Goal: Task Accomplishment & Management: Manage account settings

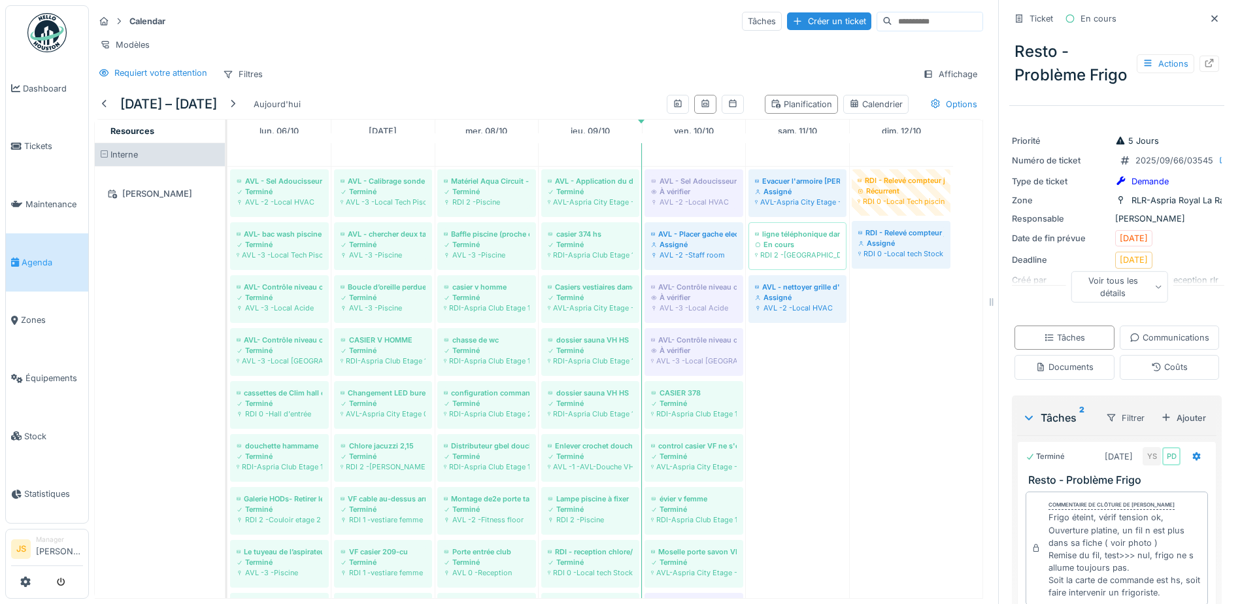
scroll to position [425, 0]
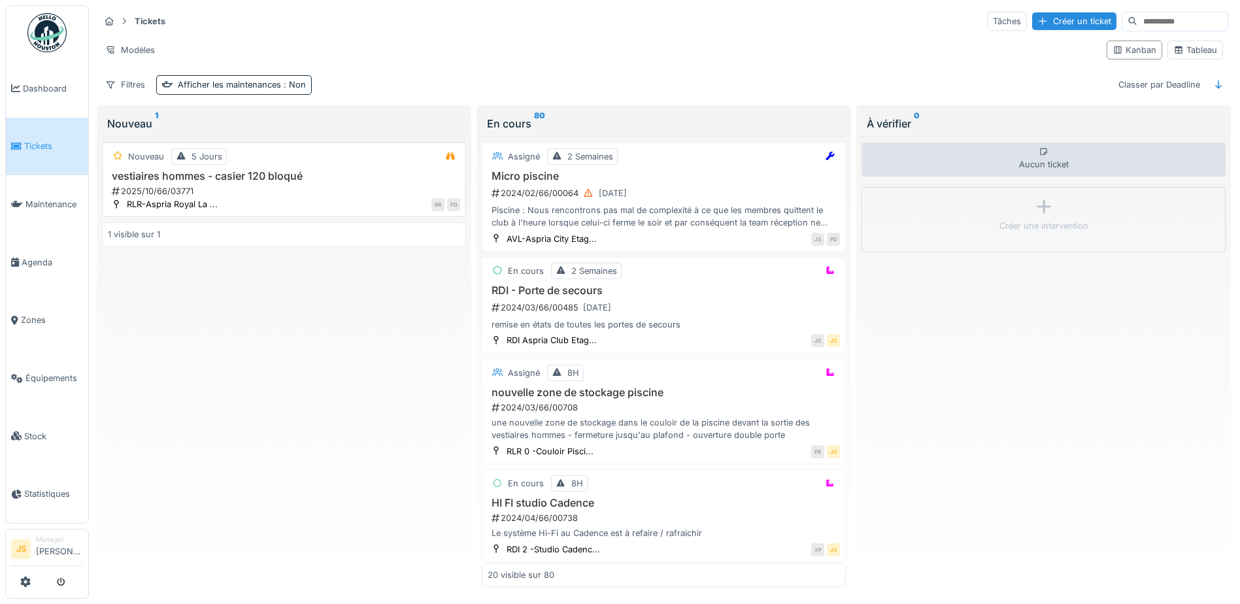
click at [172, 171] on h3 "vestiaires hommes - casier 120 bloqué" at bounding box center [284, 176] width 352 height 12
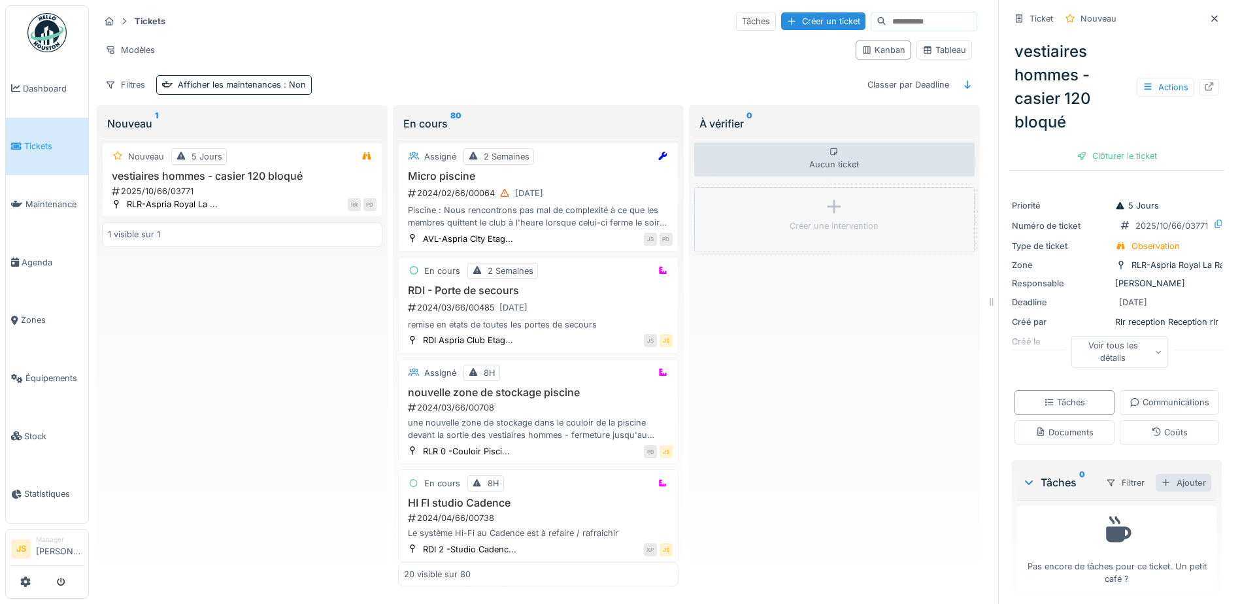
click at [1176, 492] on div "Ajouter" at bounding box center [1184, 483] width 56 height 18
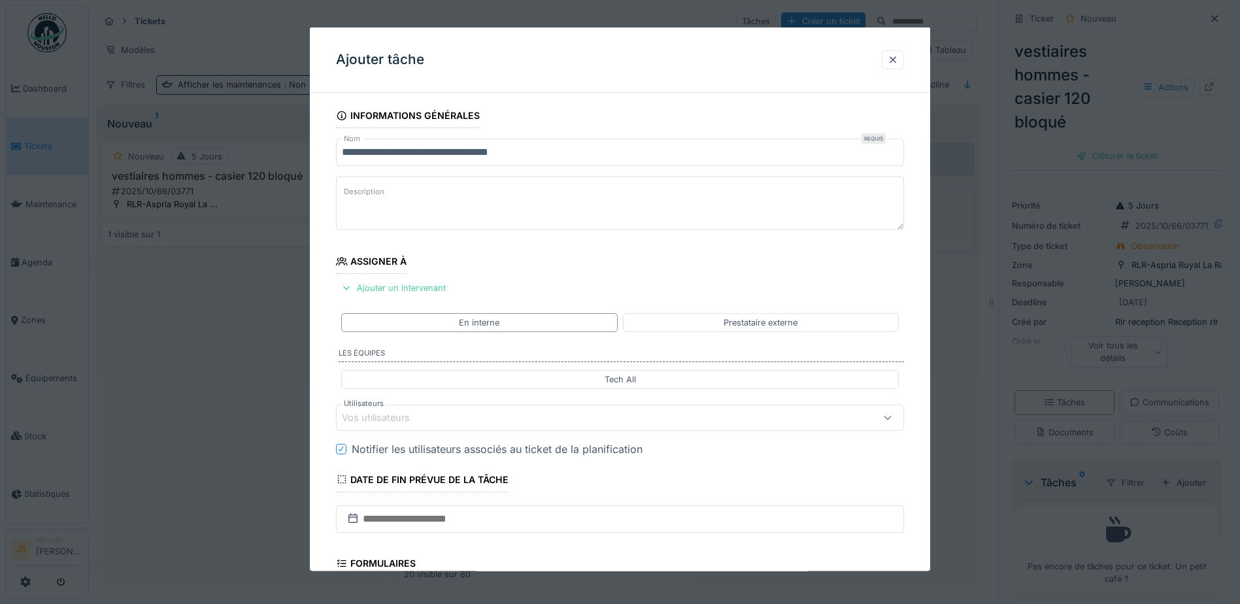
click at [450, 413] on div "Vos utilisateurs" at bounding box center [587, 417] width 490 height 14
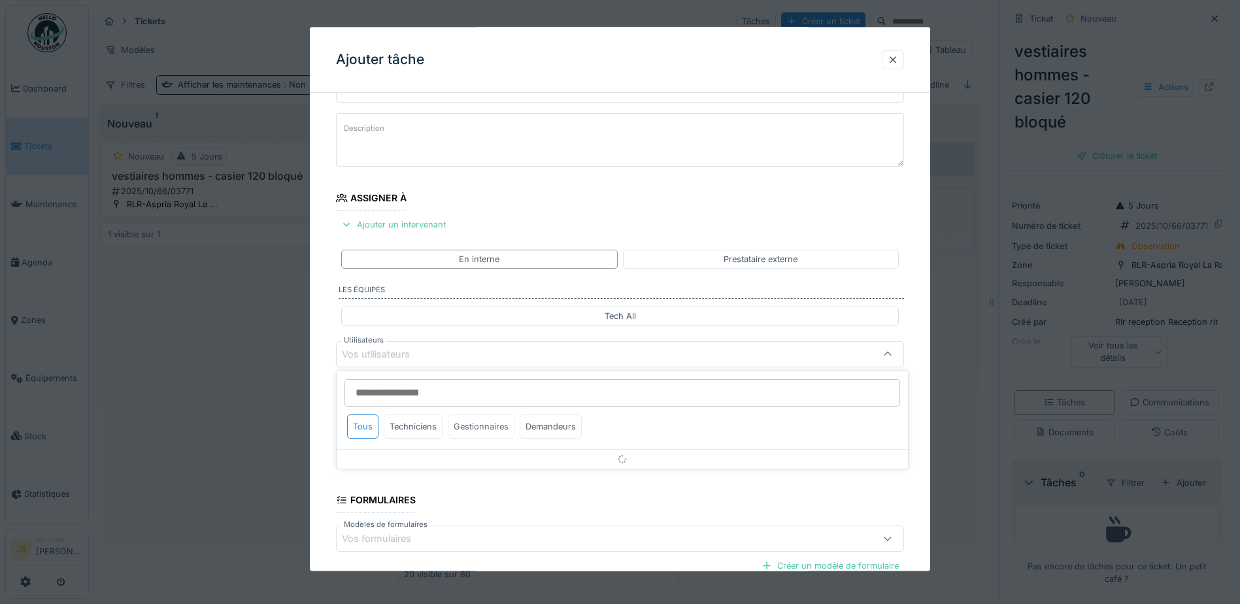
scroll to position [118, 0]
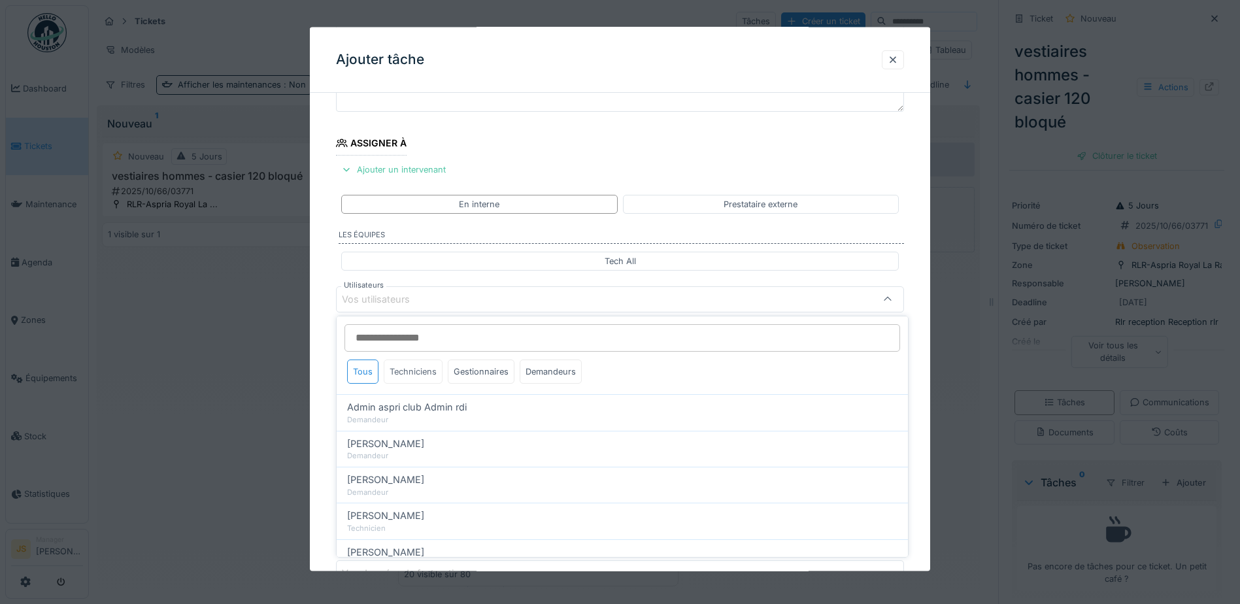
click at [426, 375] on div "Techniciens" at bounding box center [413, 372] width 59 height 24
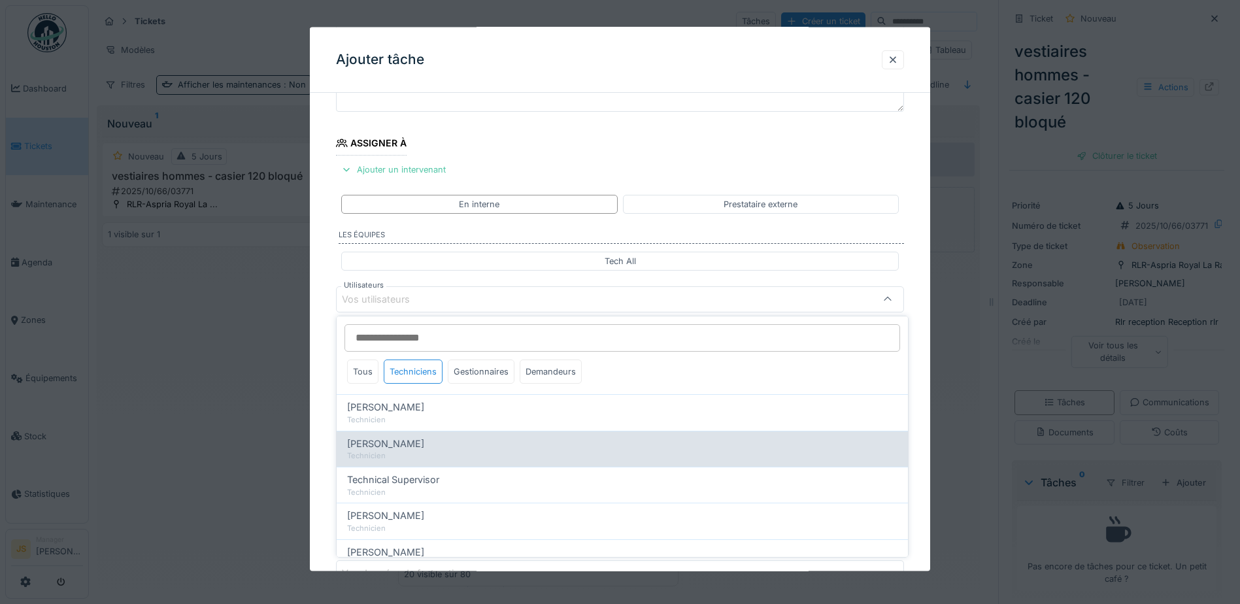
click at [416, 449] on span "[PERSON_NAME]" at bounding box center [385, 444] width 77 height 14
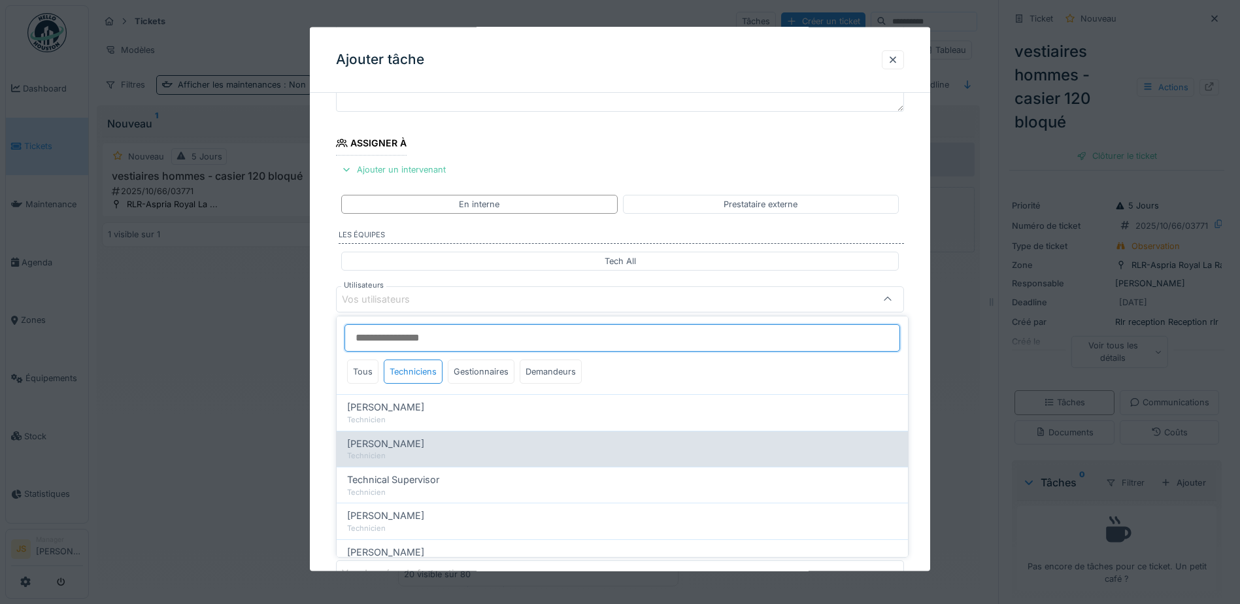
type input "*****"
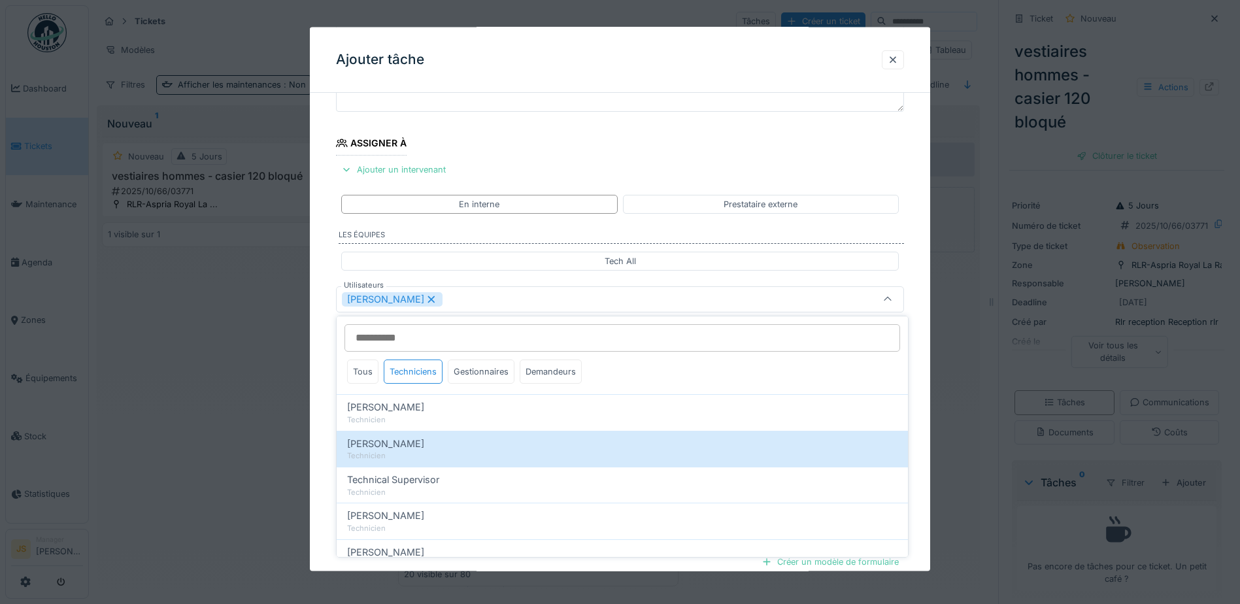
click at [314, 404] on div "**********" at bounding box center [620, 348] width 620 height 727
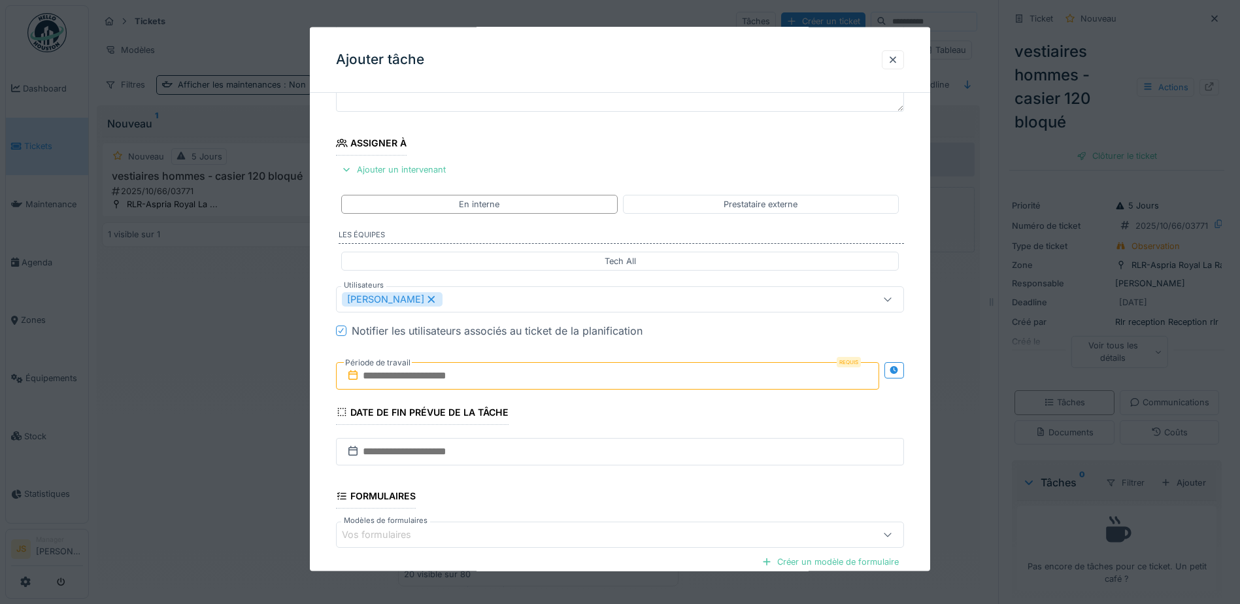
click at [402, 379] on input "text" at bounding box center [607, 375] width 543 height 27
click at [630, 482] on div "10" at bounding box center [631, 482] width 18 height 19
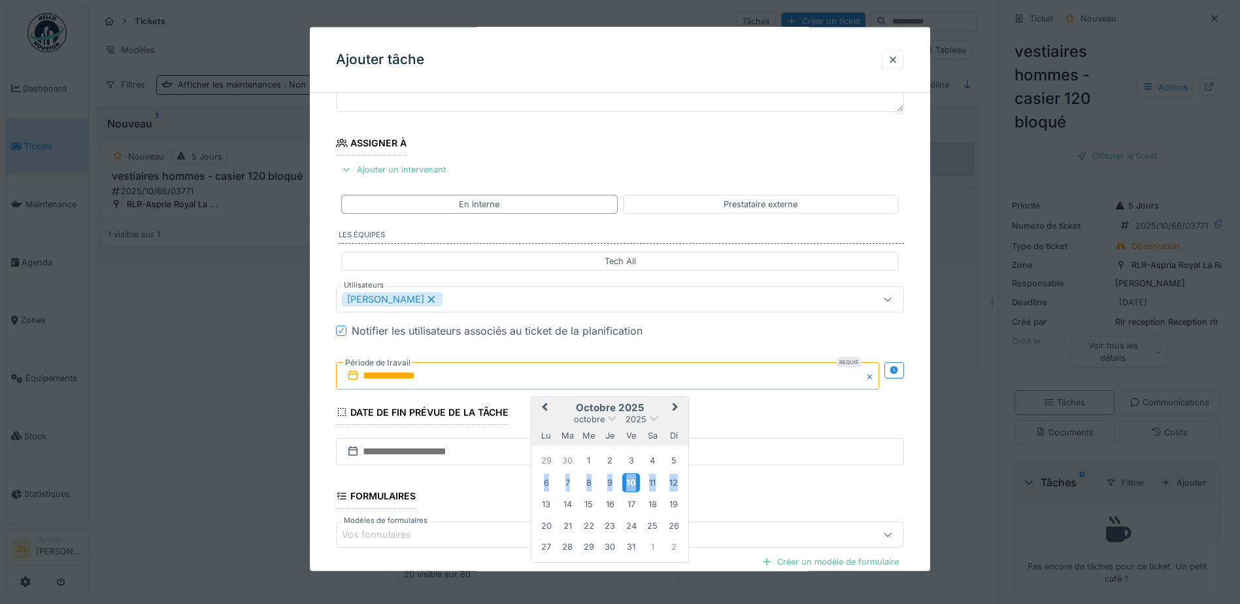
click at [630, 482] on div "10" at bounding box center [631, 482] width 18 height 19
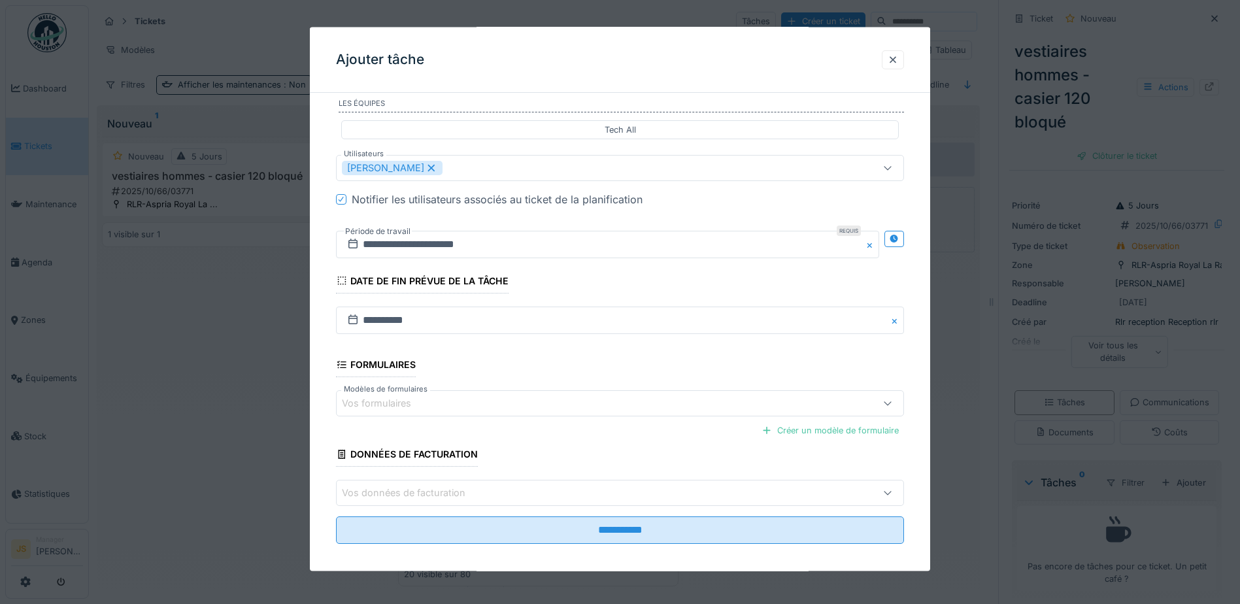
scroll to position [259, 0]
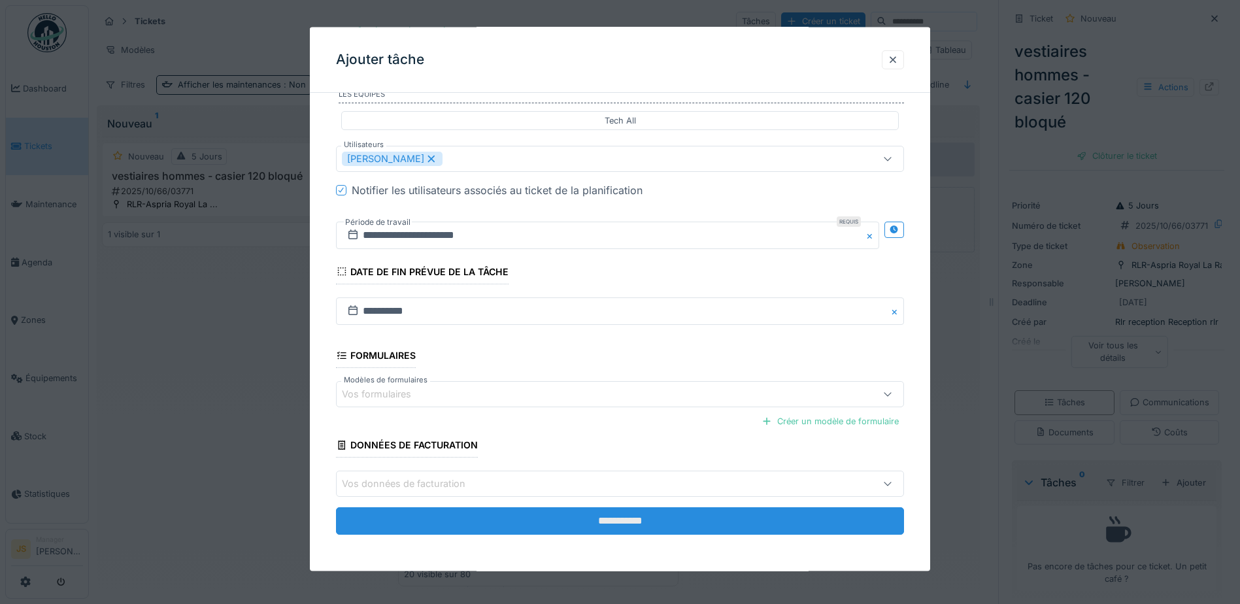
click at [616, 524] on input "**********" at bounding box center [620, 520] width 568 height 27
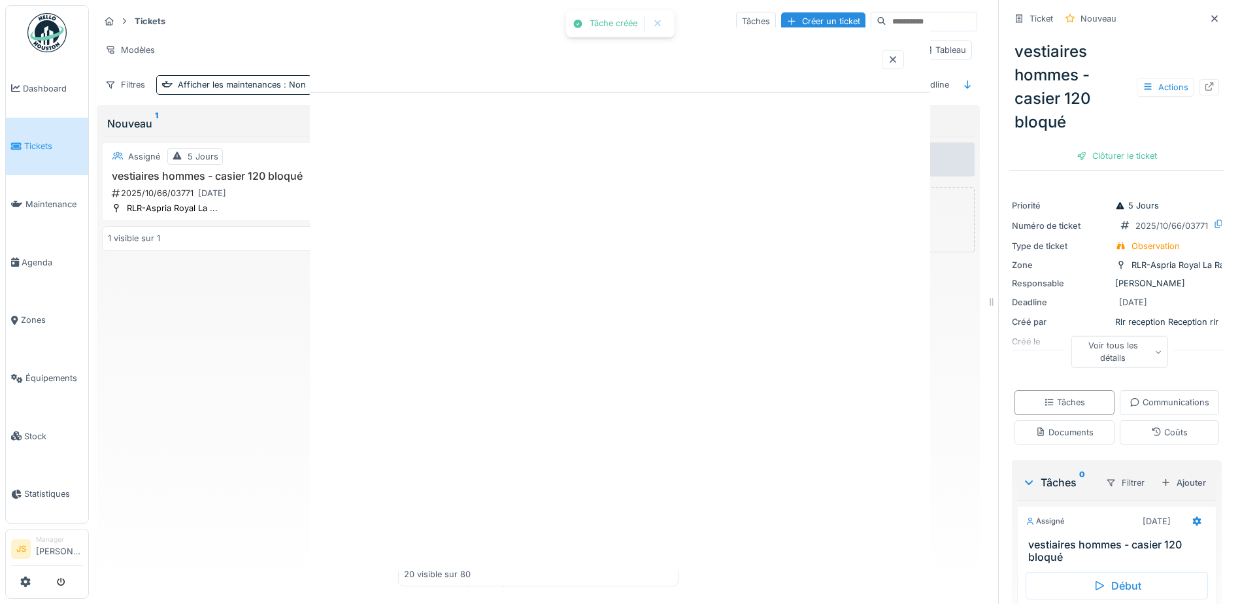
scroll to position [0, 0]
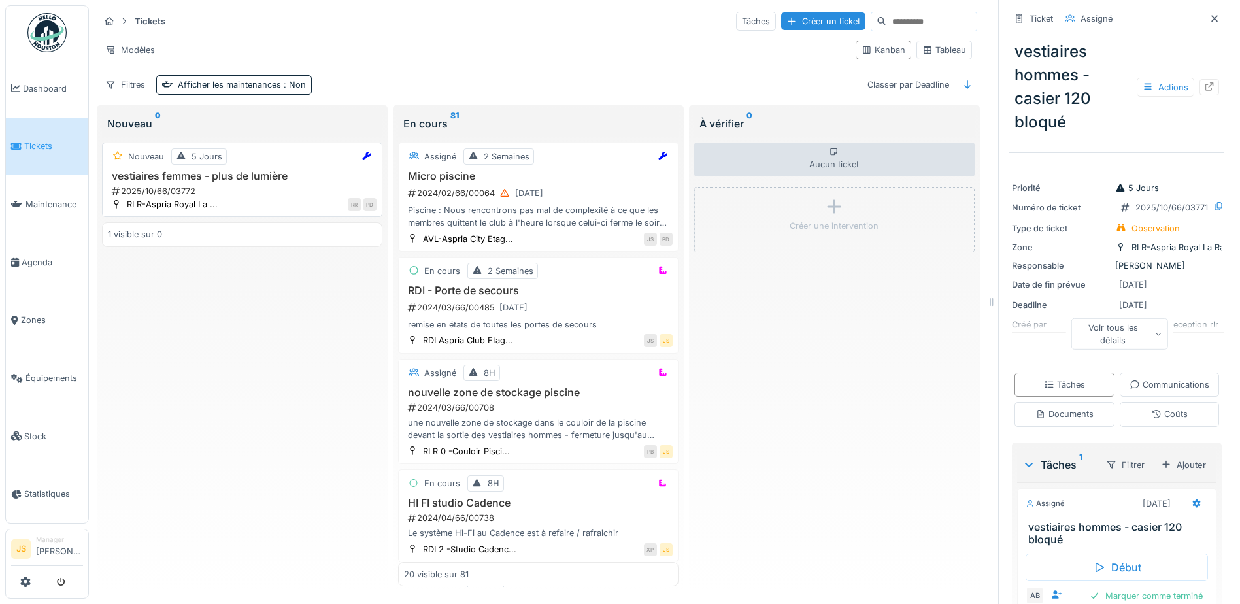
click at [204, 190] on div "2025/10/66/03772" at bounding box center [243, 191] width 266 height 12
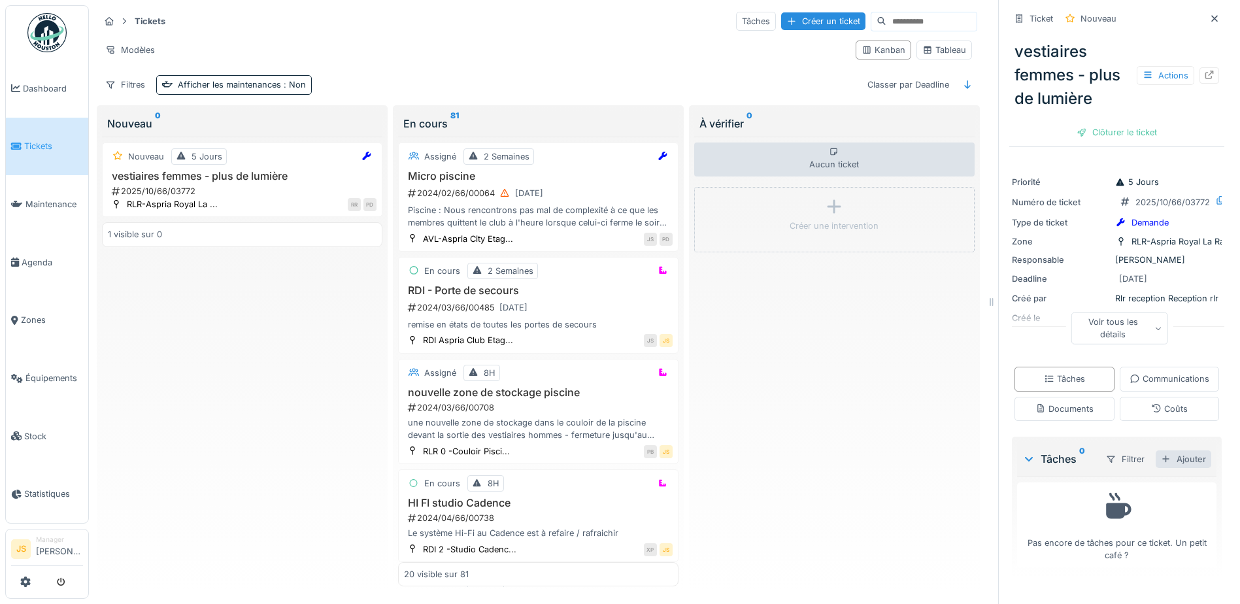
click at [1166, 468] on div "Ajouter" at bounding box center [1184, 459] width 56 height 18
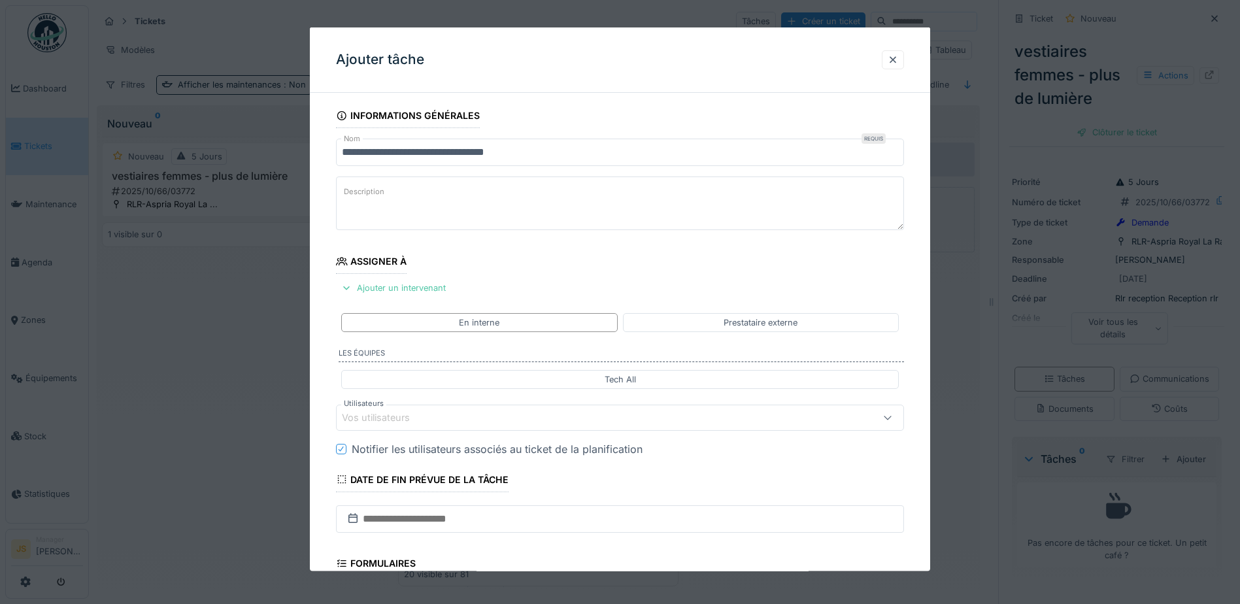
click at [410, 415] on div "Vos utilisateurs" at bounding box center [385, 418] width 86 height 14
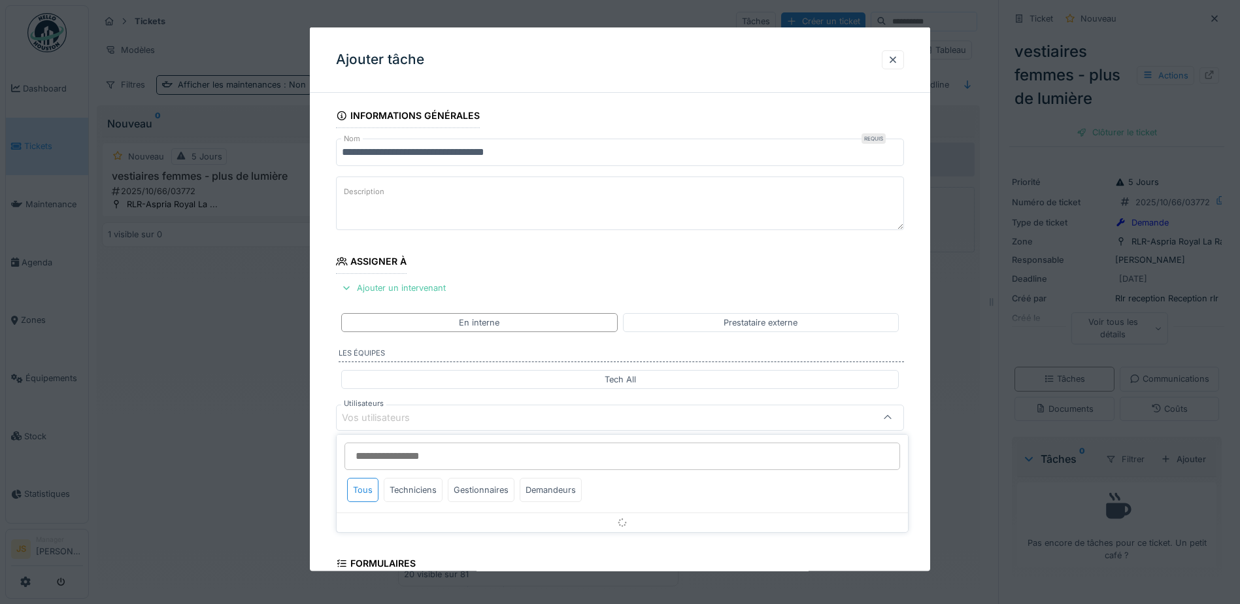
scroll to position [118, 0]
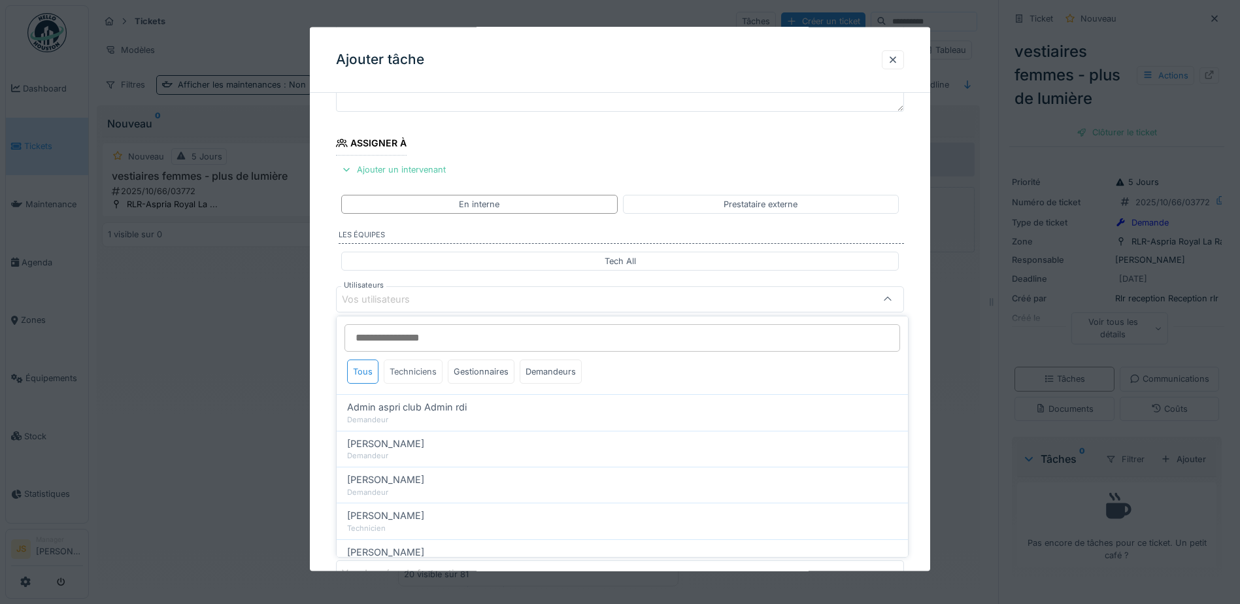
click at [425, 373] on div "Techniciens" at bounding box center [413, 372] width 59 height 24
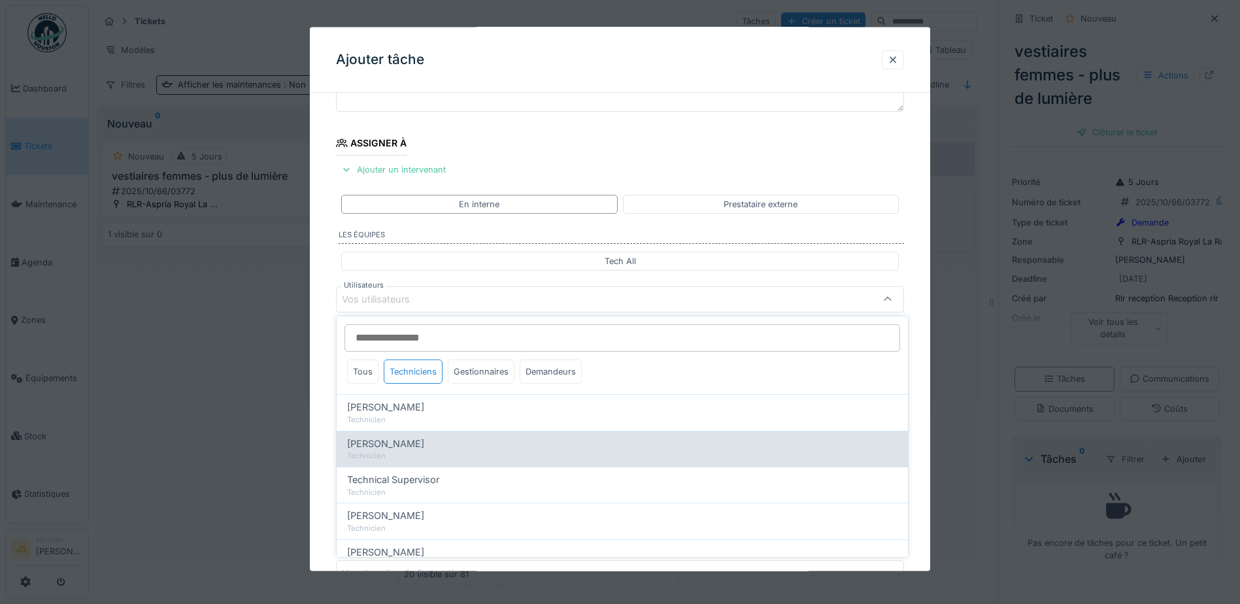
click at [420, 440] on span "[PERSON_NAME]" at bounding box center [385, 444] width 77 height 14
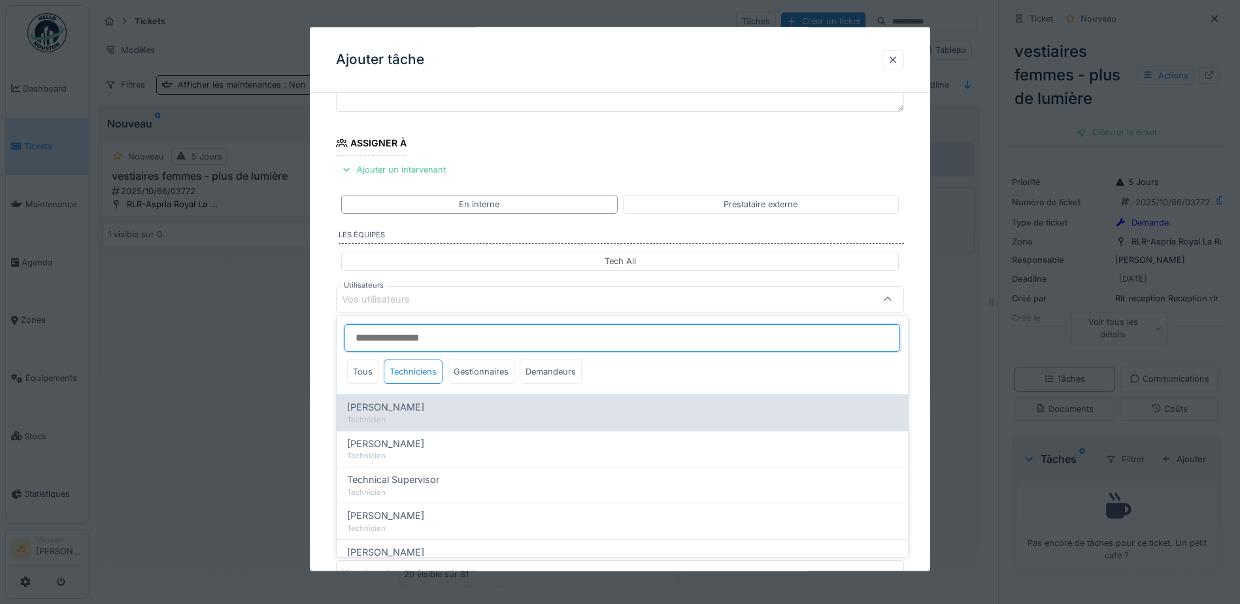
type input "*****"
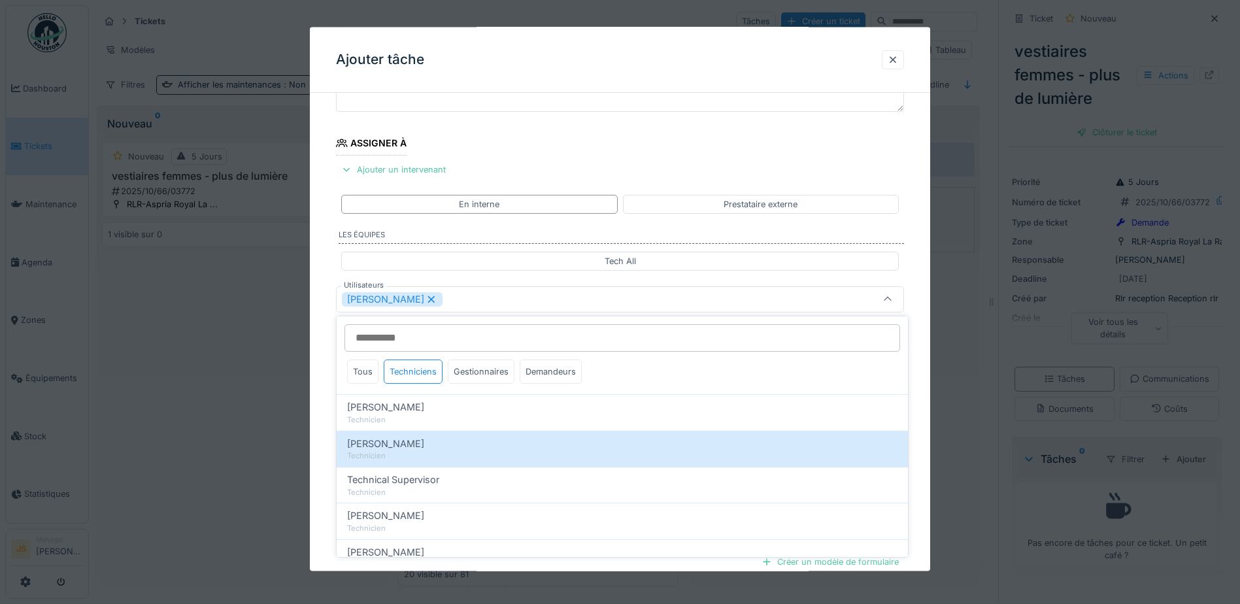
click at [329, 399] on div "**********" at bounding box center [620, 348] width 620 height 727
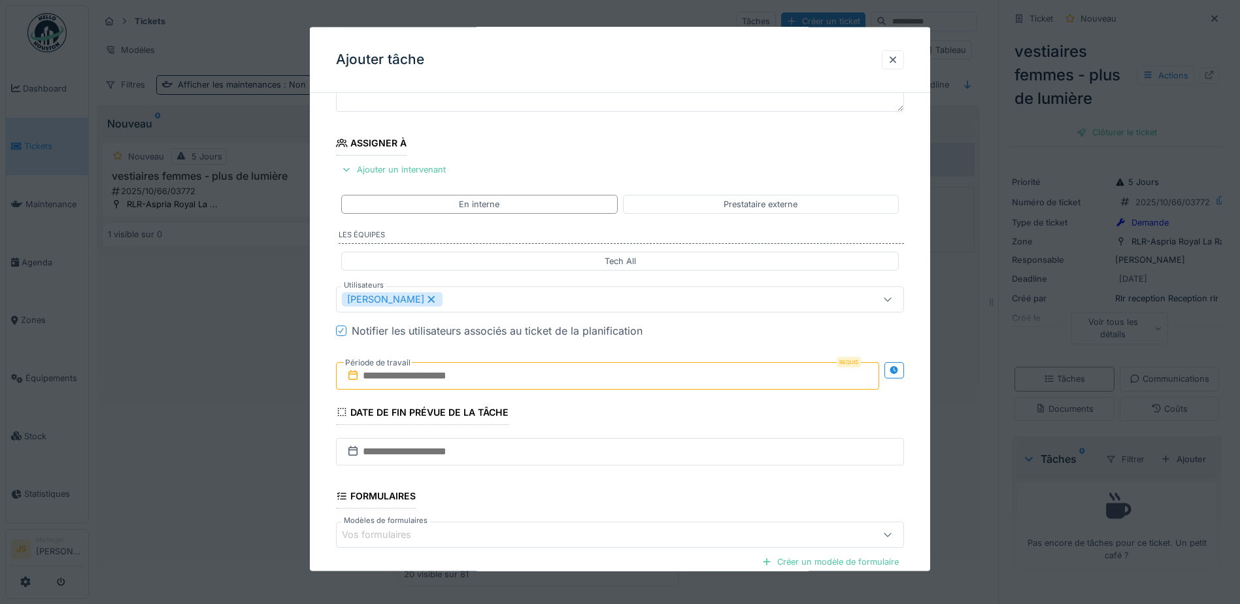
click at [393, 376] on input "text" at bounding box center [607, 375] width 543 height 27
click at [636, 483] on div "10" at bounding box center [631, 482] width 18 height 19
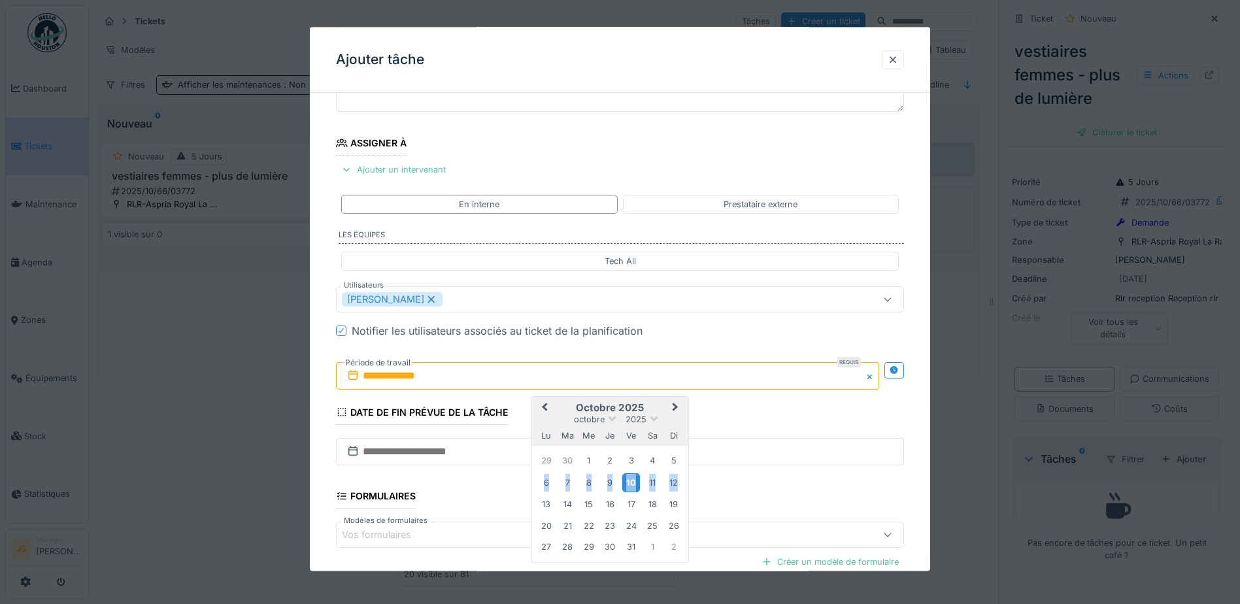
click at [636, 483] on div "10" at bounding box center [631, 482] width 18 height 19
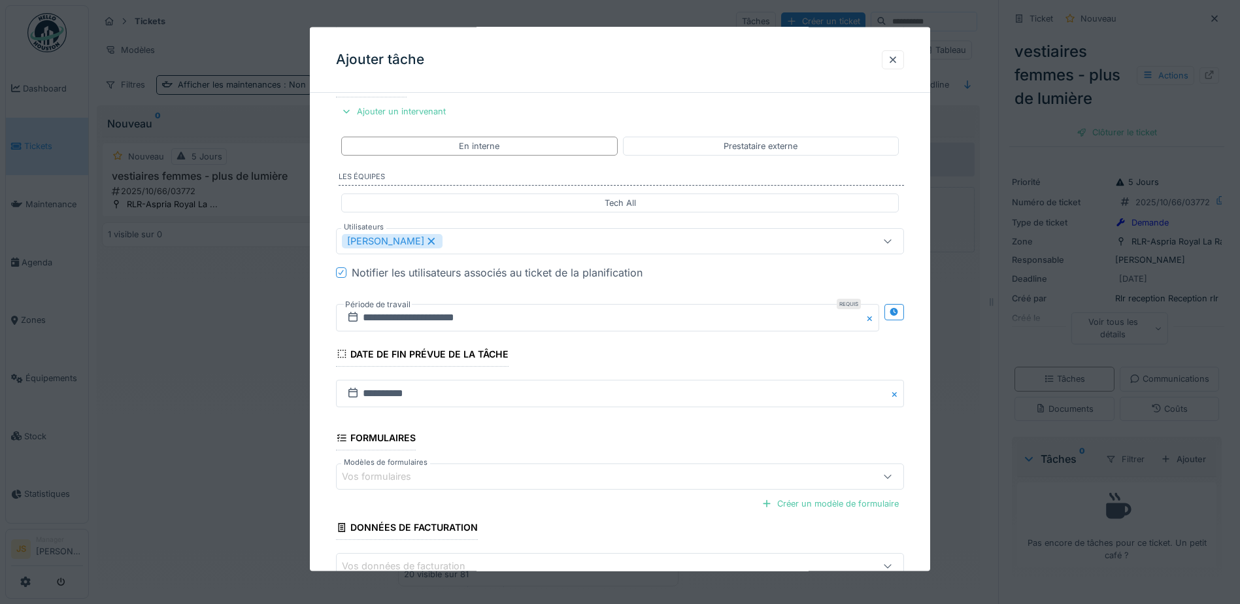
scroll to position [259, 0]
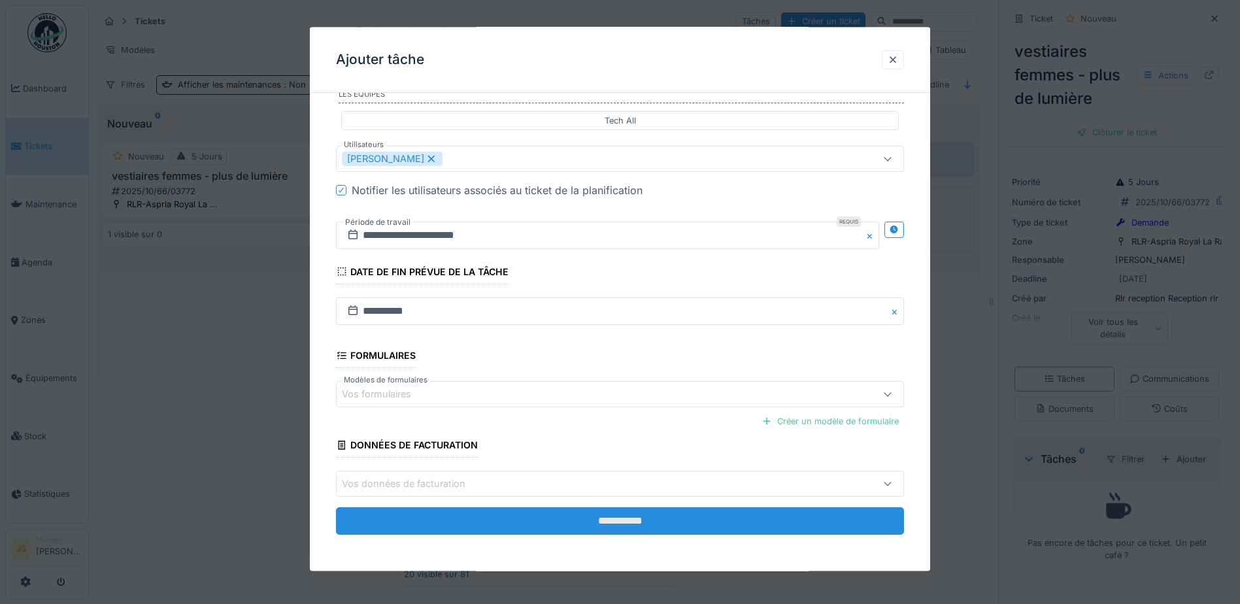
click at [721, 524] on input "**********" at bounding box center [620, 520] width 568 height 27
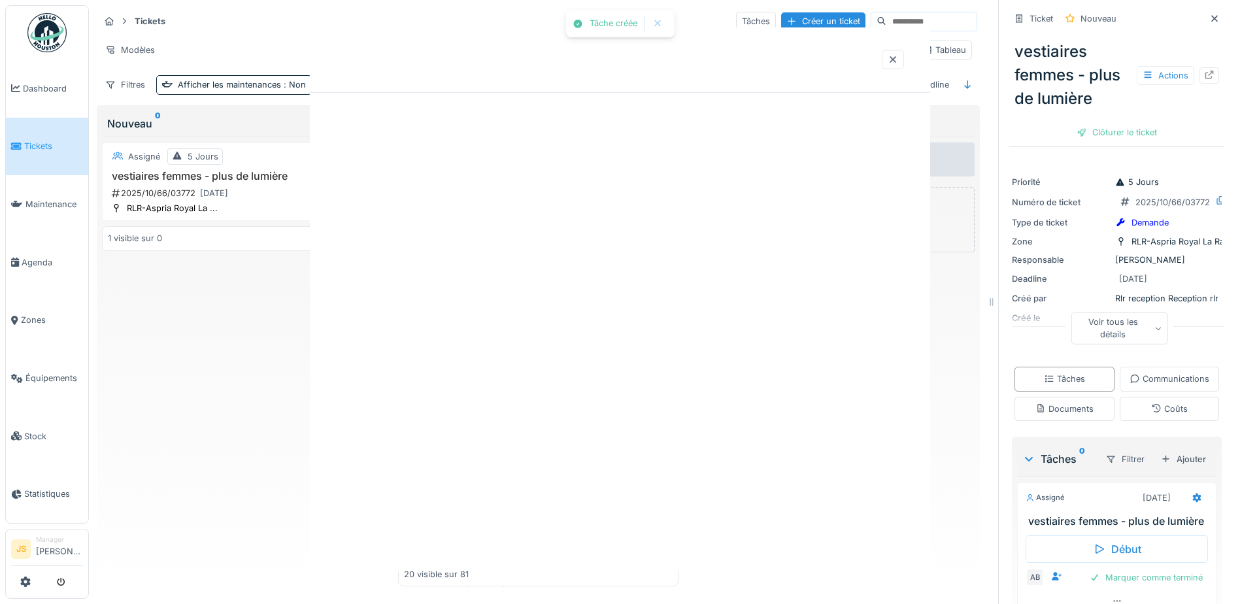
scroll to position [0, 0]
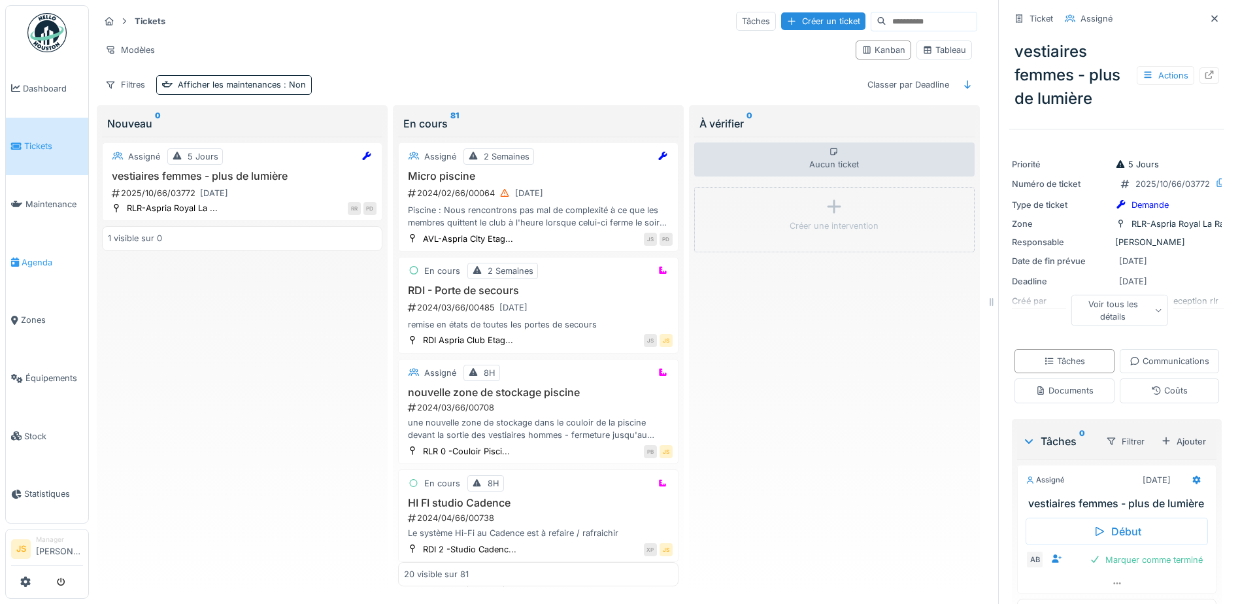
click at [33, 256] on span "Agenda" at bounding box center [52, 262] width 61 height 12
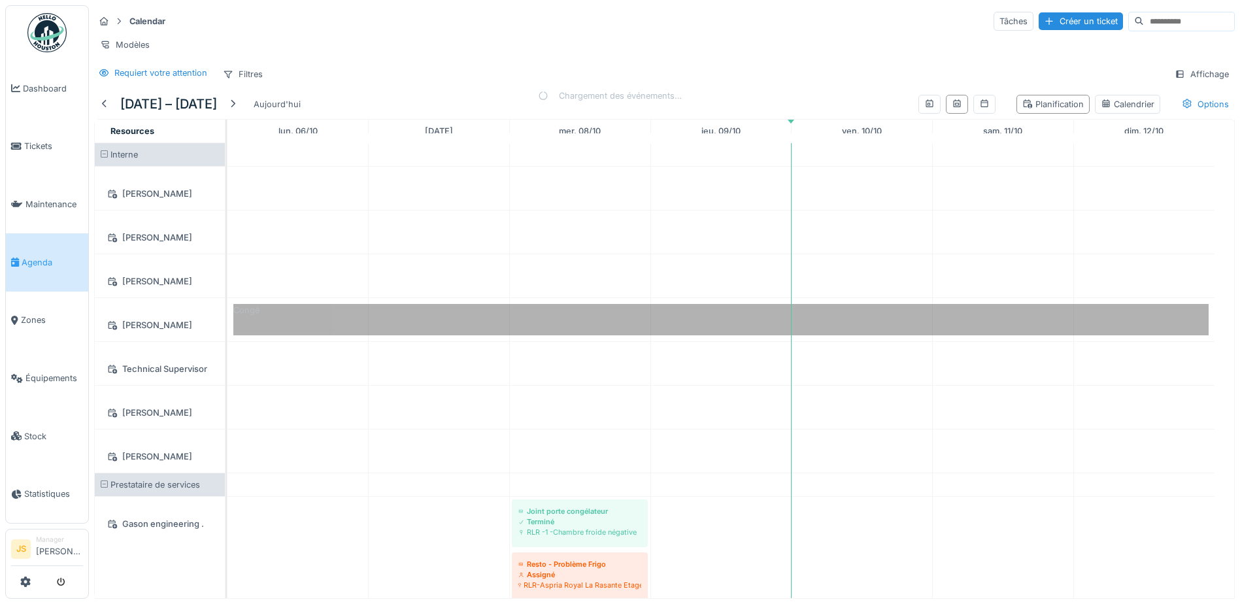
click at [101, 110] on div at bounding box center [104, 104] width 10 height 12
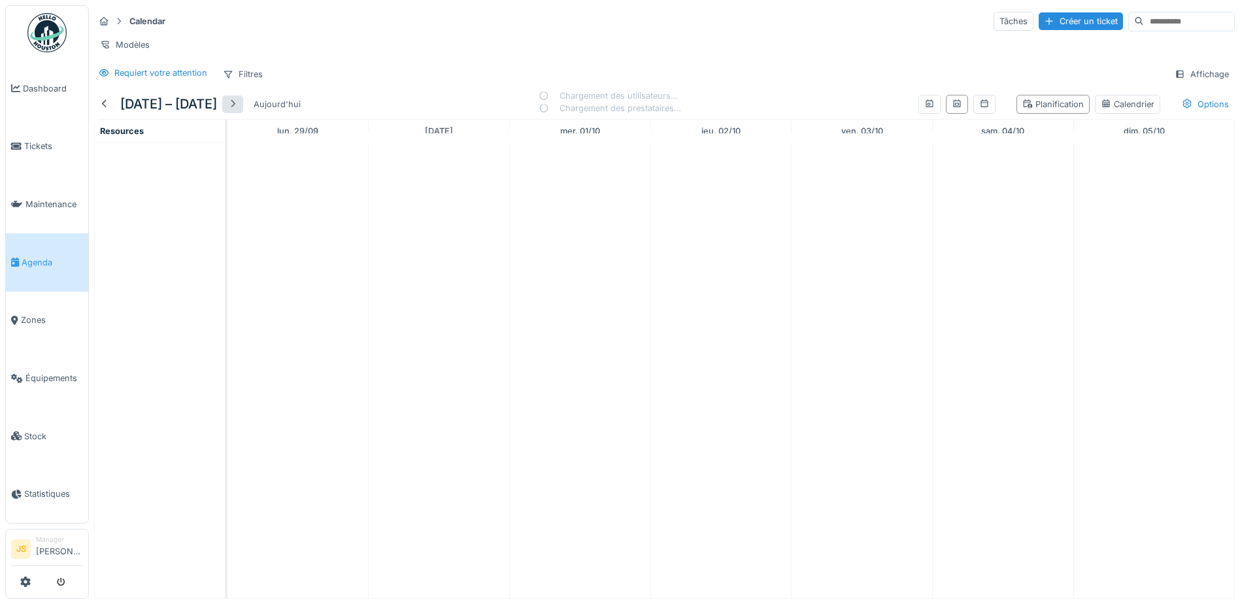
click at [238, 110] on div at bounding box center [233, 104] width 10 height 12
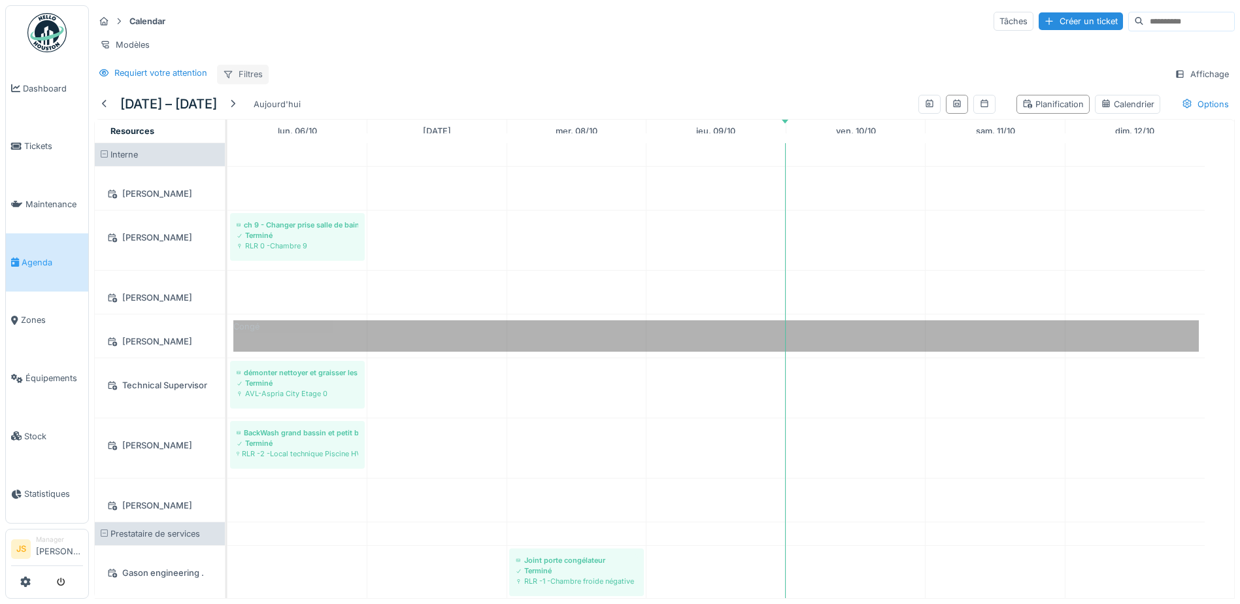
click at [257, 80] on div "Filtres" at bounding box center [243, 74] width 52 height 19
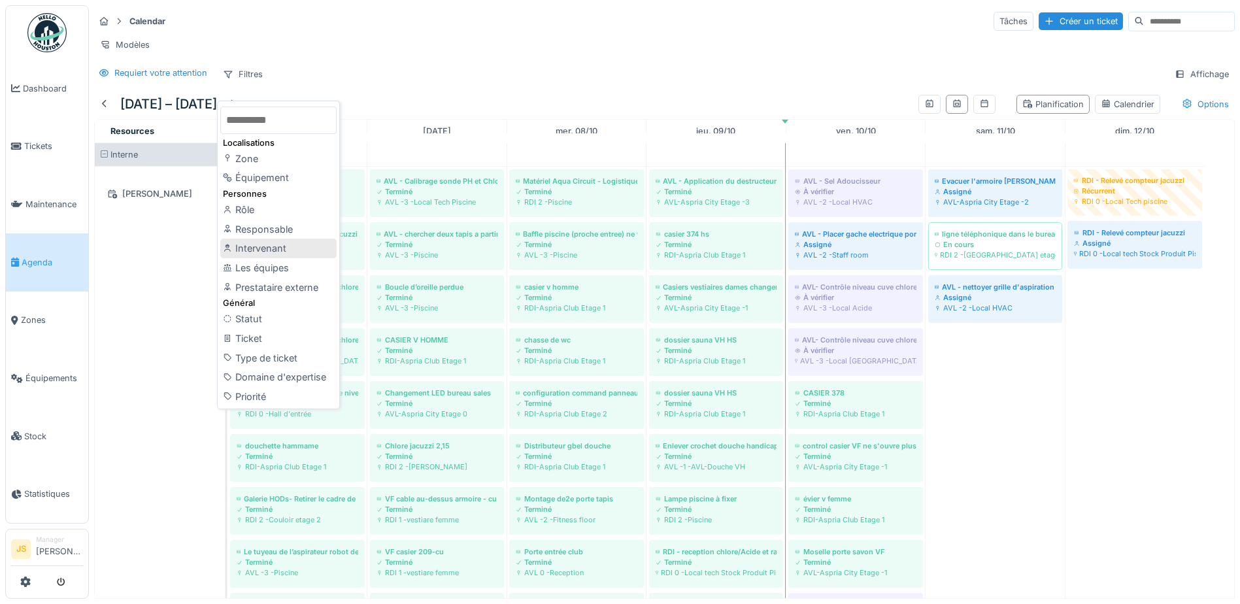
click at [277, 243] on div "Intervenant" at bounding box center [278, 249] width 116 height 20
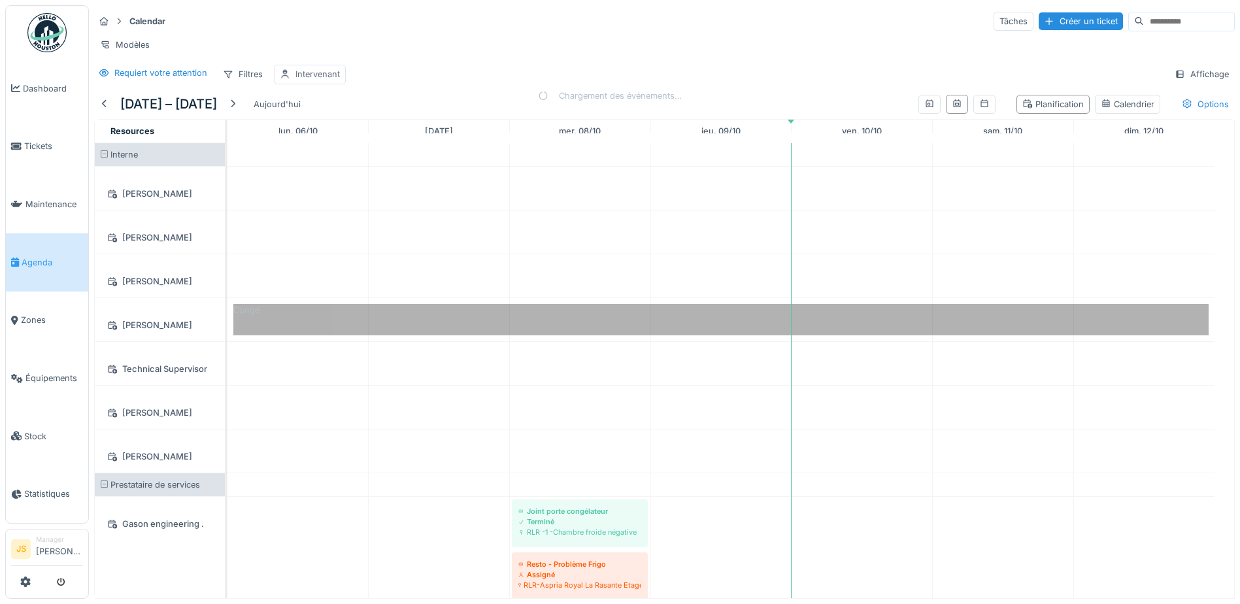
click at [334, 80] on div "Intervenant" at bounding box center [318, 74] width 44 height 12
click at [372, 139] on div "Intervenant" at bounding box center [347, 146] width 122 height 14
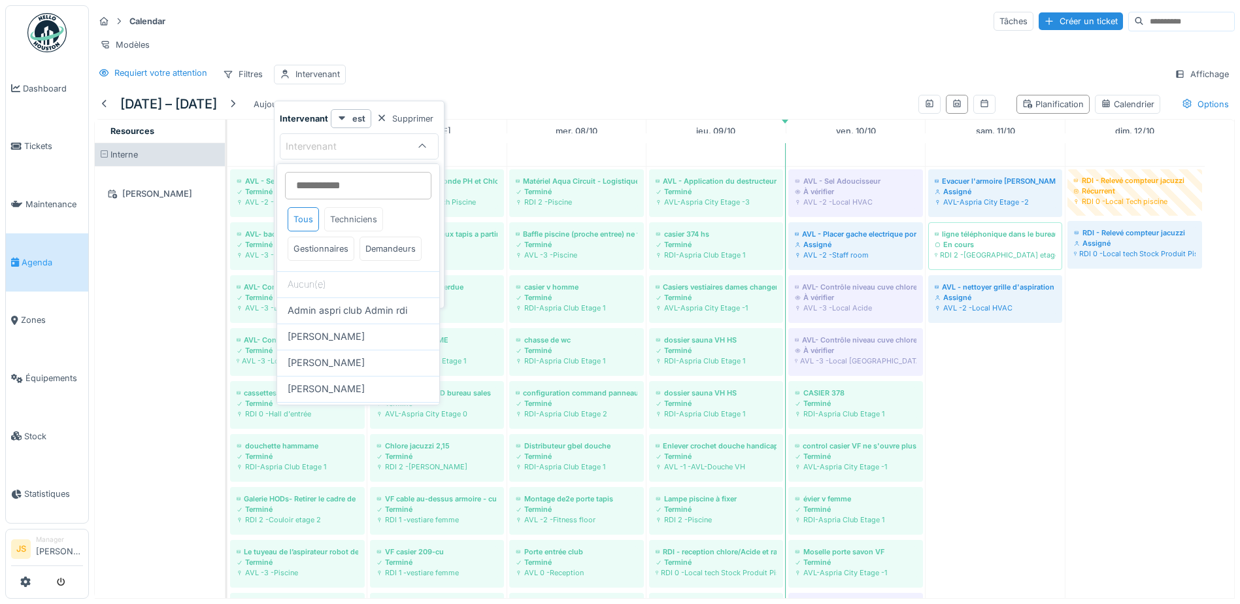
click at [341, 222] on div "Techniciens" at bounding box center [353, 219] width 59 height 24
click at [362, 344] on span "Alexsander Batista" at bounding box center [326, 337] width 77 height 14
type input "*****"
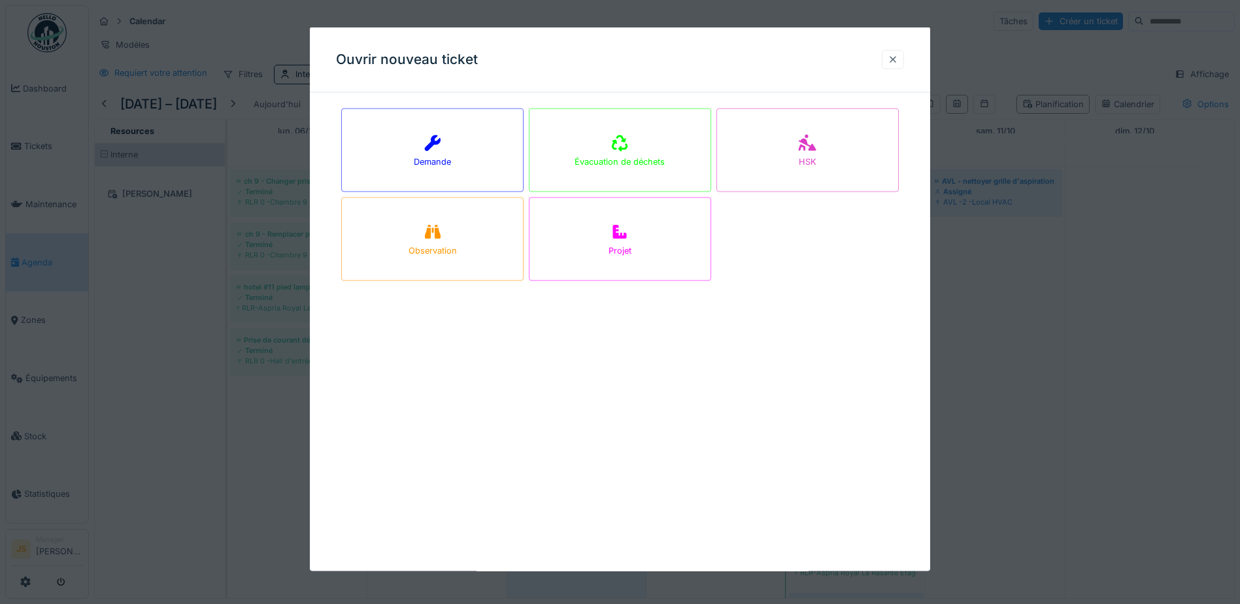
click at [894, 56] on div at bounding box center [893, 59] width 10 height 12
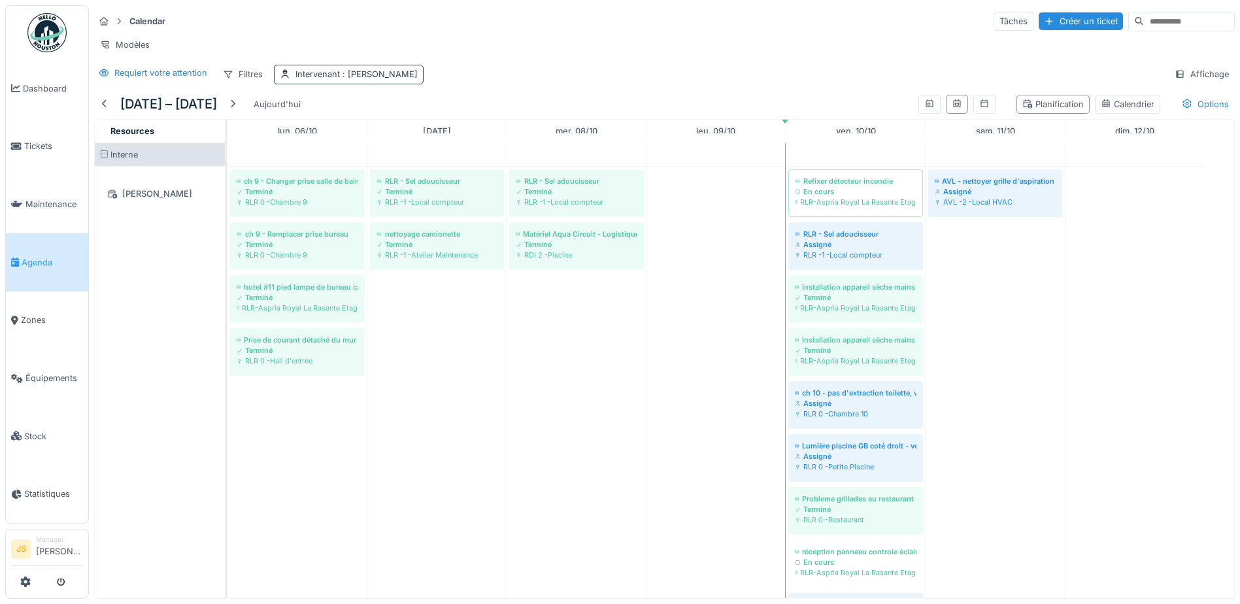
click at [417, 79] on span ": Alexsander Batista" at bounding box center [379, 74] width 78 height 10
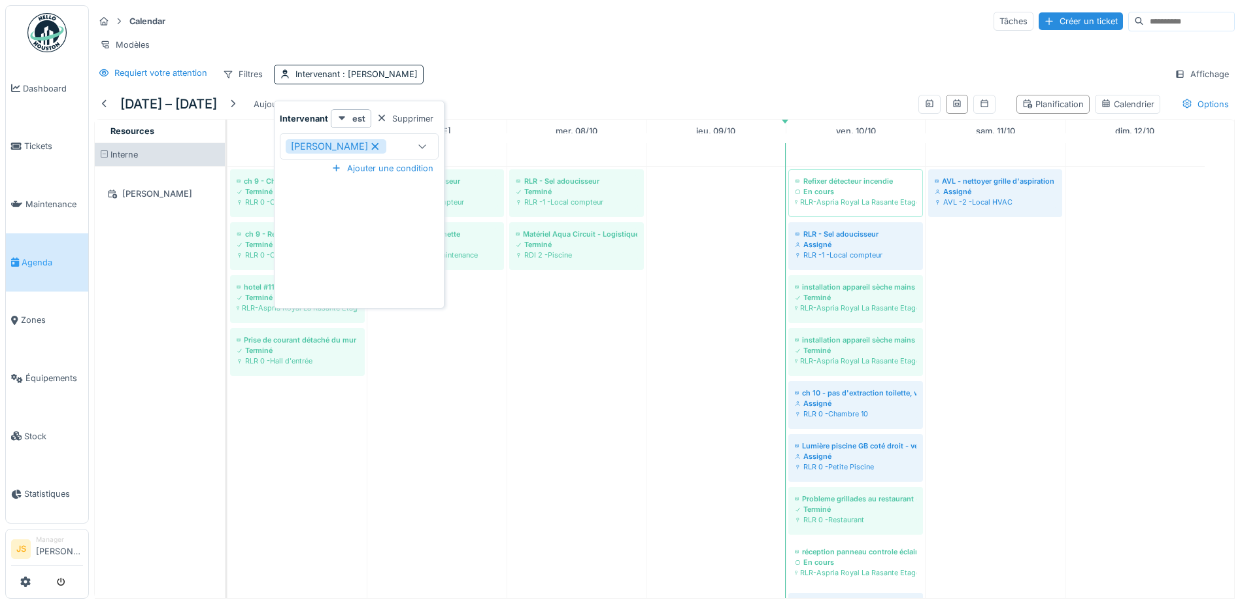
click at [379, 147] on icon at bounding box center [374, 146] width 7 height 7
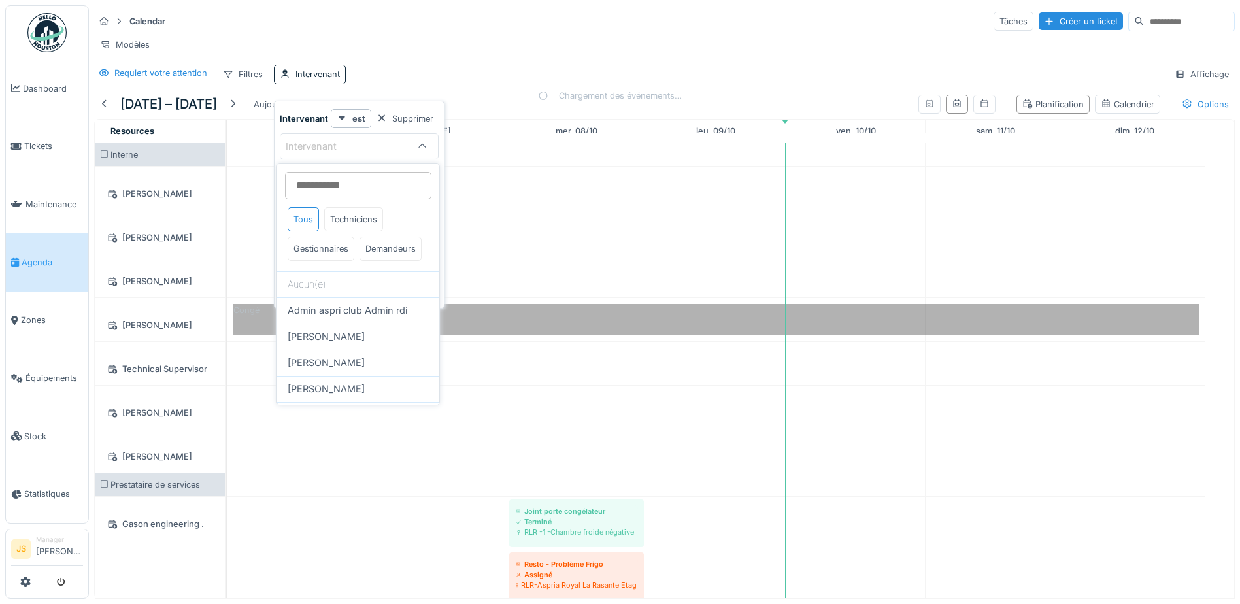
click at [500, 75] on div "Requiert votre attention Filtres Intervenant Affichage" at bounding box center [664, 74] width 1141 height 19
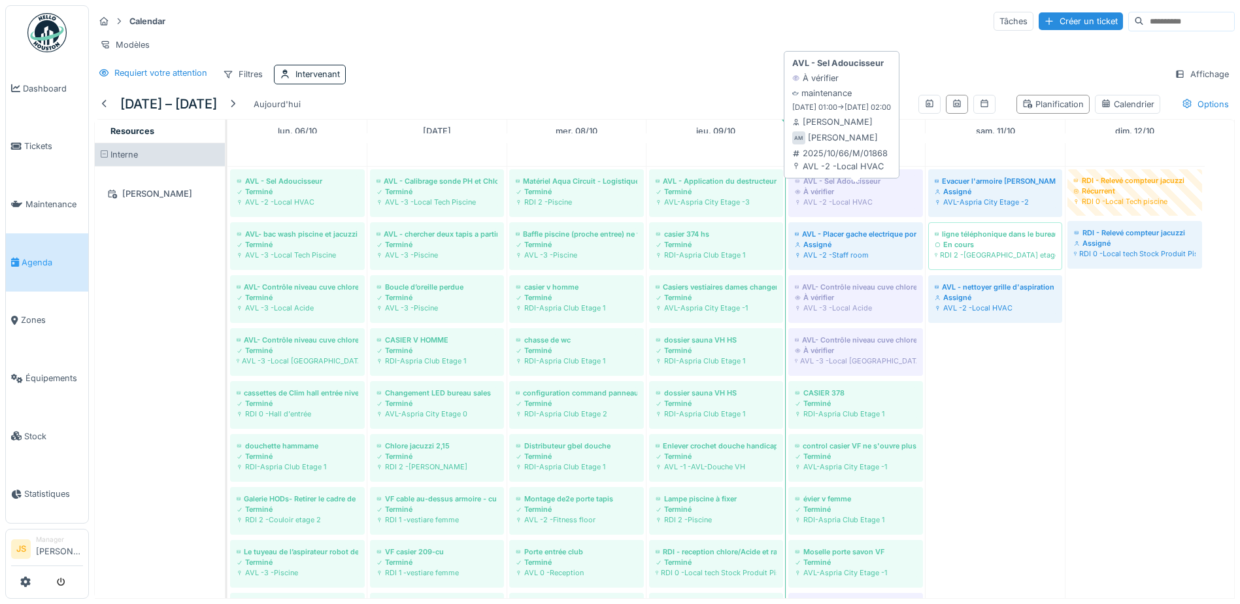
click at [852, 186] on div "AVL - Sel Adoucisseur" at bounding box center [856, 181] width 122 height 10
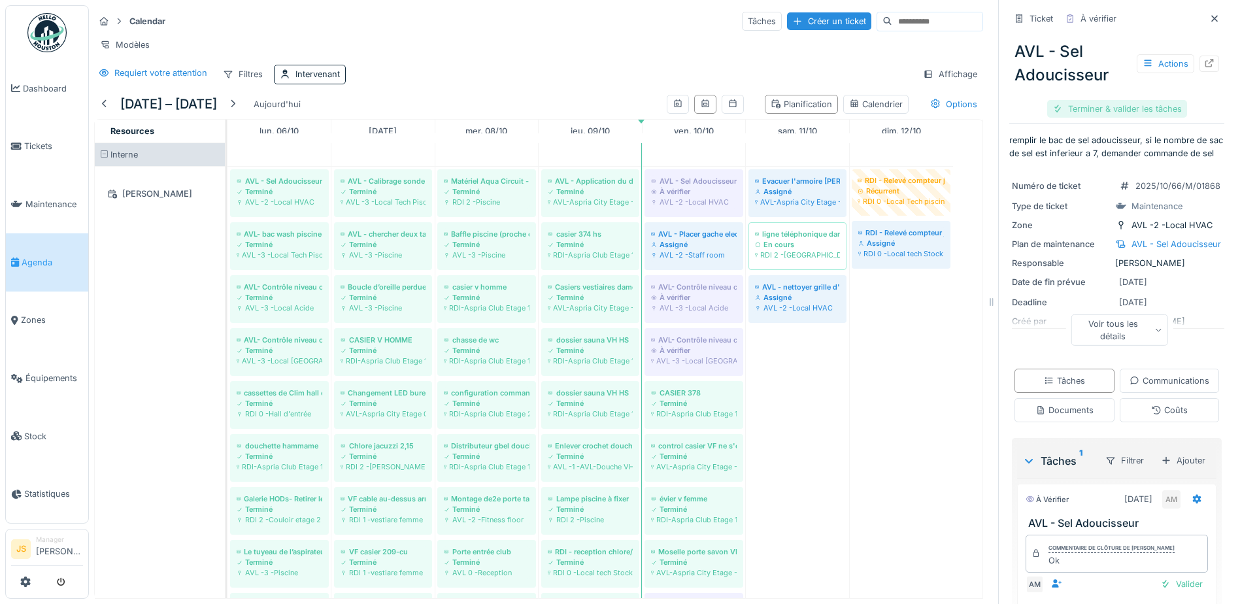
click at [1097, 108] on div "Terminer & valider les tâches" at bounding box center [1117, 109] width 140 height 18
click at [1102, 108] on div "Clôturer le ticket" at bounding box center [1117, 109] width 91 height 18
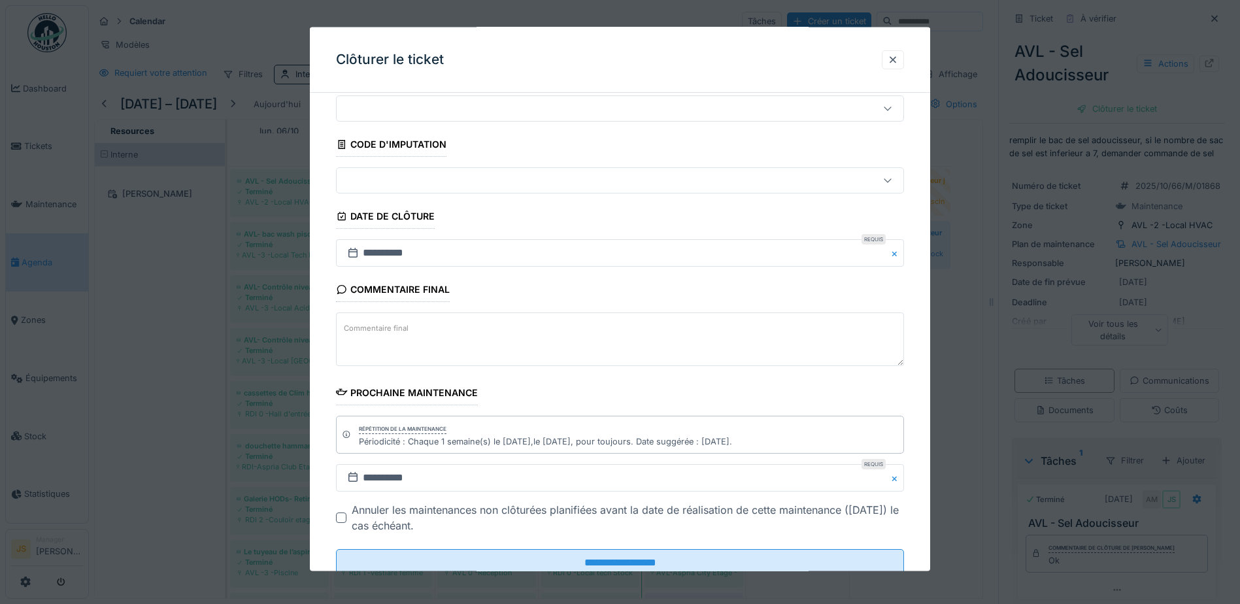
scroll to position [85, 0]
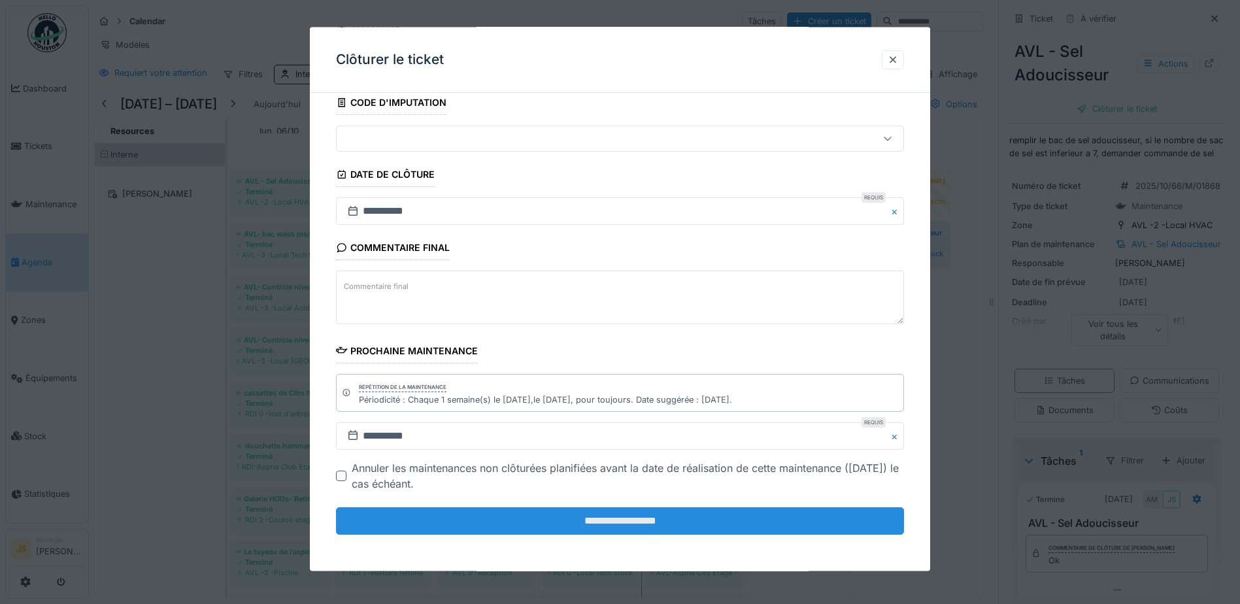
click at [666, 517] on input "**********" at bounding box center [620, 520] width 568 height 27
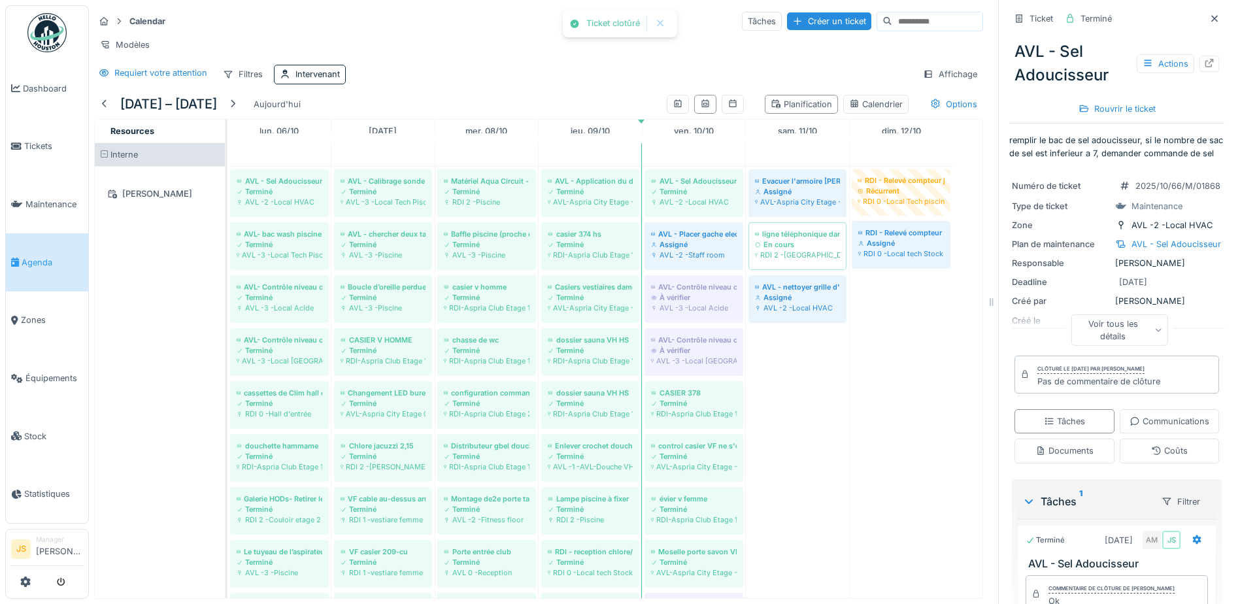
scroll to position [0, 0]
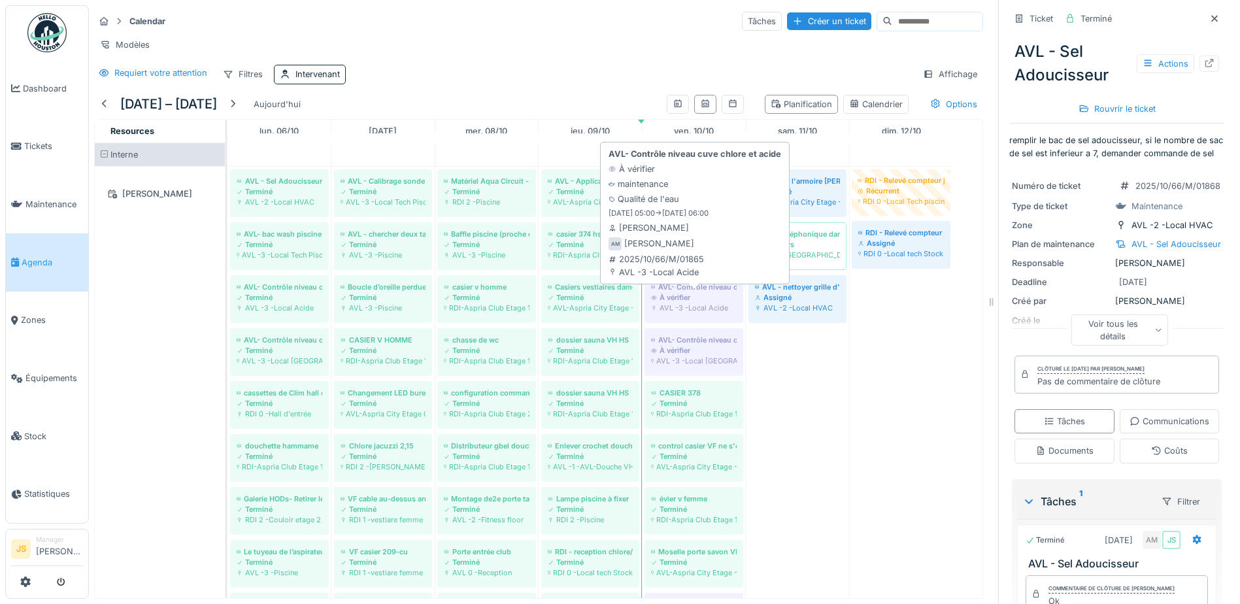
click at [694, 303] on div "À vérifier" at bounding box center [694, 297] width 86 height 10
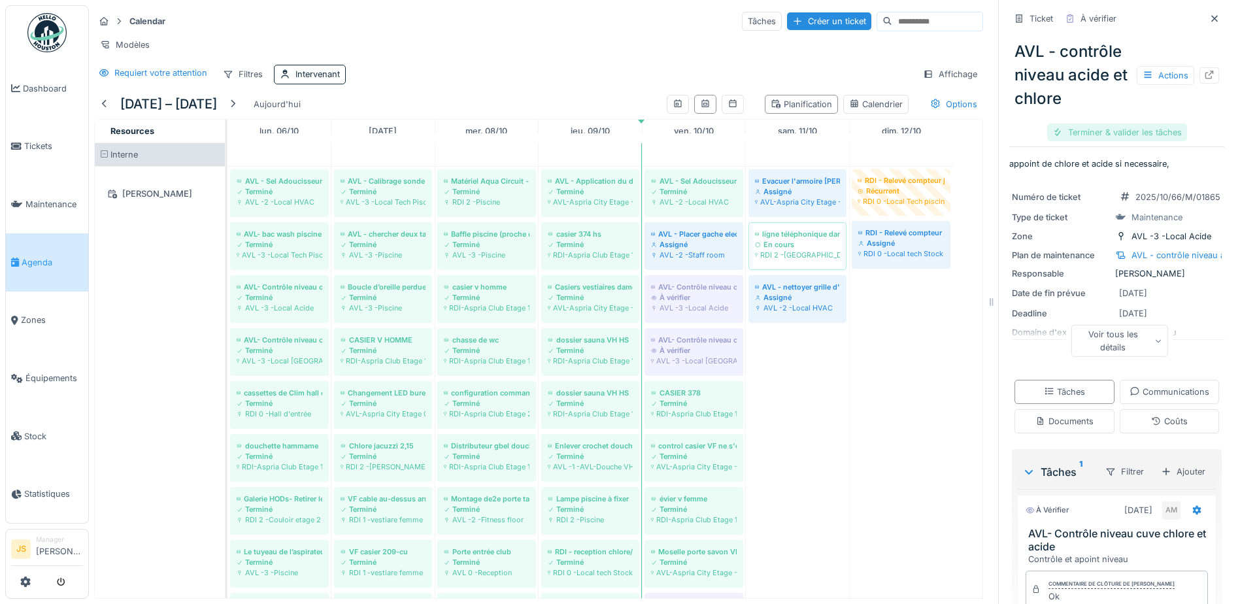
click at [1119, 130] on div "Terminer & valider les tâches" at bounding box center [1117, 133] width 140 height 18
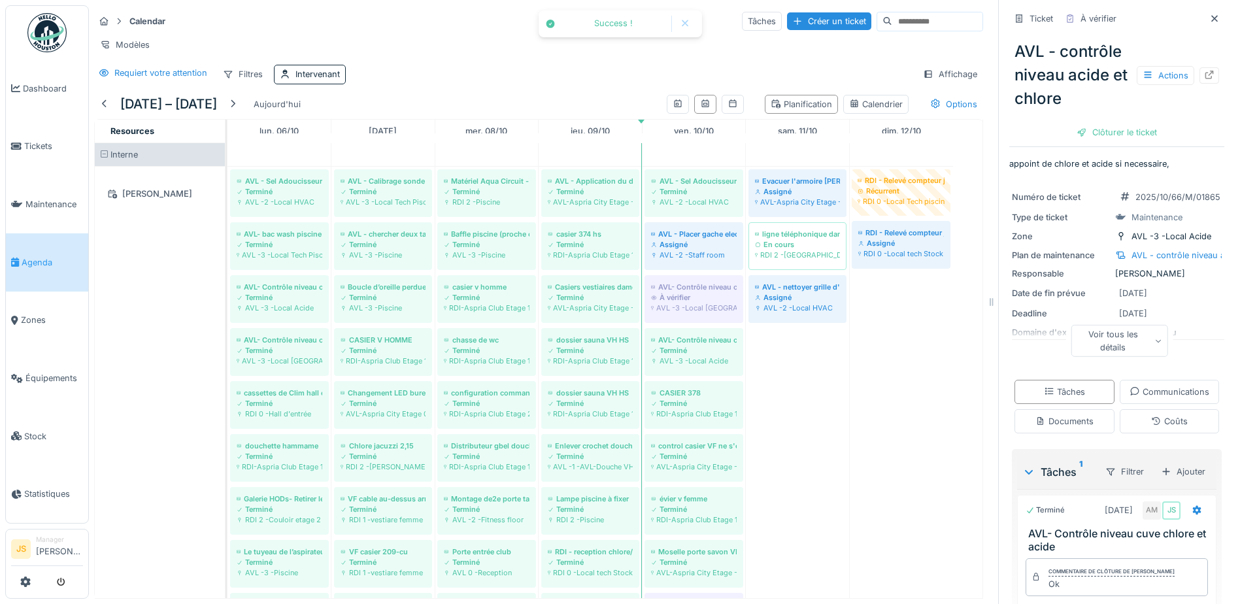
click at [1119, 130] on div "Clôturer le ticket" at bounding box center [1117, 133] width 91 height 18
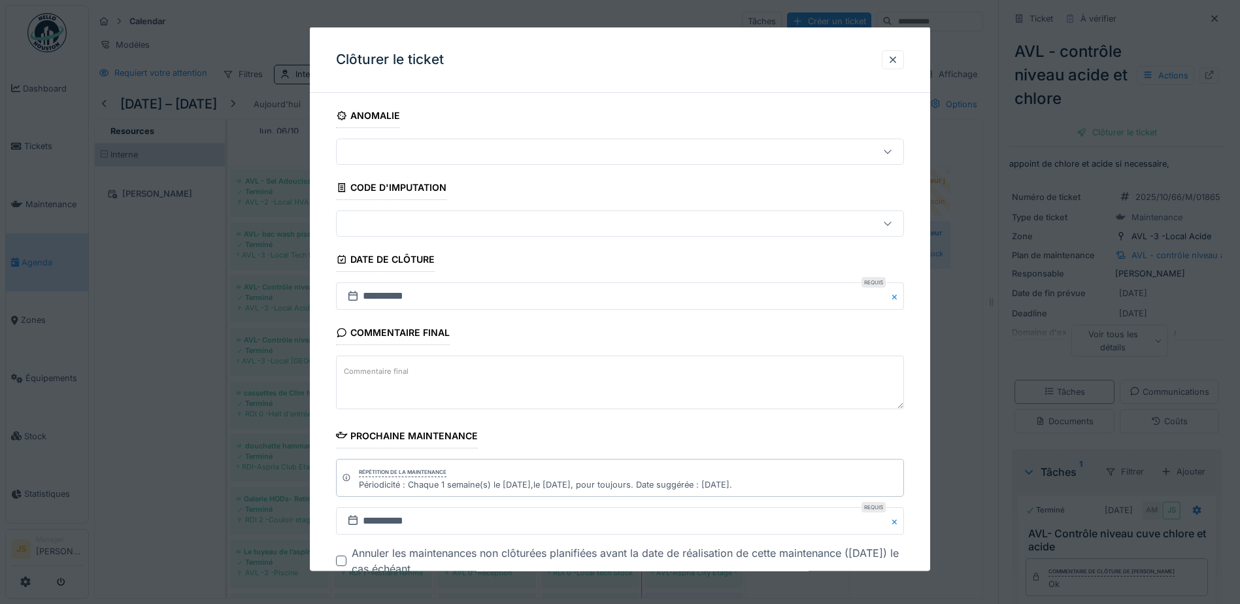
scroll to position [85, 0]
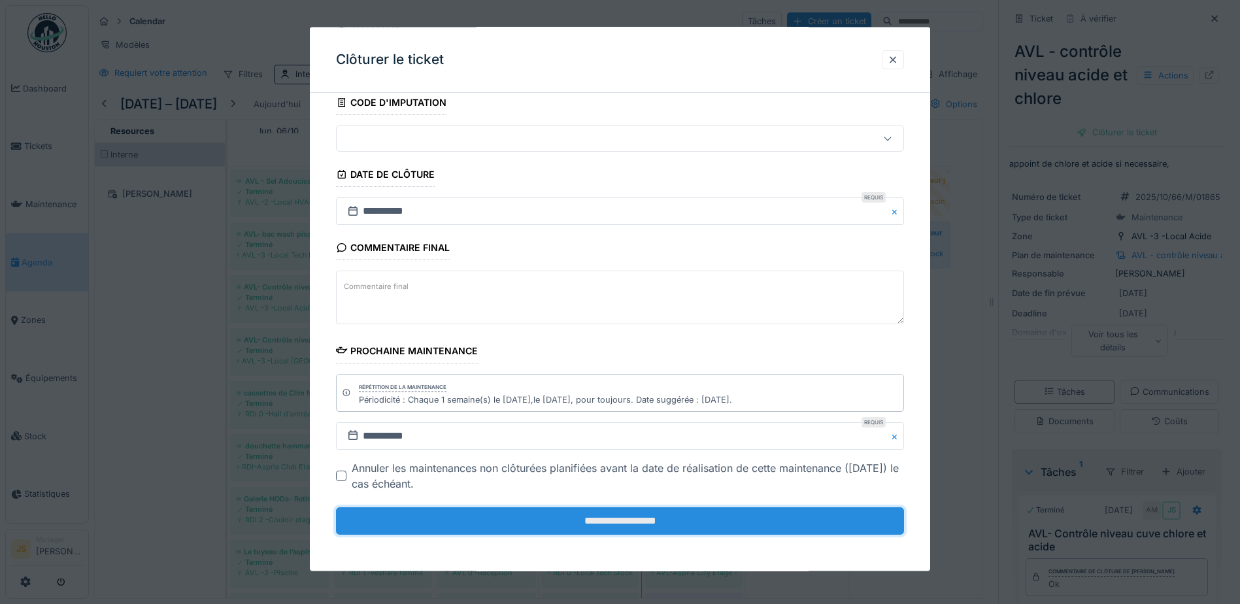
click at [591, 519] on input "**********" at bounding box center [620, 520] width 568 height 27
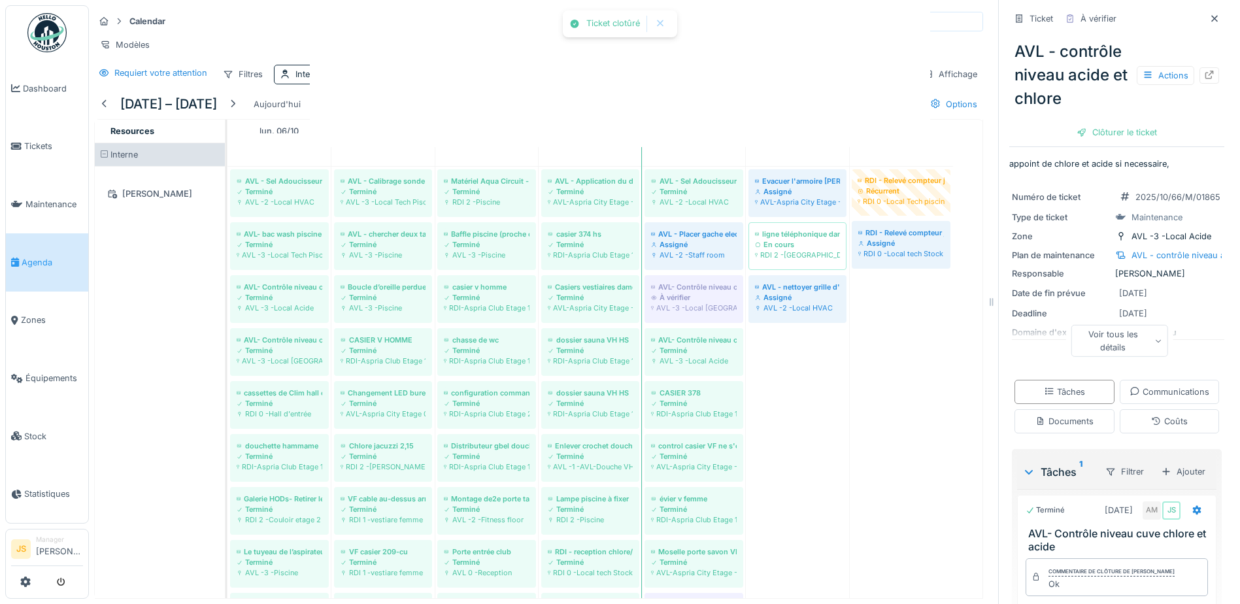
scroll to position [0, 0]
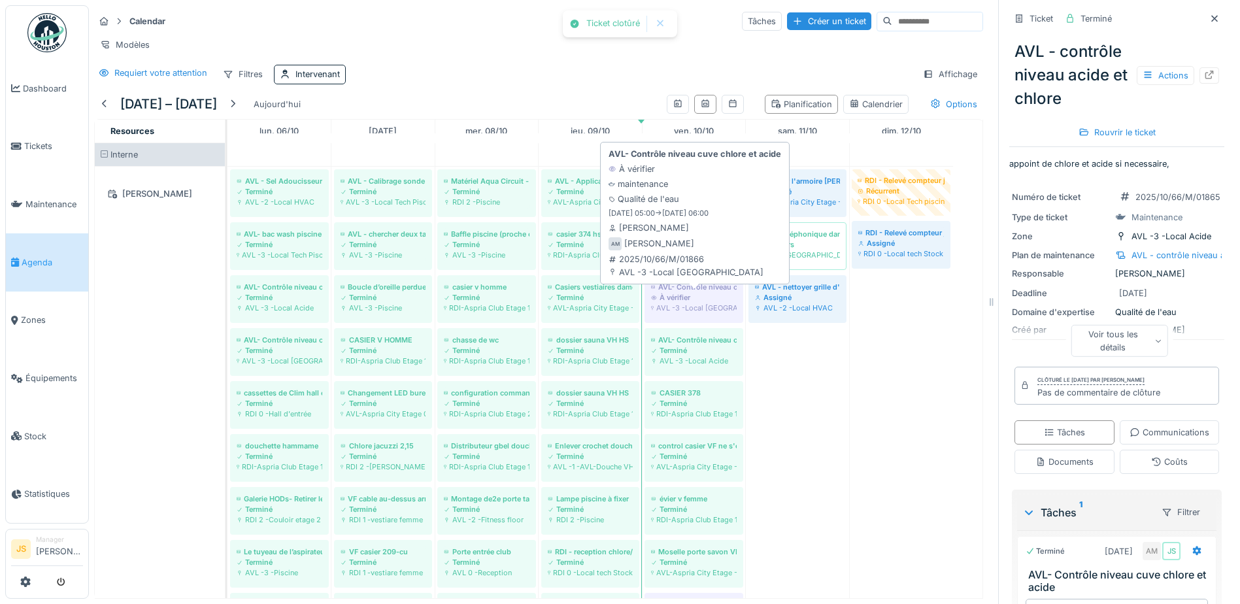
click at [709, 303] on div "À vérifier" at bounding box center [694, 297] width 86 height 10
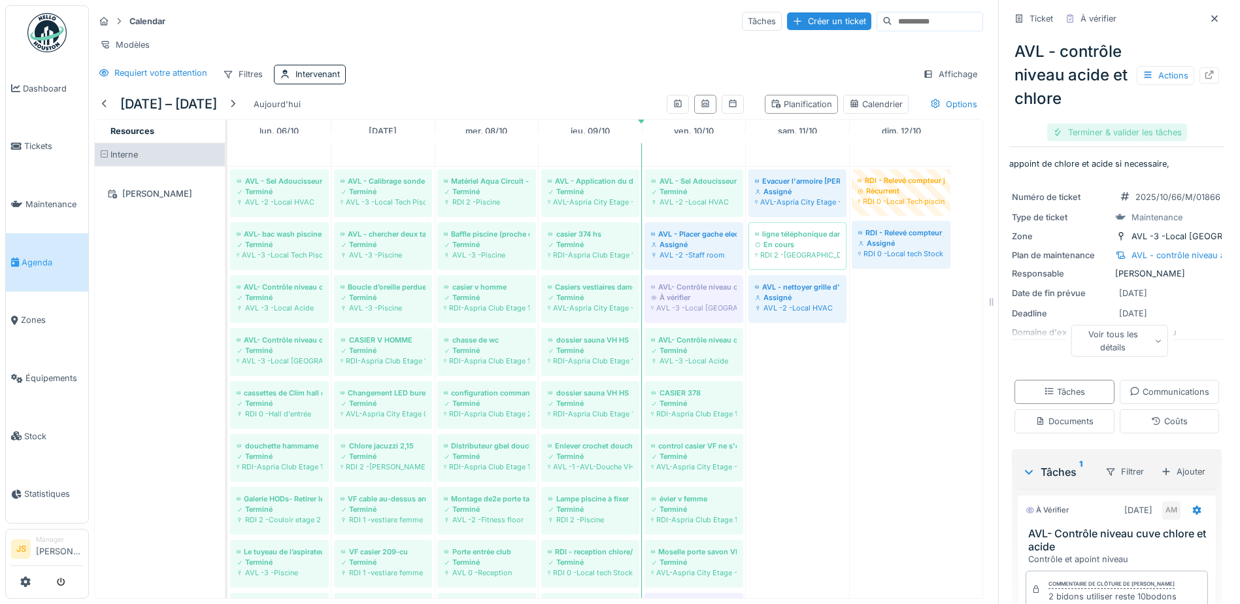
click at [1113, 132] on div "Terminer & valider les tâches" at bounding box center [1117, 133] width 140 height 18
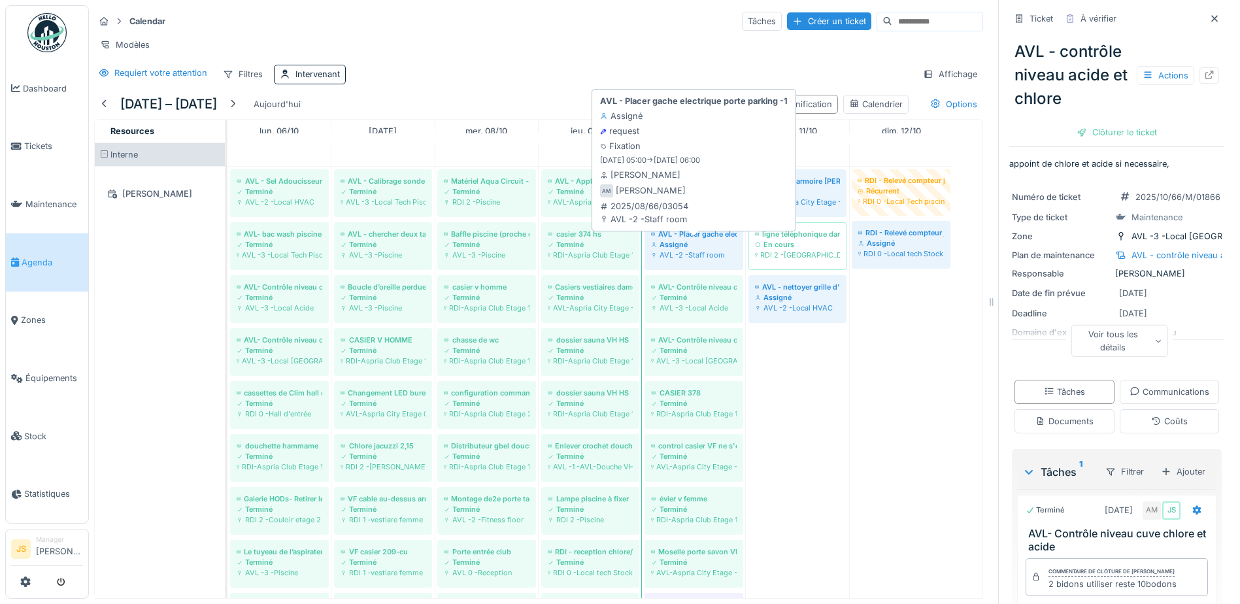
click at [694, 250] on div "Assigné" at bounding box center [694, 244] width 86 height 10
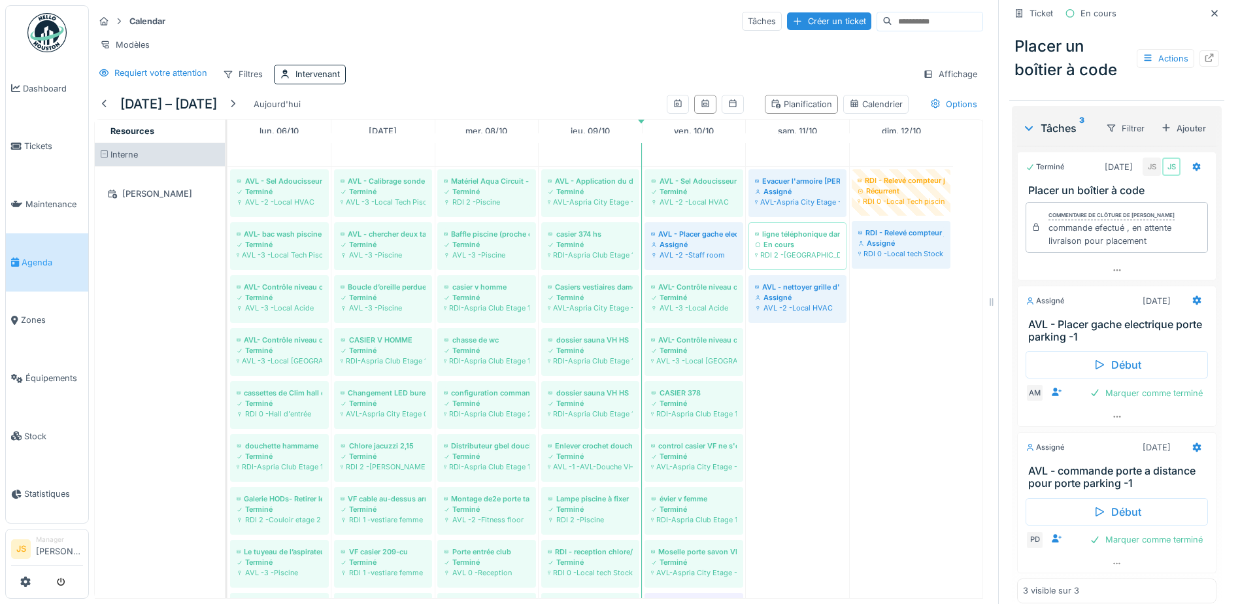
scroll to position [441, 0]
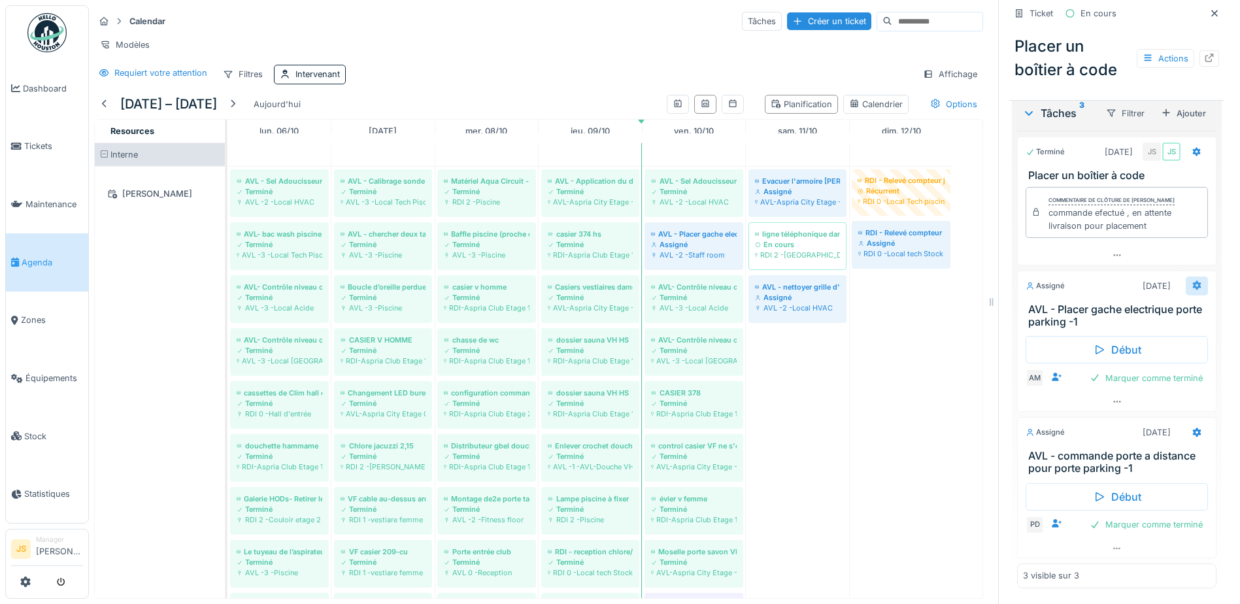
click at [1192, 286] on icon at bounding box center [1197, 285] width 10 height 8
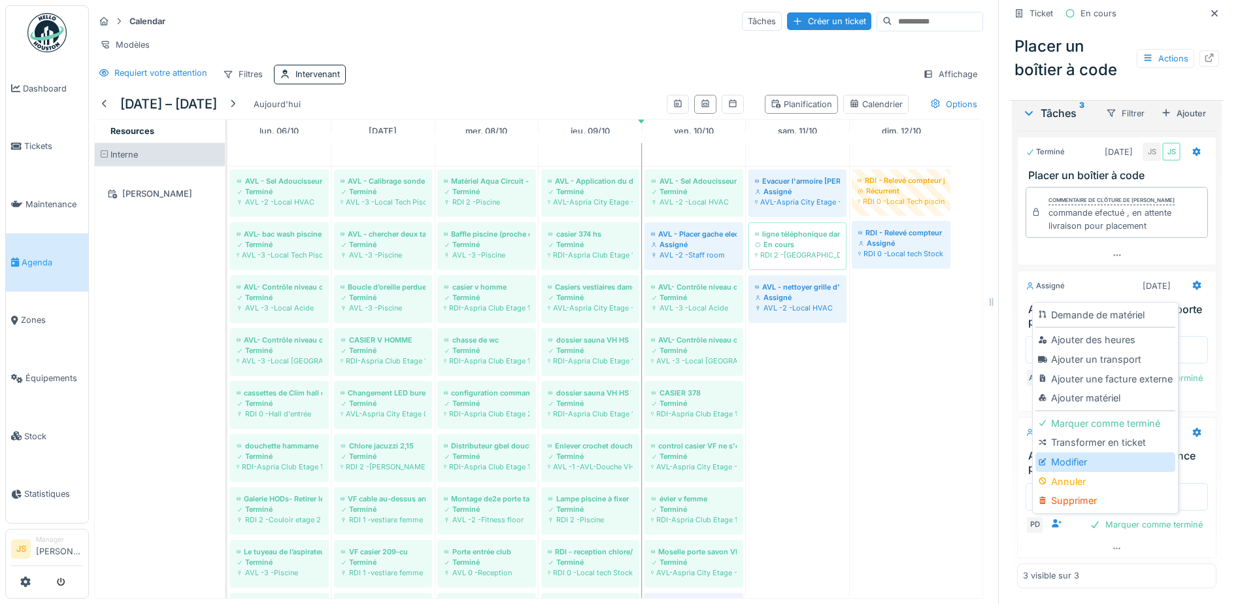
click at [1083, 458] on div "Modifier" at bounding box center [1105, 462] width 139 height 20
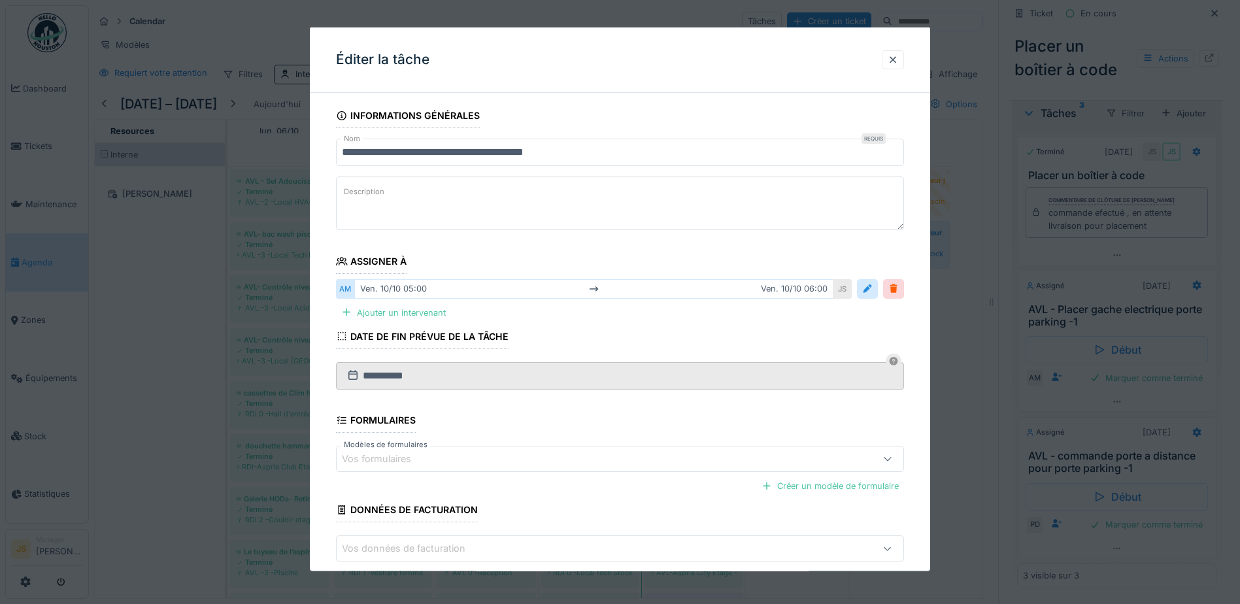
click at [400, 290] on div "ven. 10/10 05:00 ven. 10/10 06:00" at bounding box center [593, 288] width 479 height 19
click at [868, 288] on div at bounding box center [867, 288] width 10 height 12
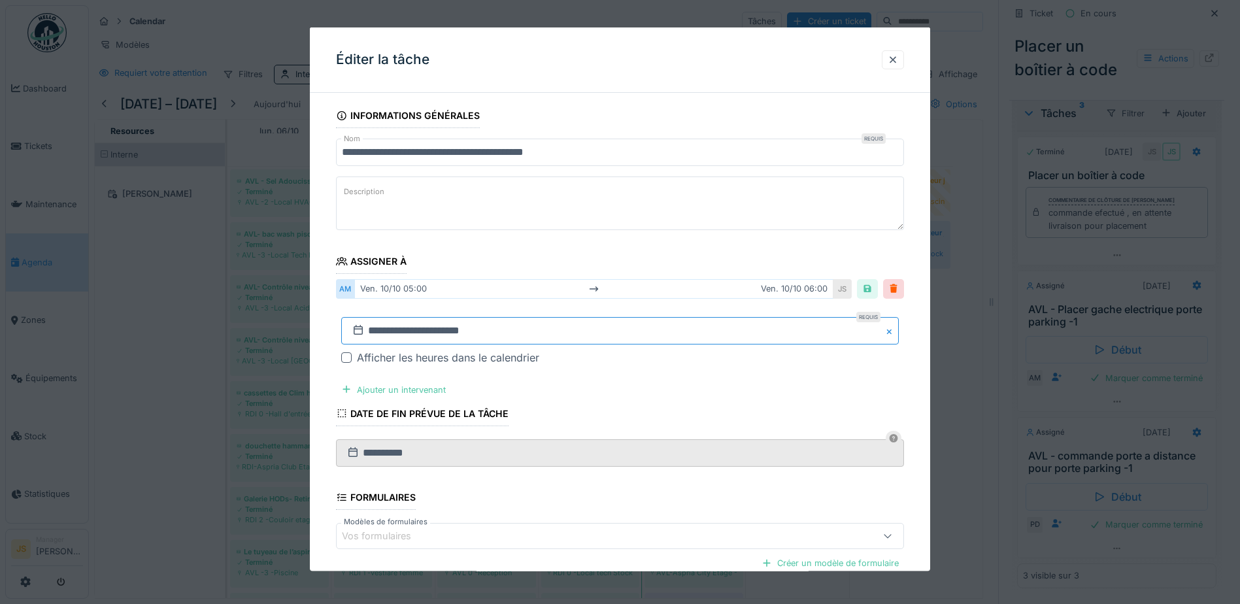
click at [398, 328] on input "**********" at bounding box center [620, 329] width 558 height 27
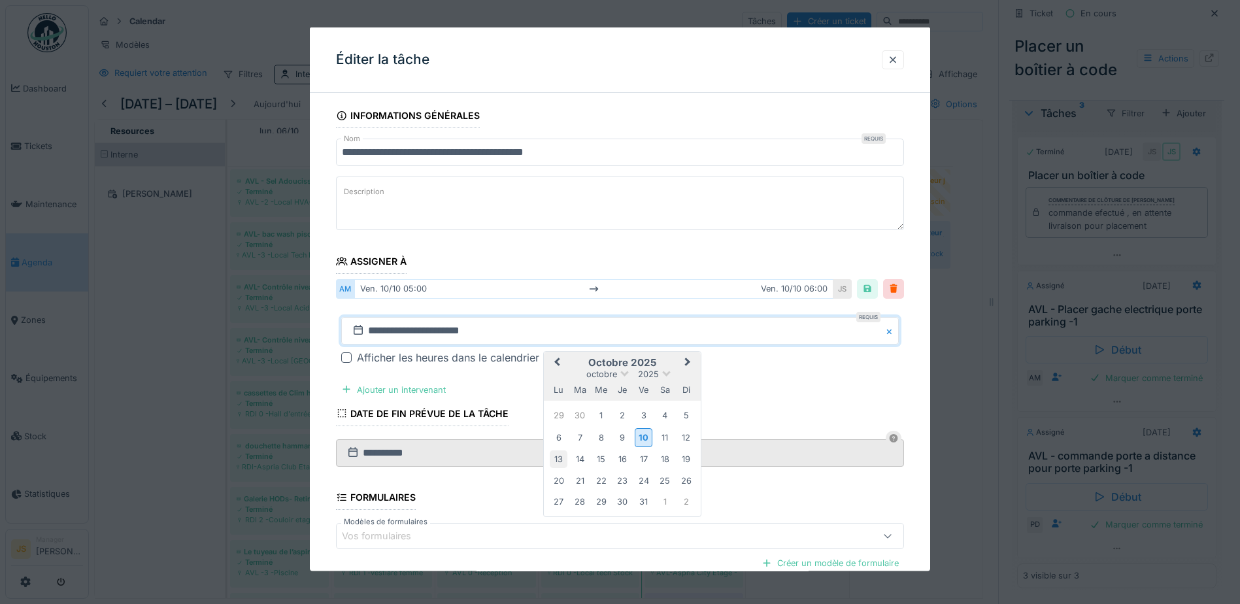
click at [558, 458] on div "13" at bounding box center [559, 459] width 18 height 18
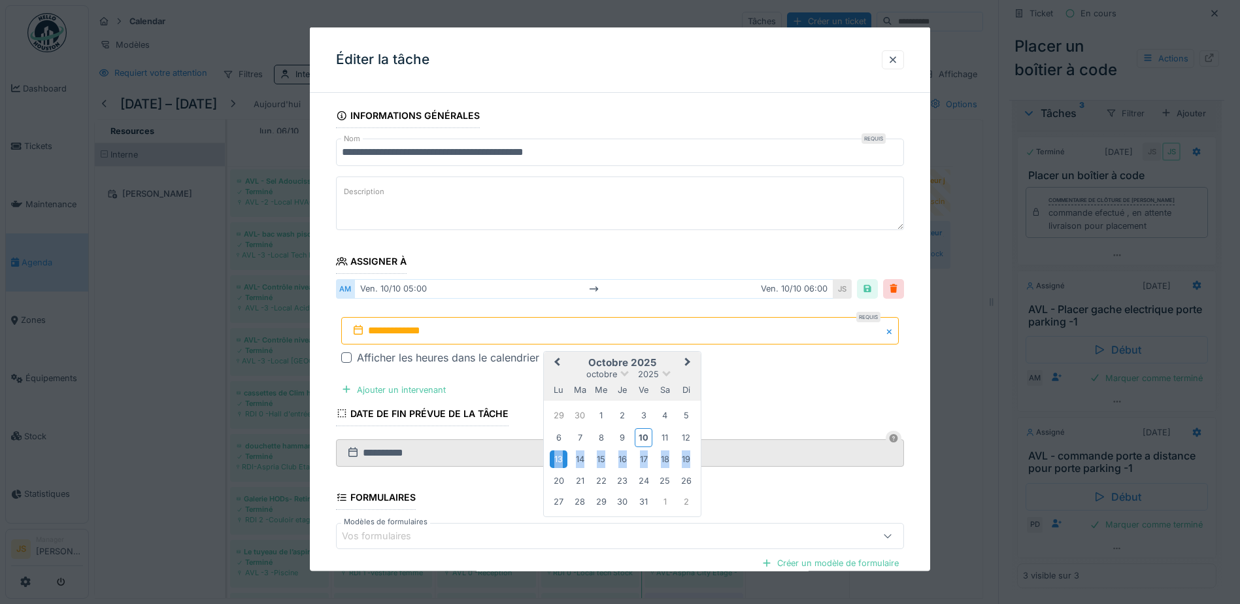
click at [558, 458] on div "13" at bounding box center [559, 459] width 18 height 18
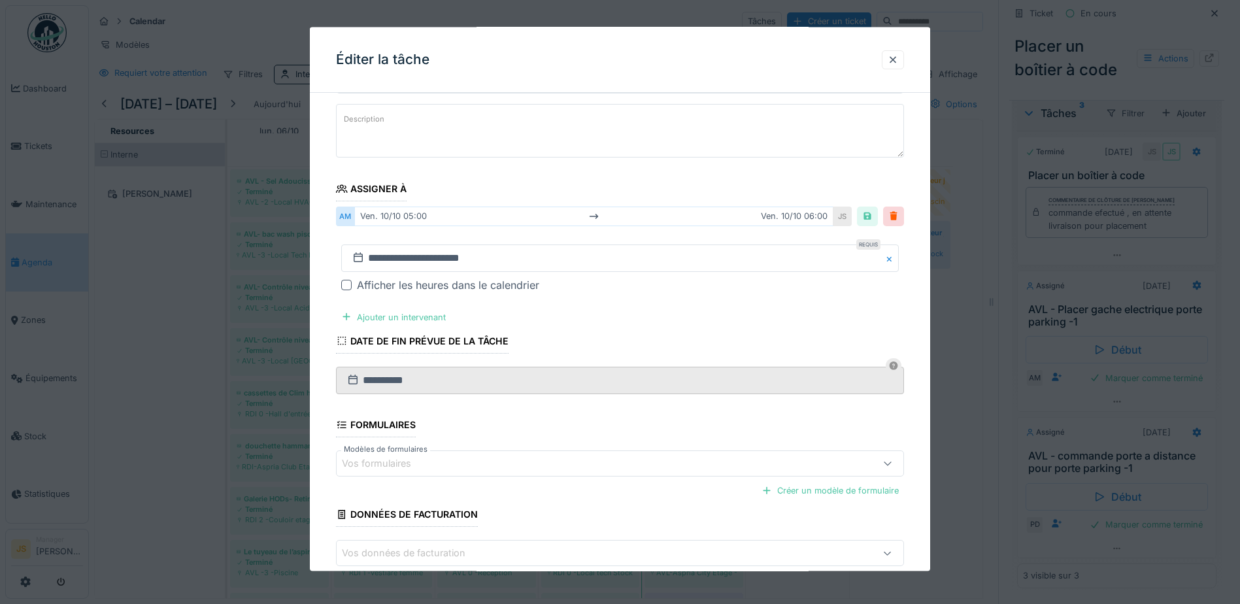
scroll to position [142, 0]
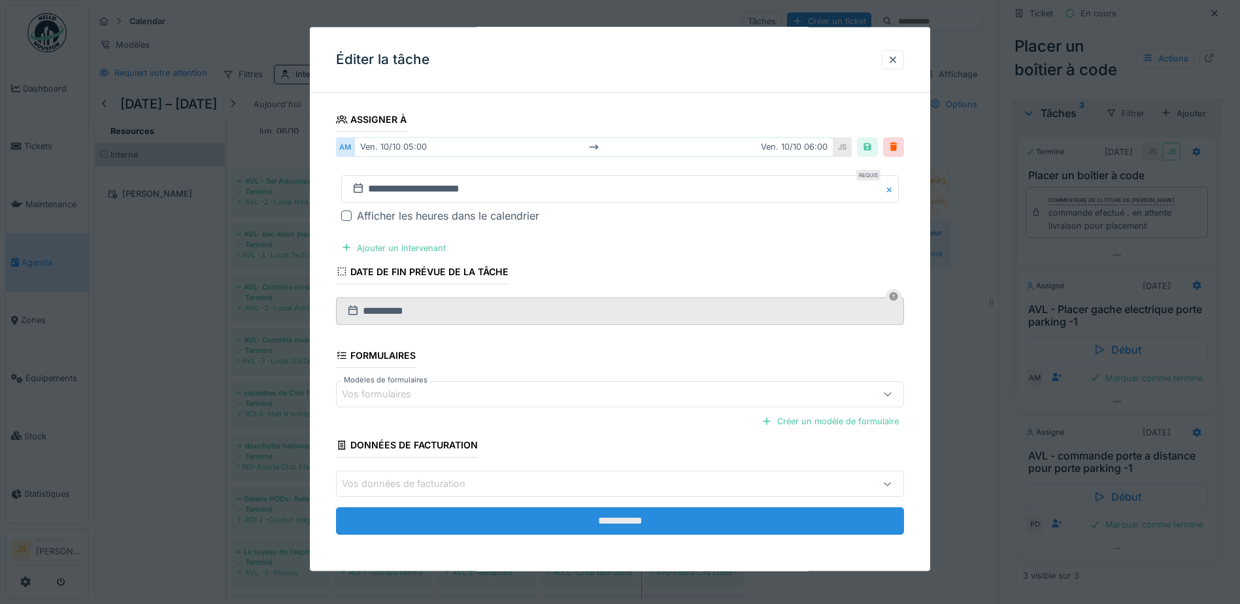
click at [641, 525] on input "**********" at bounding box center [620, 520] width 568 height 27
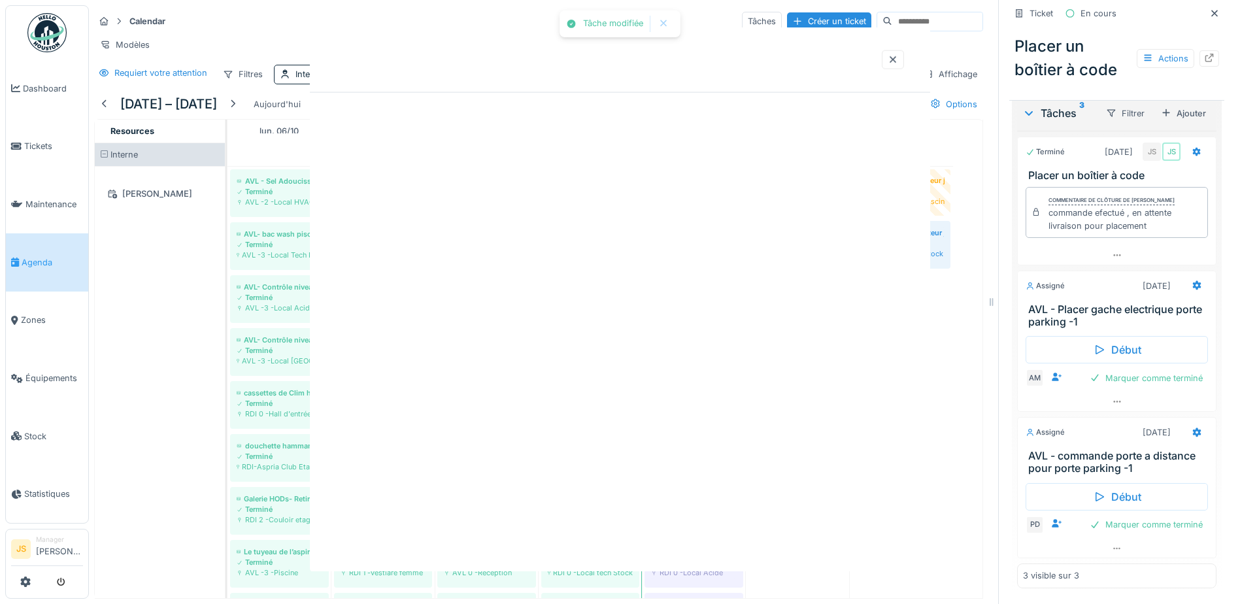
scroll to position [0, 0]
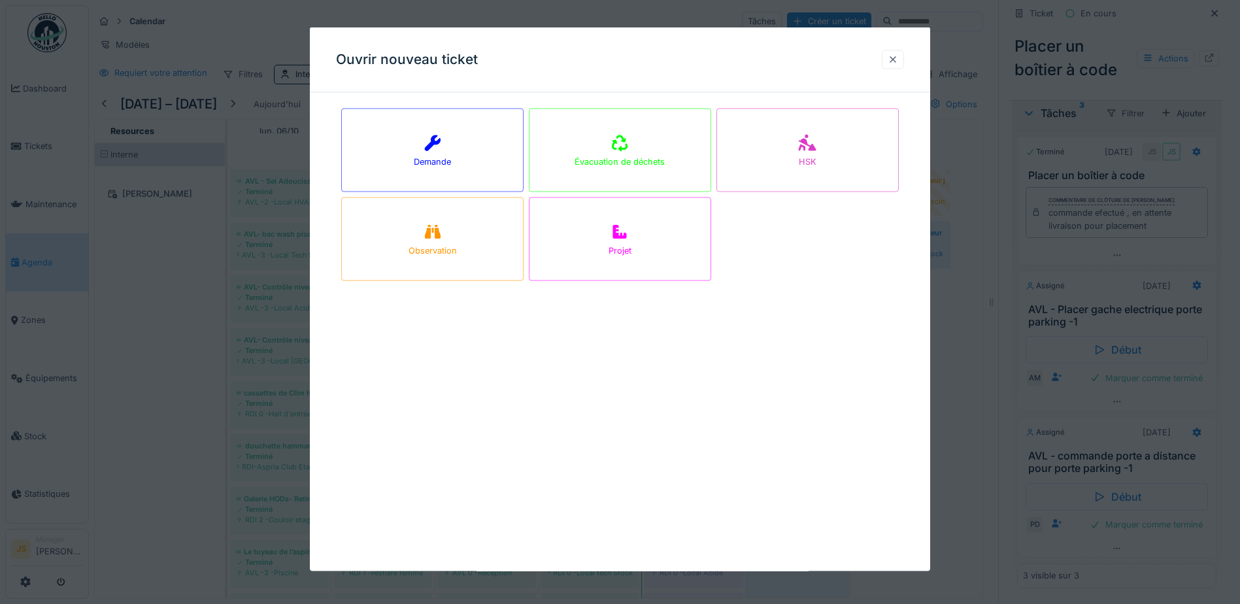
click at [898, 57] on div at bounding box center [893, 59] width 10 height 12
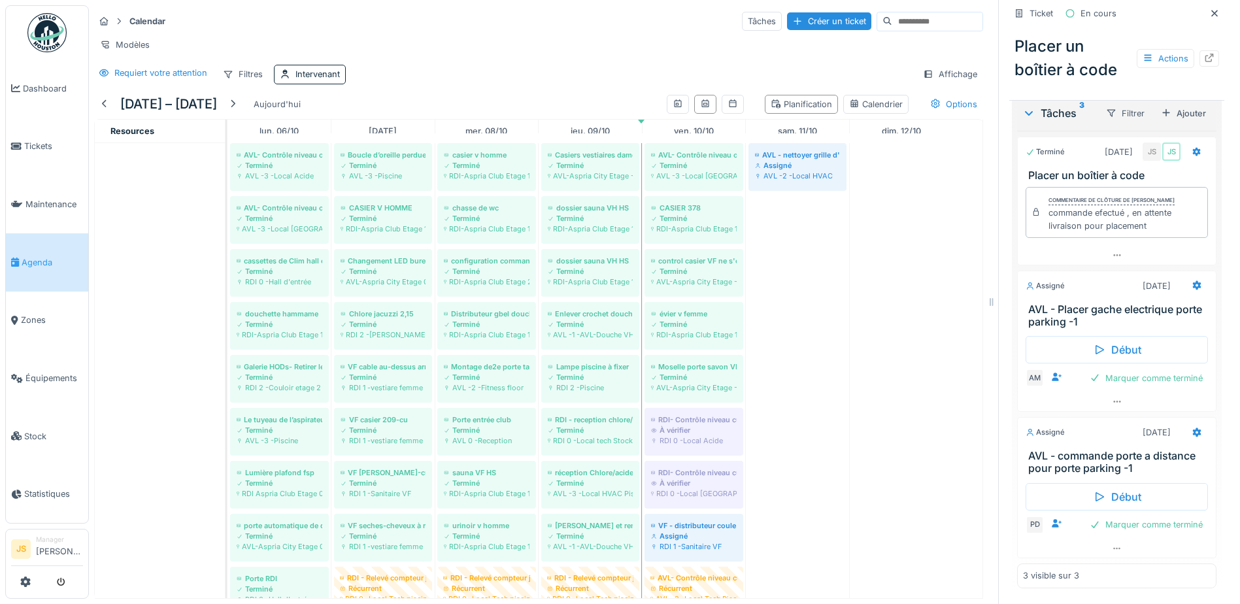
scroll to position [196, 0]
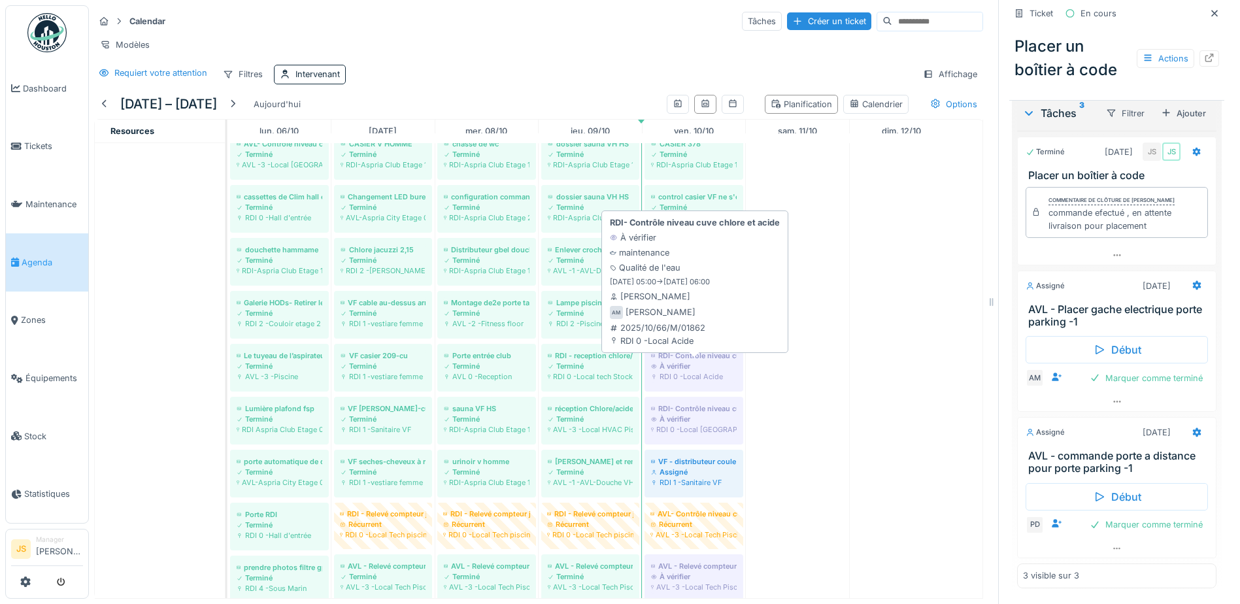
click at [703, 361] on div "RDI- Contrôle niveau cuve chlore et acide" at bounding box center [694, 355] width 86 height 10
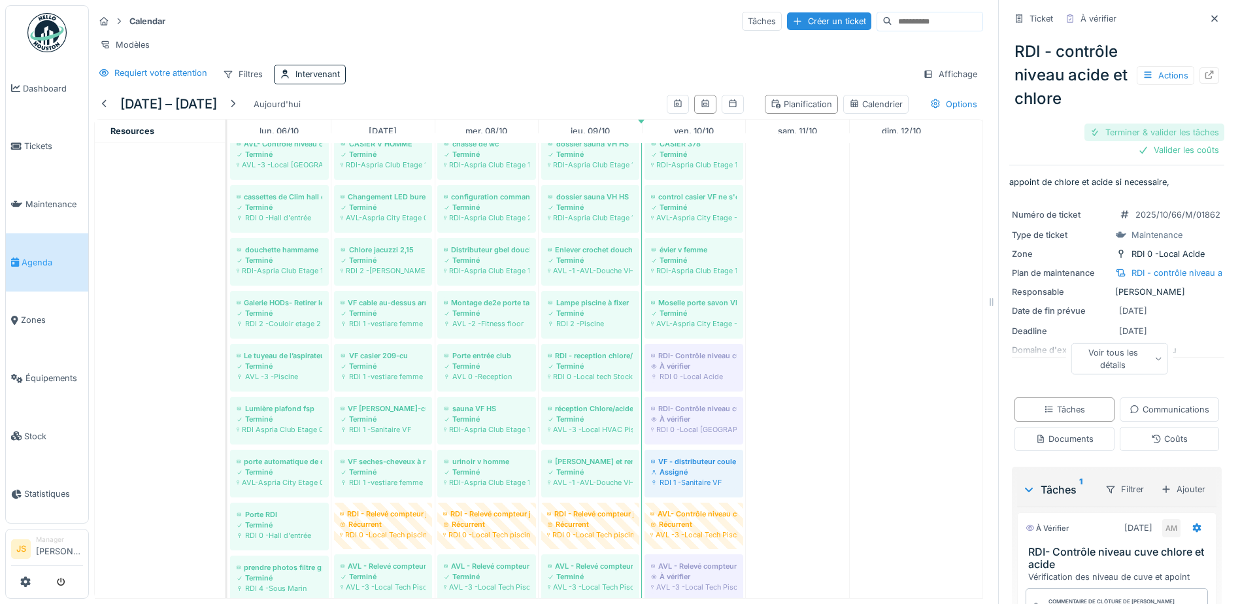
click at [1119, 128] on div "Terminer & valider les tâches" at bounding box center [1155, 133] width 140 height 18
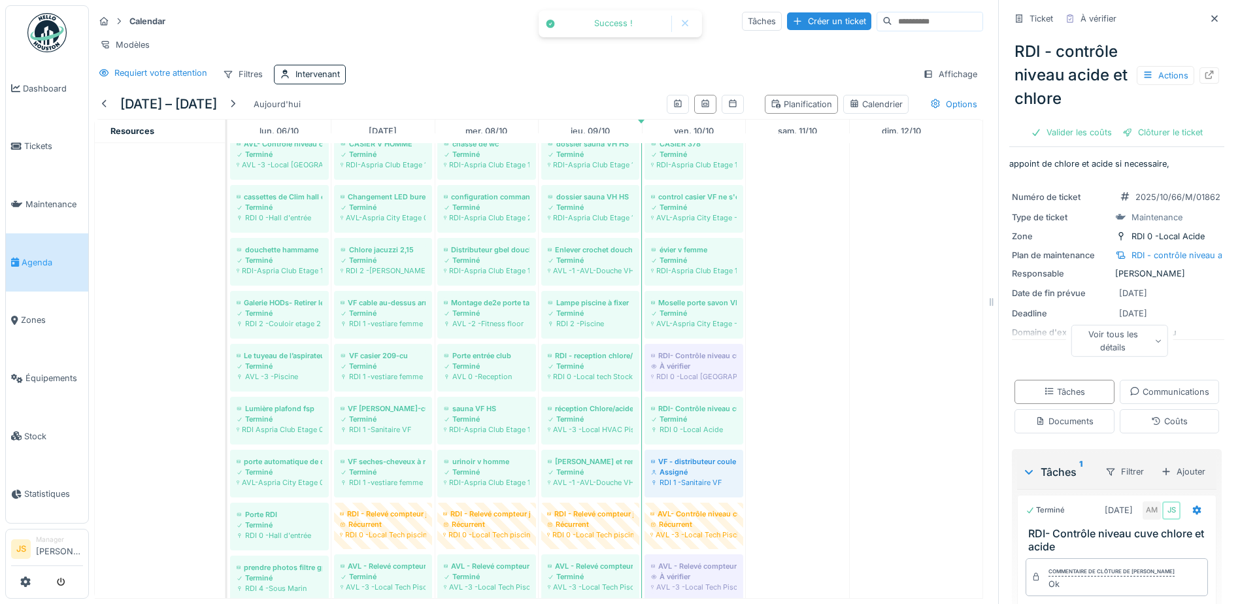
click at [1127, 129] on div "Clôturer le ticket" at bounding box center [1162, 133] width 91 height 18
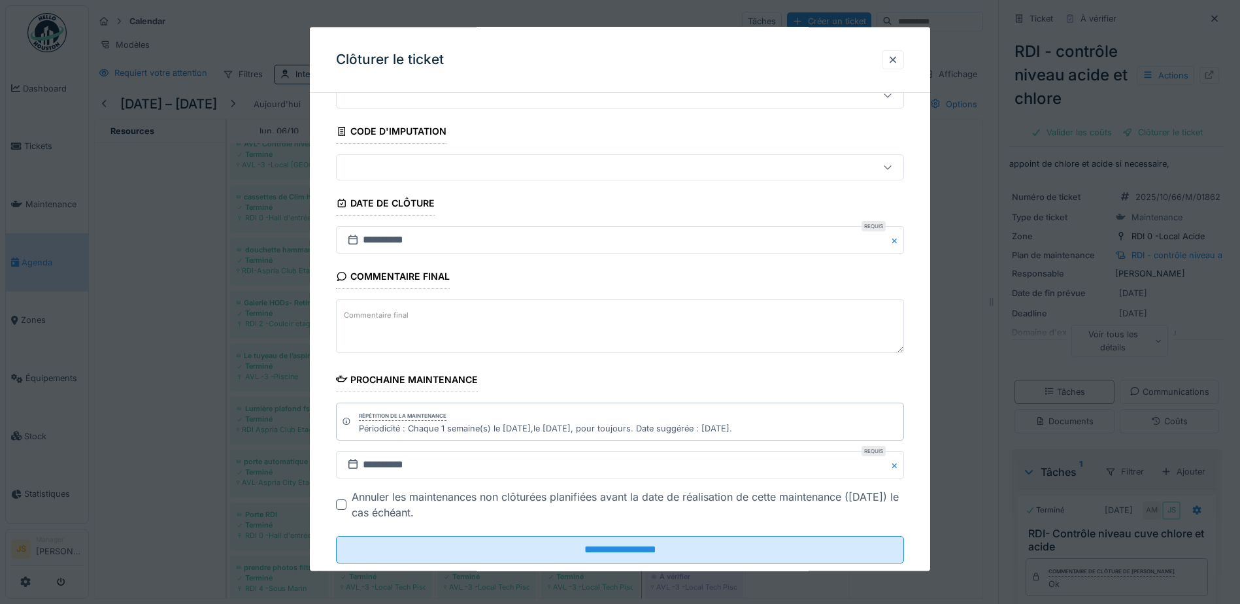
scroll to position [85, 0]
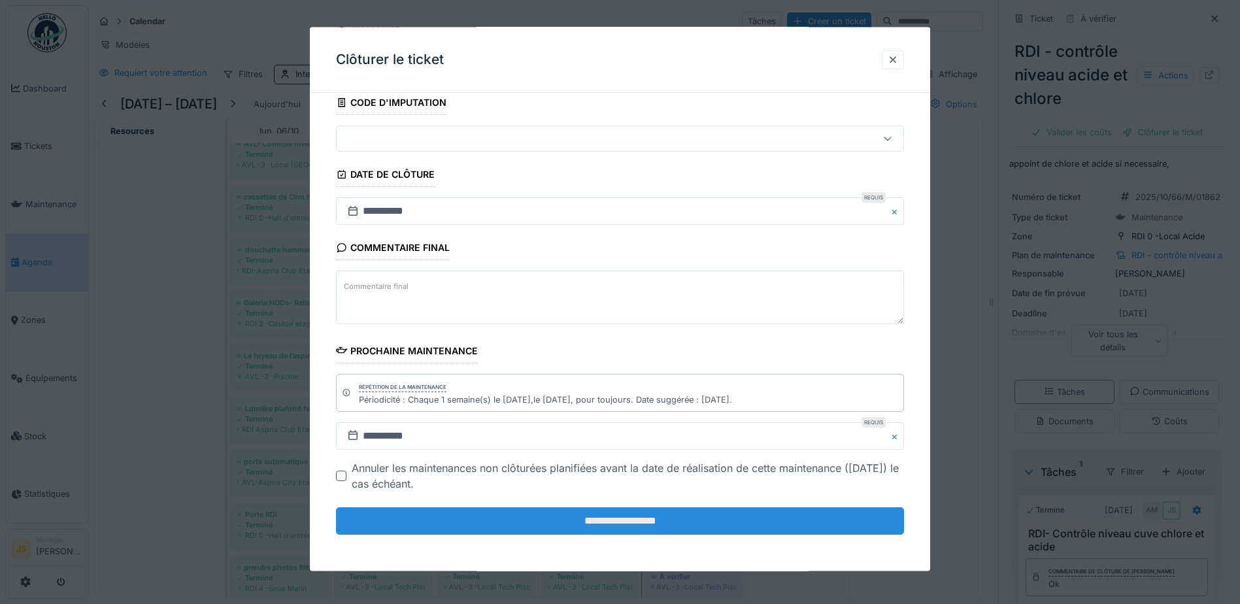
click at [670, 523] on input "**********" at bounding box center [620, 520] width 568 height 27
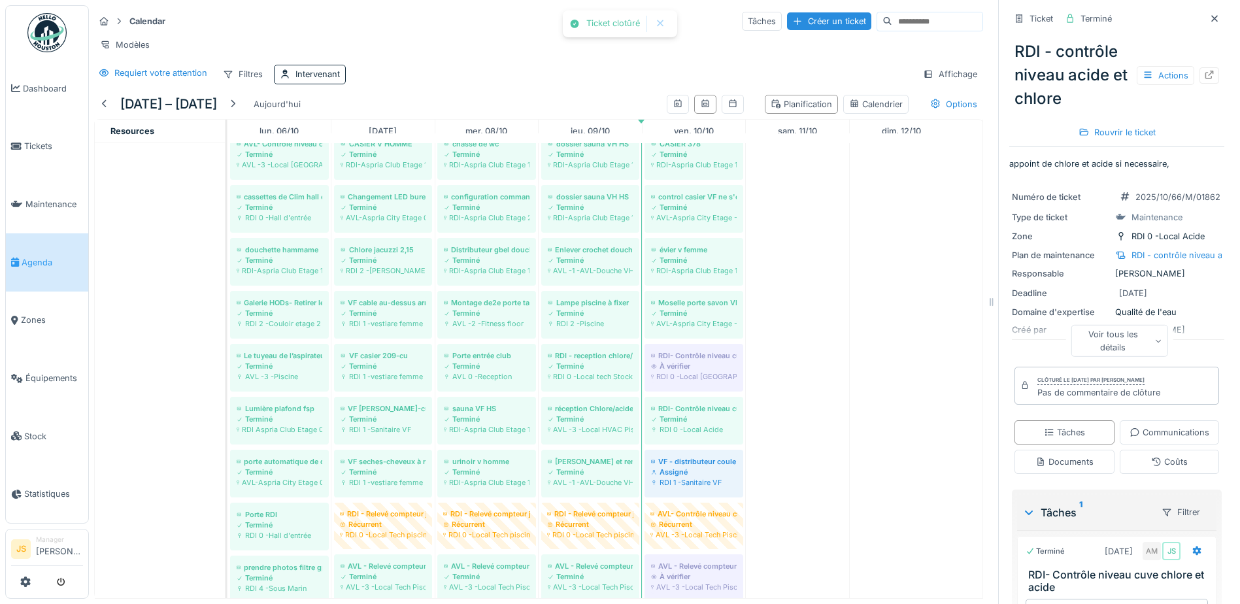
scroll to position [327, 0]
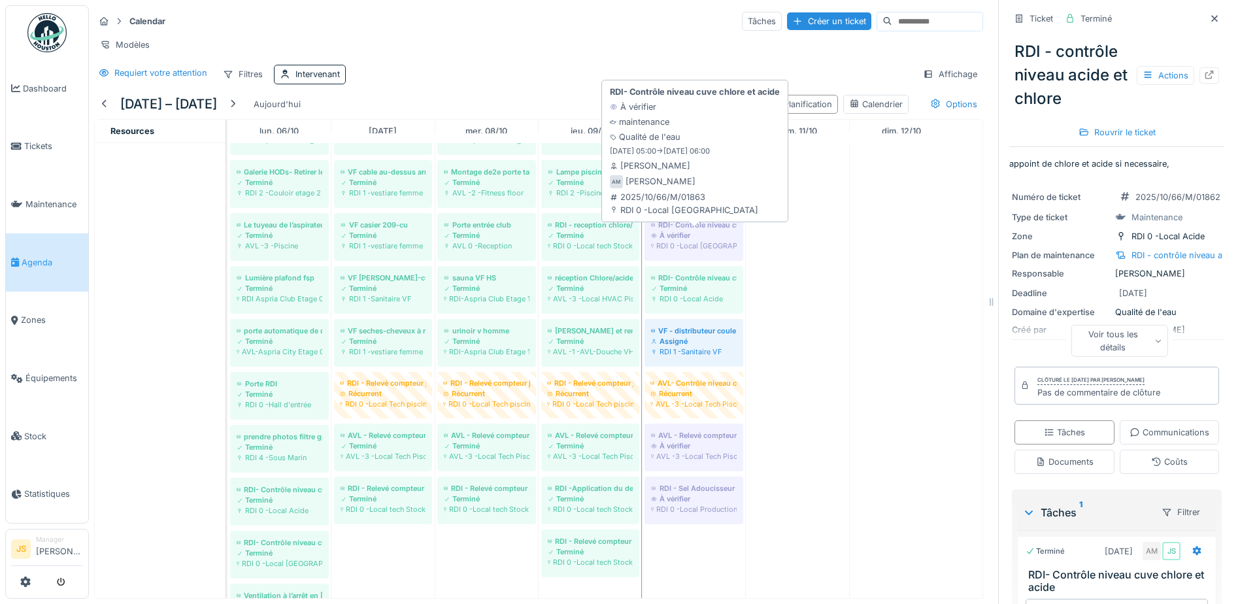
click at [700, 251] on div "RDI 0 -Local Chlore" at bounding box center [694, 246] width 86 height 10
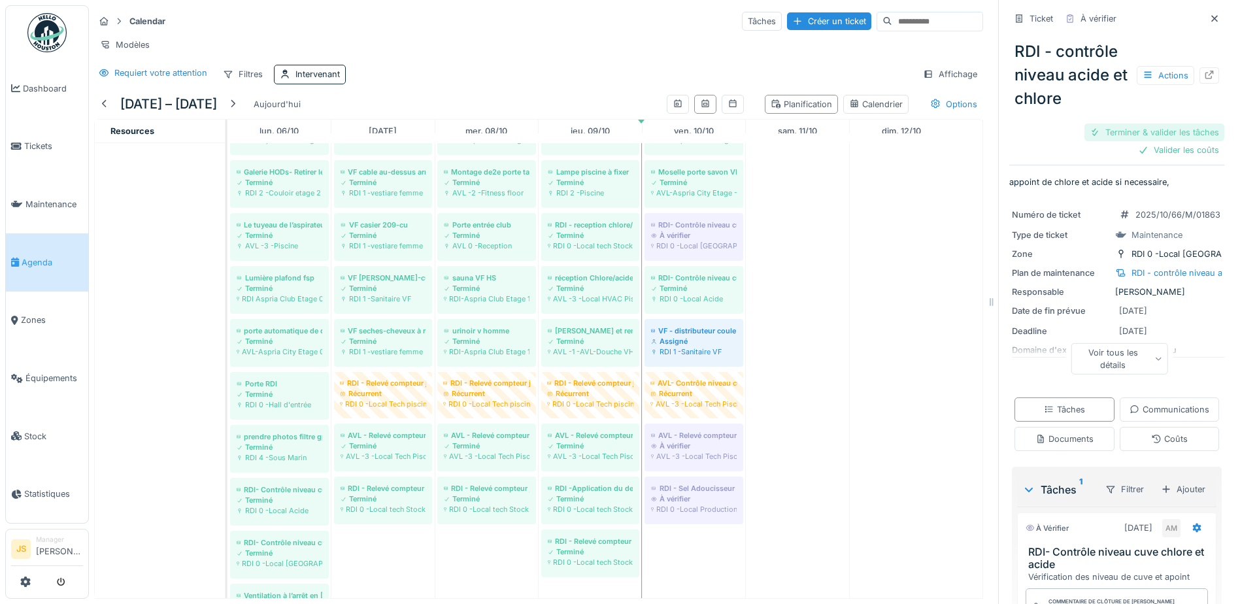
click at [1138, 131] on div "Terminer & valider les tâches" at bounding box center [1155, 133] width 140 height 18
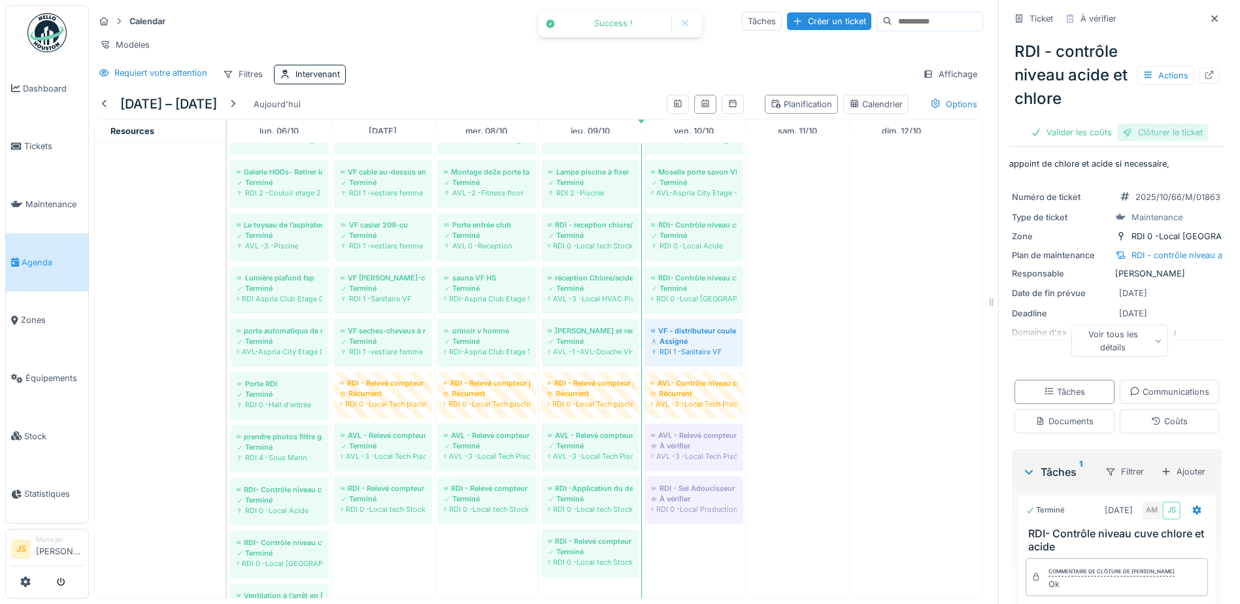
click at [1142, 131] on div "Clôturer le ticket" at bounding box center [1162, 133] width 91 height 18
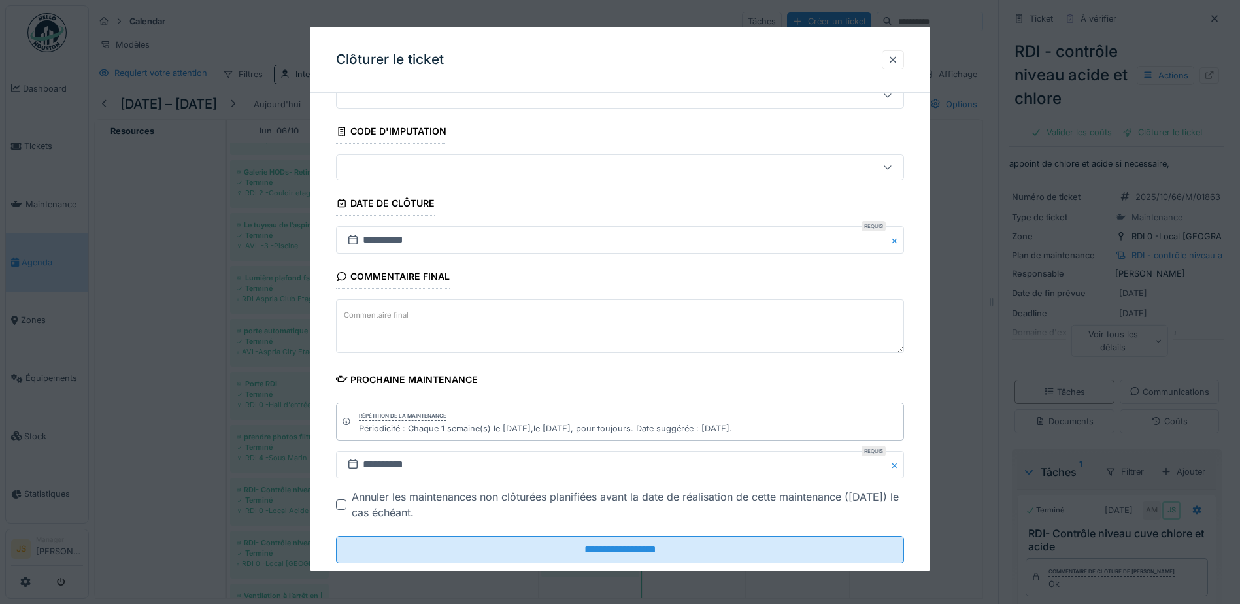
scroll to position [85, 0]
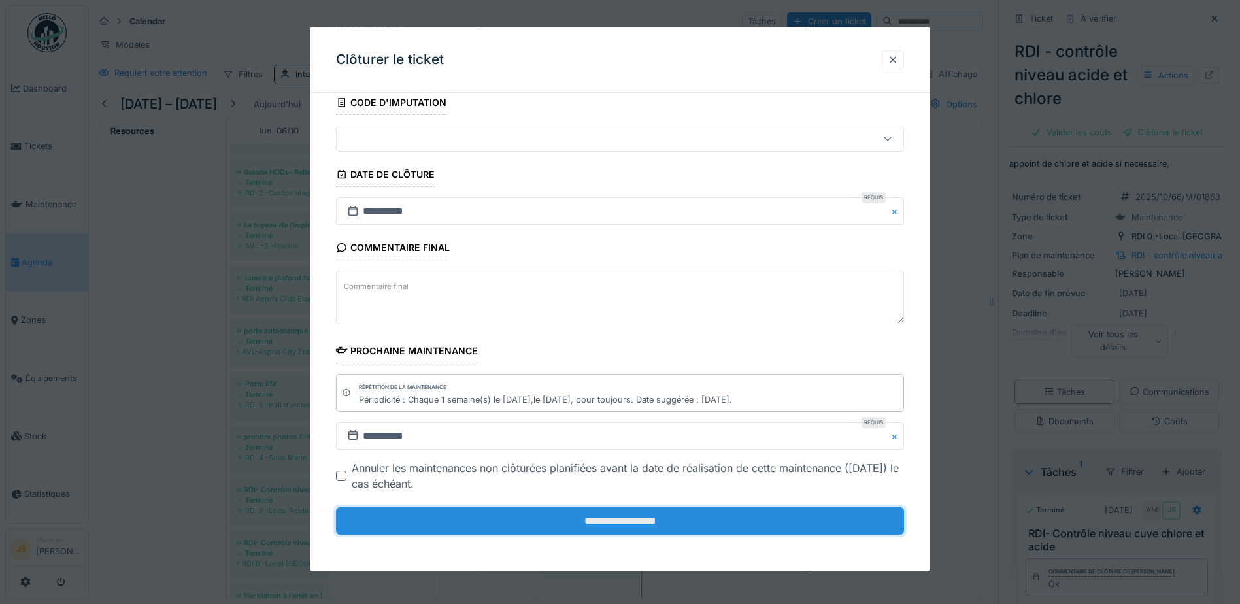
click at [643, 515] on input "**********" at bounding box center [620, 520] width 568 height 27
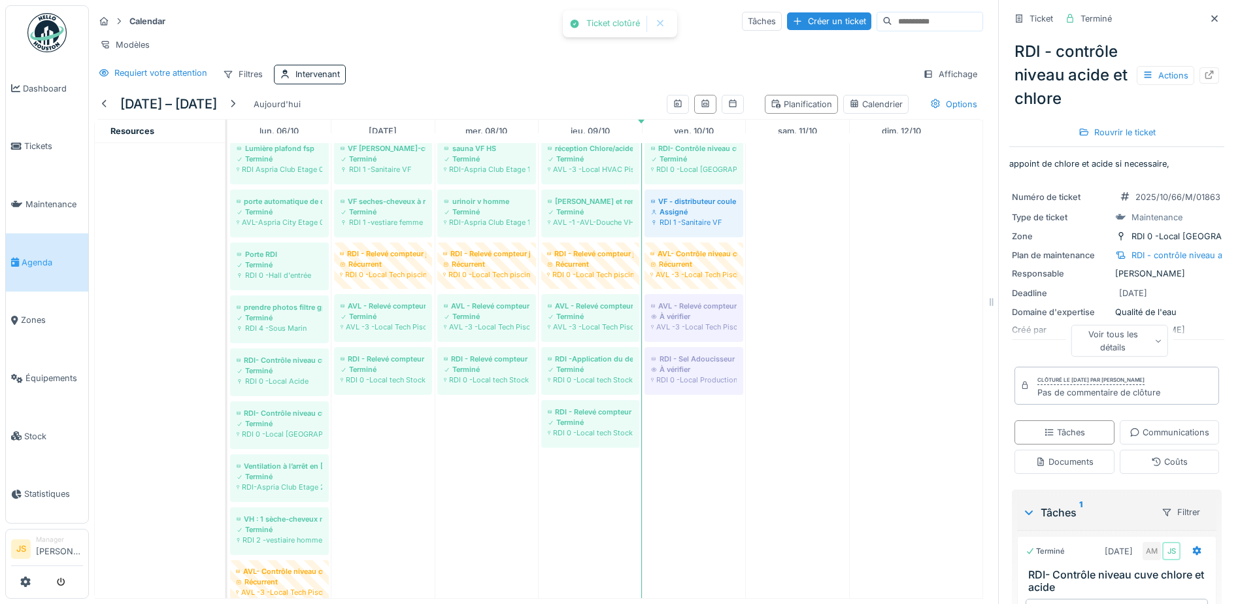
scroll to position [458, 0]
click at [704, 331] on div "AVL -3 -Local Tech Piscine" at bounding box center [694, 325] width 86 height 10
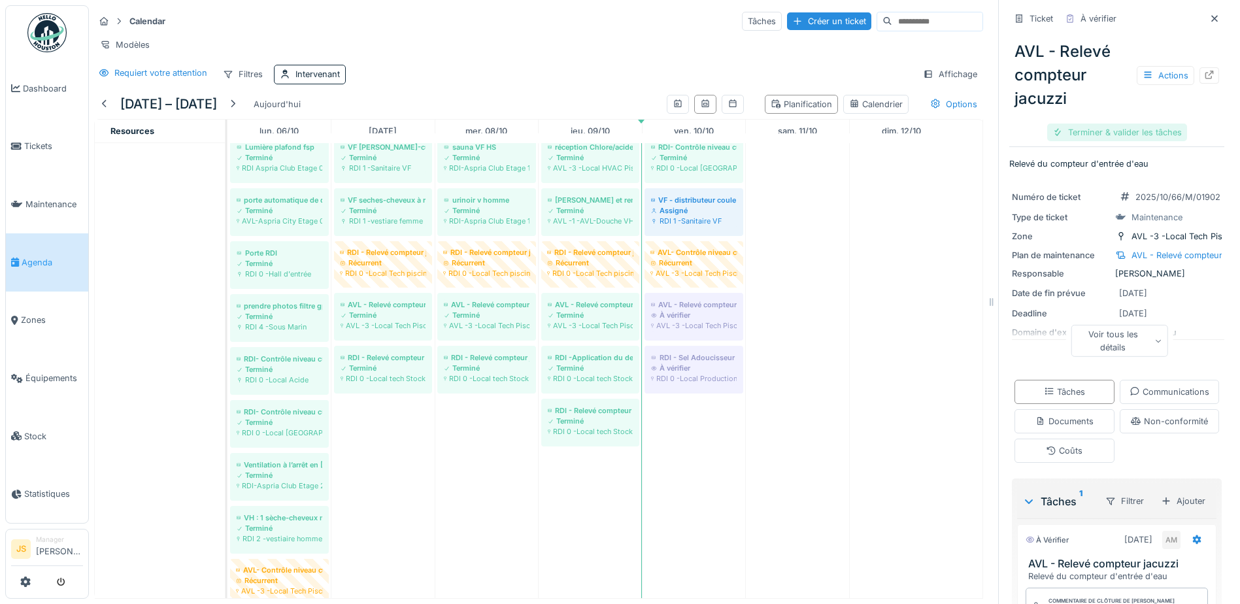
click at [1115, 127] on div "Terminer & valider les tâches" at bounding box center [1117, 133] width 140 height 18
click at [1108, 129] on div "Clôturer le ticket" at bounding box center [1117, 133] width 91 height 18
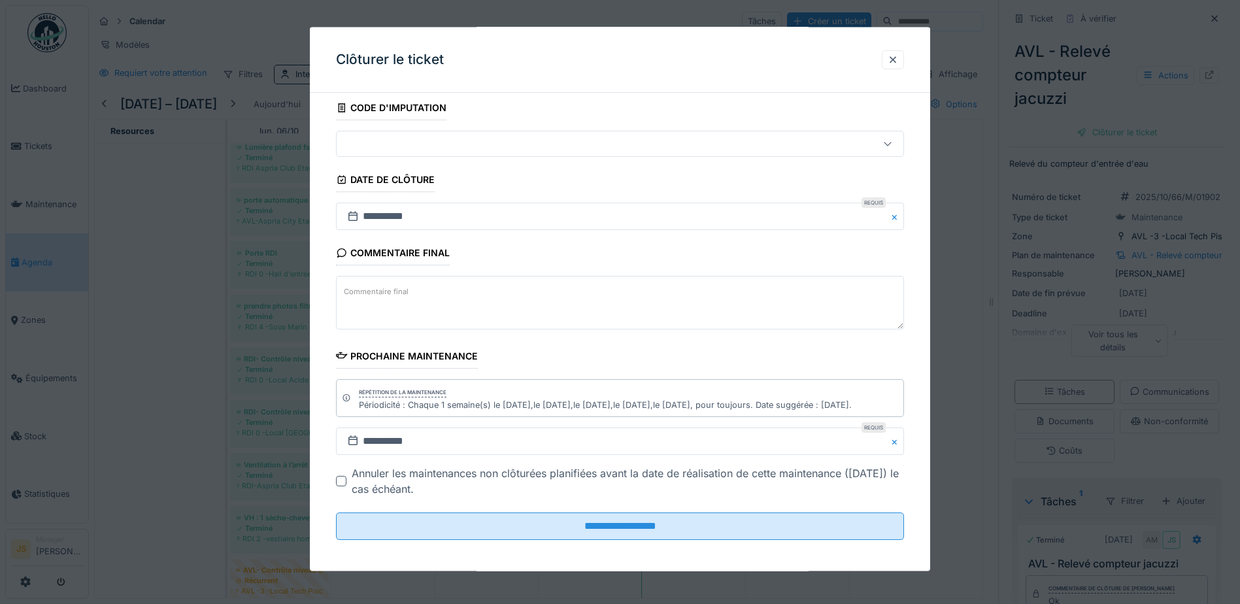
scroll to position [85, 0]
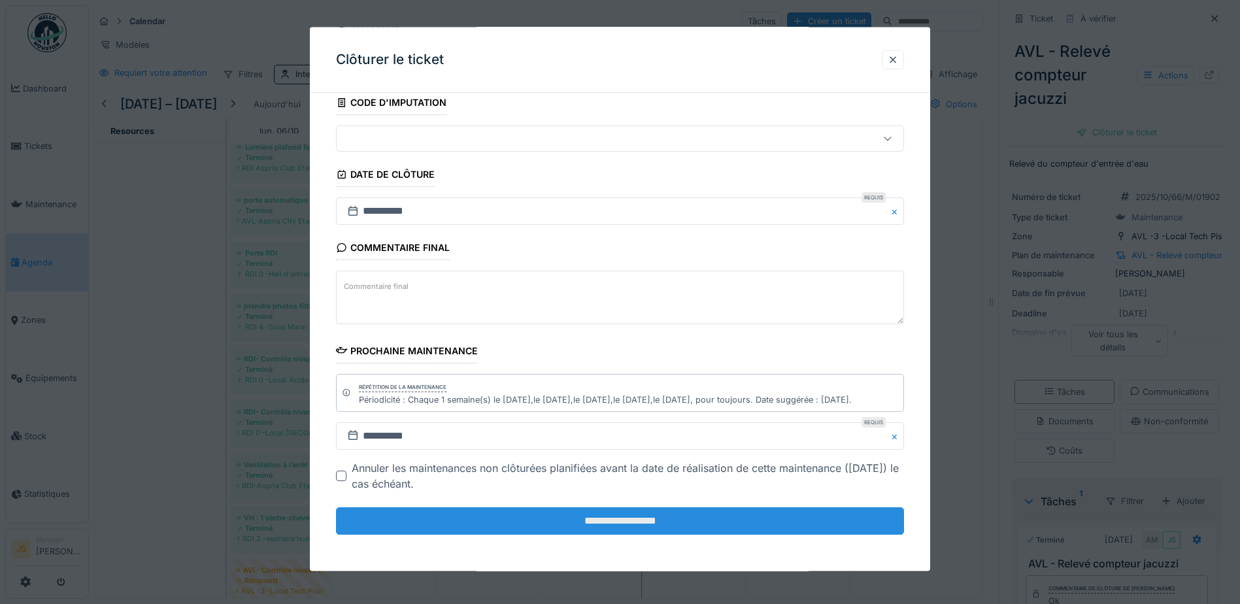
click at [576, 515] on input "**********" at bounding box center [620, 520] width 568 height 27
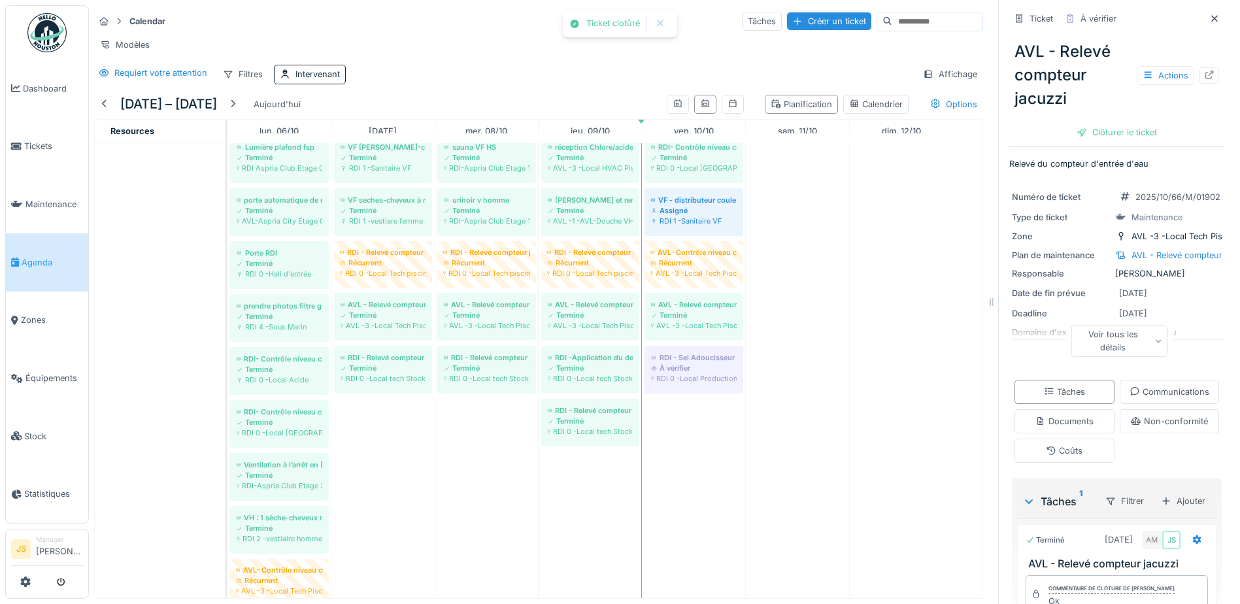
scroll to position [0, 0]
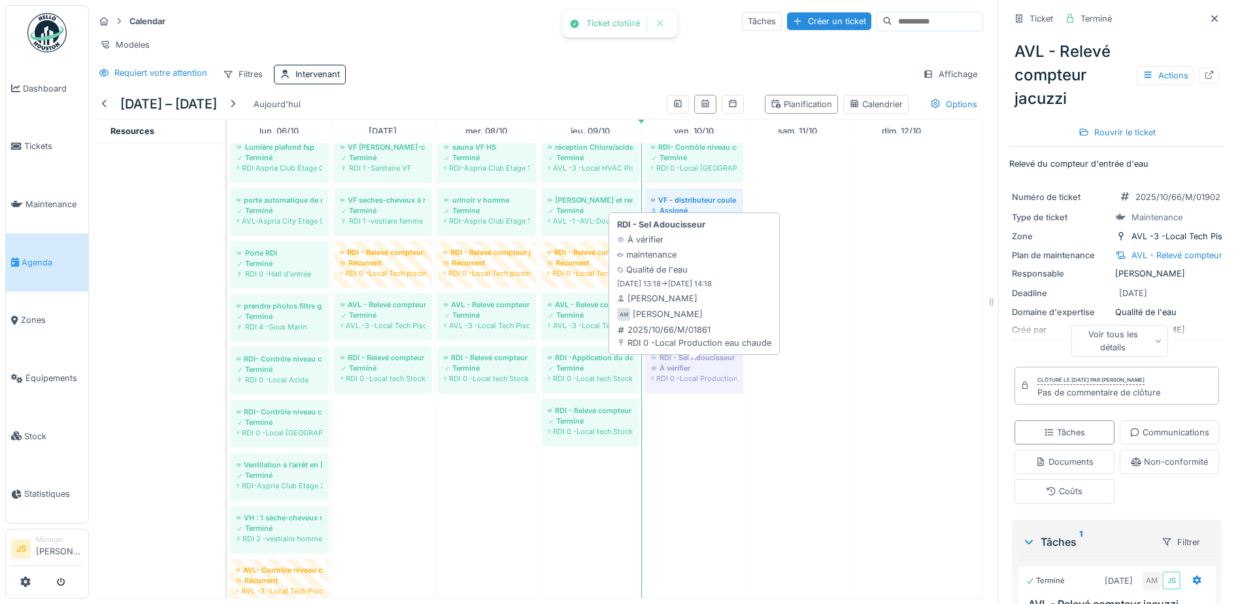
click at [704, 384] on div "RDI 0 -Local Production eau chaude" at bounding box center [694, 378] width 86 height 10
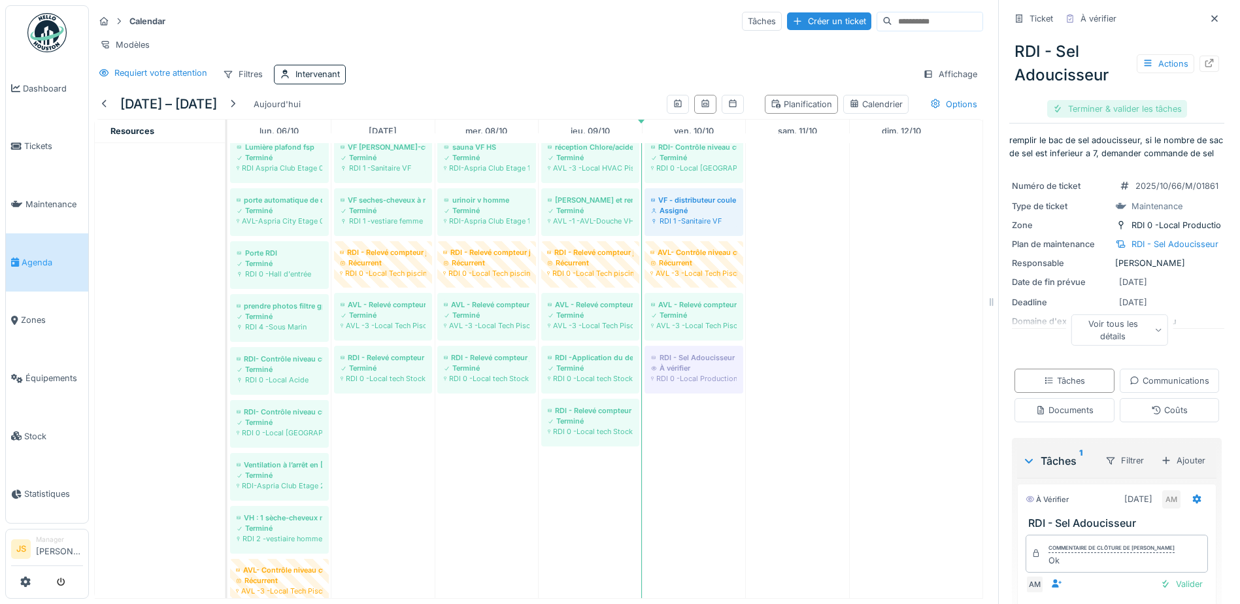
click at [1111, 103] on div "Terminer & valider les tâches" at bounding box center [1117, 109] width 140 height 18
click at [1110, 108] on div "Clôturer le ticket" at bounding box center [1117, 109] width 91 height 18
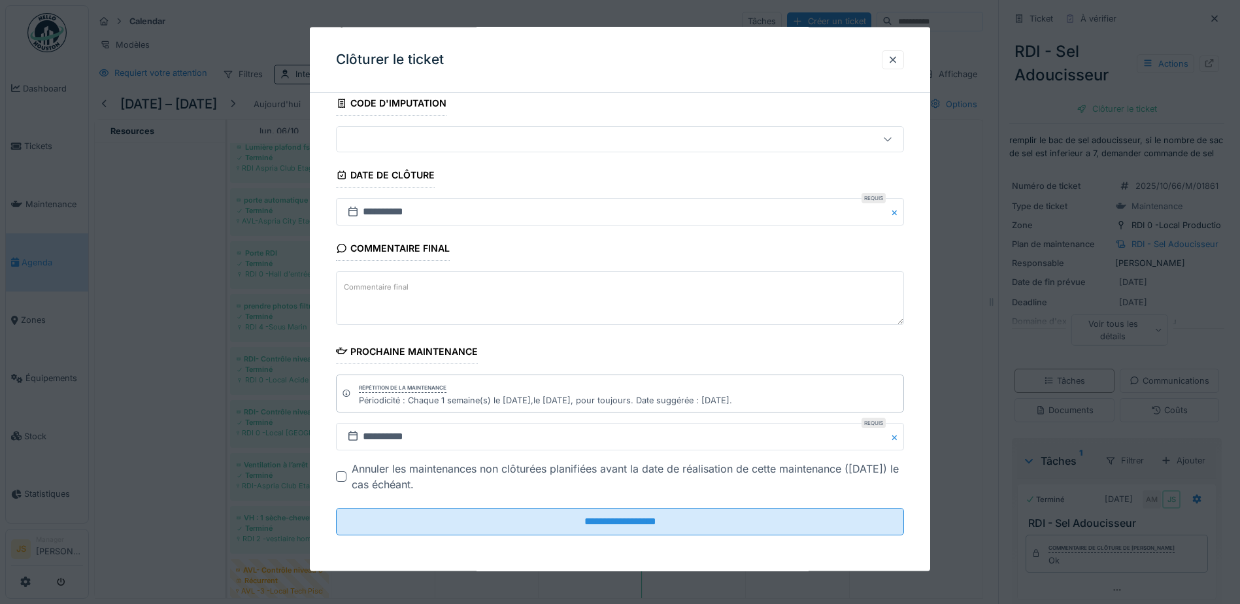
scroll to position [85, 0]
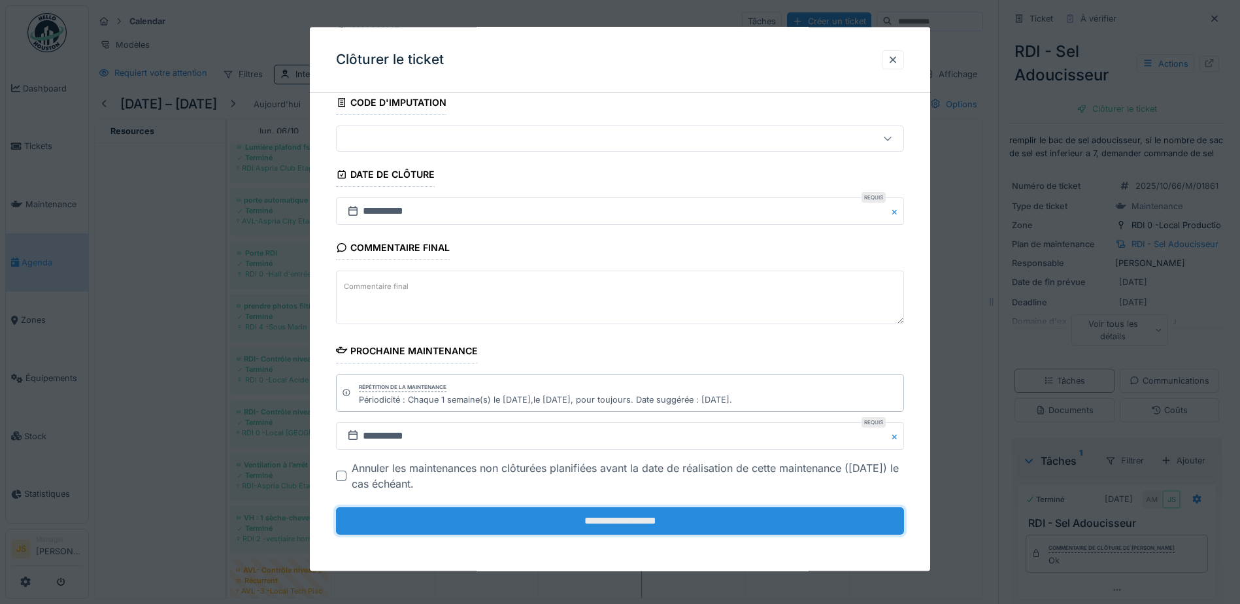
click at [609, 521] on input "**********" at bounding box center [620, 520] width 568 height 27
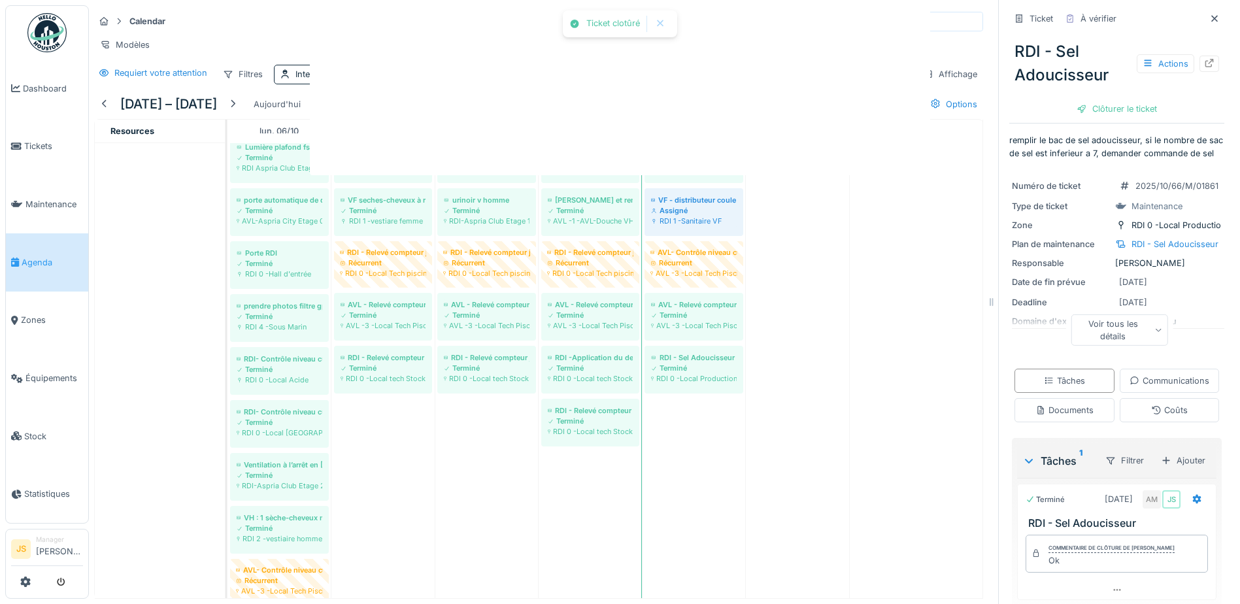
scroll to position [0, 0]
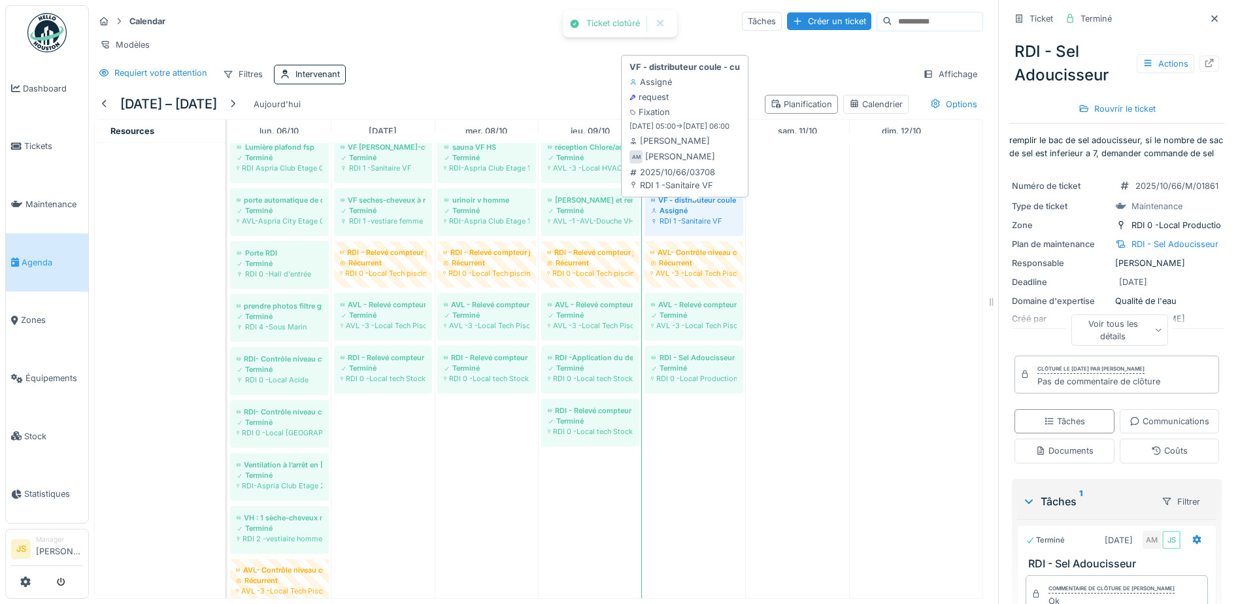
click at [690, 216] on div "Assigné" at bounding box center [694, 210] width 86 height 10
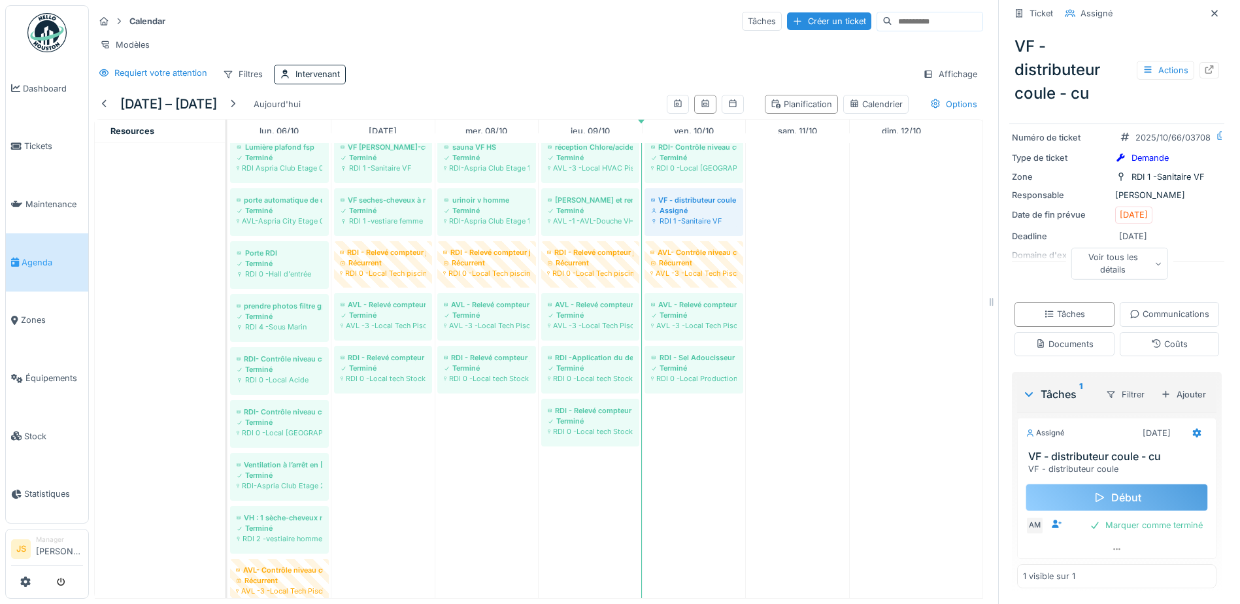
scroll to position [120, 0]
click at [1143, 431] on div "10/10/2025" at bounding box center [1157, 433] width 28 height 12
click at [1193, 432] on icon at bounding box center [1197, 432] width 8 height 9
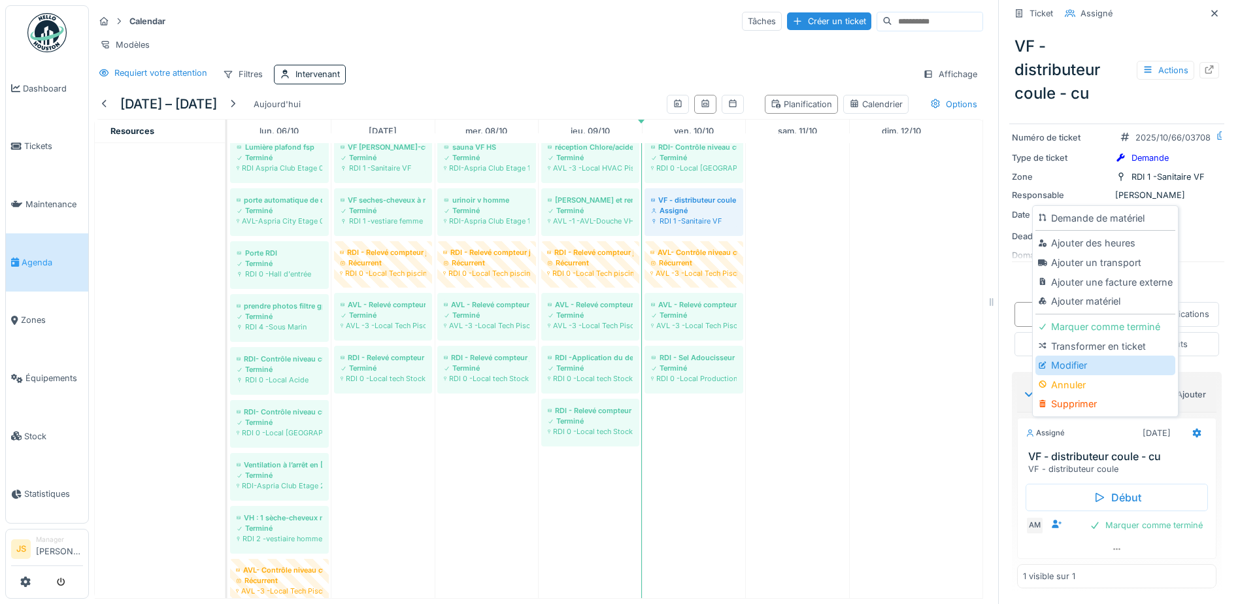
click at [1062, 363] on div "Modifier" at bounding box center [1105, 366] width 139 height 20
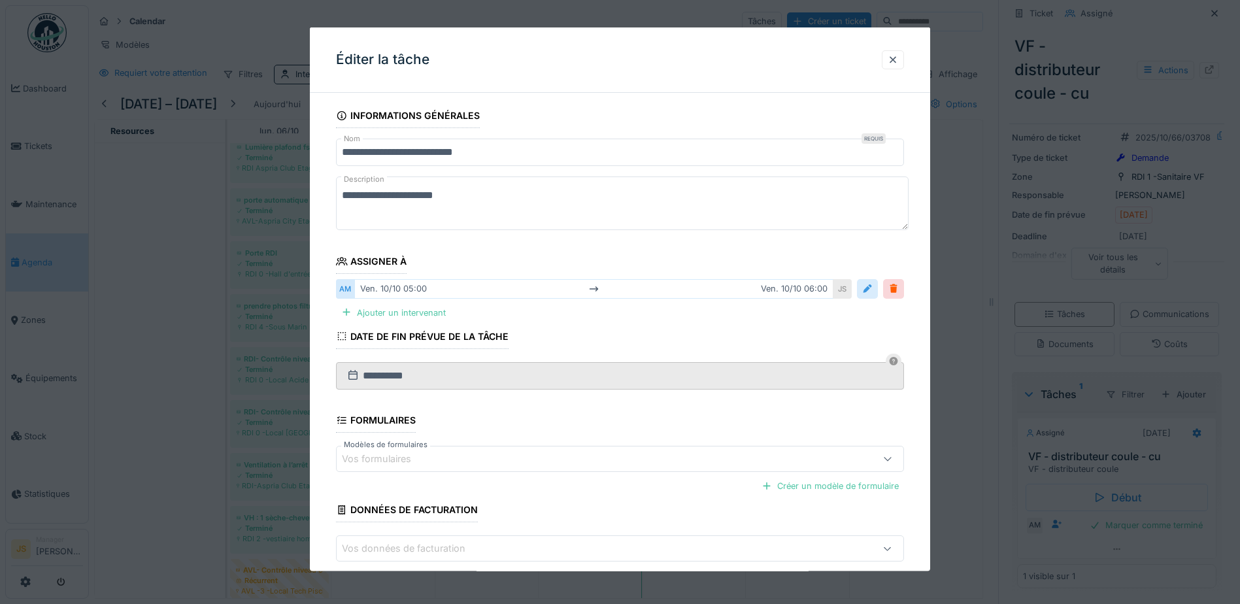
click at [868, 288] on div at bounding box center [867, 288] width 10 height 12
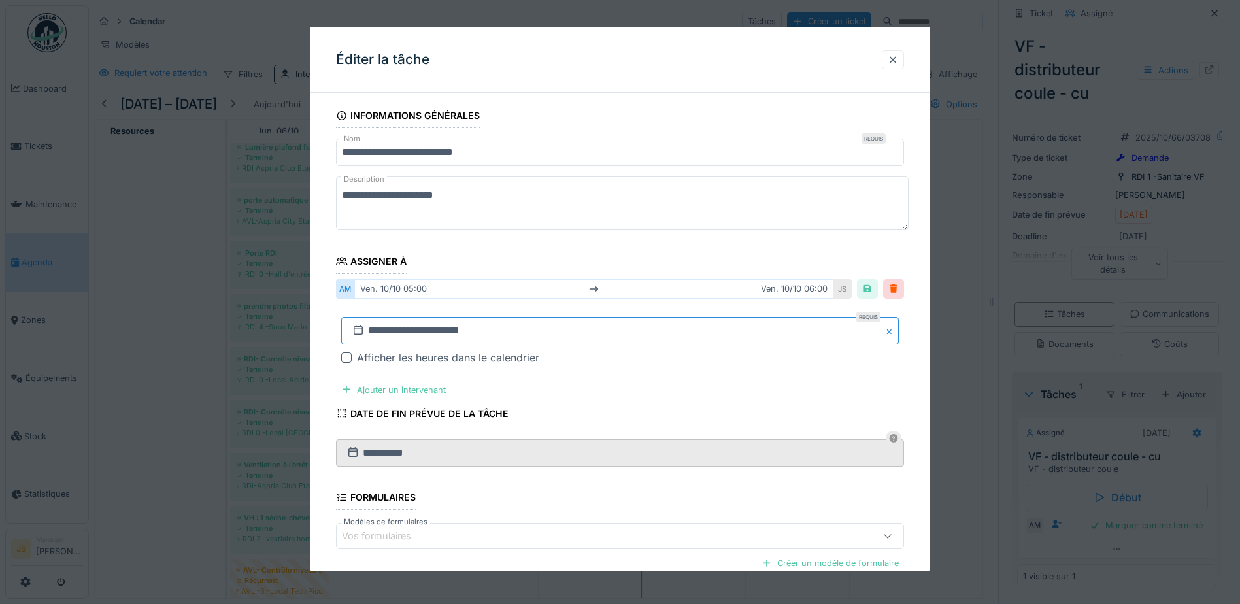
click at [401, 326] on input "**********" at bounding box center [620, 329] width 558 height 27
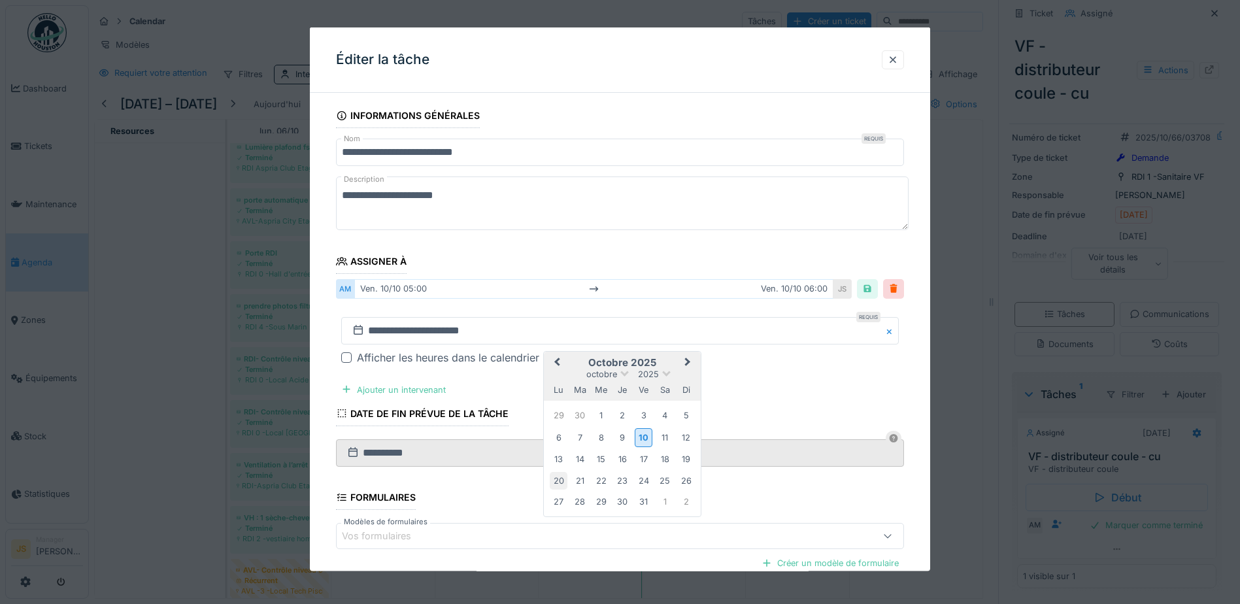
click at [560, 480] on div "20" at bounding box center [559, 480] width 18 height 18
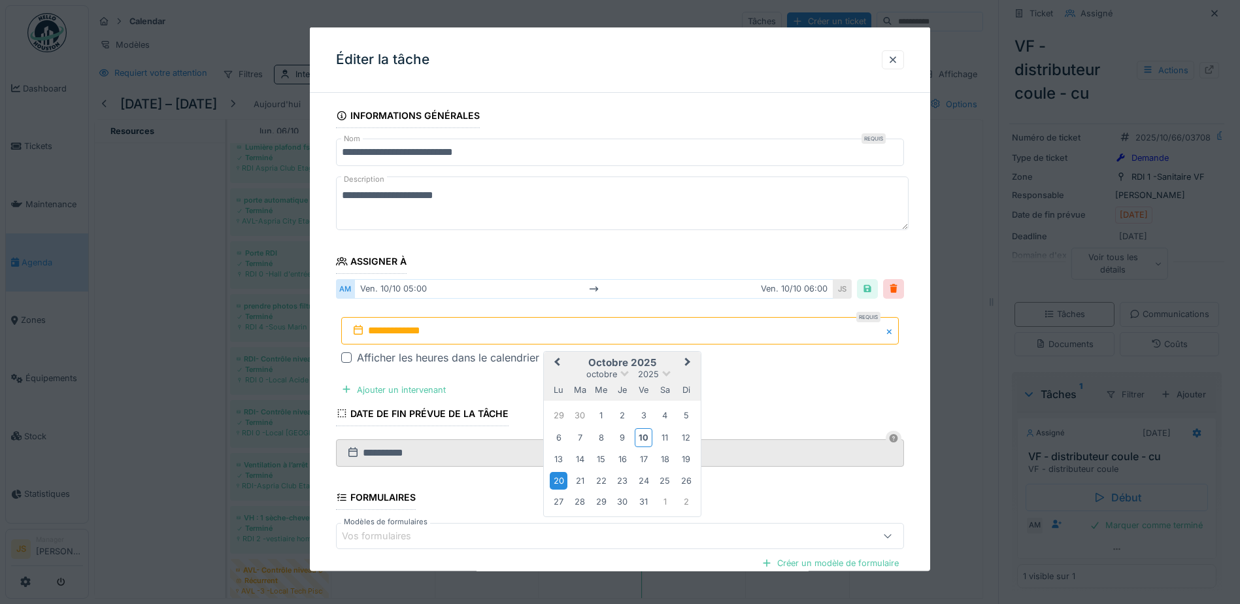
click at [560, 480] on div "20" at bounding box center [559, 480] width 18 height 18
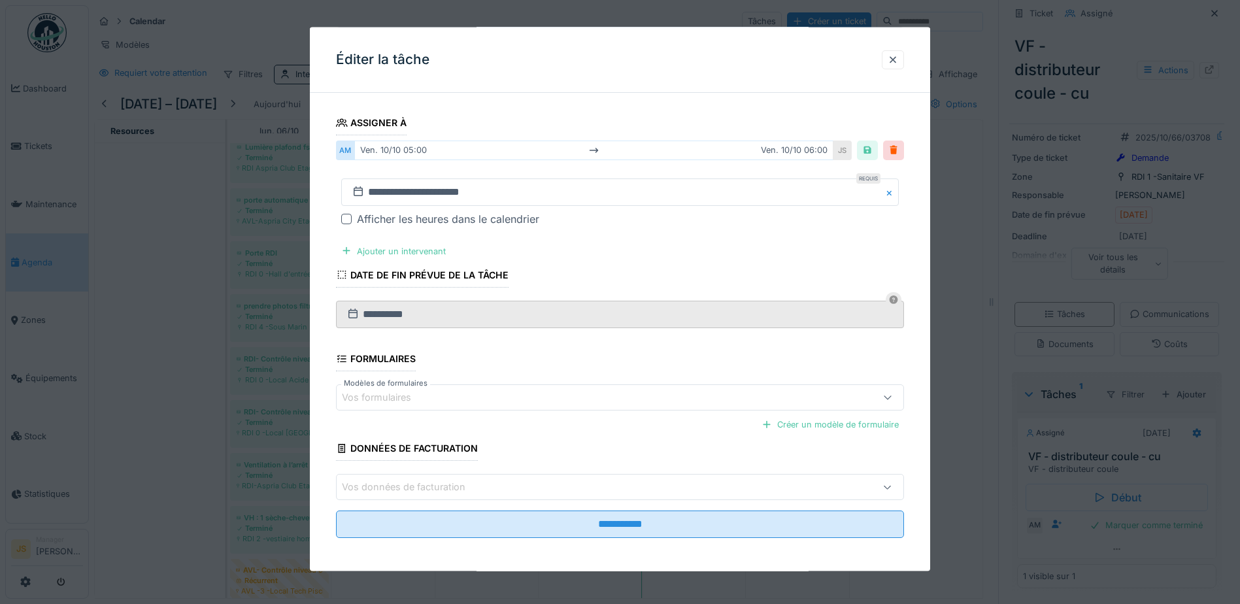
scroll to position [142, 0]
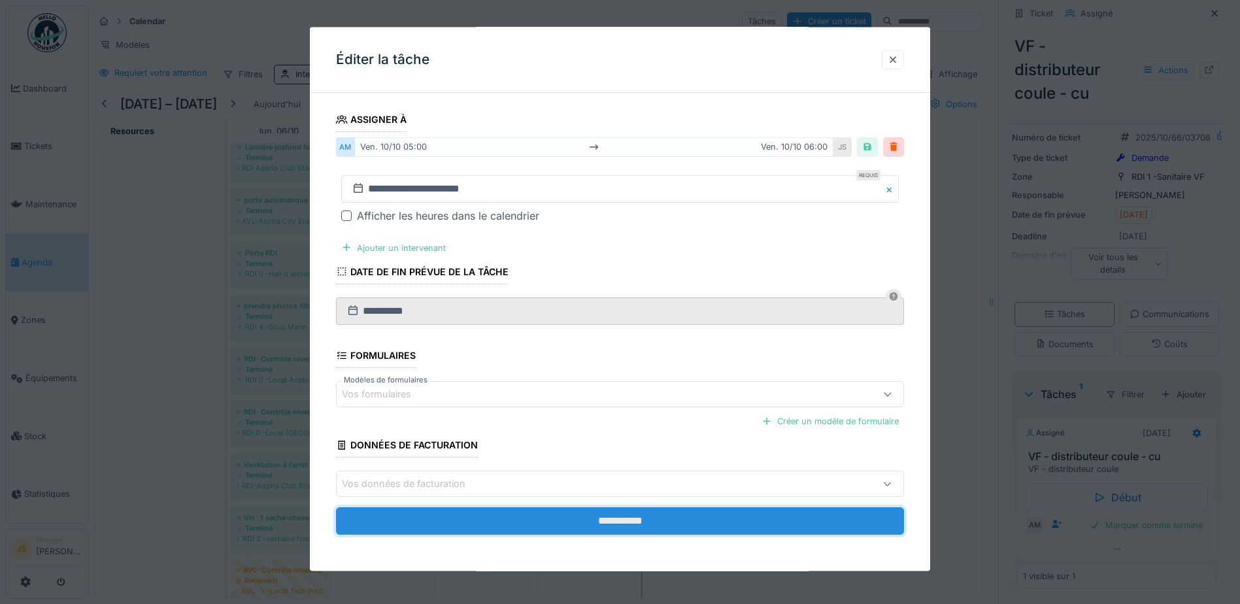
click at [620, 515] on input "**********" at bounding box center [620, 520] width 568 height 27
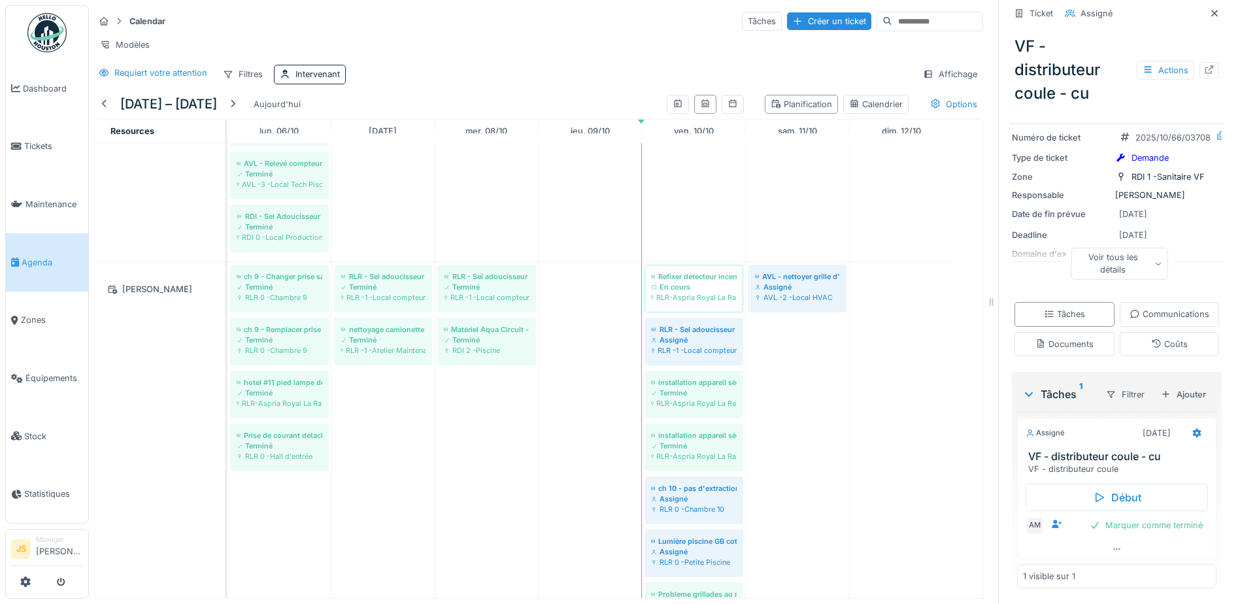
scroll to position [0, 0]
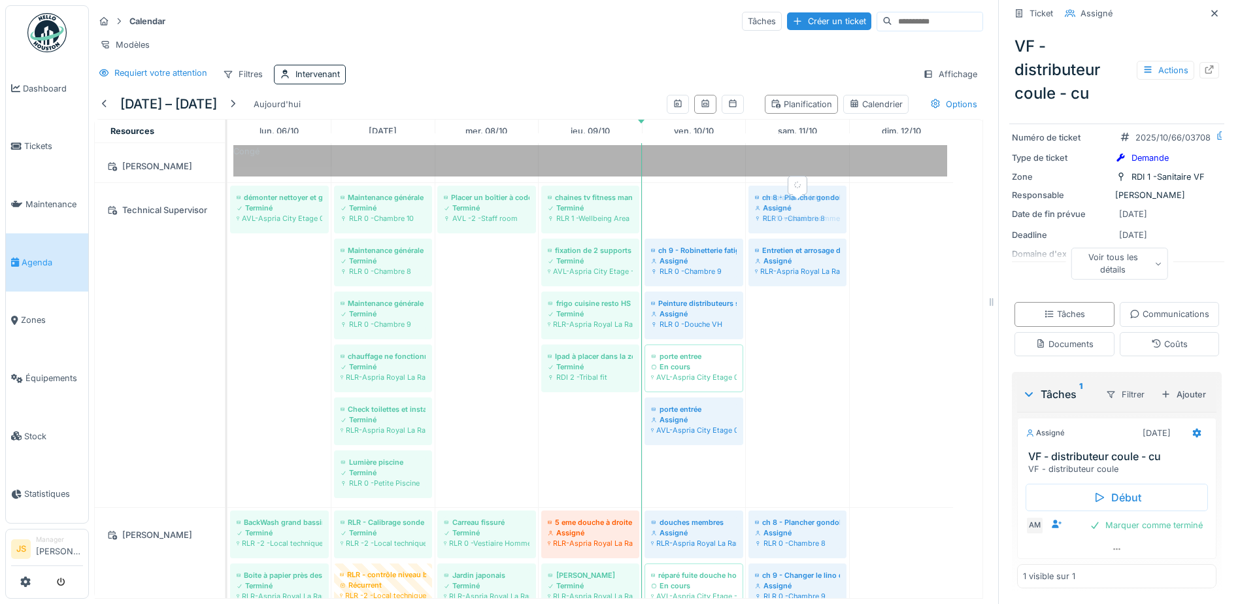
drag, startPoint x: 675, startPoint y: 225, endPoint x: 776, endPoint y: 228, distance: 101.4
click at [228, 228] on div "démonter nettoyer et graisser les roues des chariots à linge HskP Terminé AVL-A…" at bounding box center [228, 345] width 0 height 324
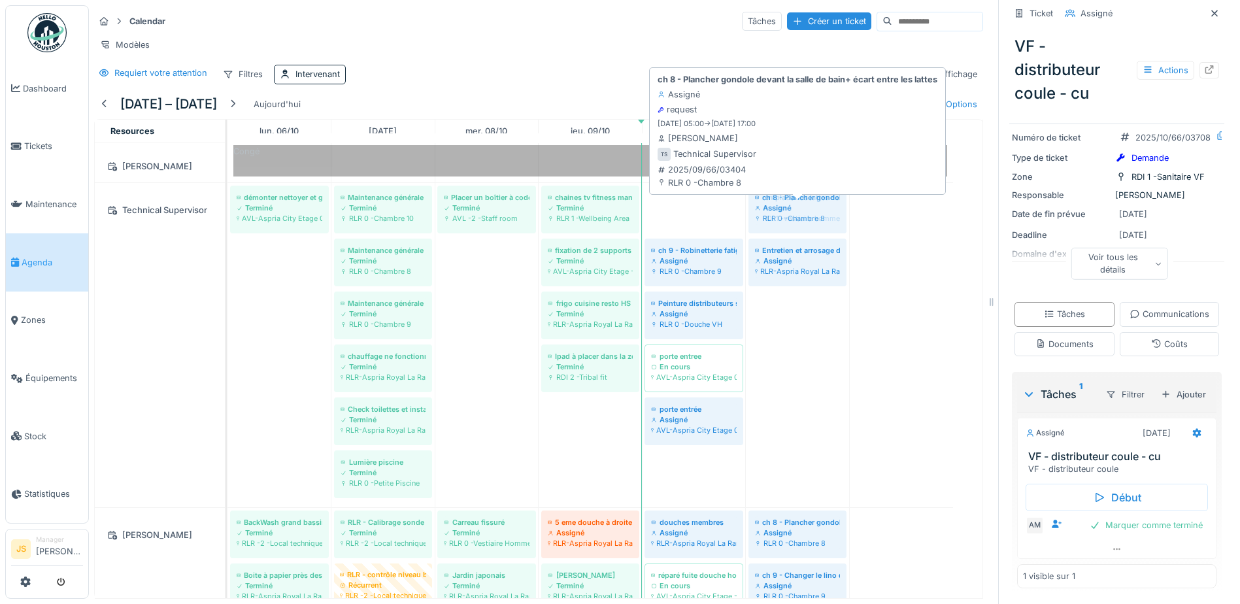
drag, startPoint x: 683, startPoint y: 218, endPoint x: 763, endPoint y: 218, distance: 79.8
click at [228, 218] on div "démonter nettoyer et graisser les roues des chariots à linge HskP Terminé AVL-A…" at bounding box center [228, 345] width 0 height 324
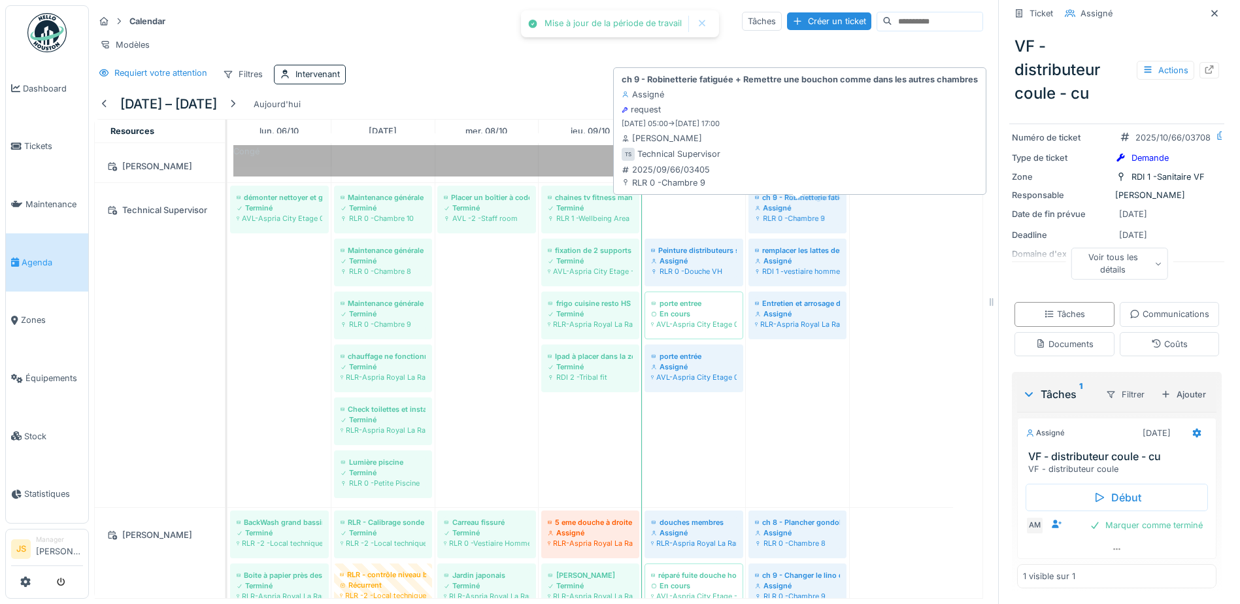
drag, startPoint x: 704, startPoint y: 222, endPoint x: 803, endPoint y: 223, distance: 99.4
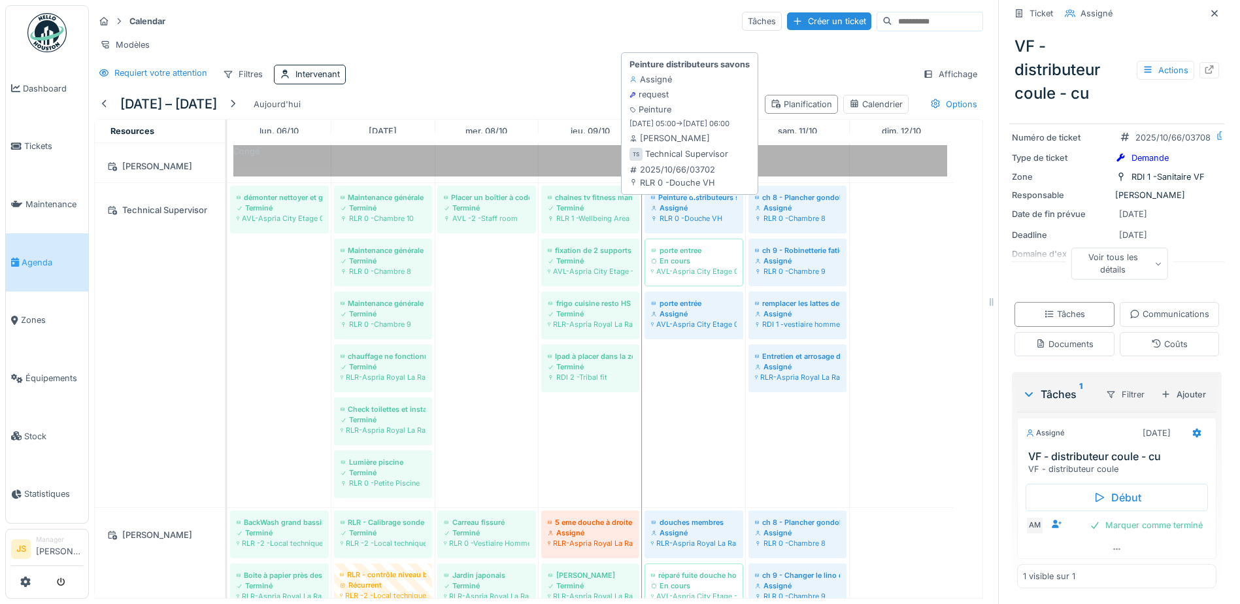
click at [704, 213] on div "Assigné" at bounding box center [694, 208] width 86 height 10
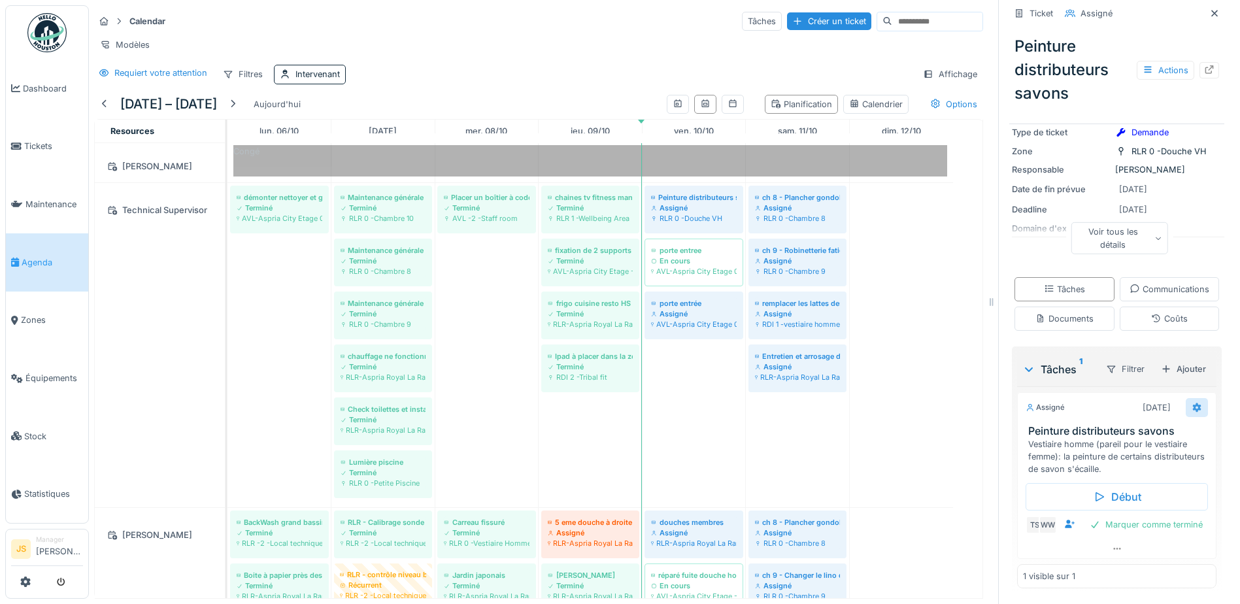
click at [1193, 403] on icon at bounding box center [1197, 407] width 8 height 9
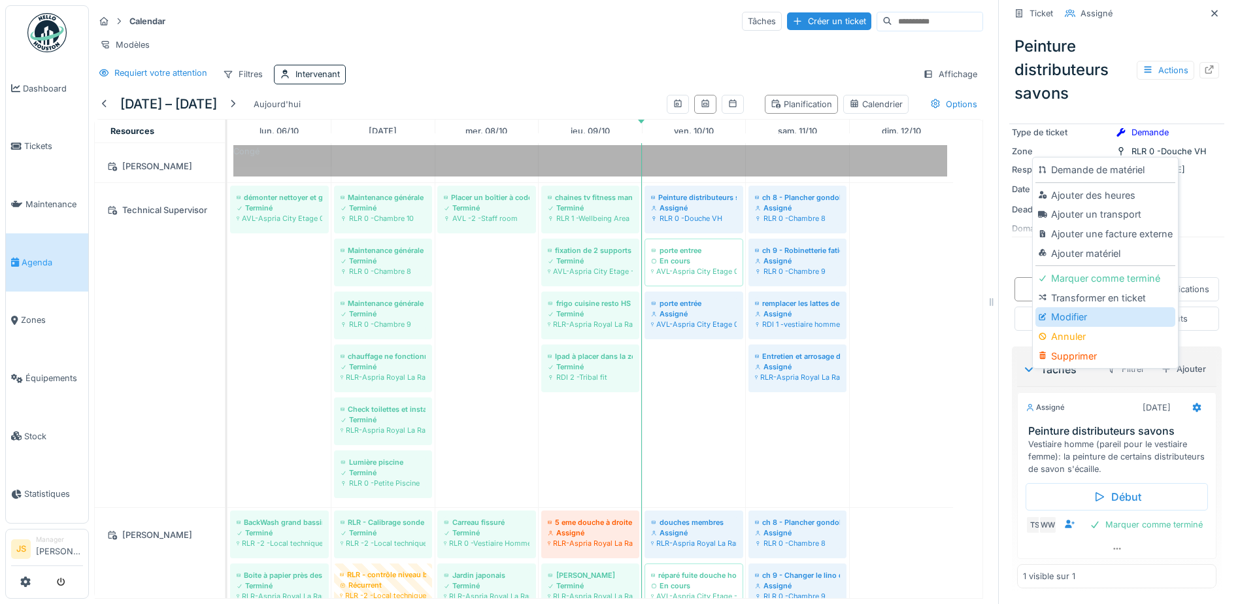
click at [1079, 314] on div "Modifier" at bounding box center [1105, 317] width 139 height 20
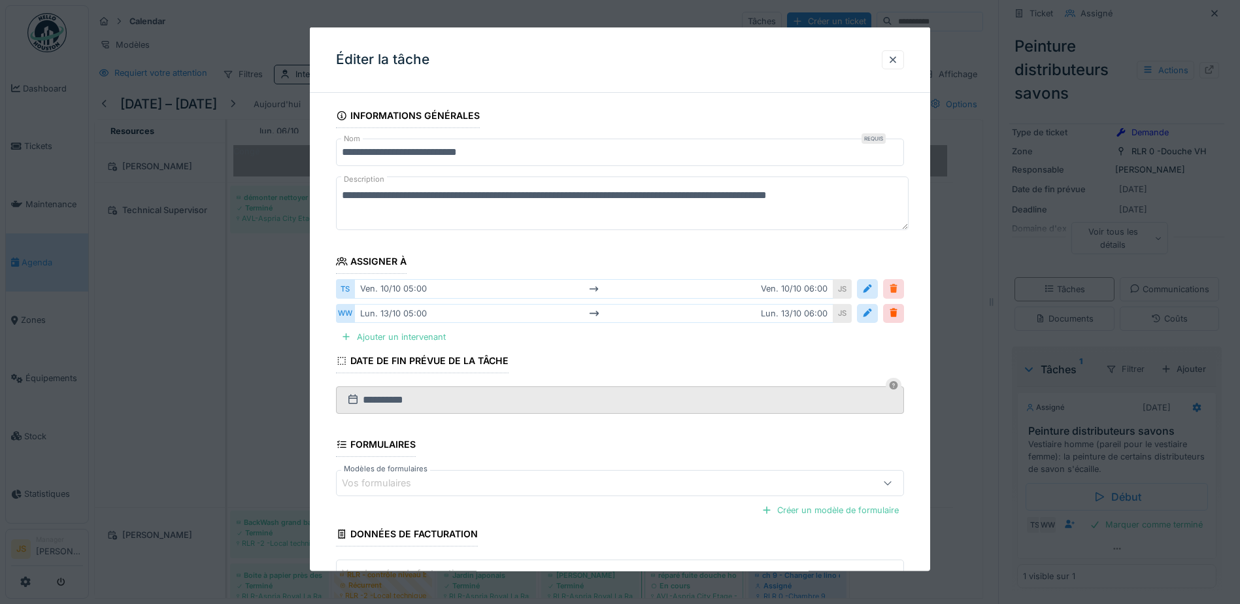
click at [897, 288] on div at bounding box center [894, 288] width 10 height 12
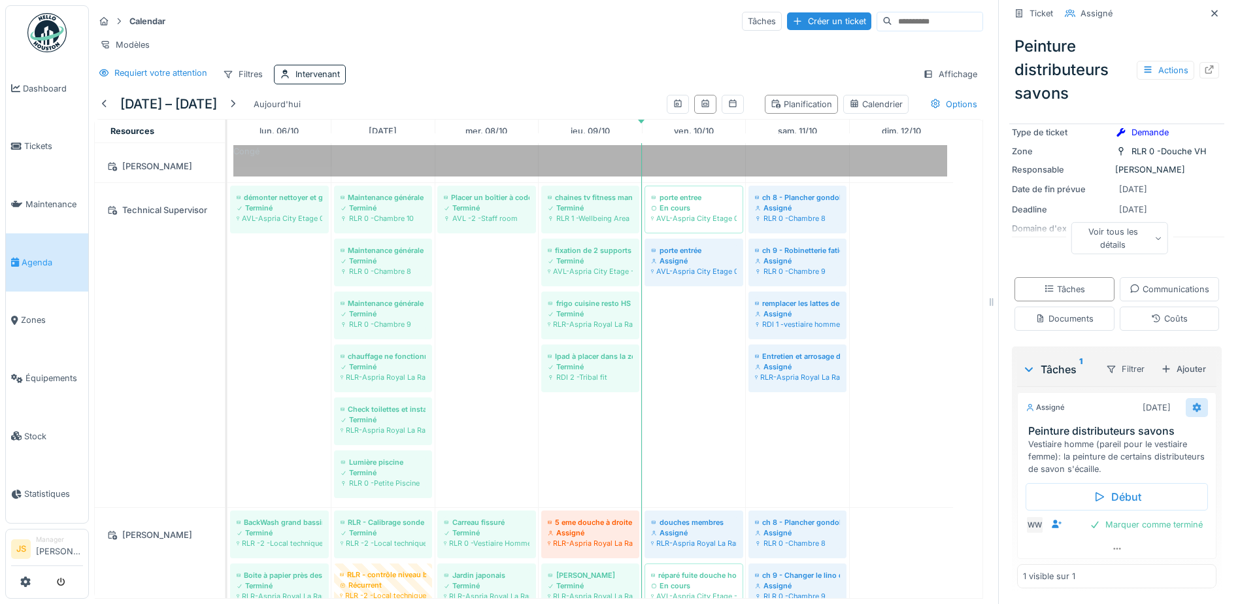
click at [1193, 403] on icon at bounding box center [1197, 407] width 8 height 9
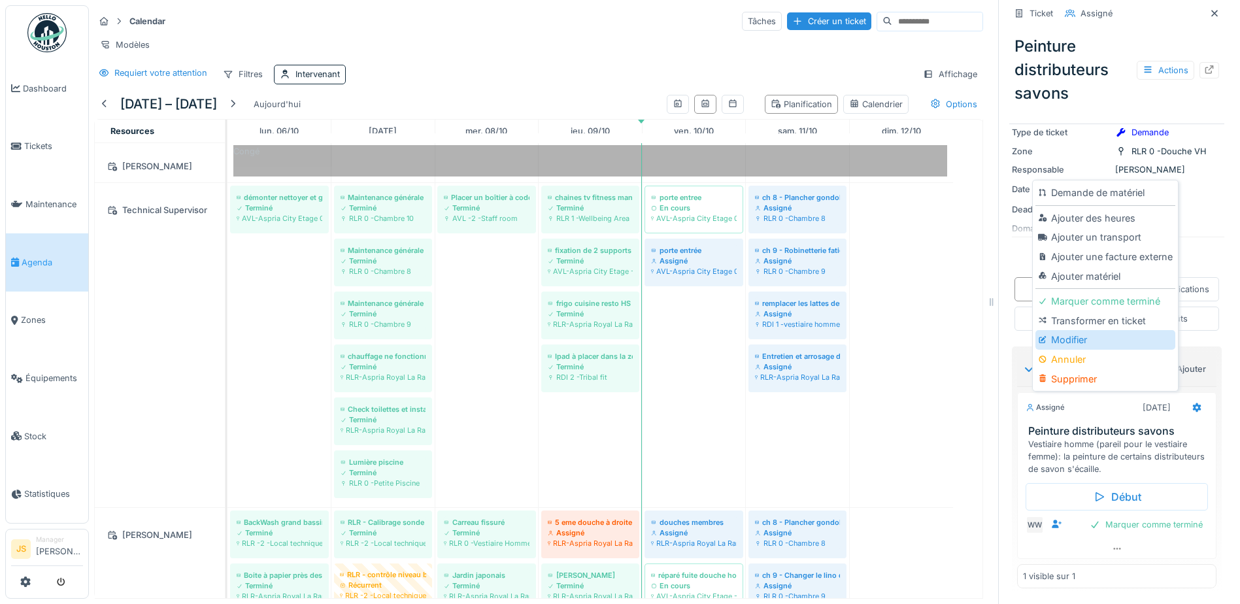
click at [1070, 330] on div "Modifier" at bounding box center [1105, 340] width 139 height 20
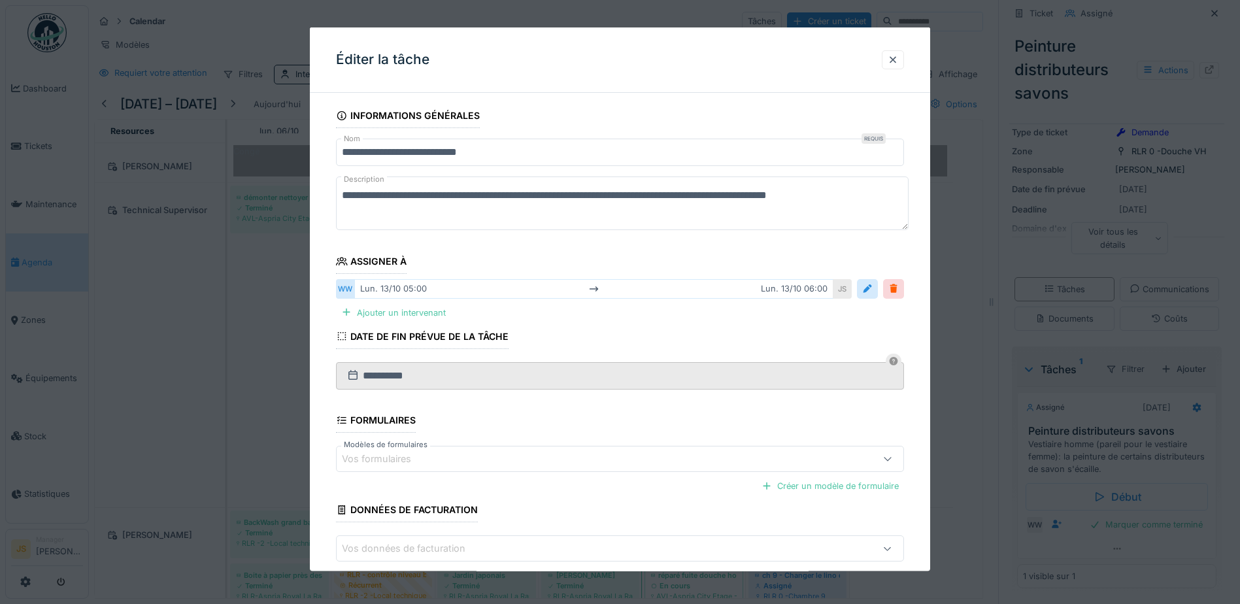
click at [409, 289] on div "lun. 13/10 05:00 lun. 13/10 06:00" at bounding box center [593, 288] width 479 height 19
click at [873, 290] on div at bounding box center [867, 288] width 10 height 12
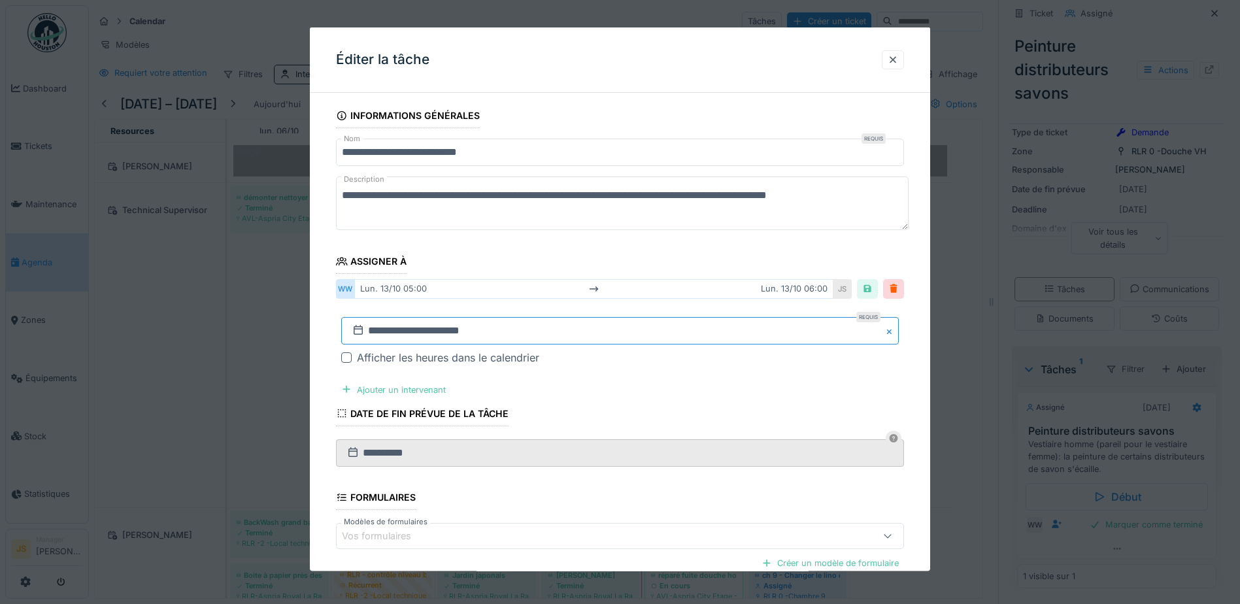
click at [388, 330] on input "**********" at bounding box center [620, 329] width 558 height 27
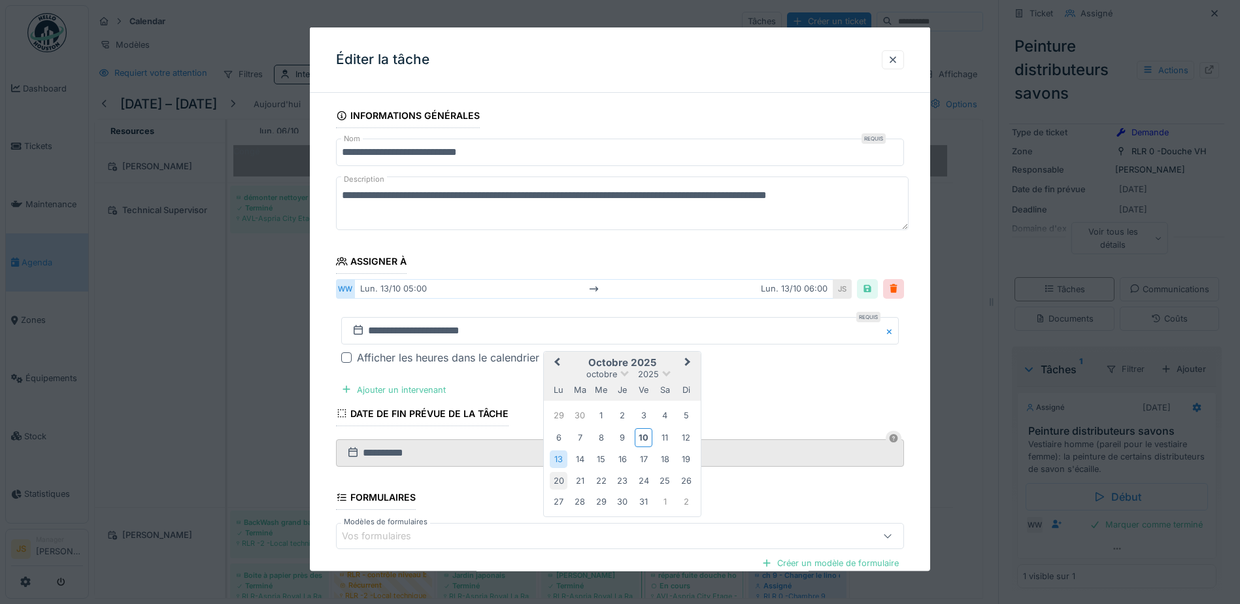
click at [561, 480] on div "20" at bounding box center [559, 480] width 18 height 18
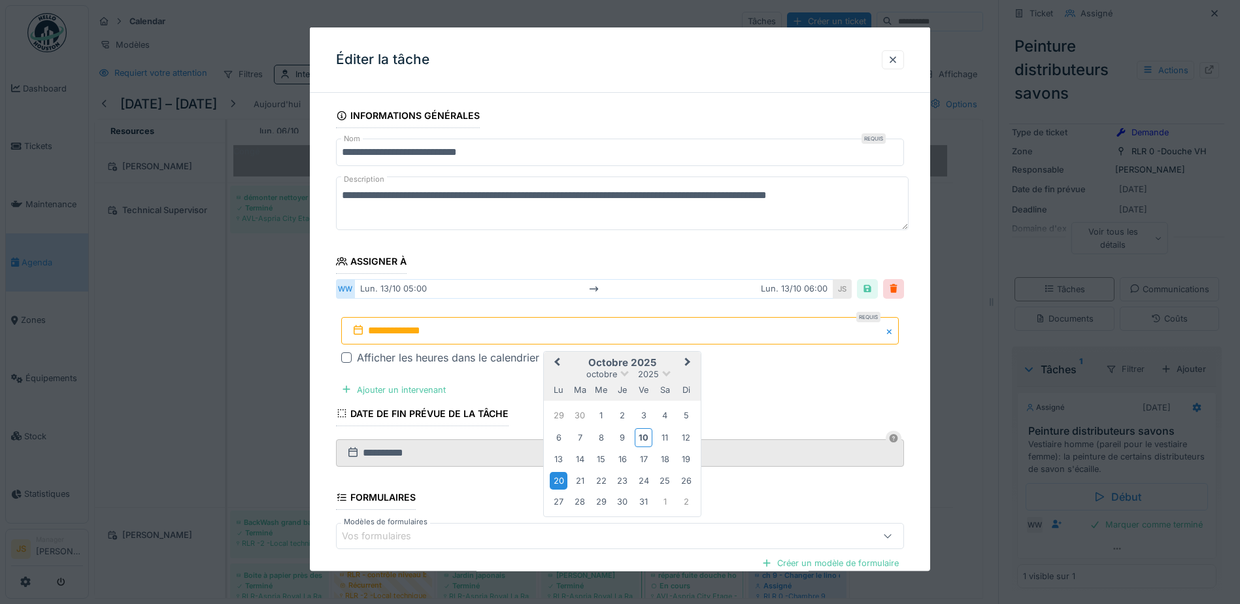
click at [561, 480] on div "20" at bounding box center [559, 480] width 18 height 18
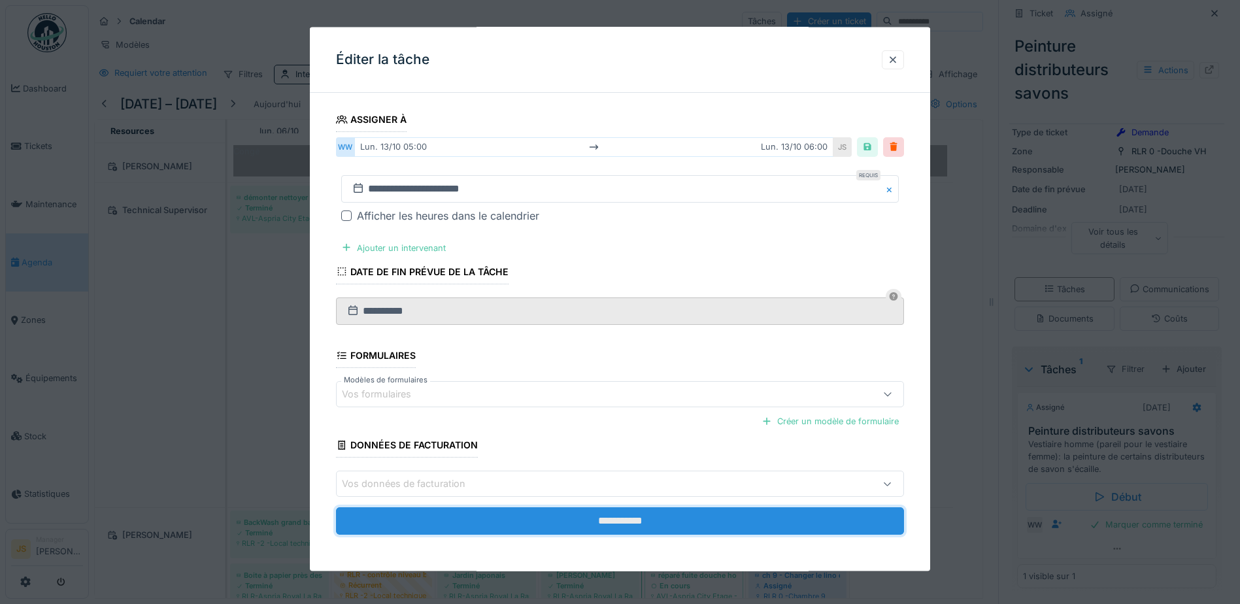
click at [639, 520] on input "**********" at bounding box center [620, 520] width 568 height 27
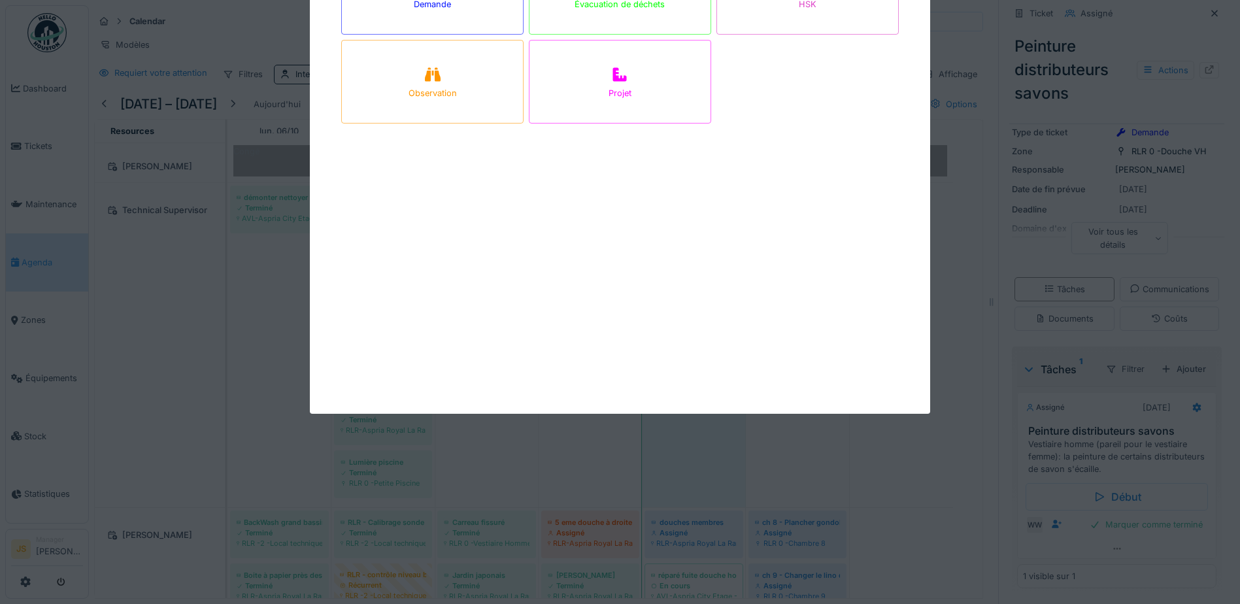
click at [698, 243] on div "Ouvrir nouveau ticket Demande Évacuation de déchets HSK Observation Projet Annu…" at bounding box center [664, 302] width 1151 height 604
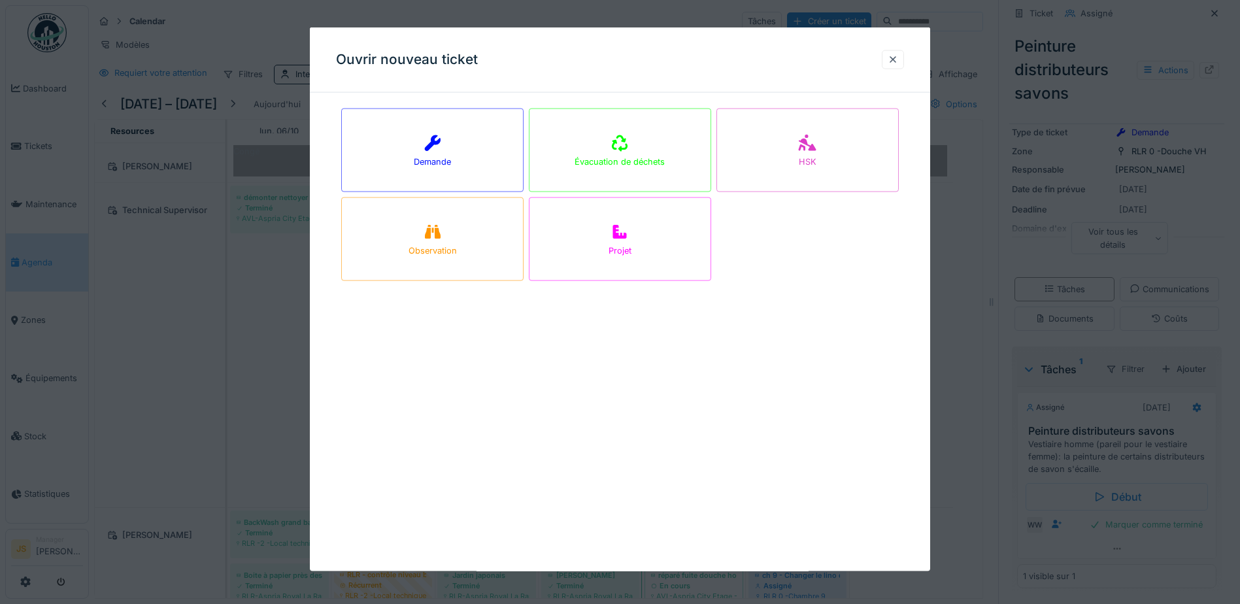
drag, startPoint x: 899, startPoint y: 54, endPoint x: 804, endPoint y: 137, distance: 126.1
click at [898, 55] on div at bounding box center [893, 59] width 10 height 12
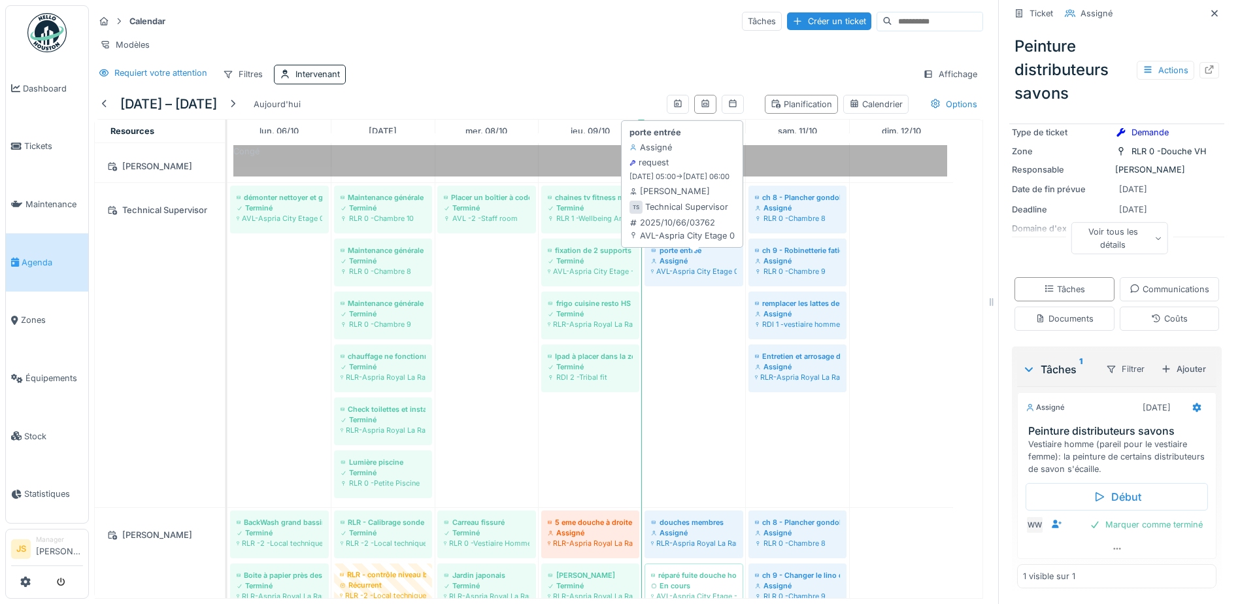
click at [691, 268] on div "AVL-Aspria City Etage 0" at bounding box center [694, 271] width 86 height 10
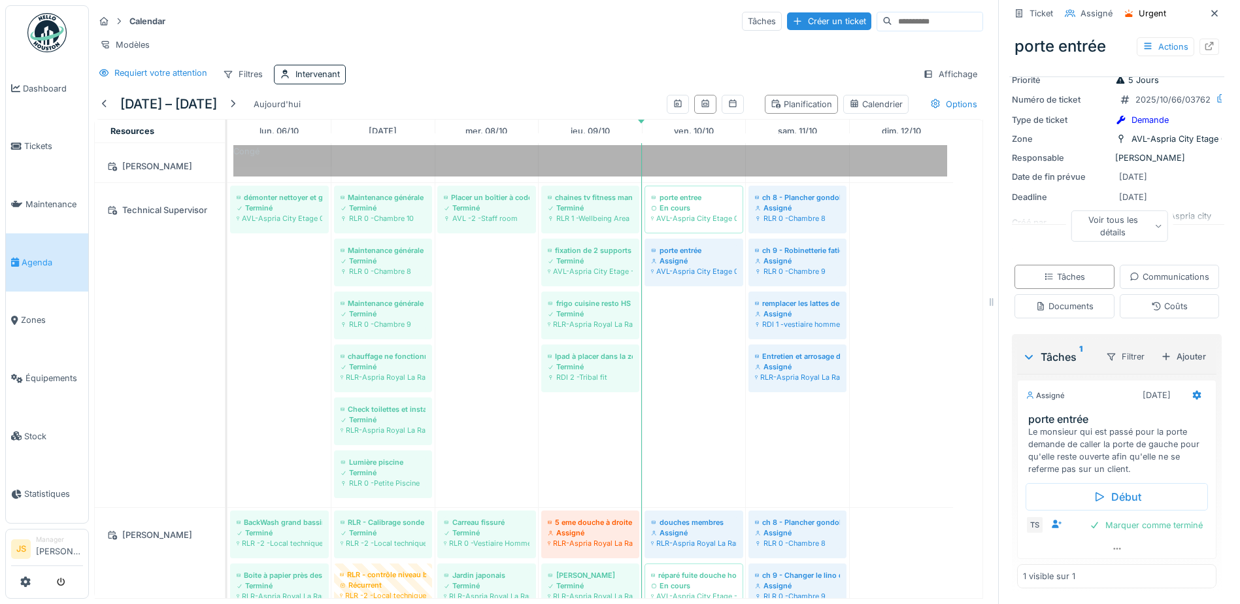
scroll to position [136, 0]
click at [1147, 517] on div "Marquer comme terminé" at bounding box center [1147, 526] width 124 height 18
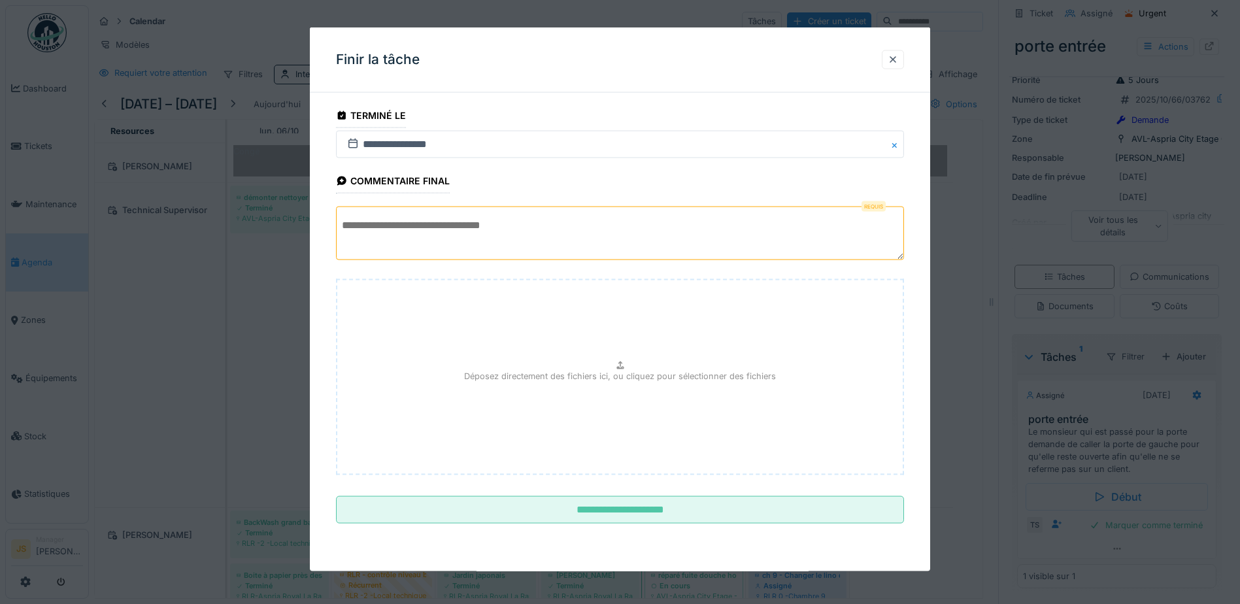
click at [432, 235] on textarea at bounding box center [620, 234] width 568 height 54
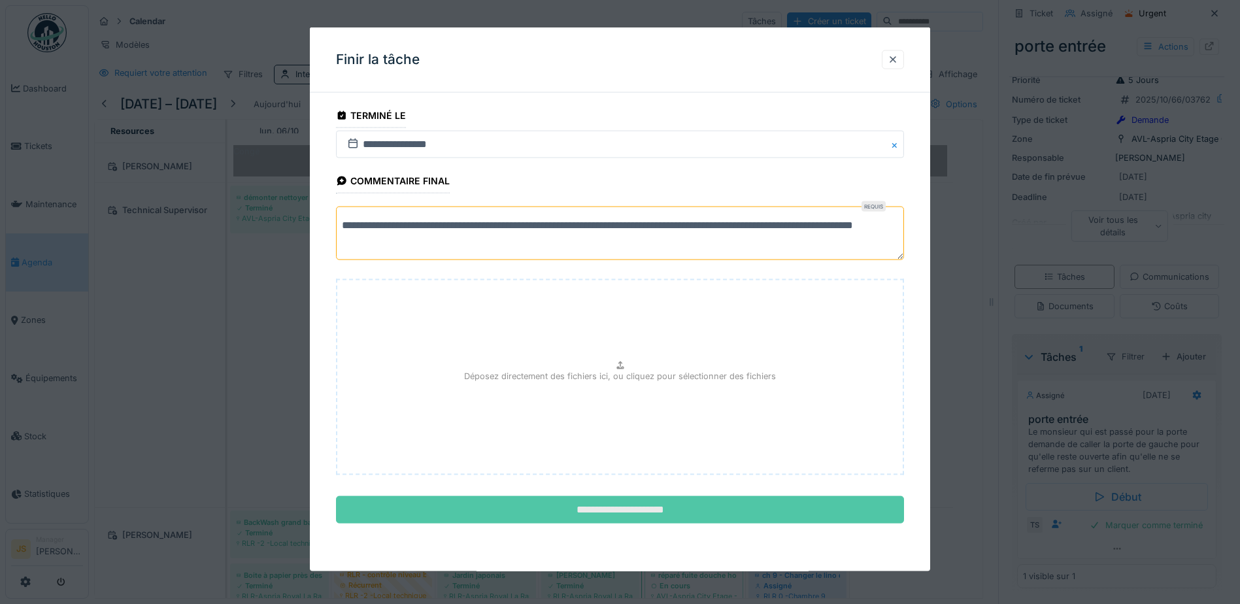
type textarea "**********"
click at [648, 507] on input "**********" at bounding box center [620, 509] width 568 height 27
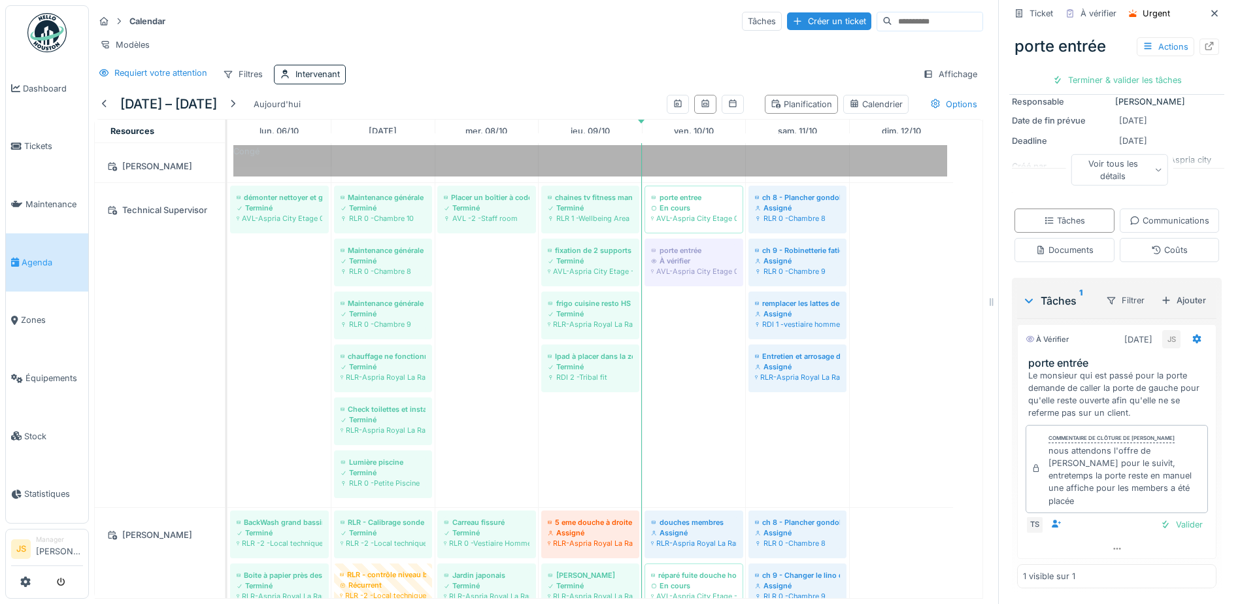
scroll to position [197, 0]
click at [1171, 516] on div "Valider" at bounding box center [1181, 525] width 53 height 18
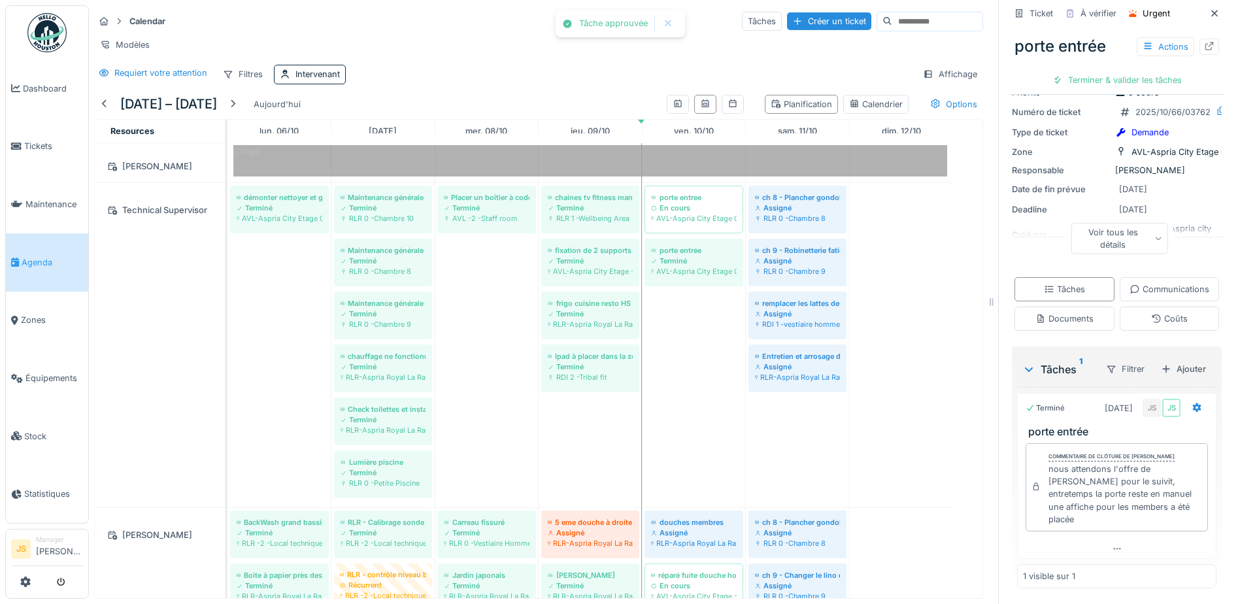
scroll to position [129, 0]
click at [1176, 370] on div "Ajouter" at bounding box center [1184, 369] width 56 height 18
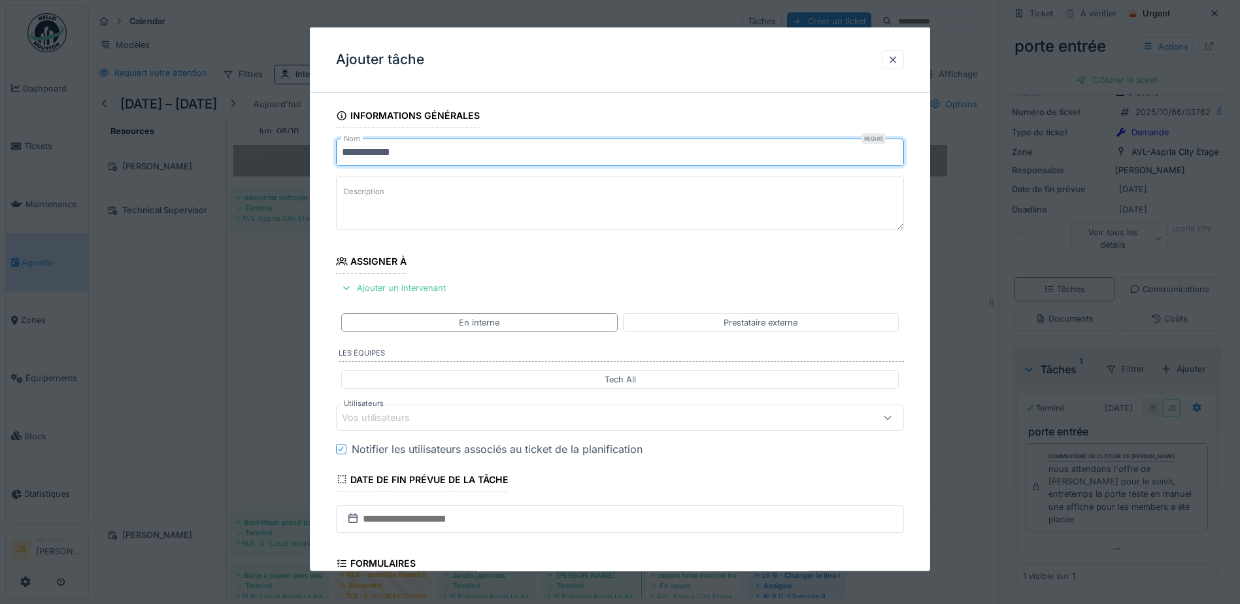
click at [451, 152] on input "**********" at bounding box center [620, 152] width 568 height 27
click at [343, 152] on input "**********" at bounding box center [620, 152] width 568 height 27
click at [447, 154] on input "**********" at bounding box center [620, 152] width 568 height 27
type input "**********"
click at [436, 192] on textarea "Description" at bounding box center [620, 204] width 568 height 54
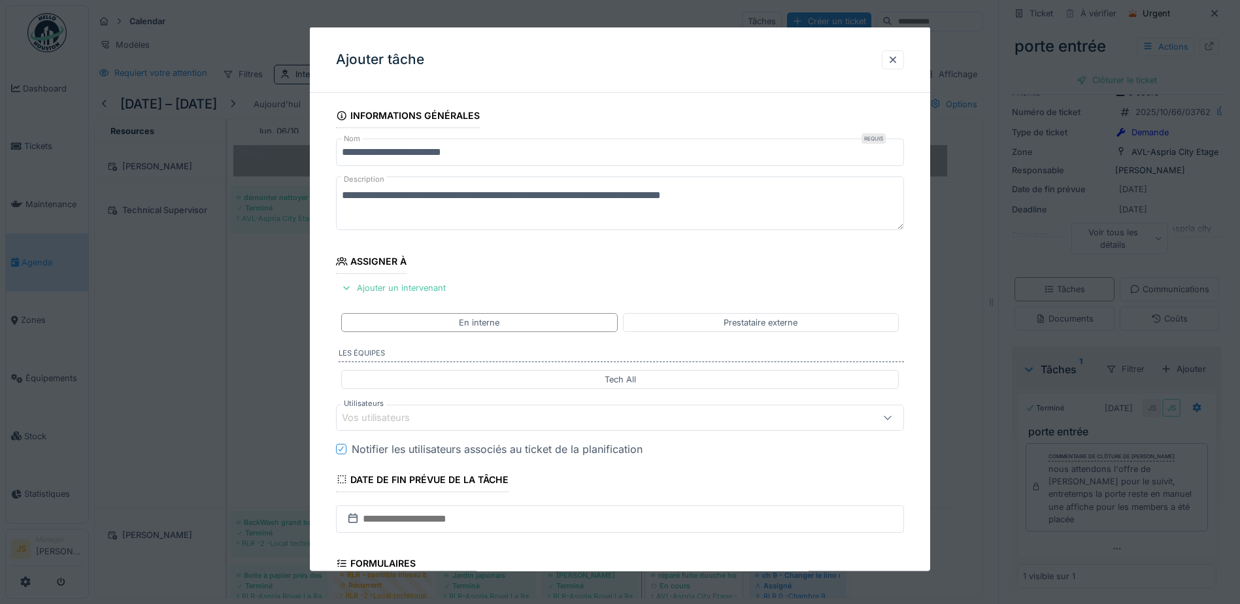
type textarea "**********"
click at [398, 414] on div "Vos utilisateurs" at bounding box center [385, 418] width 86 height 14
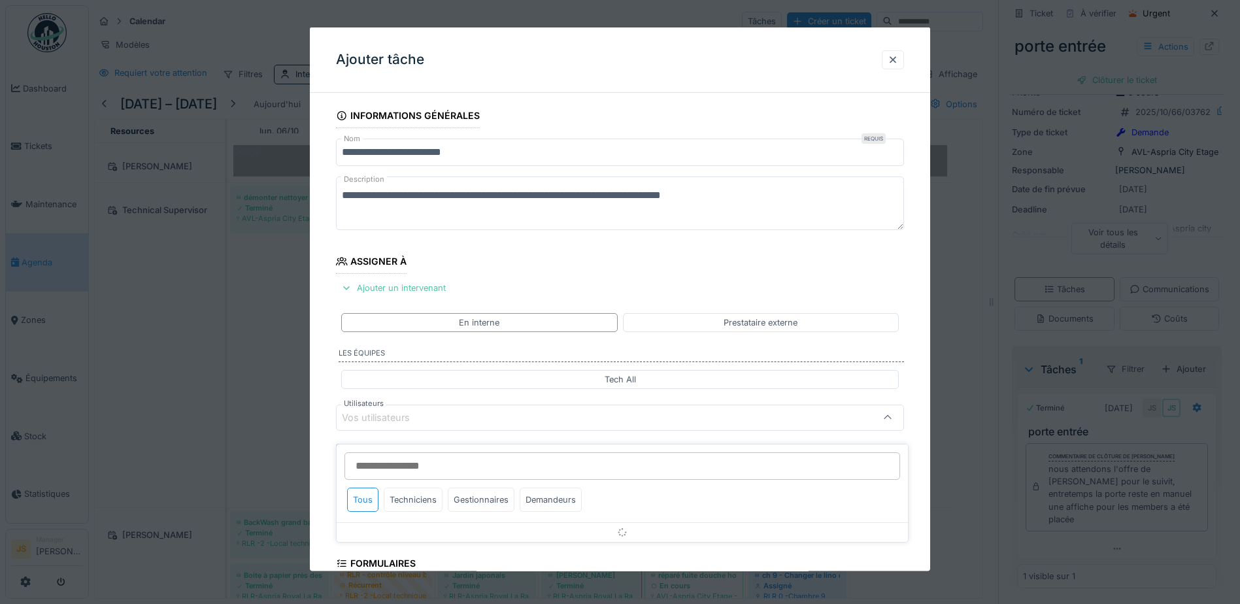
scroll to position [118, 0]
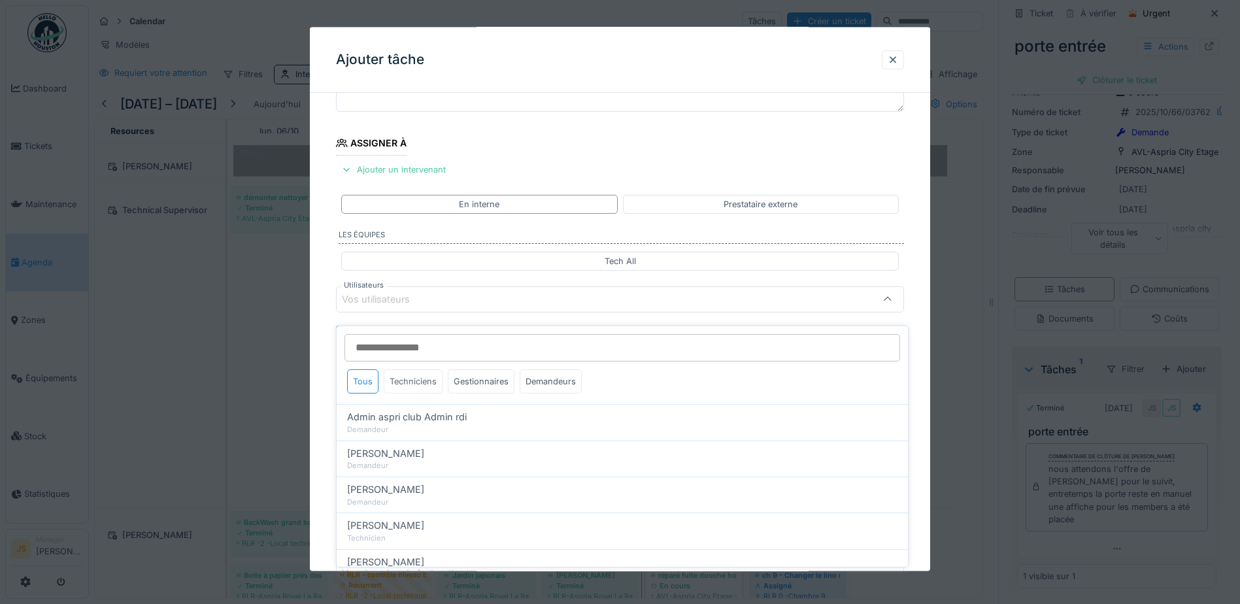
click at [409, 373] on div "Techniciens" at bounding box center [413, 381] width 59 height 24
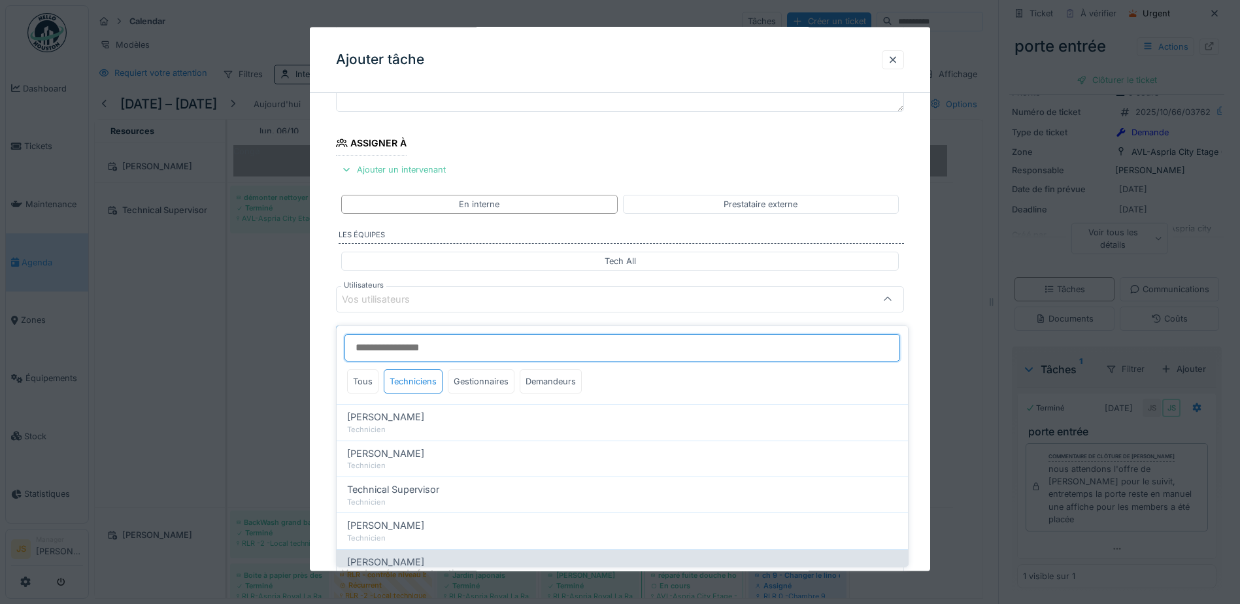
scroll to position [42, 0]
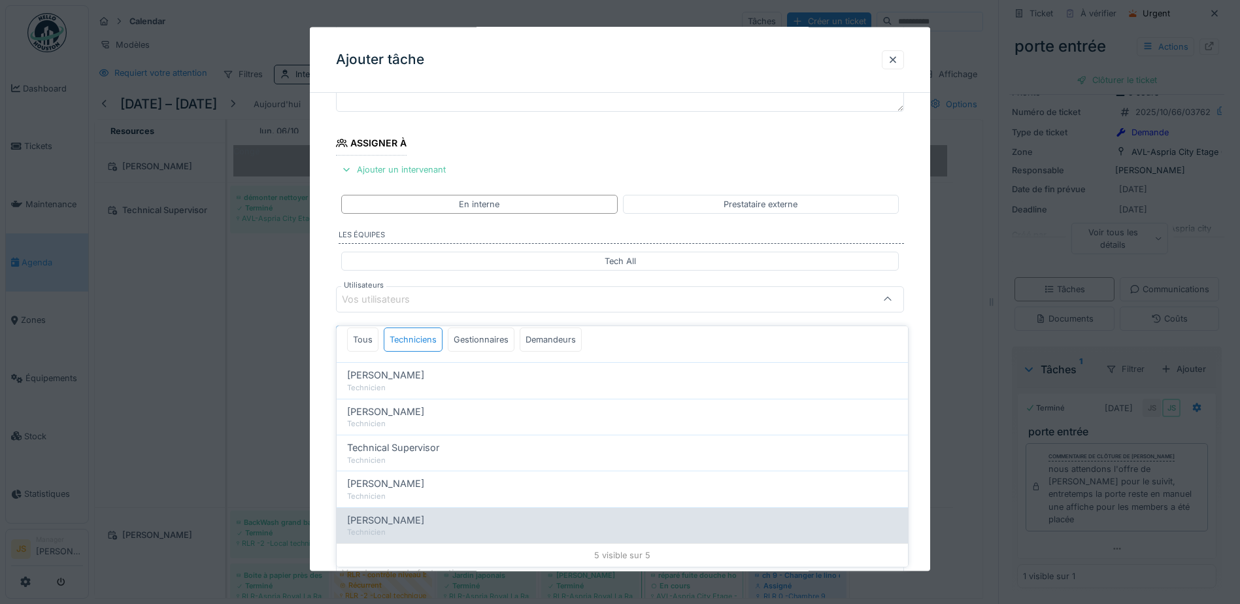
click at [404, 514] on span "Yusuf Siamar" at bounding box center [385, 520] width 77 height 14
type input "*****"
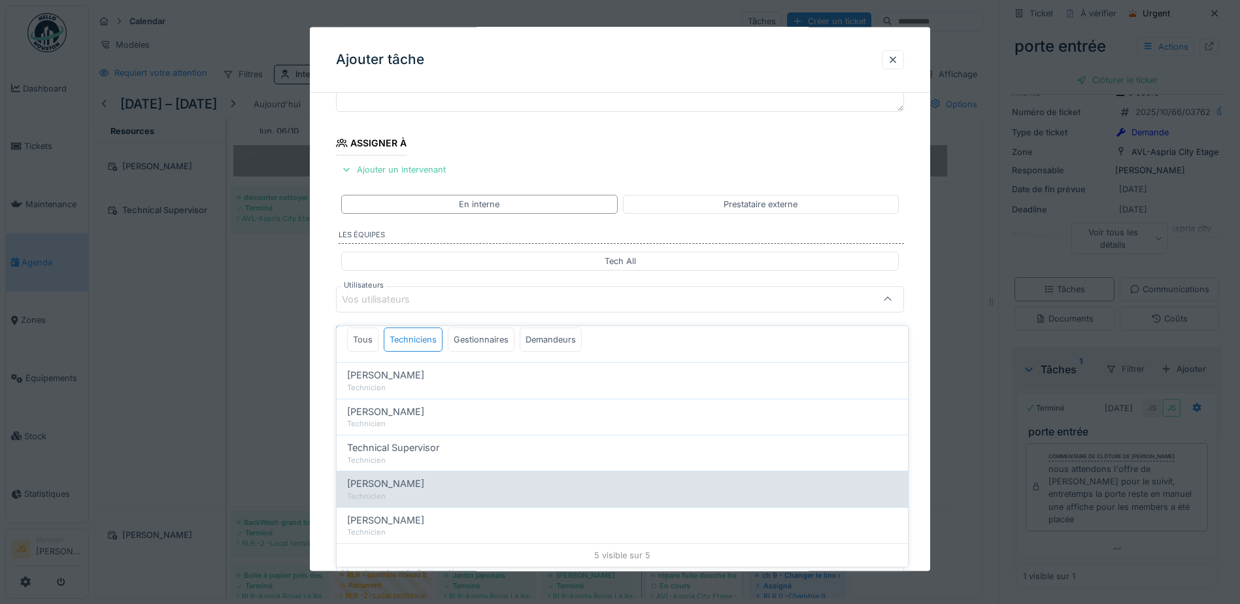
scroll to position [0, 0]
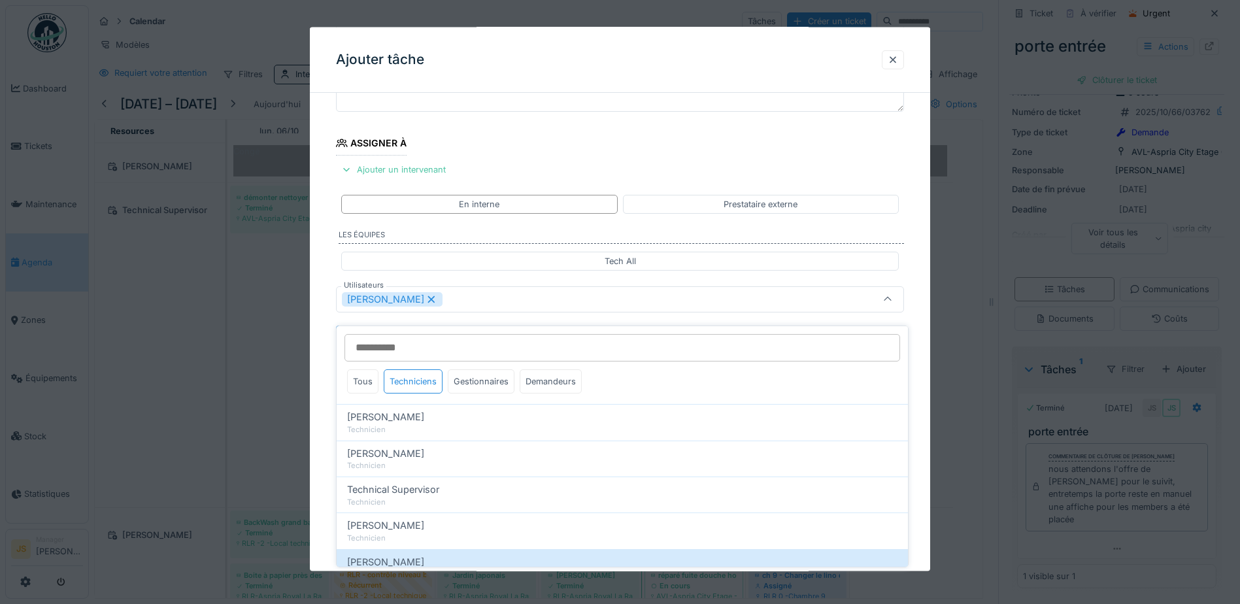
click at [328, 454] on div "**********" at bounding box center [620, 348] width 620 height 727
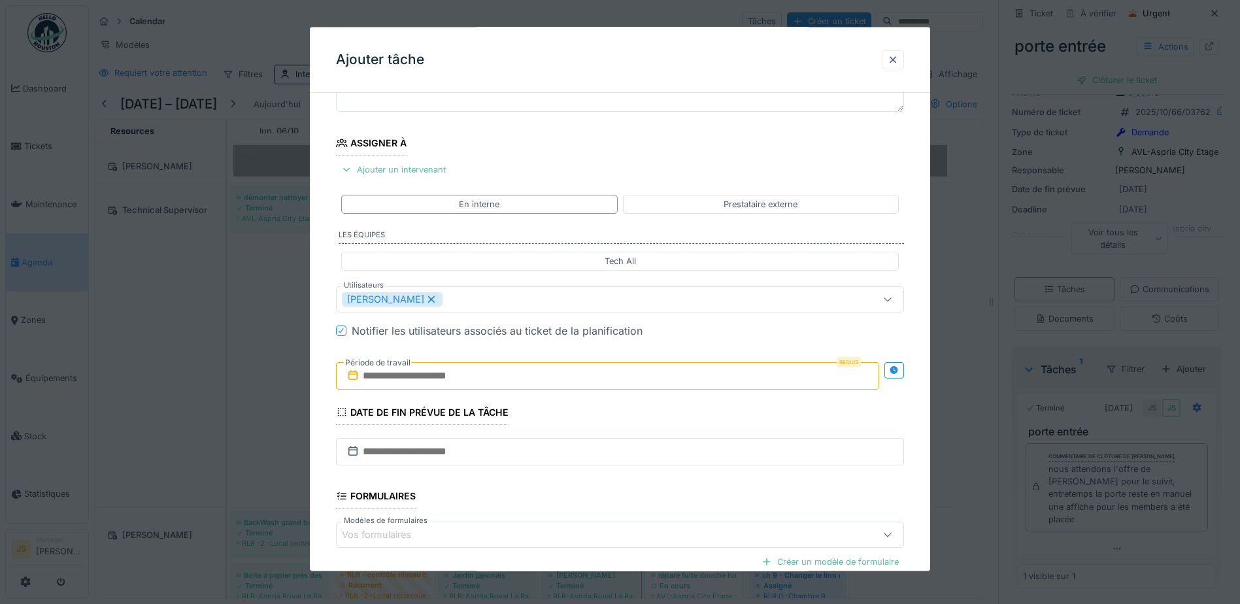
click at [391, 375] on input "text" at bounding box center [607, 375] width 543 height 27
click at [631, 482] on div "10" at bounding box center [631, 482] width 18 height 19
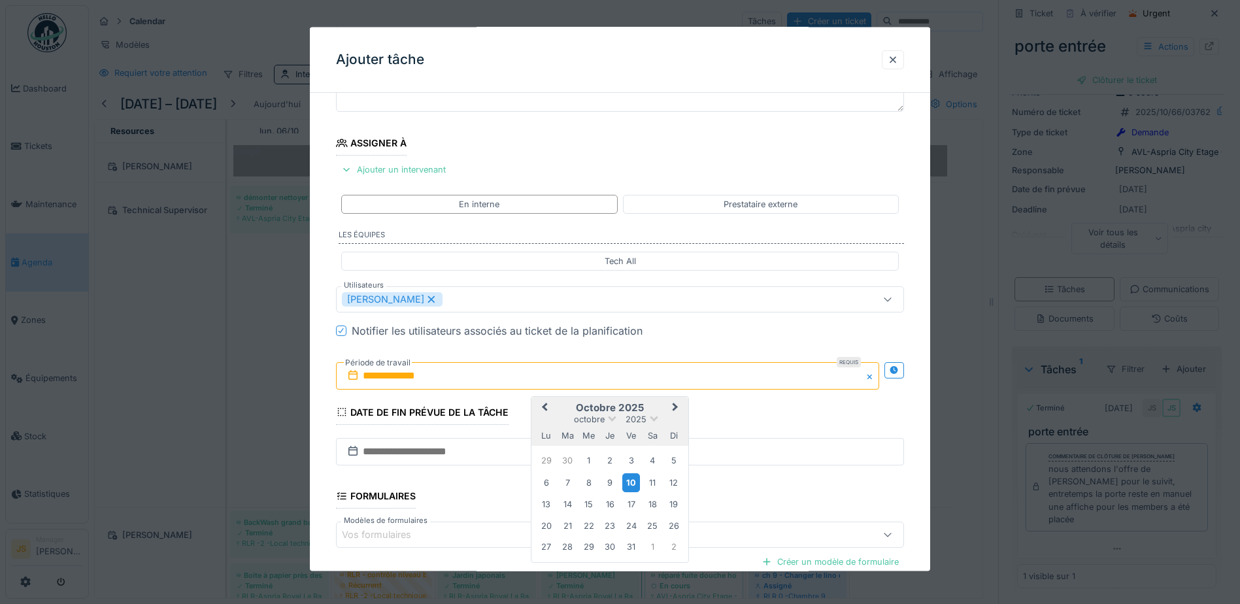
click at [631, 482] on div "10" at bounding box center [631, 482] width 18 height 19
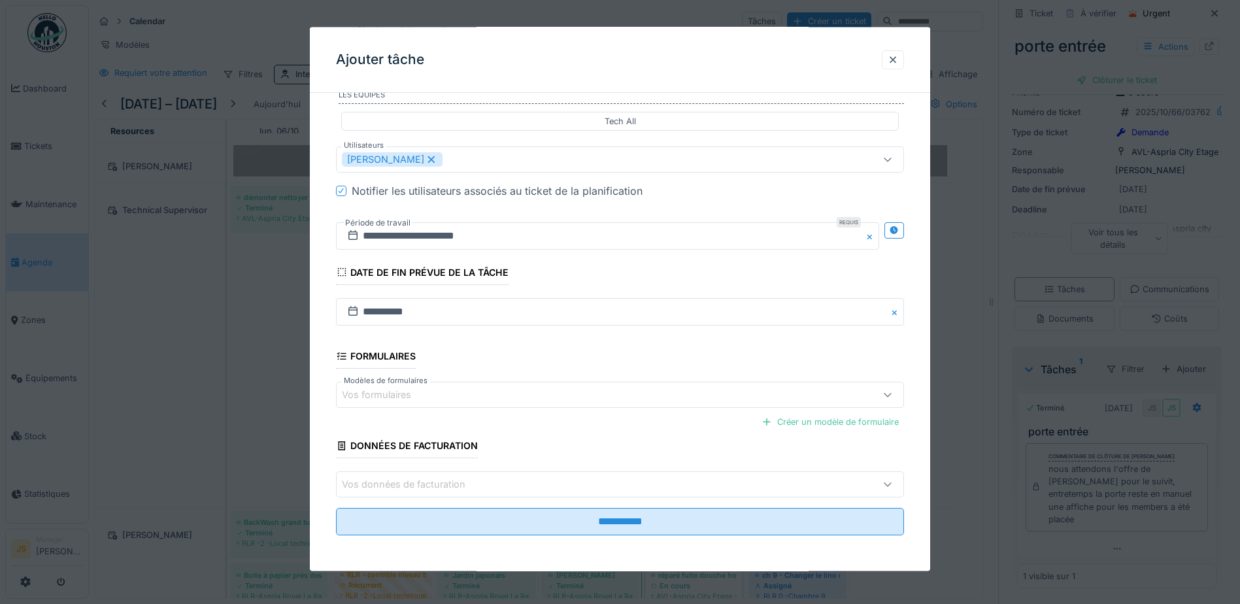
scroll to position [259, 0]
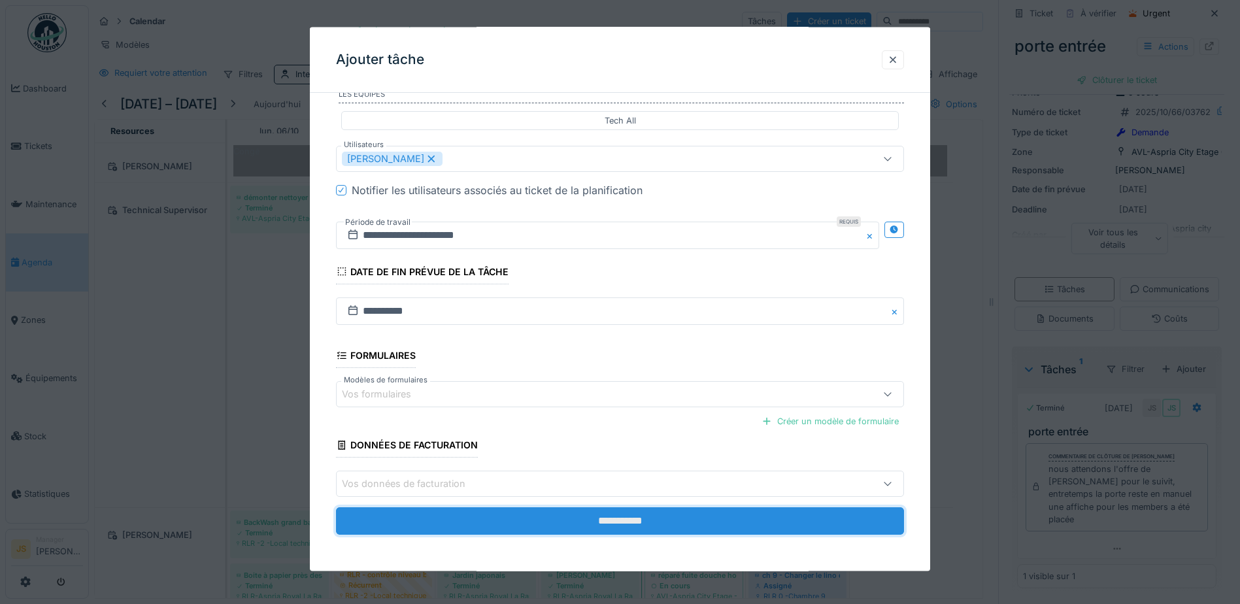
click at [634, 525] on input "**********" at bounding box center [620, 520] width 568 height 27
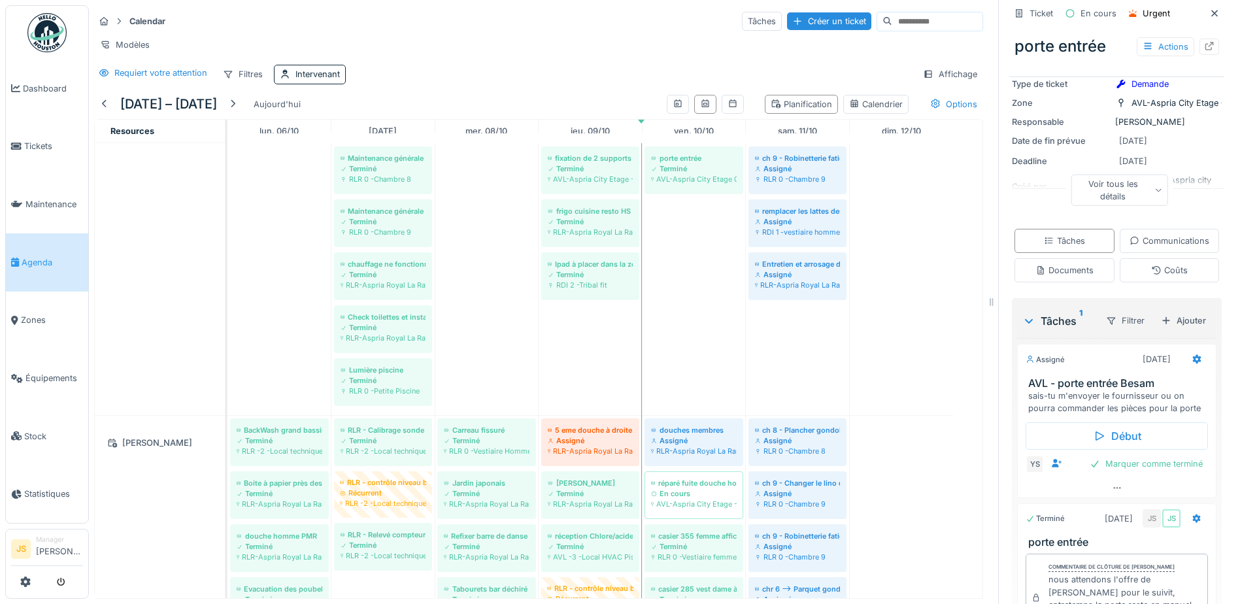
scroll to position [2092, 0]
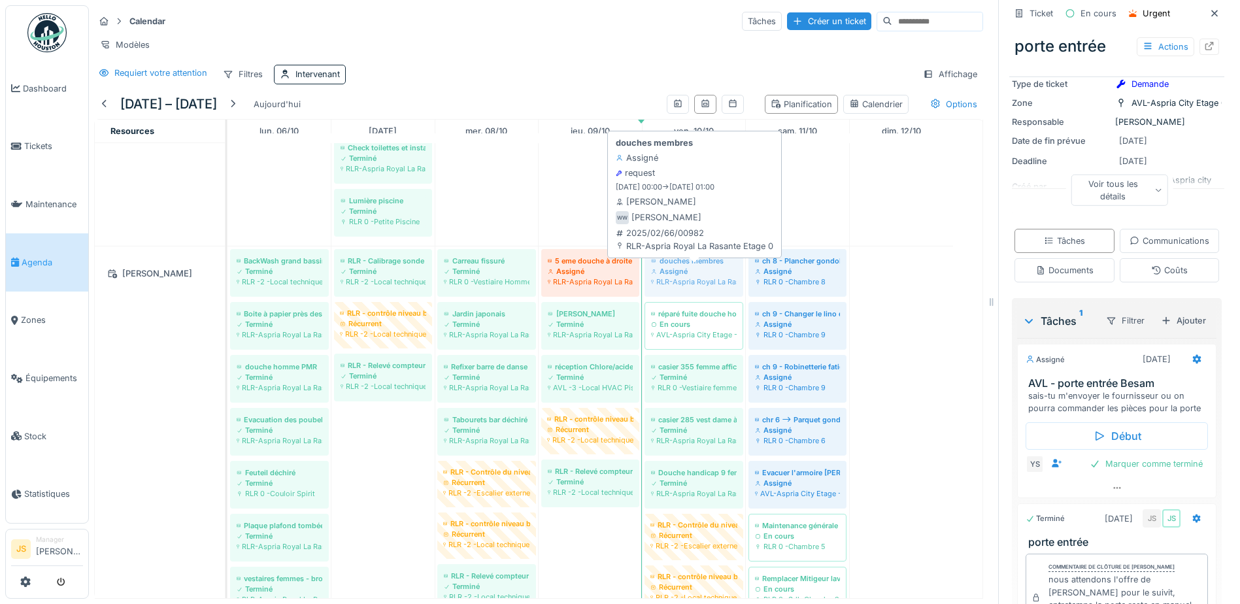
drag, startPoint x: 702, startPoint y: 282, endPoint x: 718, endPoint y: 279, distance: 16.6
click at [228, 279] on div "BackWash grand bassin et petit bassin Terminé RLR -2 -Local technique Piscine H…" at bounding box center [228, 539] width 0 height 586
click at [700, 278] on div "RLR-Aspria Royal La Rasante Etage 0" at bounding box center [694, 282] width 86 height 10
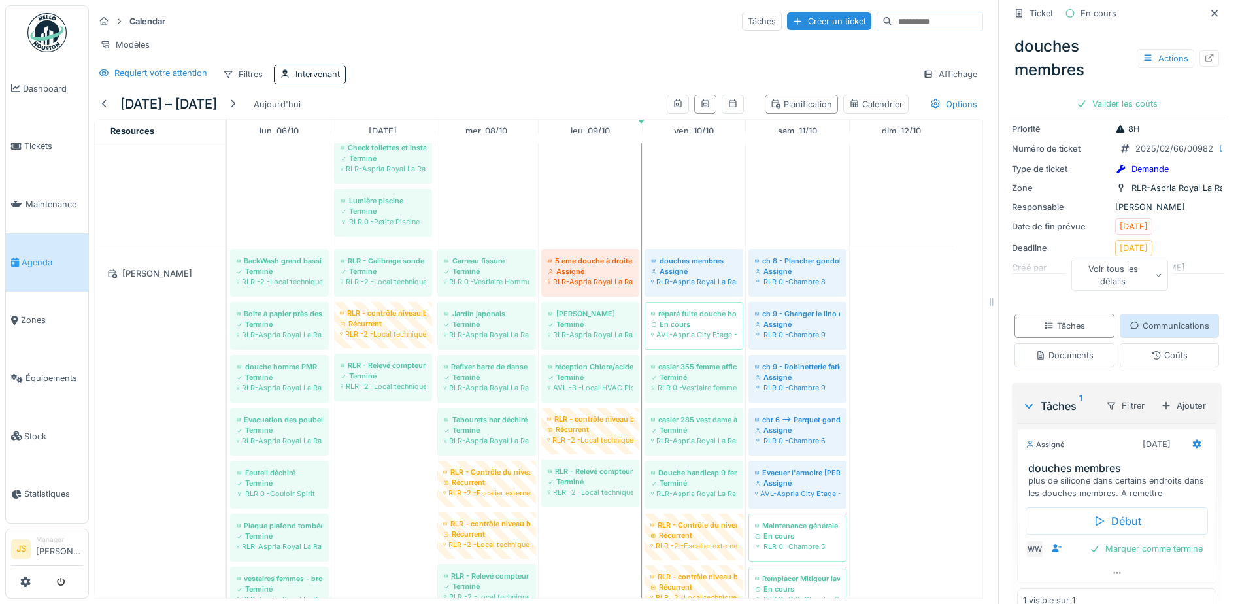
scroll to position [131, 0]
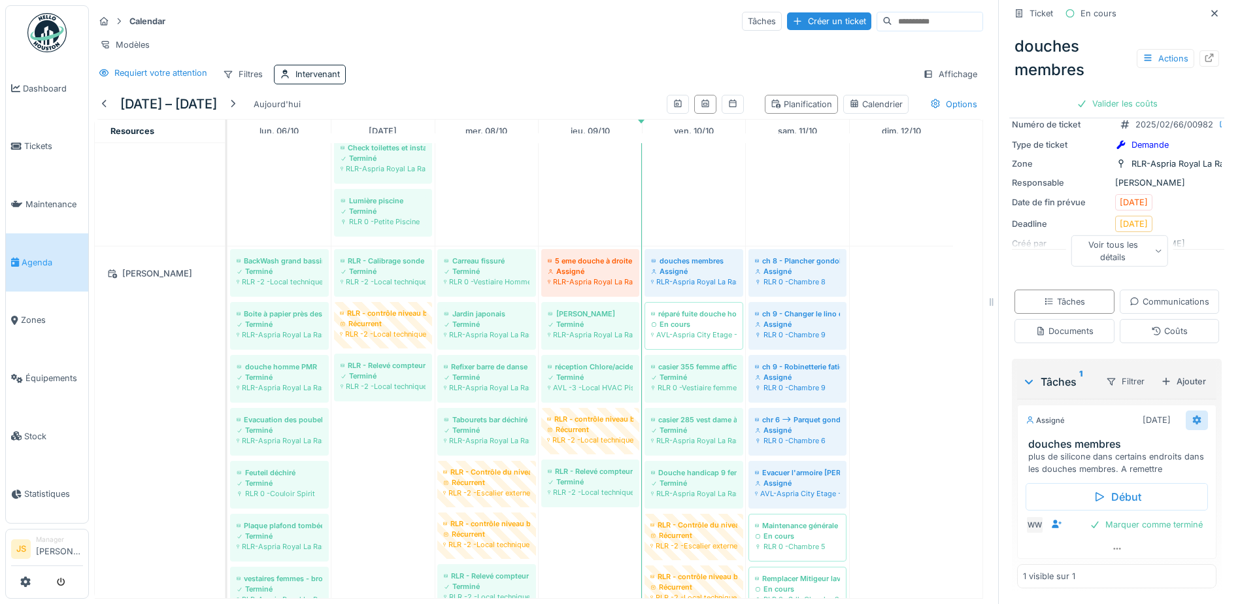
click at [1192, 418] on icon at bounding box center [1197, 420] width 10 height 8
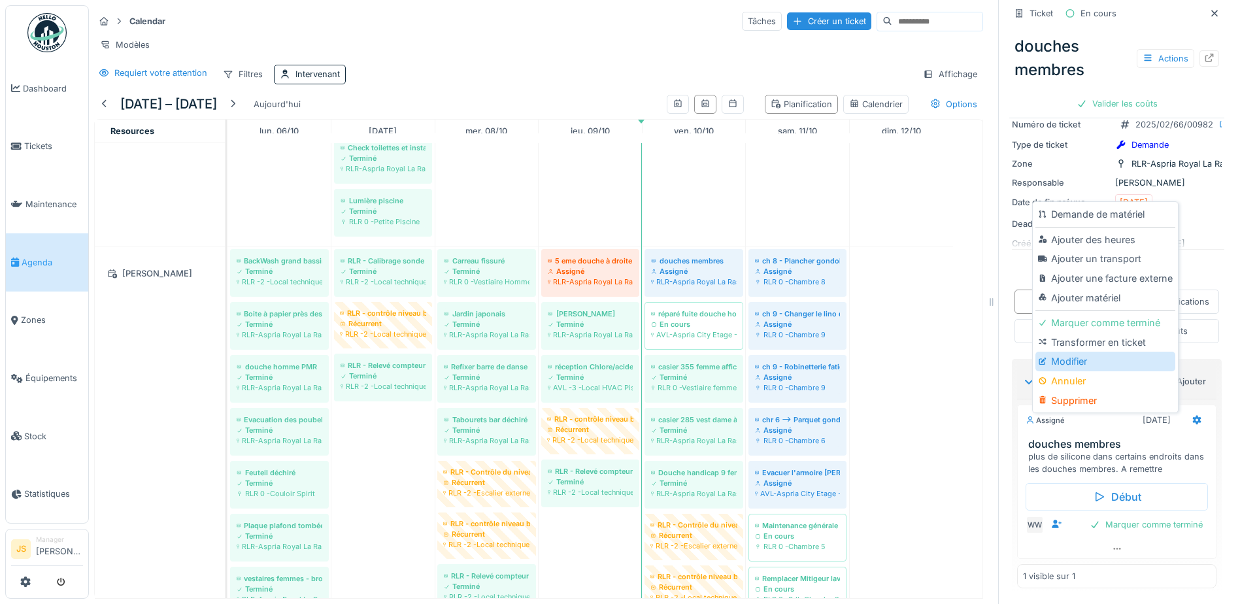
click at [1066, 352] on div "Modifier" at bounding box center [1105, 362] width 139 height 20
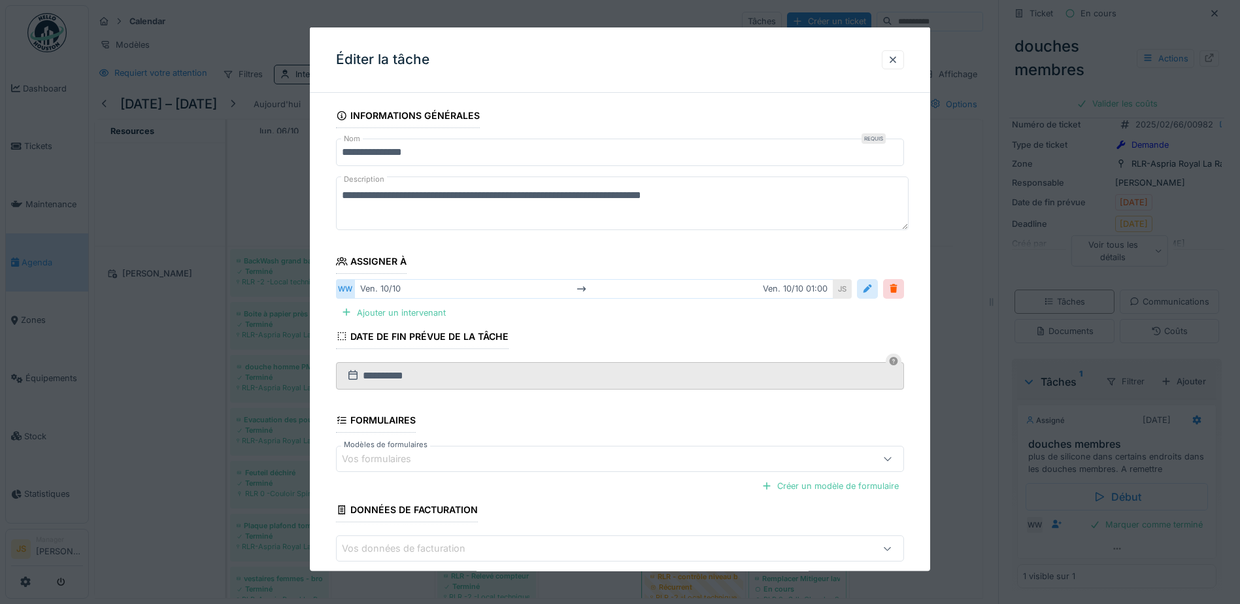
click at [873, 292] on div at bounding box center [867, 288] width 10 height 12
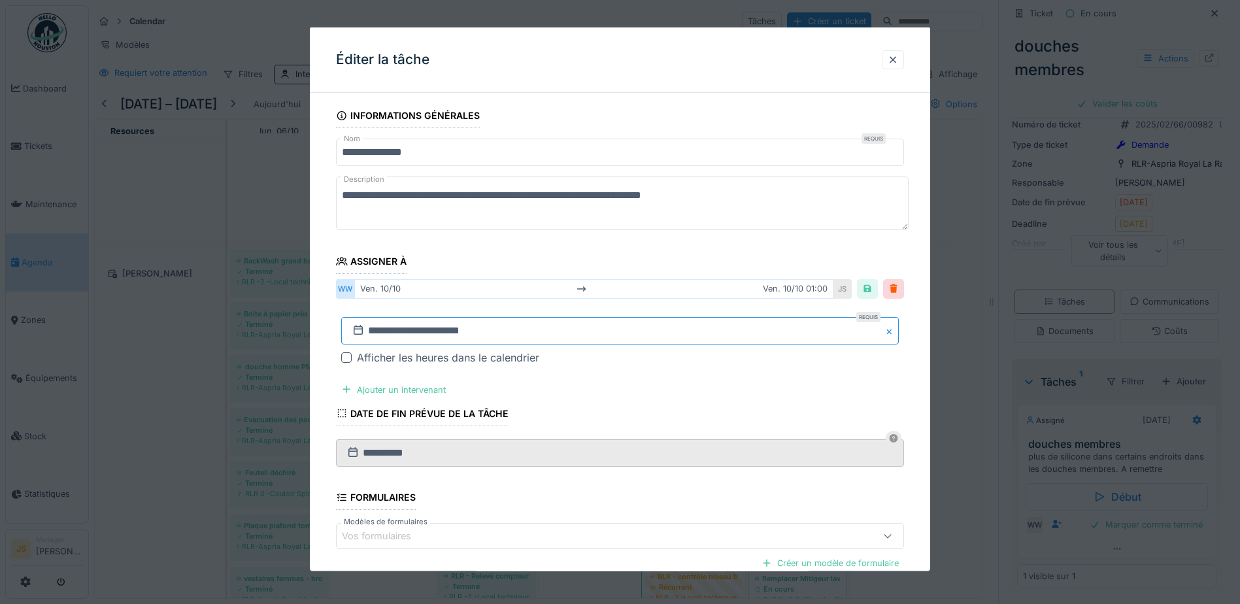
click at [402, 329] on input "**********" at bounding box center [620, 329] width 558 height 27
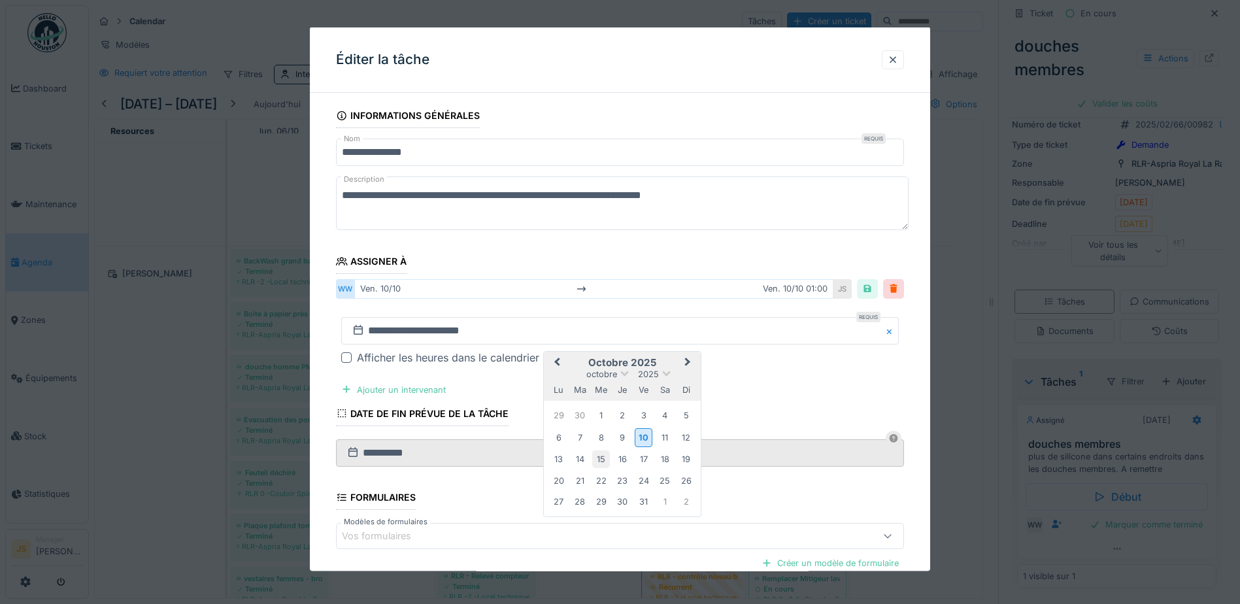
click at [602, 458] on div "15" at bounding box center [601, 459] width 18 height 18
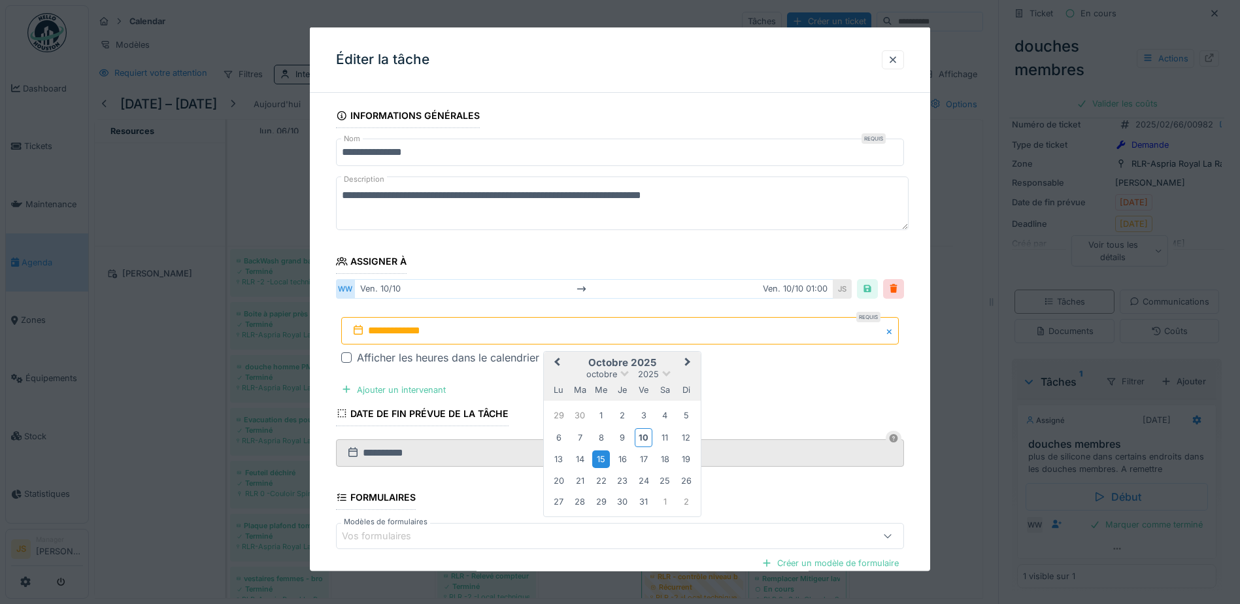
click at [602, 458] on div "15" at bounding box center [601, 459] width 18 height 18
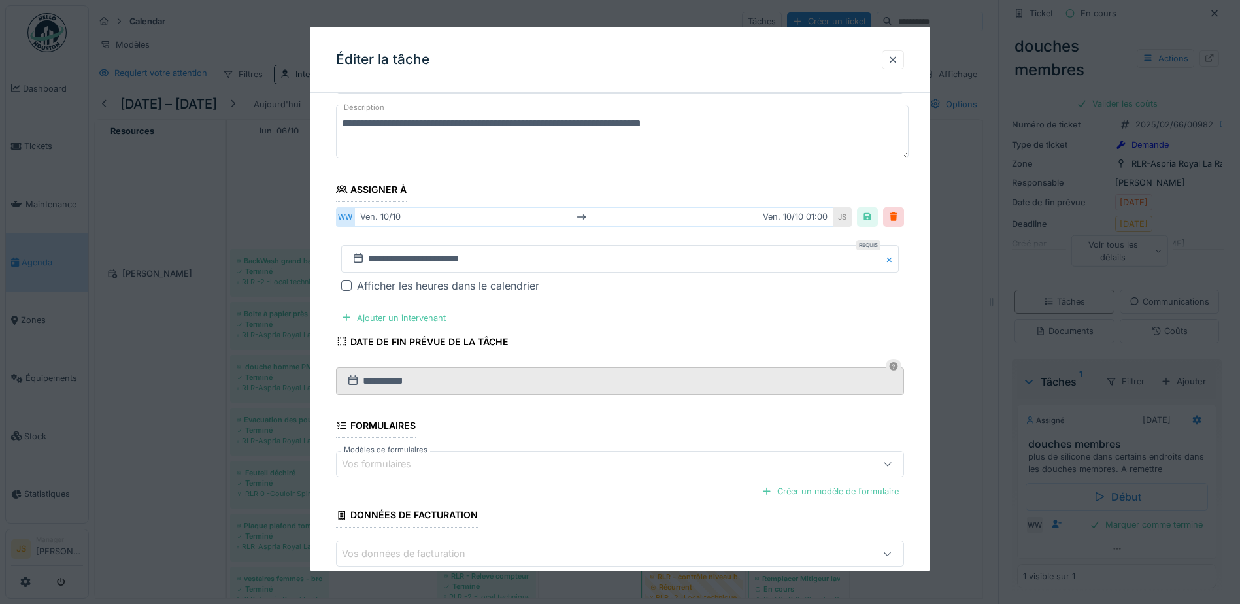
scroll to position [142, 0]
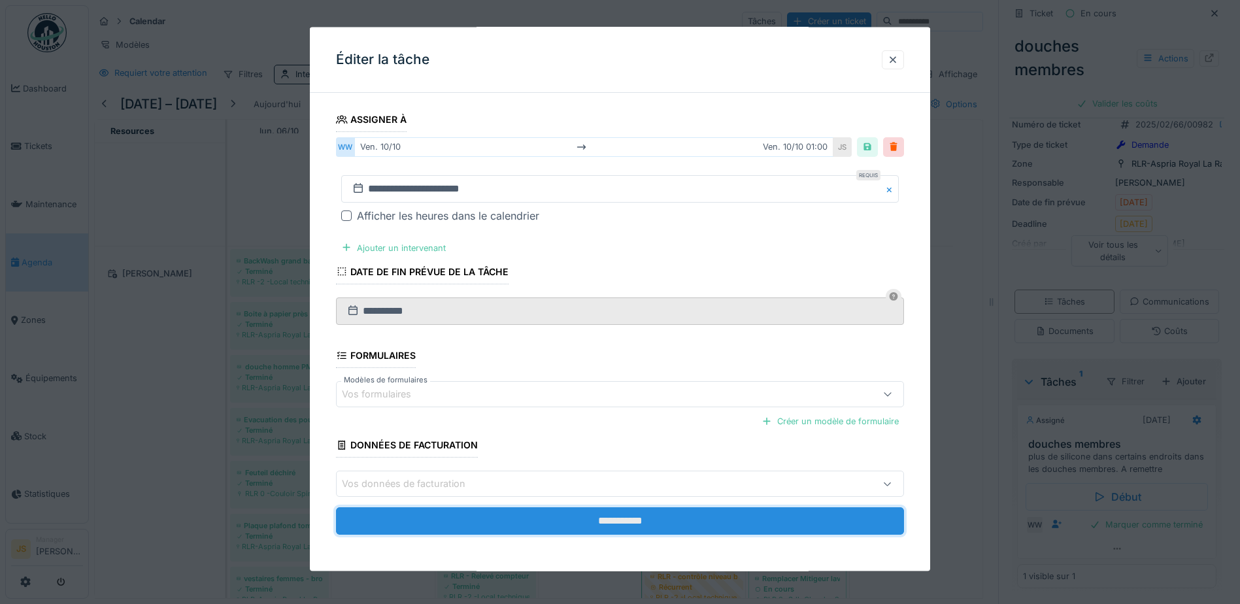
click at [618, 526] on input "**********" at bounding box center [620, 520] width 568 height 27
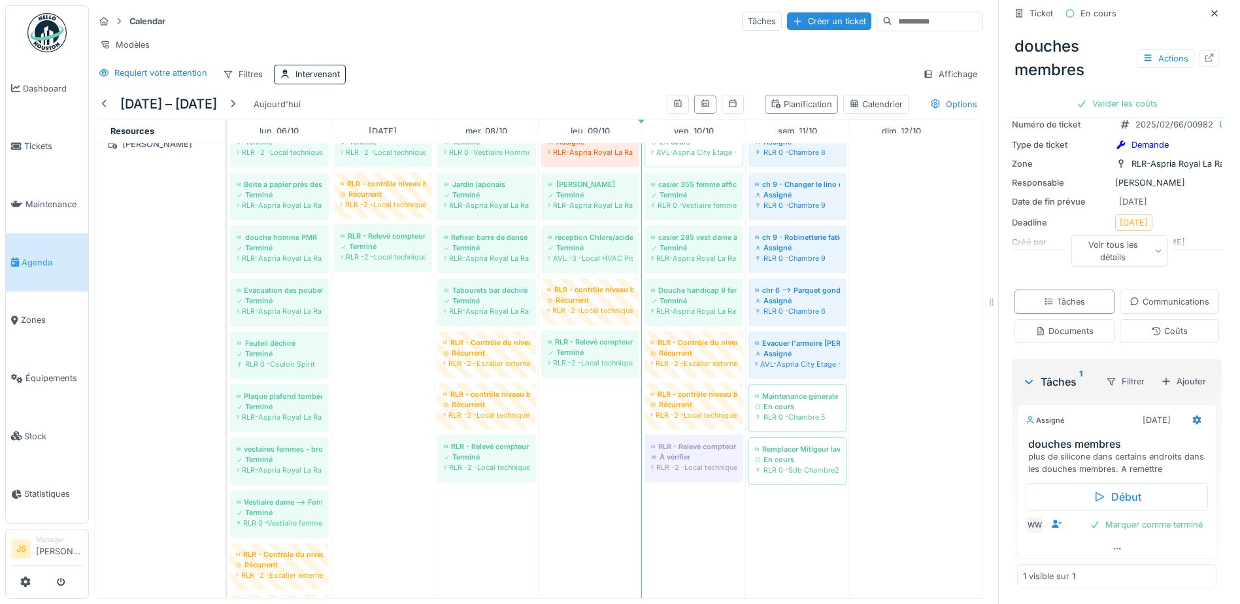
scroll to position [2223, 0]
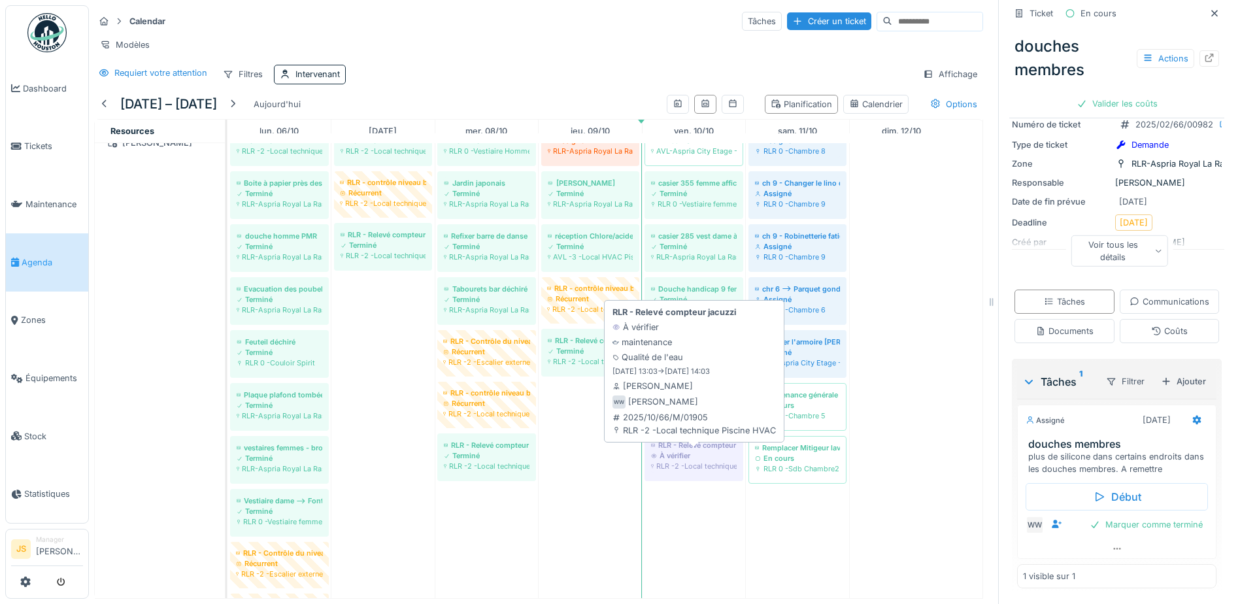
click at [692, 449] on div "RLR - Relevé compteur jacuzzi" at bounding box center [694, 445] width 86 height 10
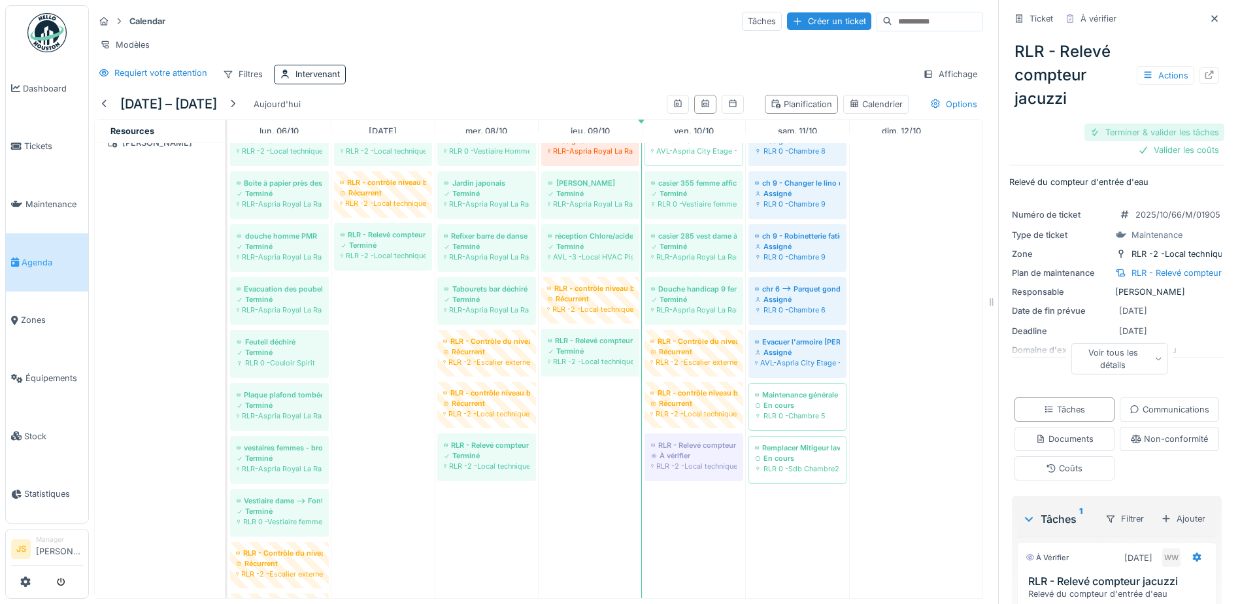
click at [1147, 125] on div "Terminer & valider les tâches" at bounding box center [1155, 133] width 140 height 18
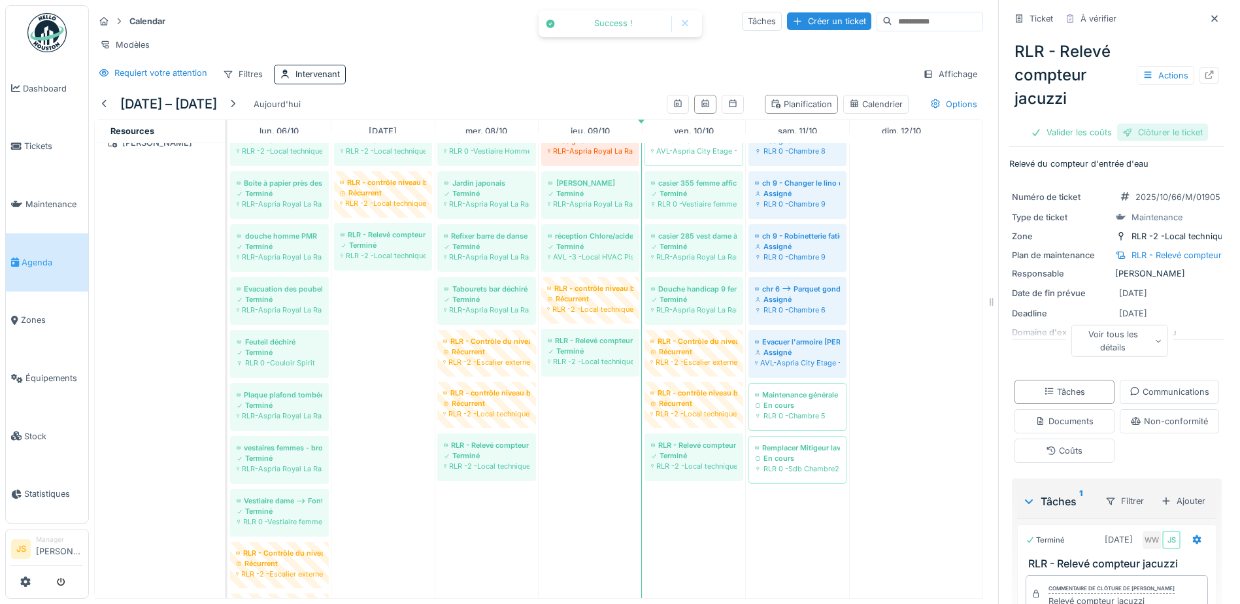
click at [1151, 124] on div "Clôturer le ticket" at bounding box center [1162, 133] width 91 height 18
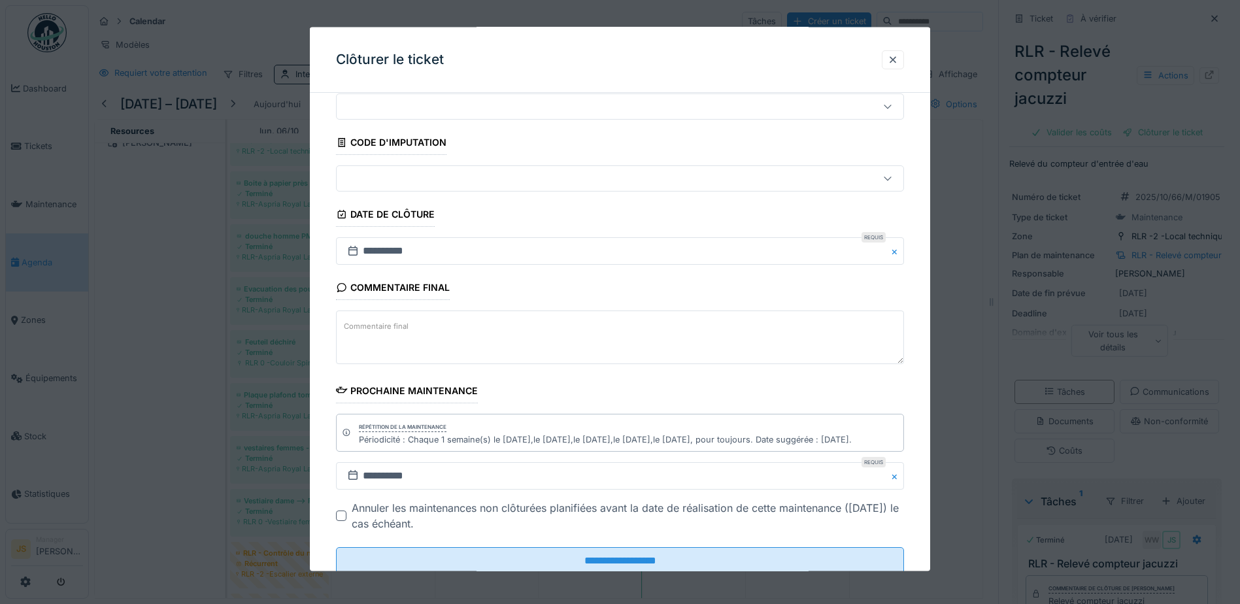
scroll to position [85, 0]
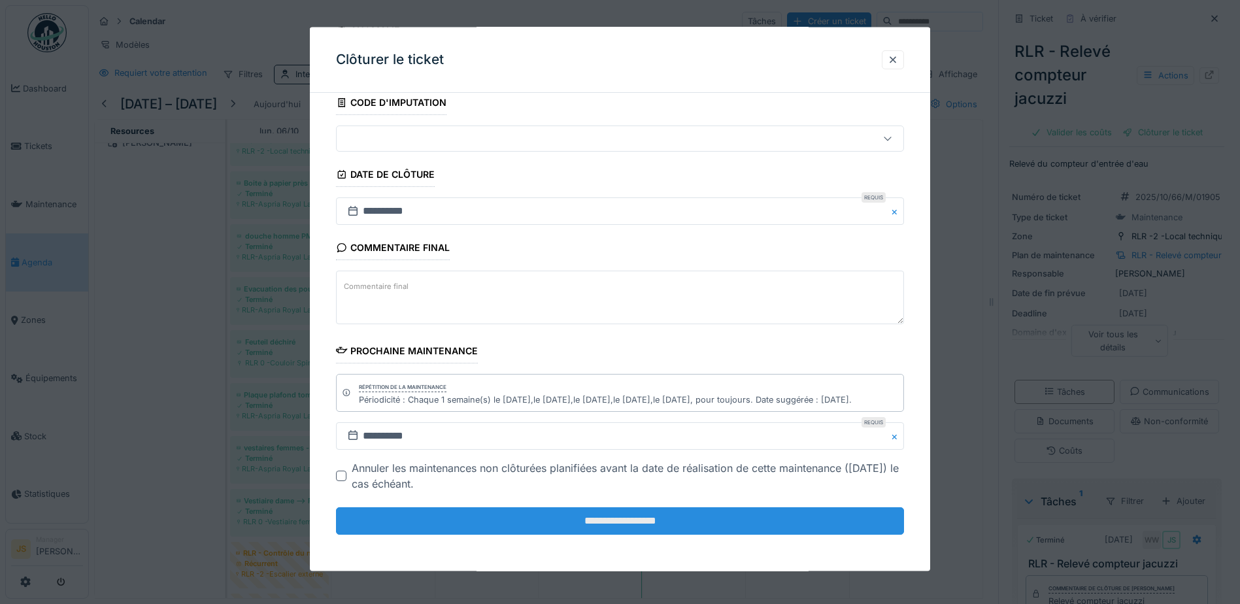
click at [575, 515] on input "**********" at bounding box center [620, 520] width 568 height 27
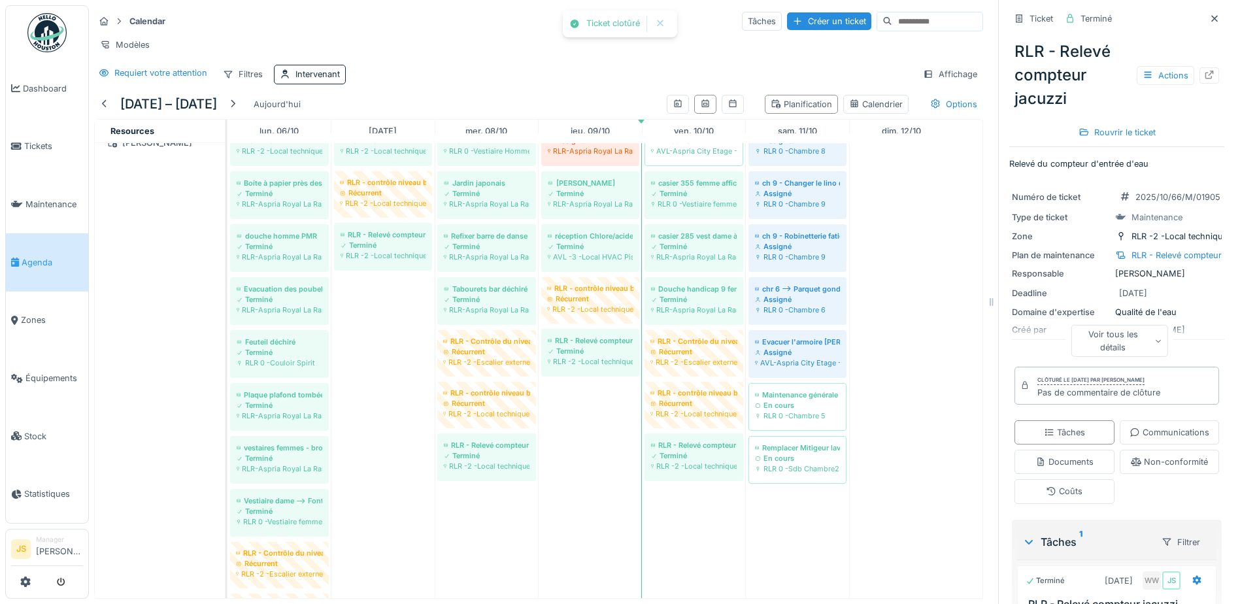
scroll to position [2166, 0]
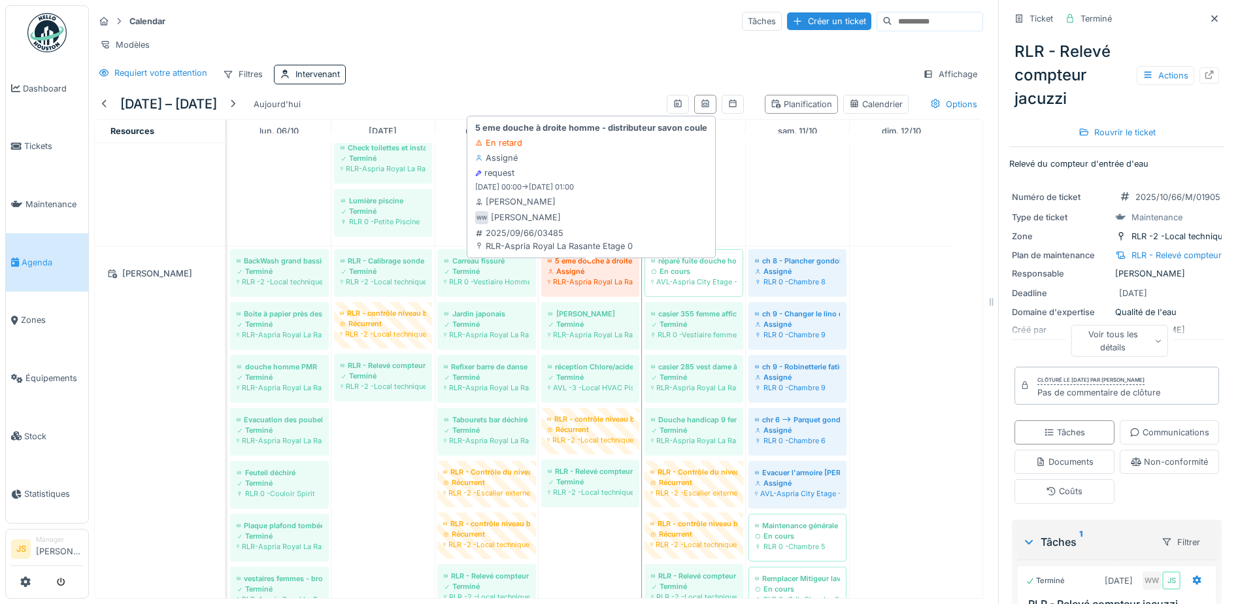
click at [605, 271] on div "Assigné" at bounding box center [590, 271] width 85 height 10
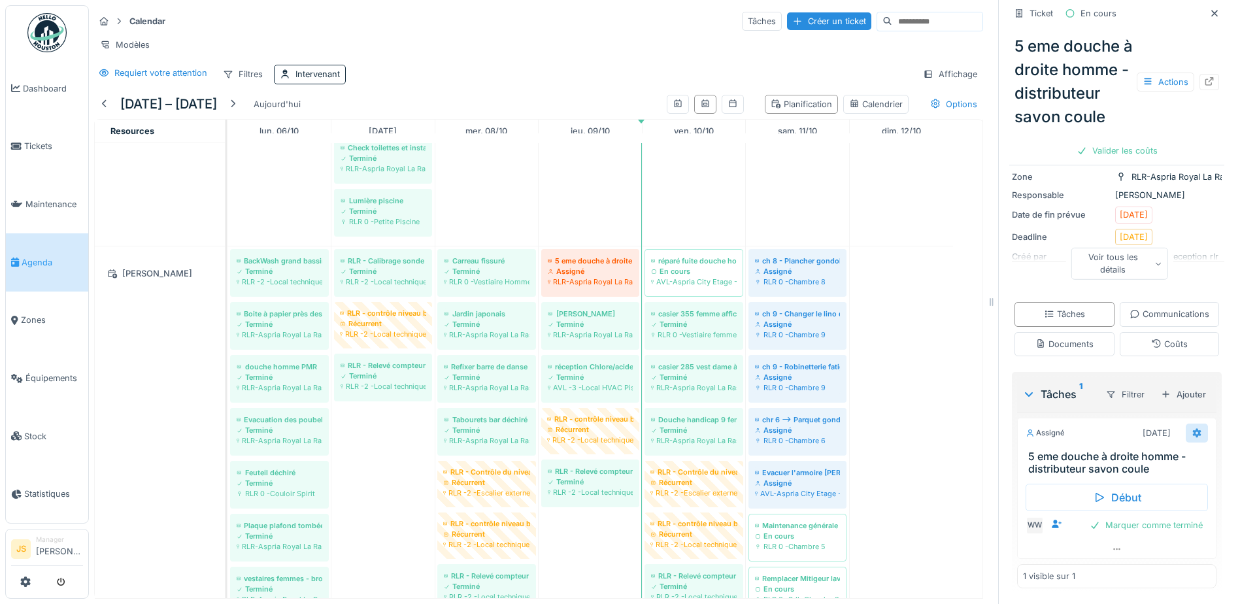
click at [1193, 437] on icon at bounding box center [1197, 432] width 8 height 9
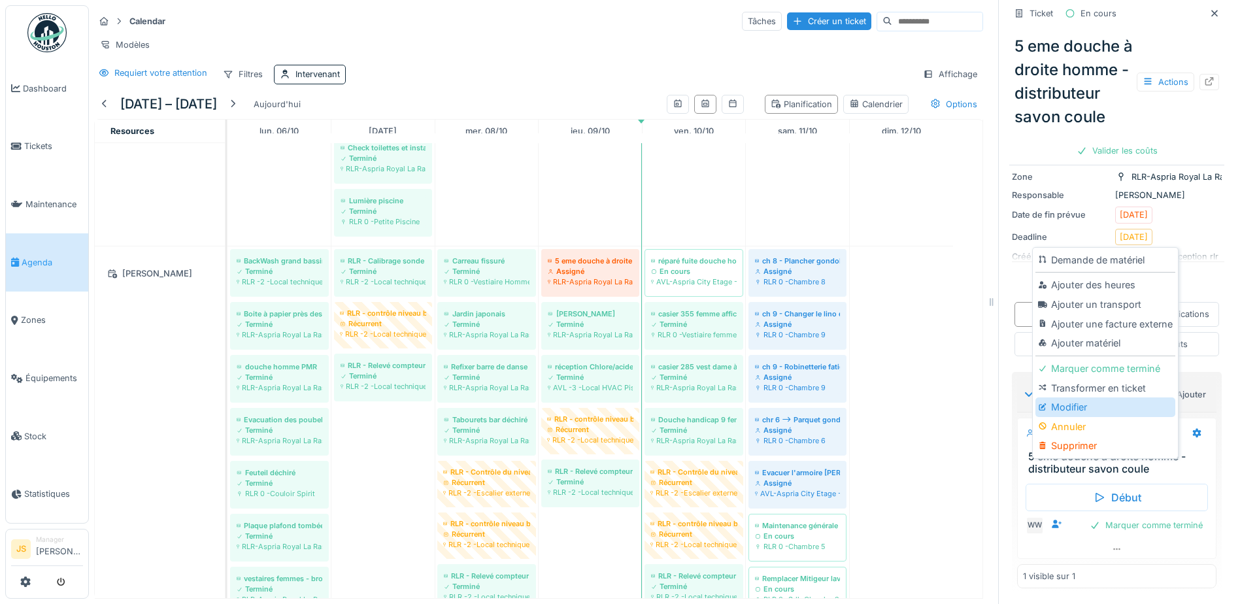
click at [1076, 398] on div "Modifier" at bounding box center [1105, 408] width 139 height 20
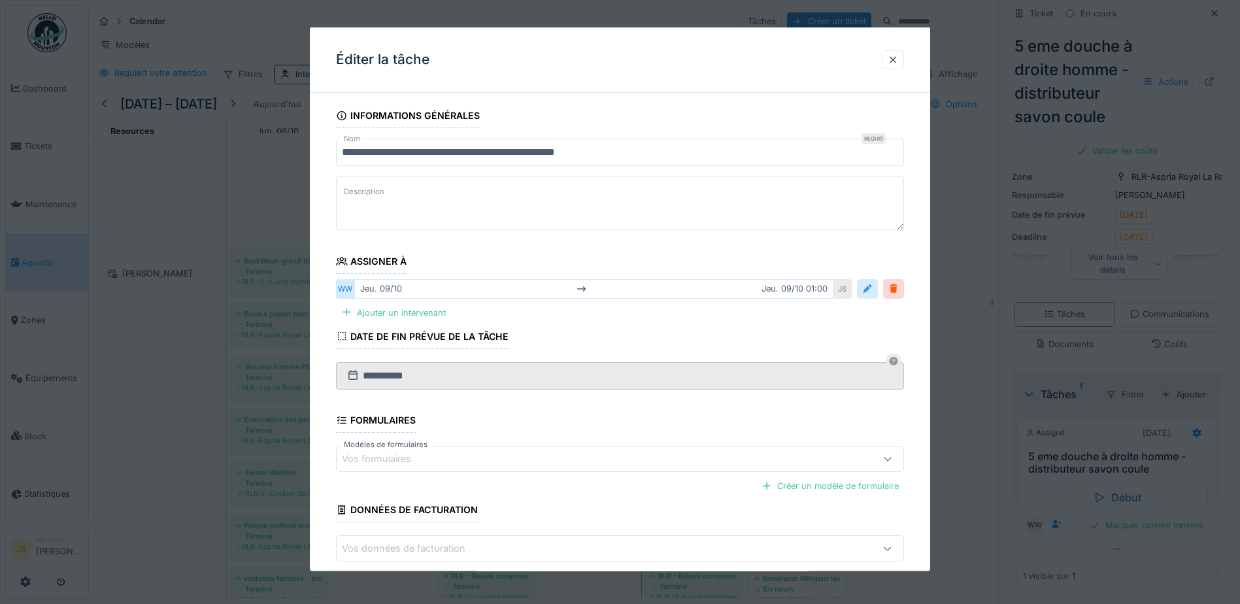
click at [872, 291] on div at bounding box center [867, 288] width 10 height 12
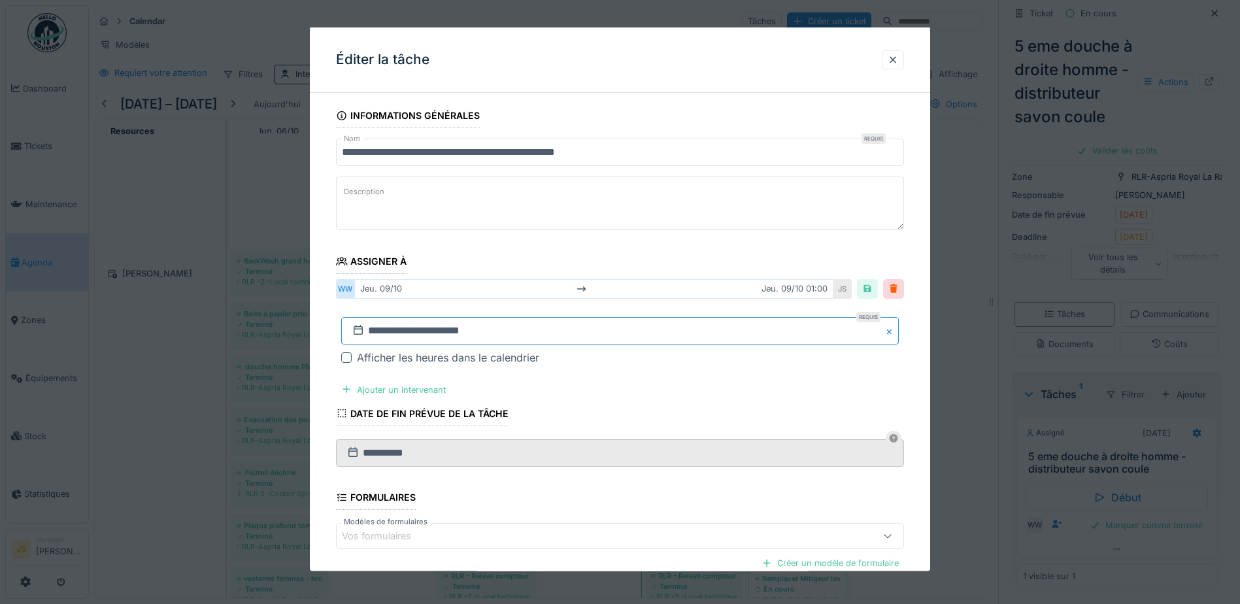
click at [398, 334] on input "**********" at bounding box center [620, 329] width 558 height 27
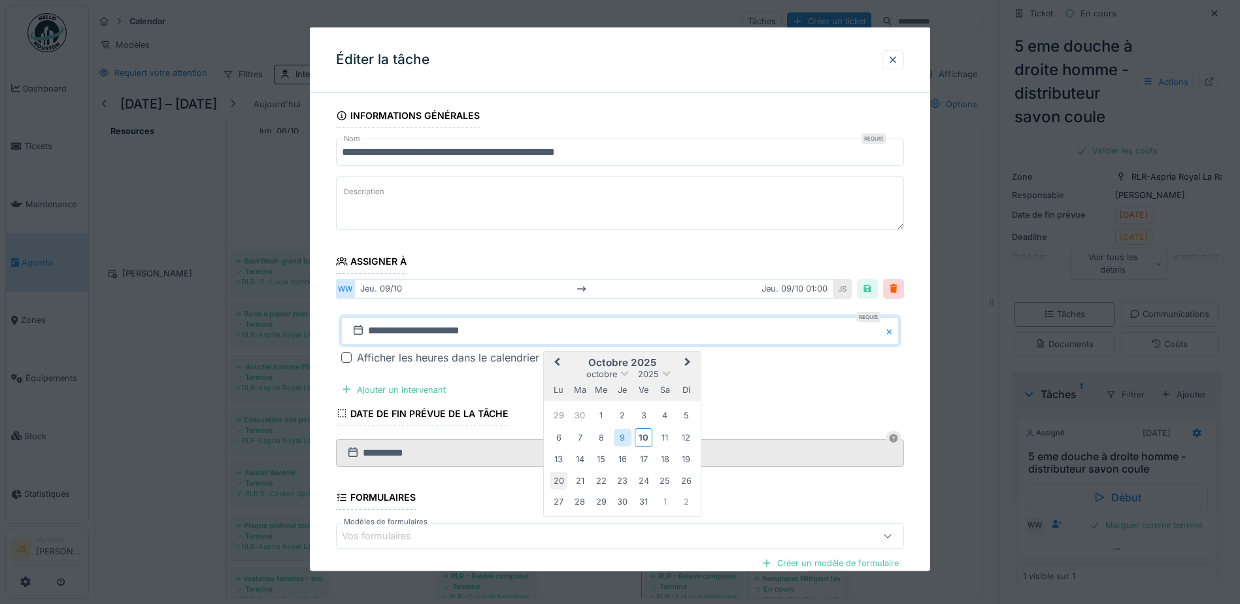
click at [558, 481] on div "20" at bounding box center [559, 480] width 18 height 18
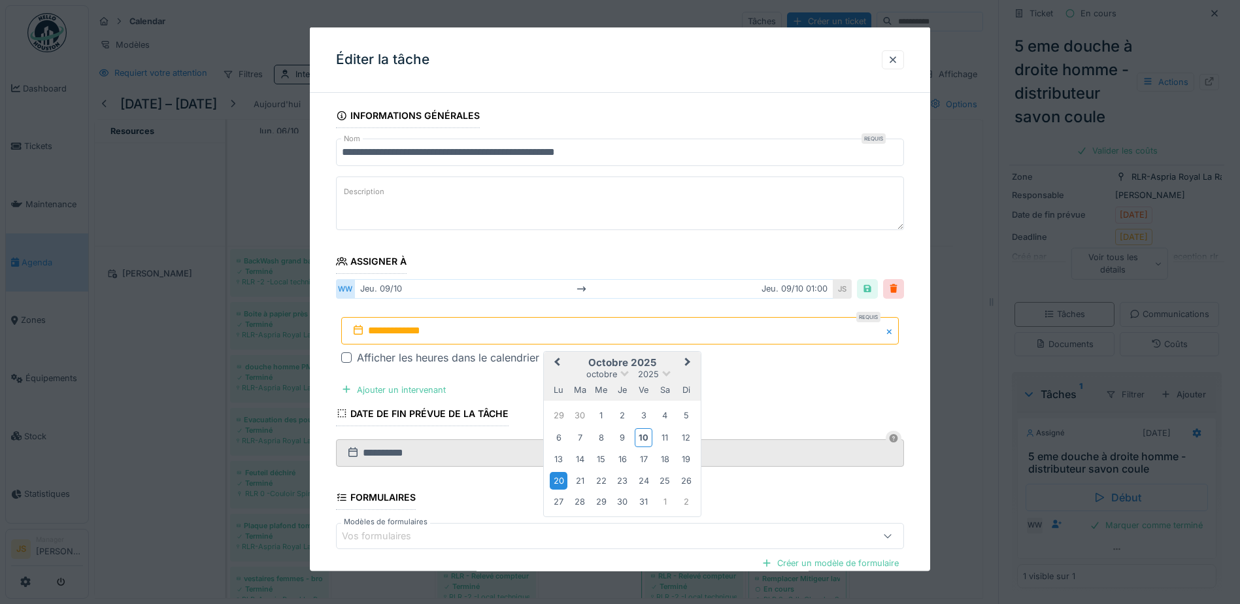
click at [558, 481] on div "20" at bounding box center [559, 480] width 18 height 18
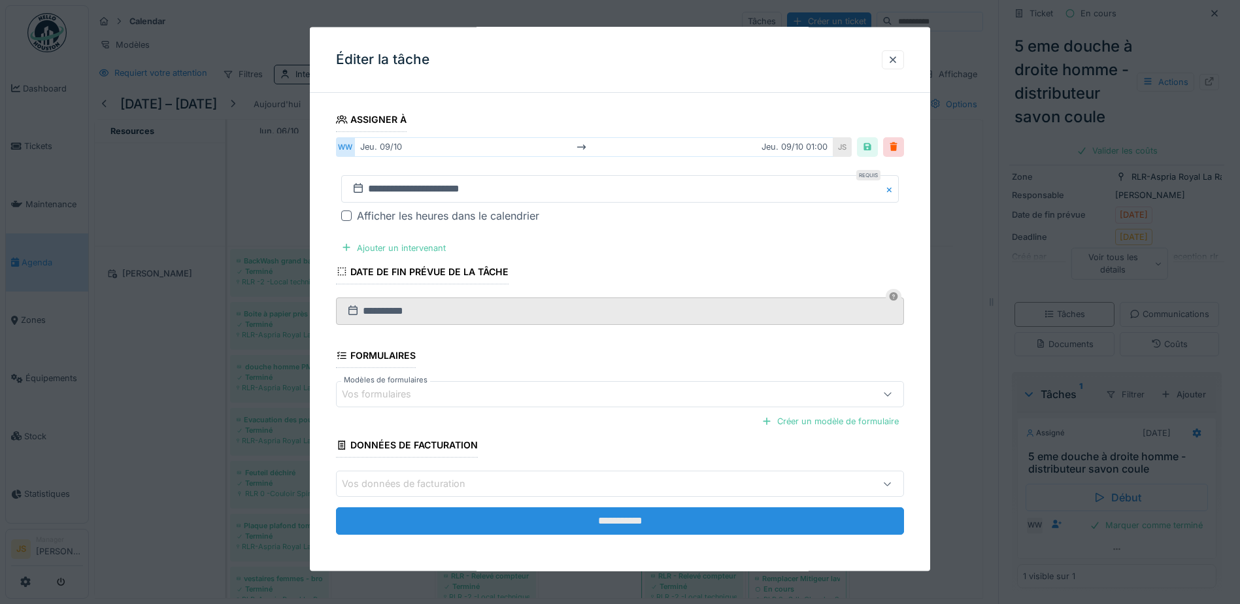
click at [586, 521] on input "**********" at bounding box center [620, 520] width 568 height 27
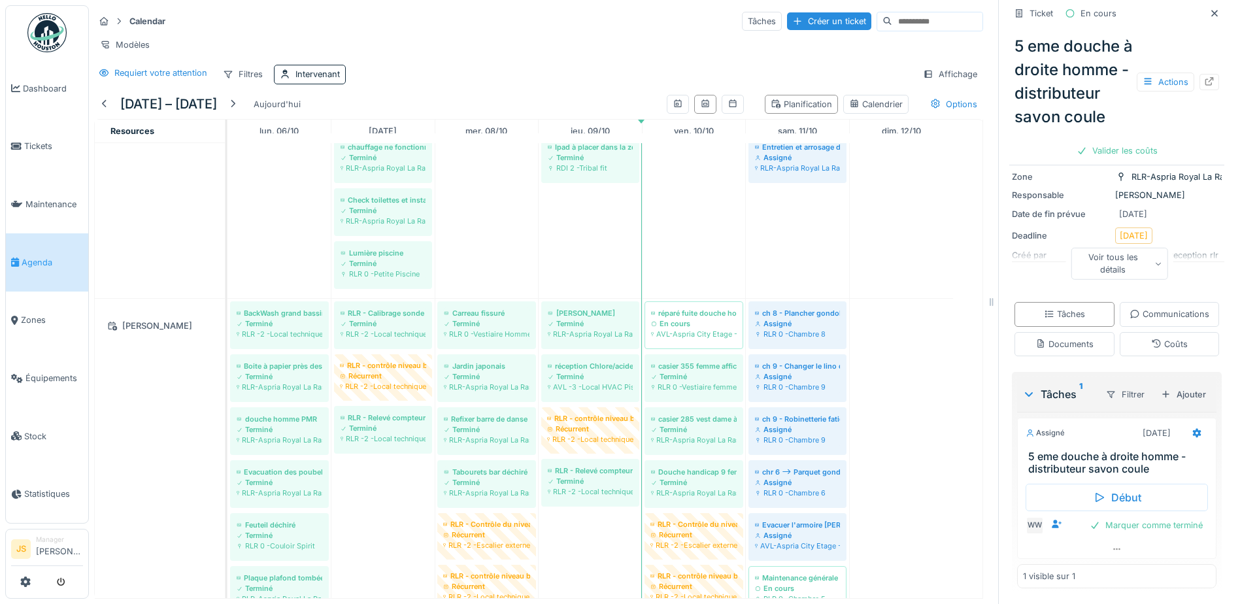
scroll to position [2027, 0]
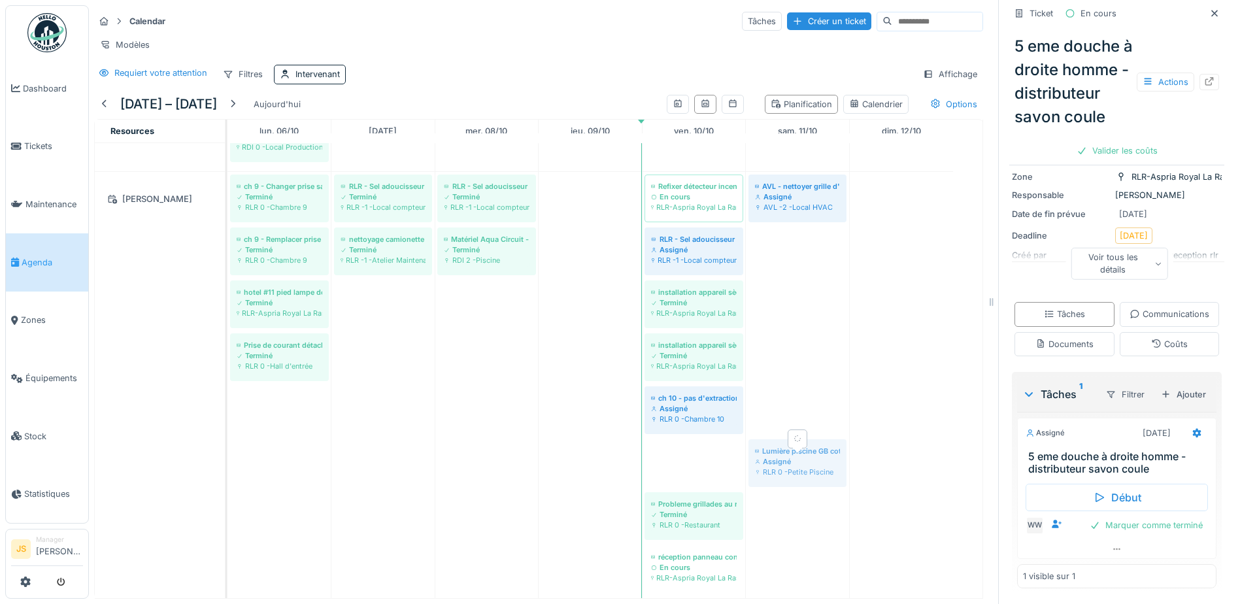
drag, startPoint x: 707, startPoint y: 471, endPoint x: 781, endPoint y: 471, distance: 73.9
click at [228, 469] on div "ch 9 - Changer prise salle de bain Terminé RLR 0 -Chambre 9 RLR - Sel adoucisse…" at bounding box center [228, 493] width 0 height 642
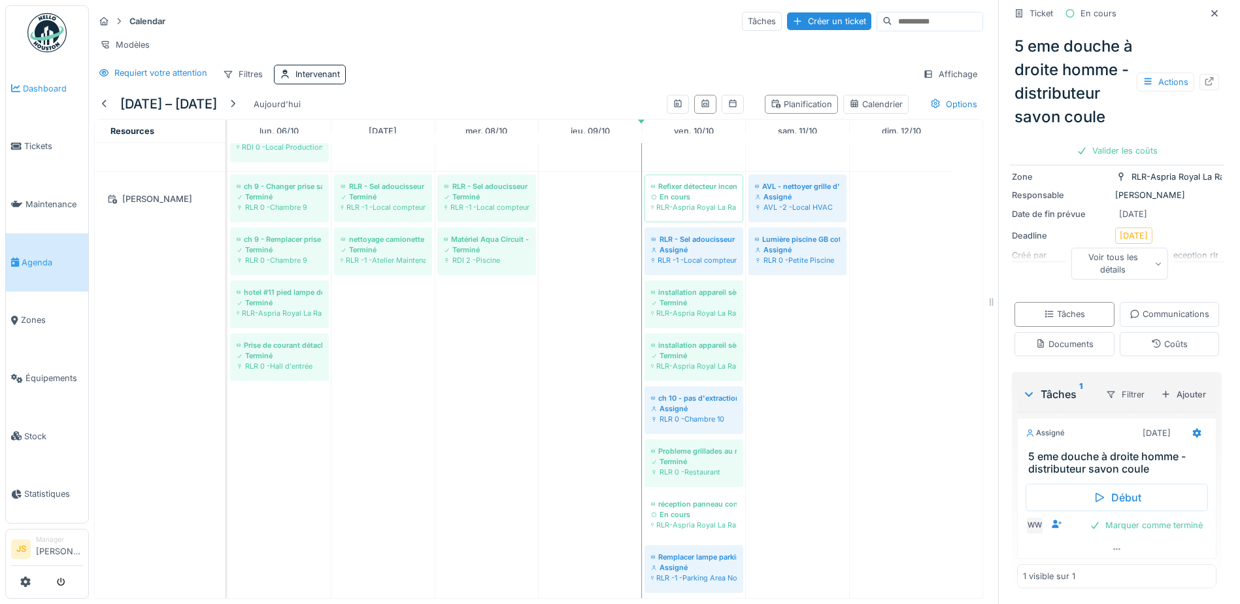
click at [49, 88] on span "Dashboard" at bounding box center [53, 88] width 60 height 12
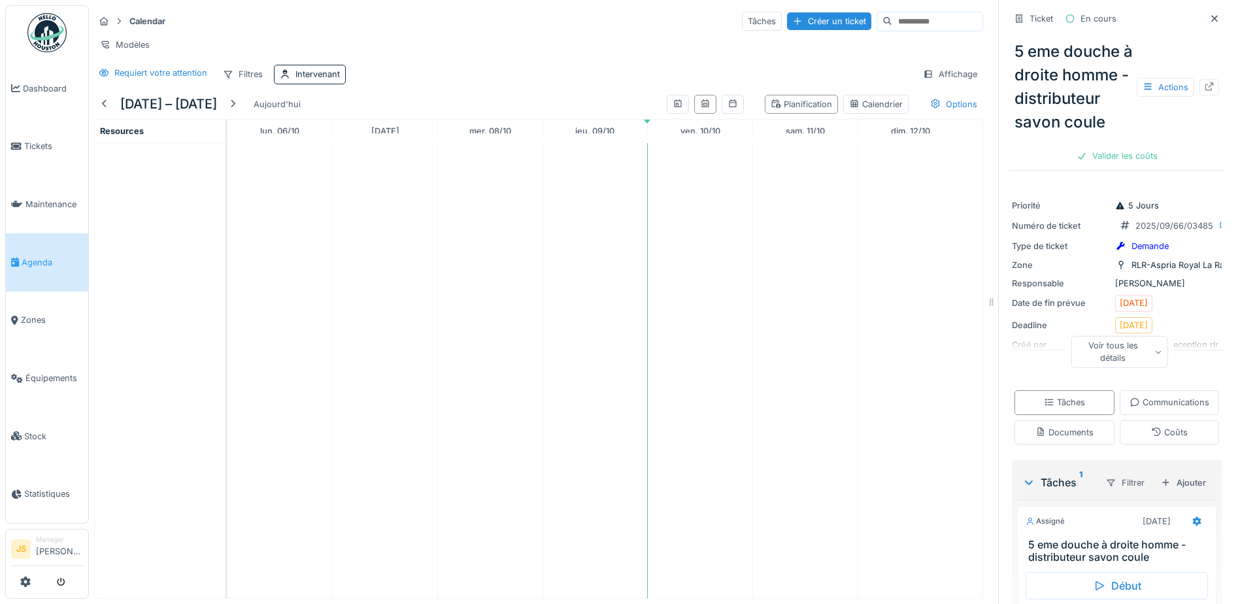
scroll to position [10, 0]
click at [236, 106] on div at bounding box center [233, 104] width 10 height 12
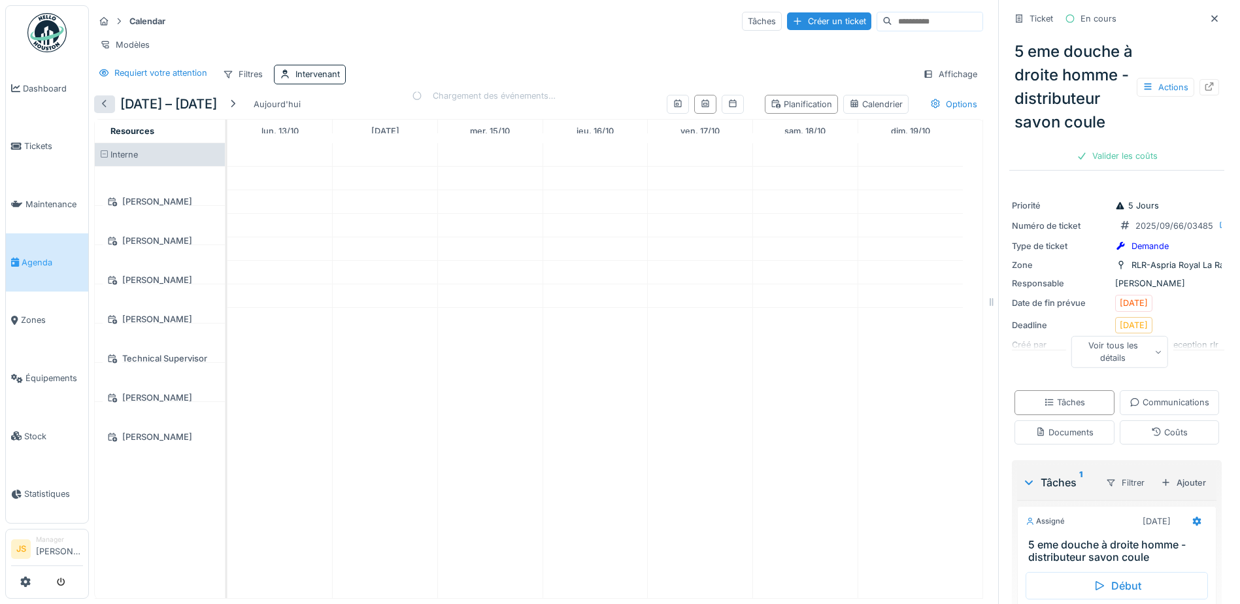
click at [103, 104] on div at bounding box center [104, 104] width 10 height 12
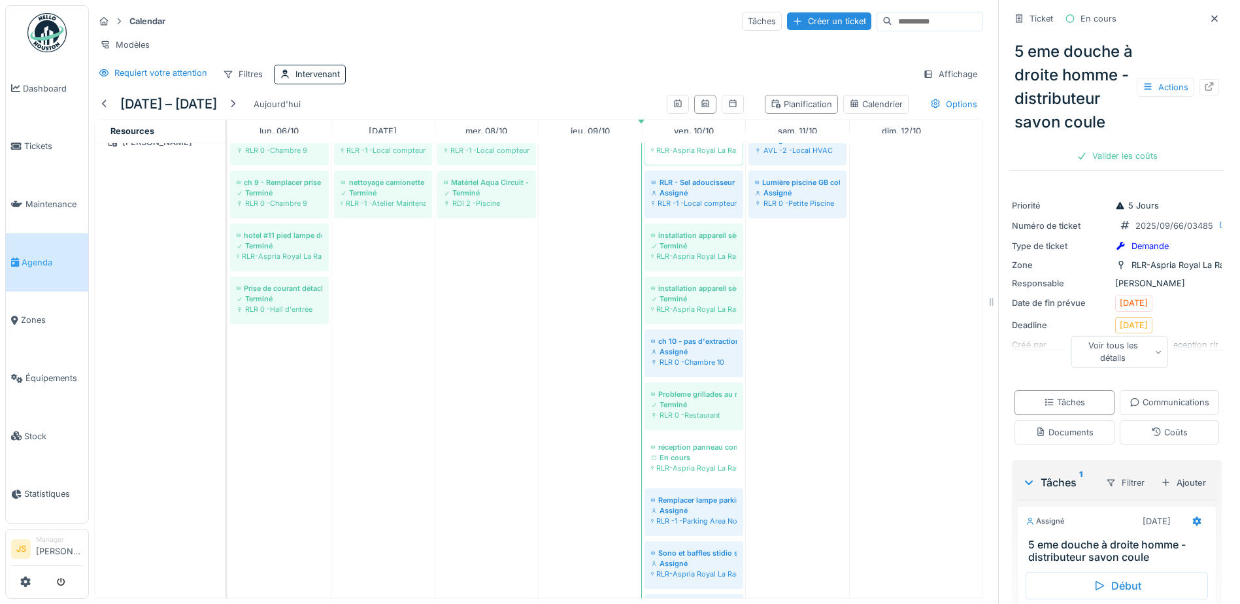
scroll to position [1177, 0]
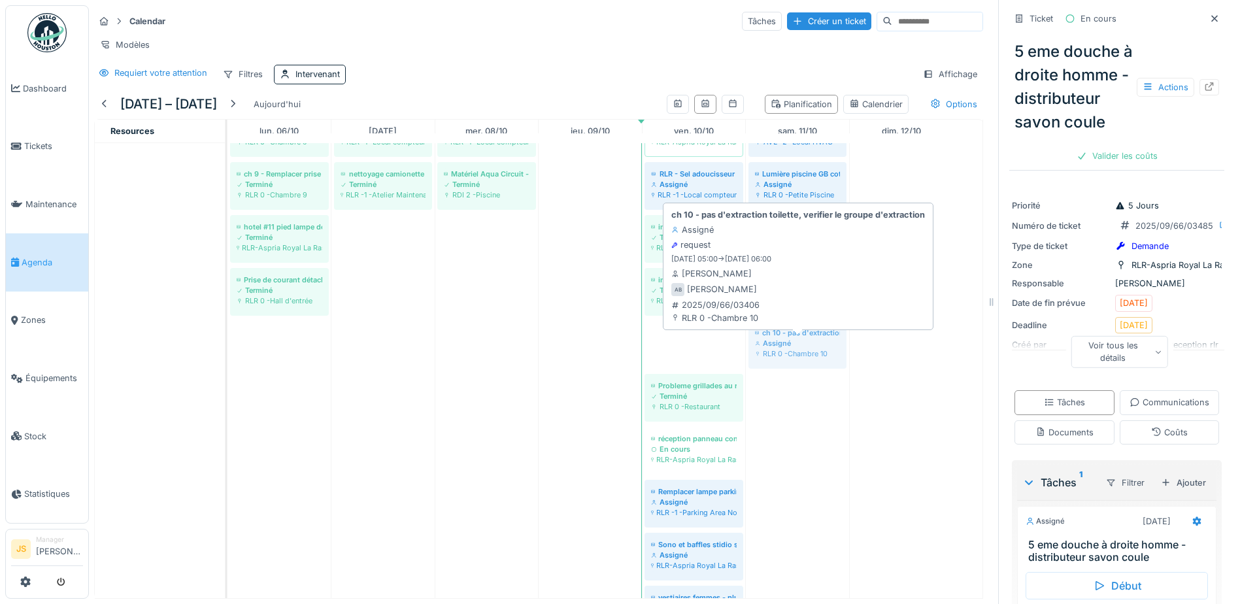
drag, startPoint x: 696, startPoint y: 342, endPoint x: 778, endPoint y: 344, distance: 81.8
click at [228, 344] on div "ch 9 - Changer prise salle de bain Terminé RLR 0 -Chambre 9 RLR - Sel adoucisse…" at bounding box center [228, 401] width 0 height 589
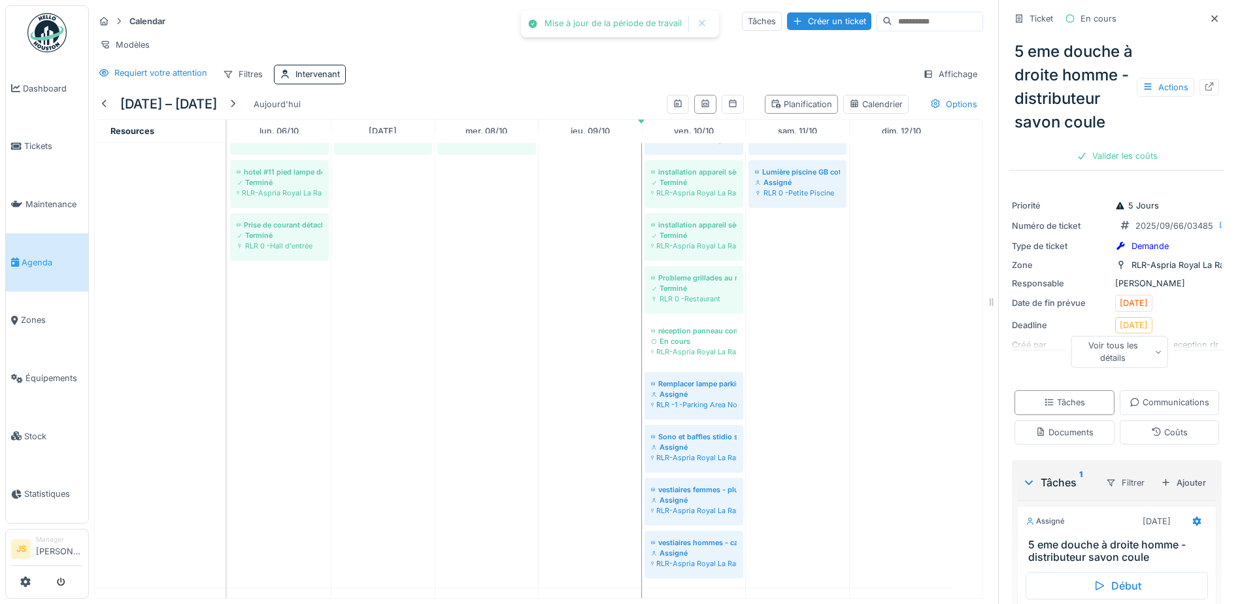
scroll to position [1308, 0]
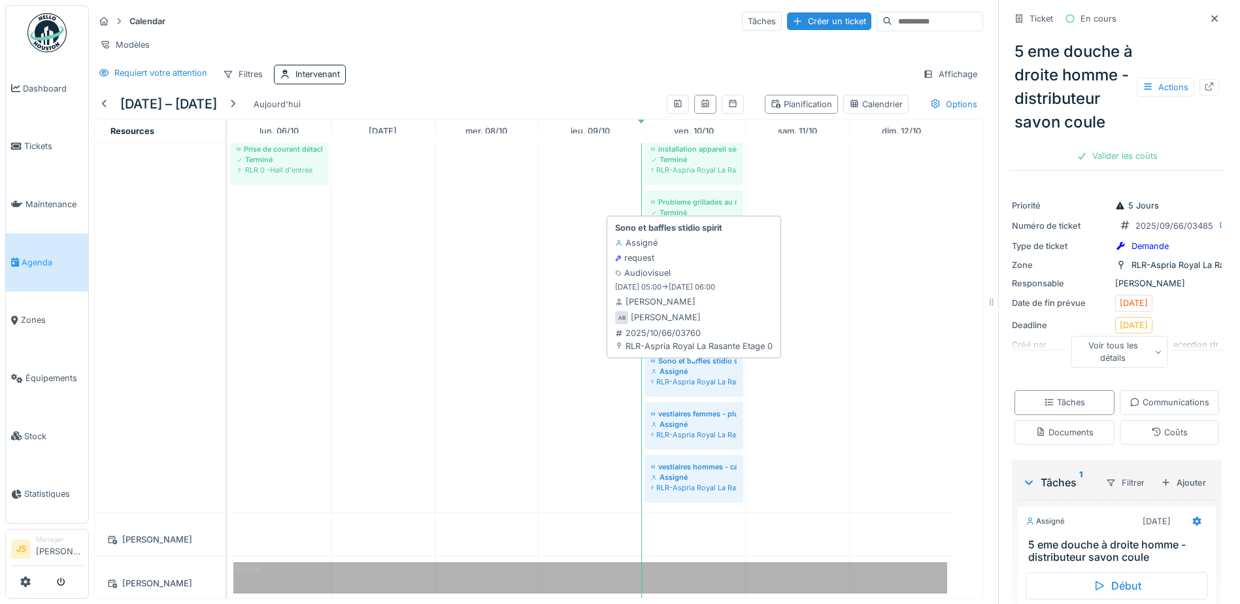
click at [708, 377] on div "RLR-Aspria Royal La Rasante Etage 0" at bounding box center [694, 382] width 86 height 10
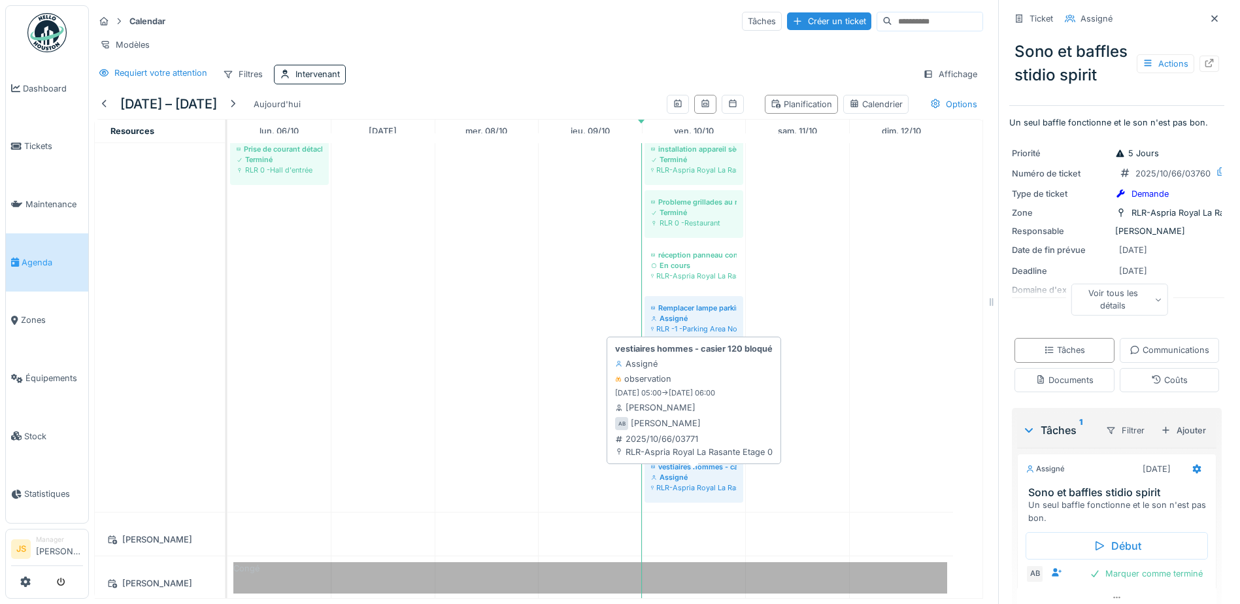
click at [695, 481] on div "Assigné" at bounding box center [694, 477] width 86 height 10
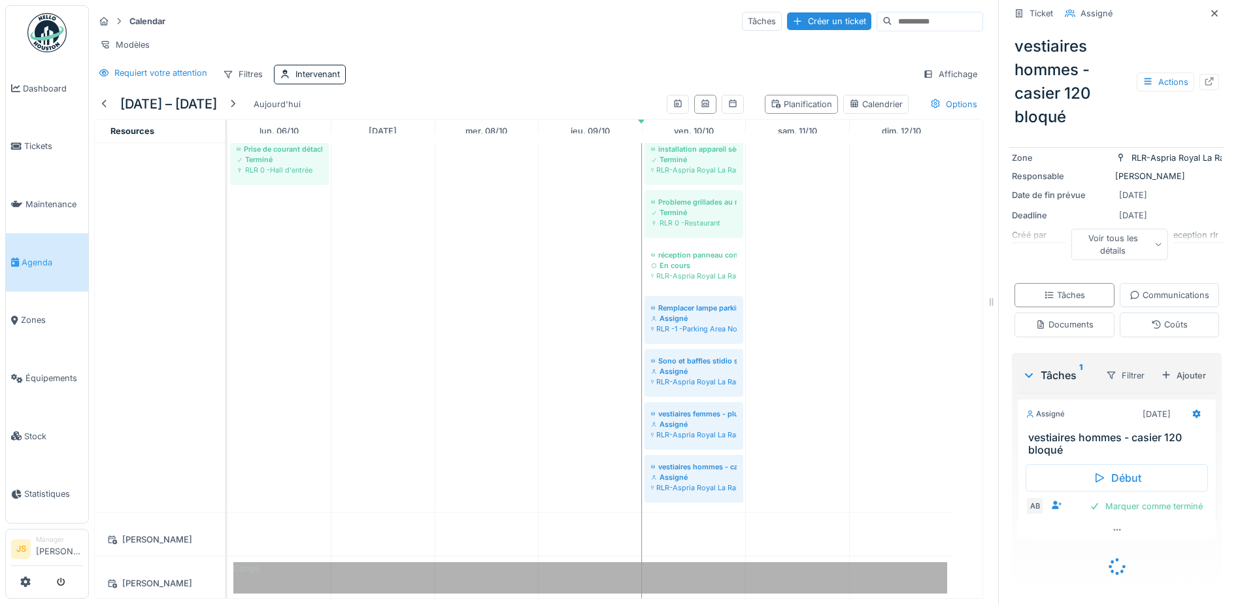
scroll to position [131, 0]
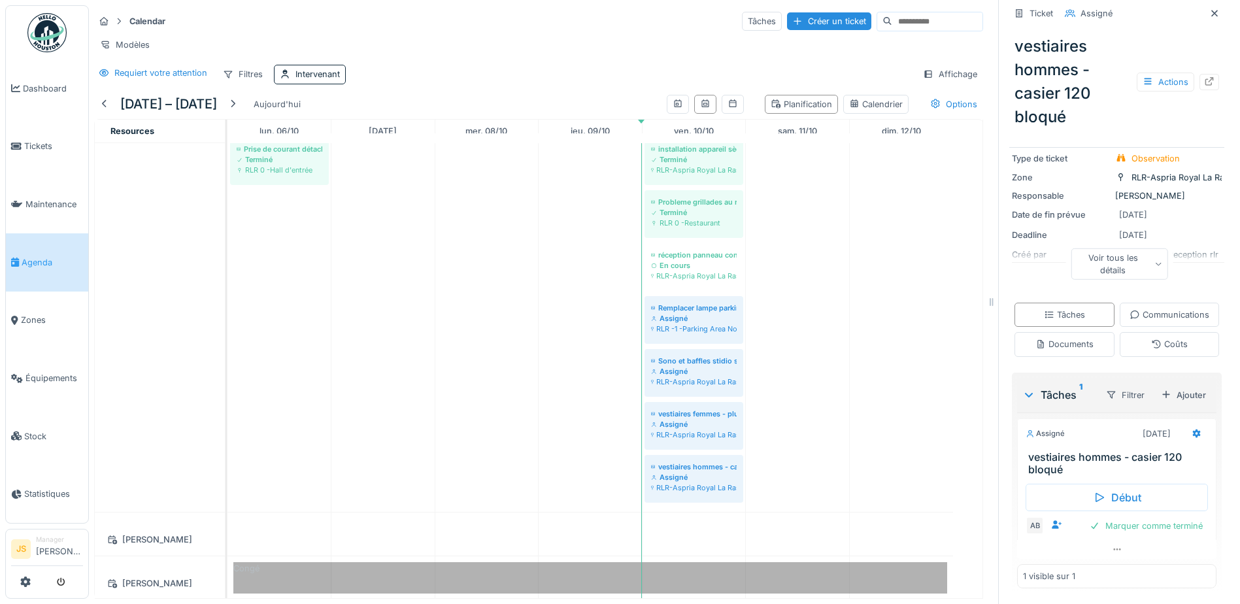
click at [1176, 400] on div "Tâches 1 Filtrer Ajouter" at bounding box center [1116, 395] width 199 height 35
click at [1193, 429] on icon at bounding box center [1197, 433] width 8 height 9
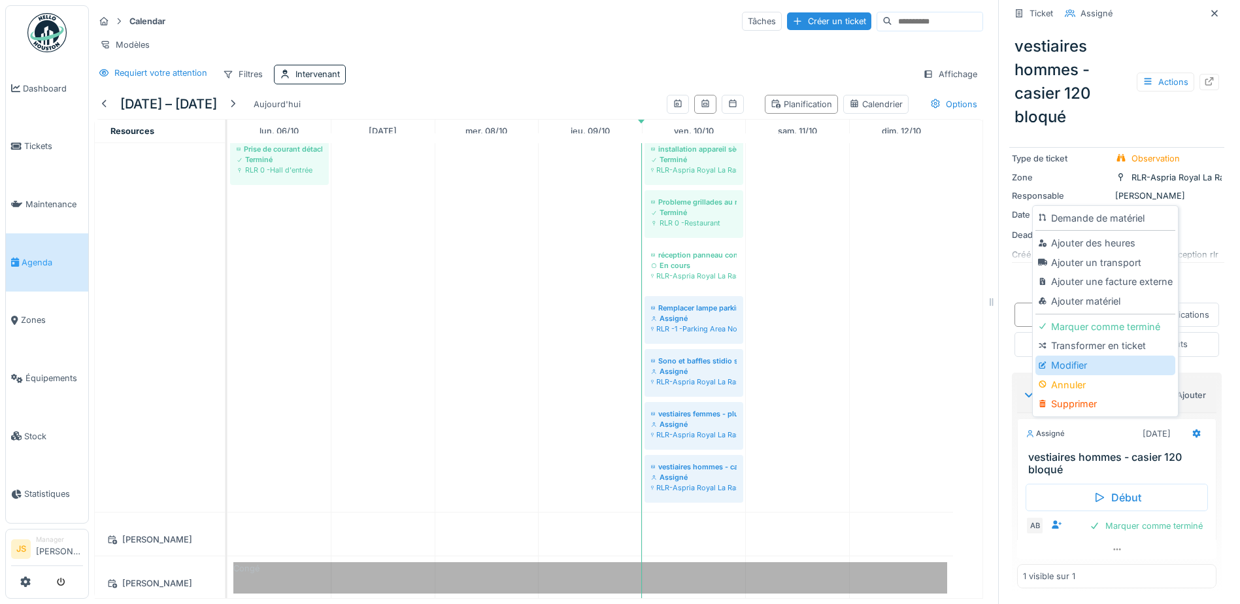
click at [1054, 356] on div "Modifier" at bounding box center [1105, 366] width 139 height 20
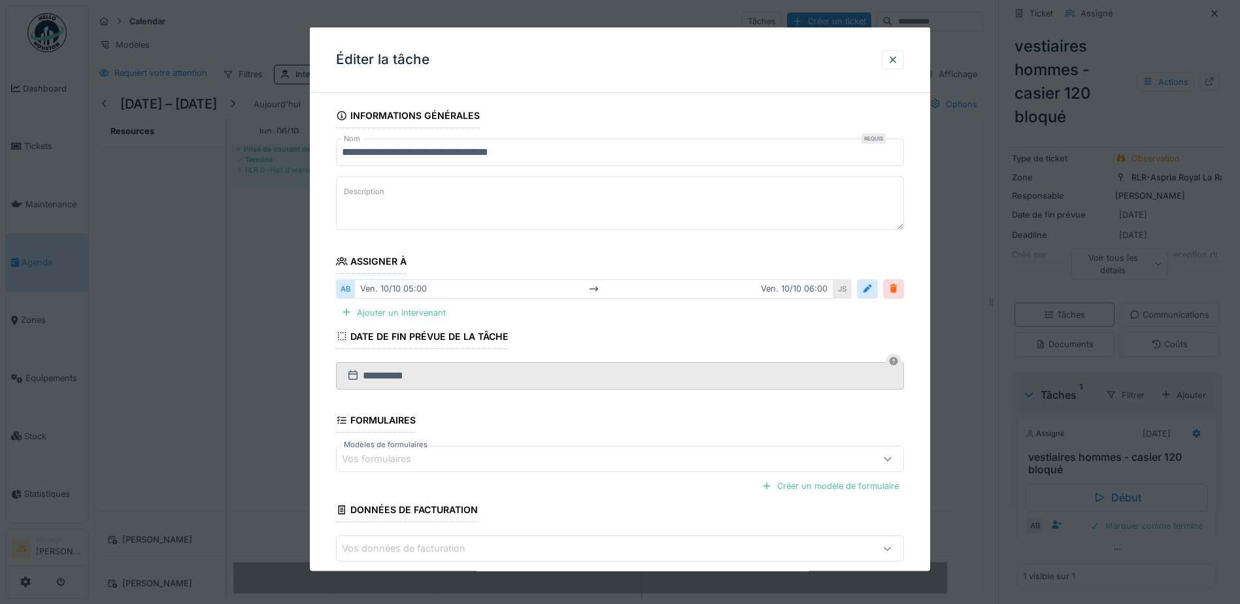
click at [895, 286] on div at bounding box center [894, 288] width 10 height 12
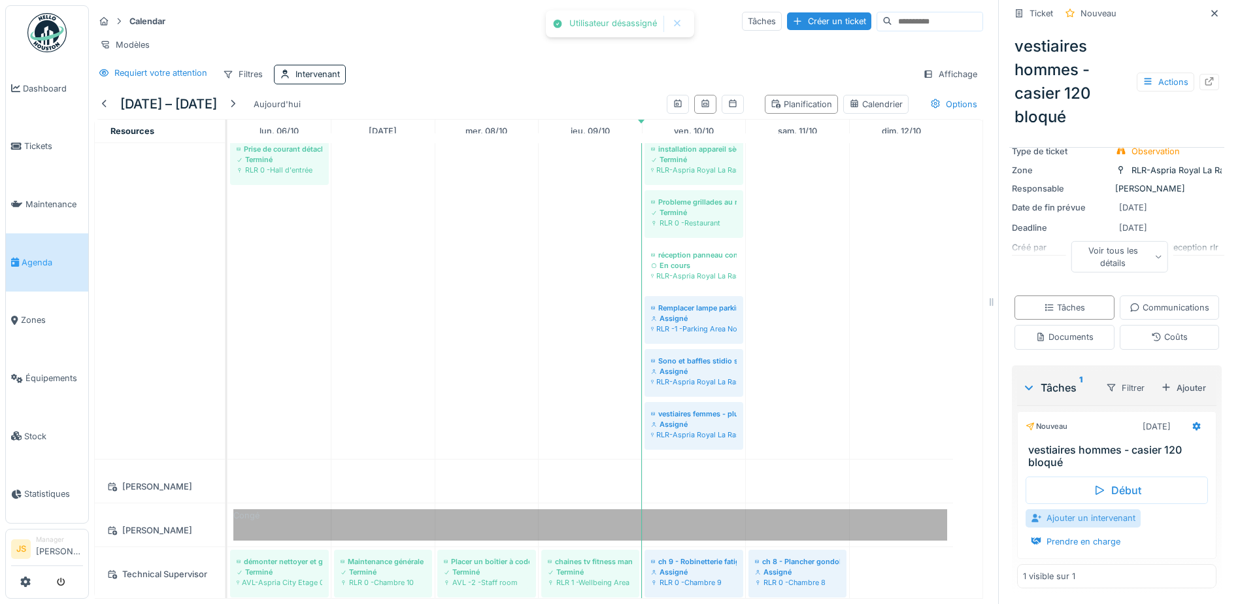
click at [1061, 516] on div "Ajouter un intervenant" at bounding box center [1083, 518] width 115 height 18
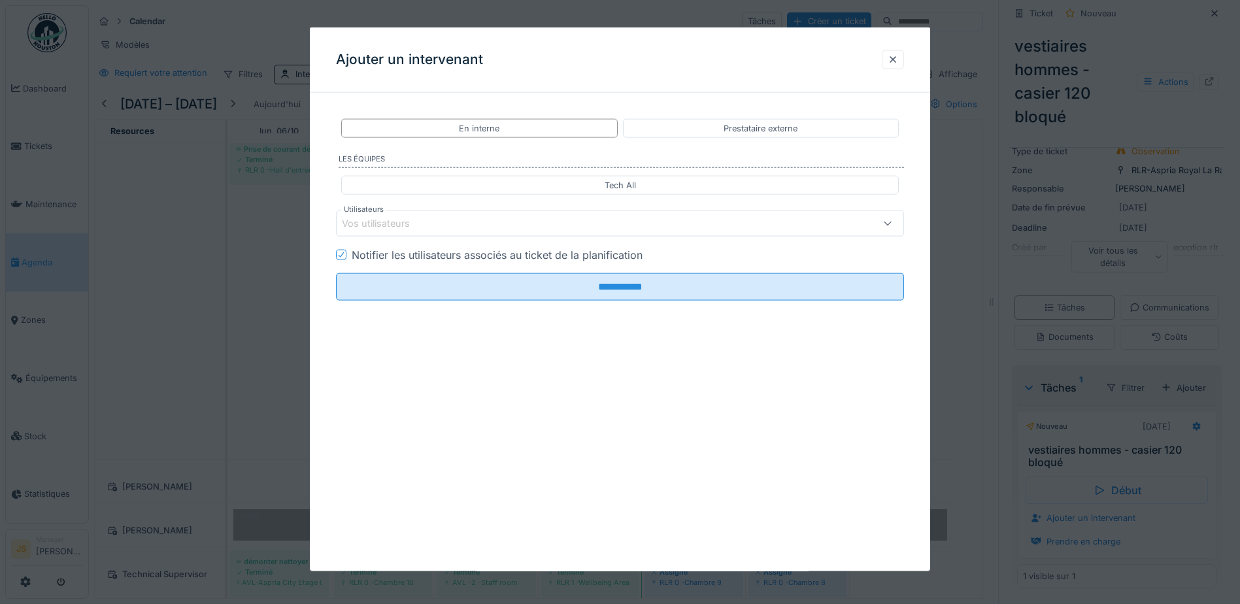
click at [396, 224] on div "Vos utilisateurs" at bounding box center [385, 223] width 86 height 14
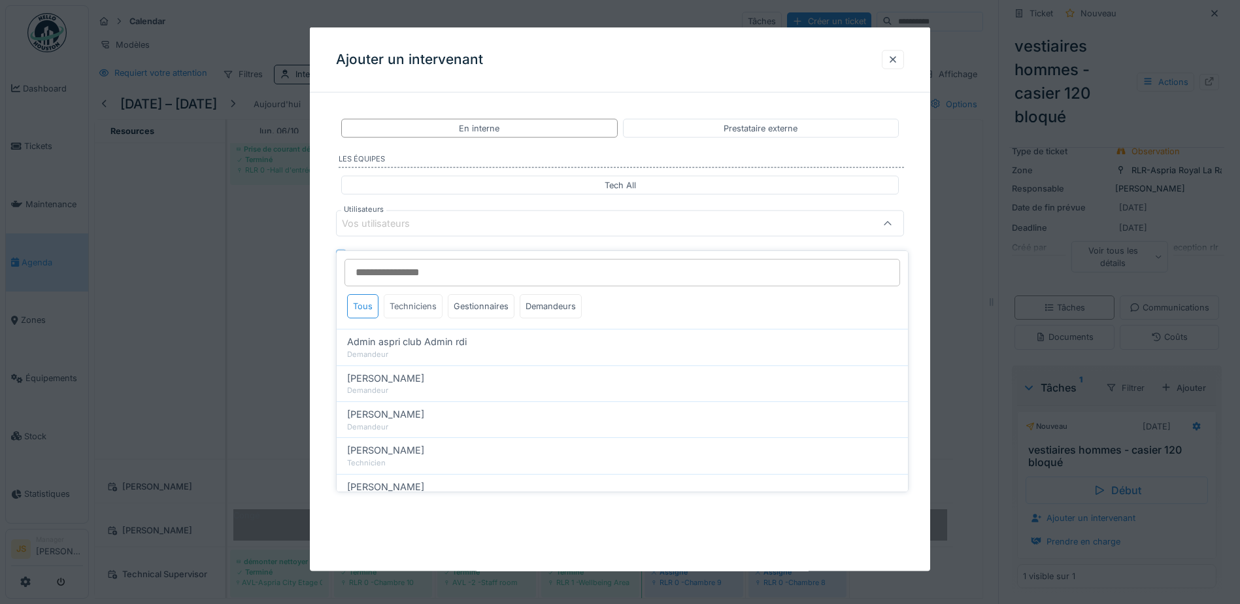
click at [415, 299] on div "Techniciens" at bounding box center [413, 306] width 59 height 24
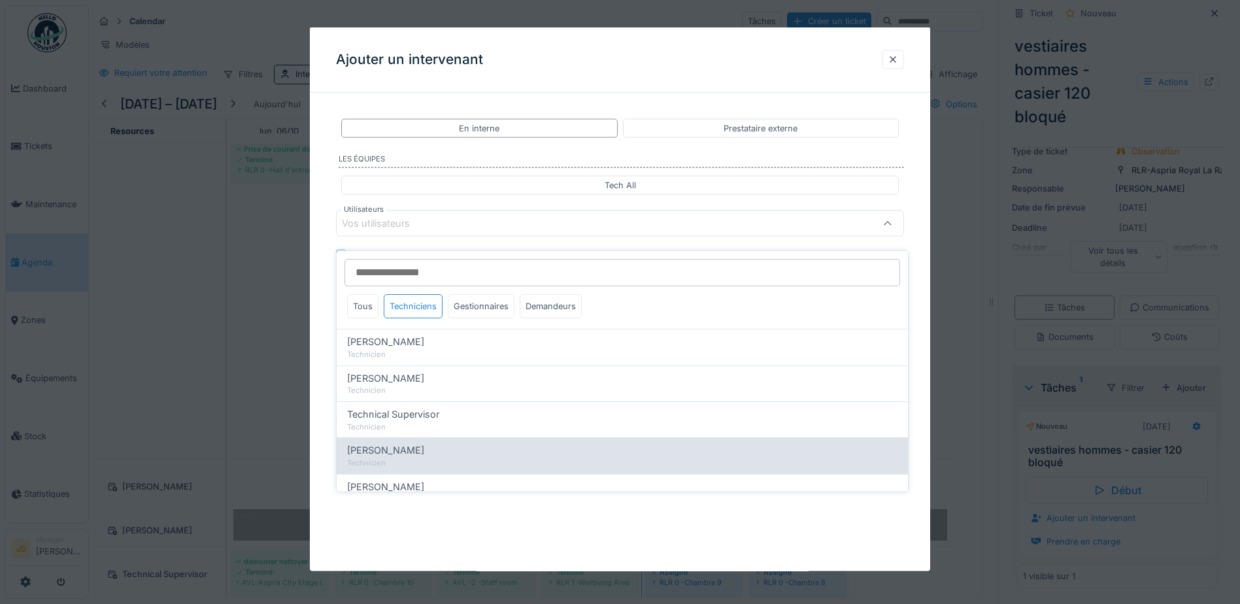
click at [401, 446] on span "Wojciech Wierozebski" at bounding box center [385, 450] width 77 height 14
type input "****"
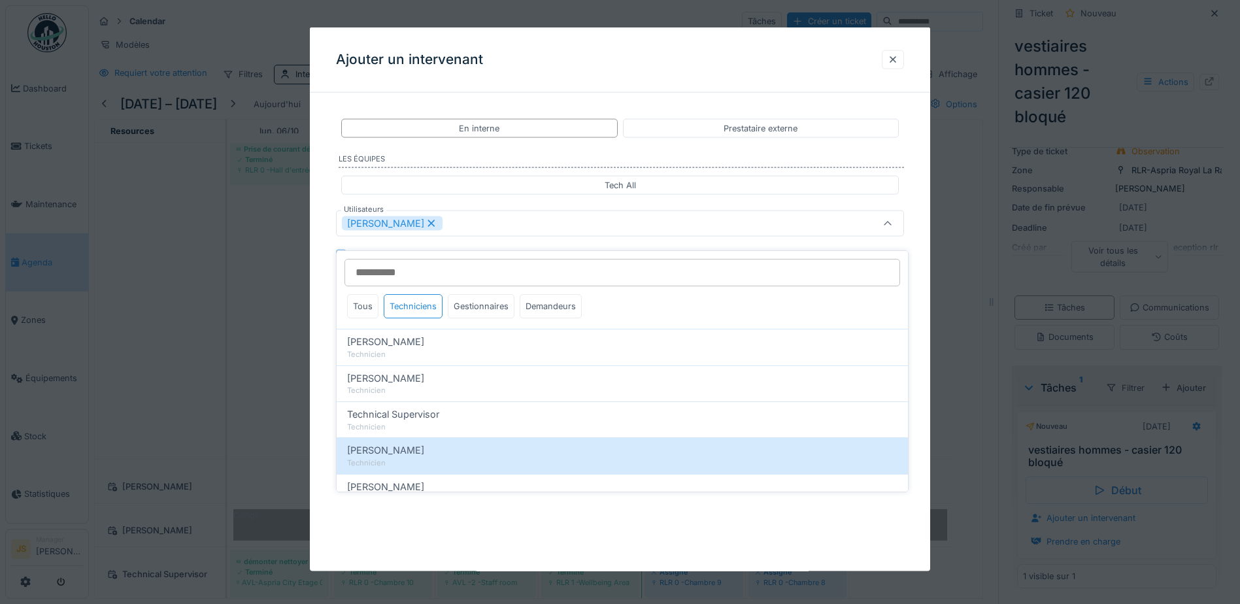
click at [326, 401] on div "**********" at bounding box center [620, 299] width 620 height 544
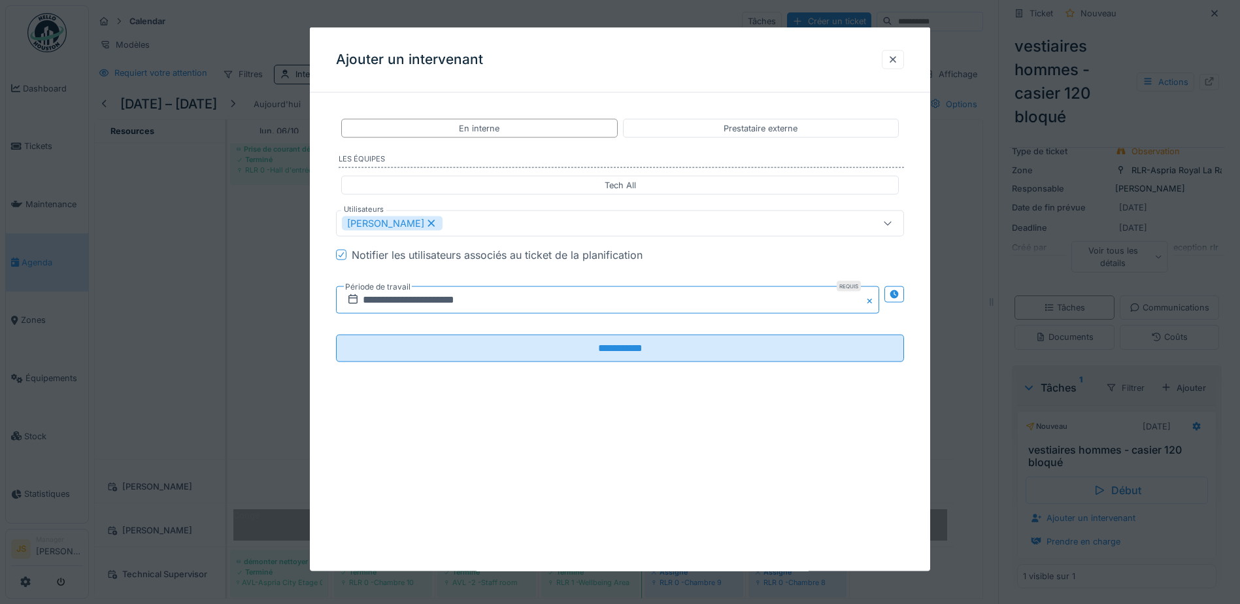
click at [396, 294] on input "**********" at bounding box center [607, 299] width 543 height 27
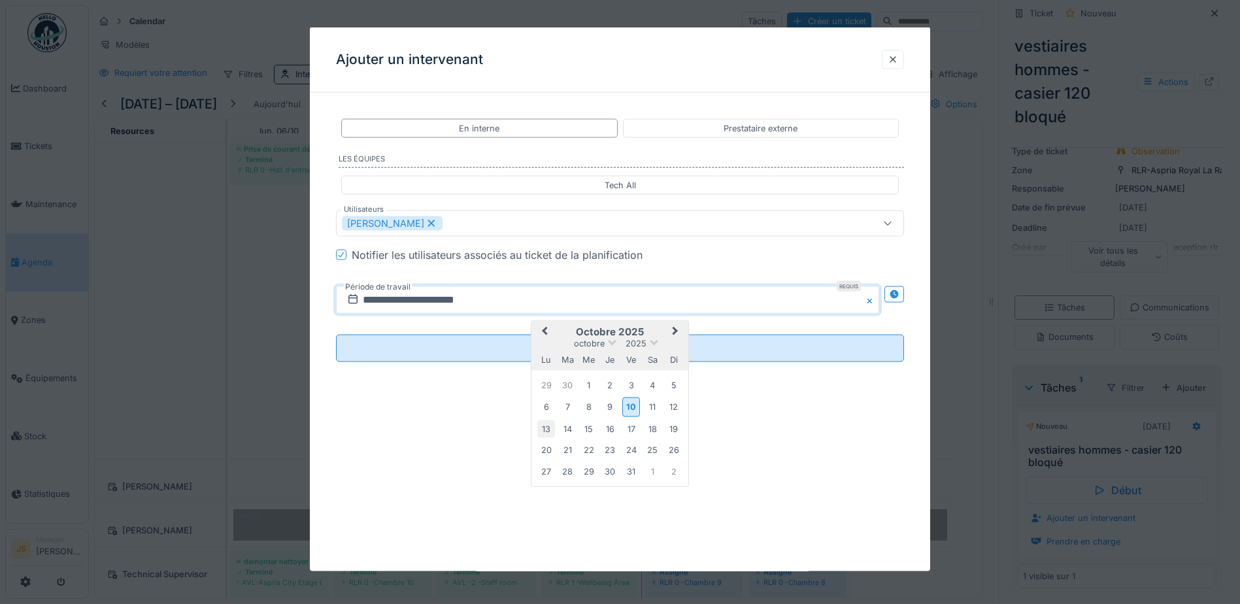
click at [545, 425] on div "13" at bounding box center [546, 429] width 18 height 18
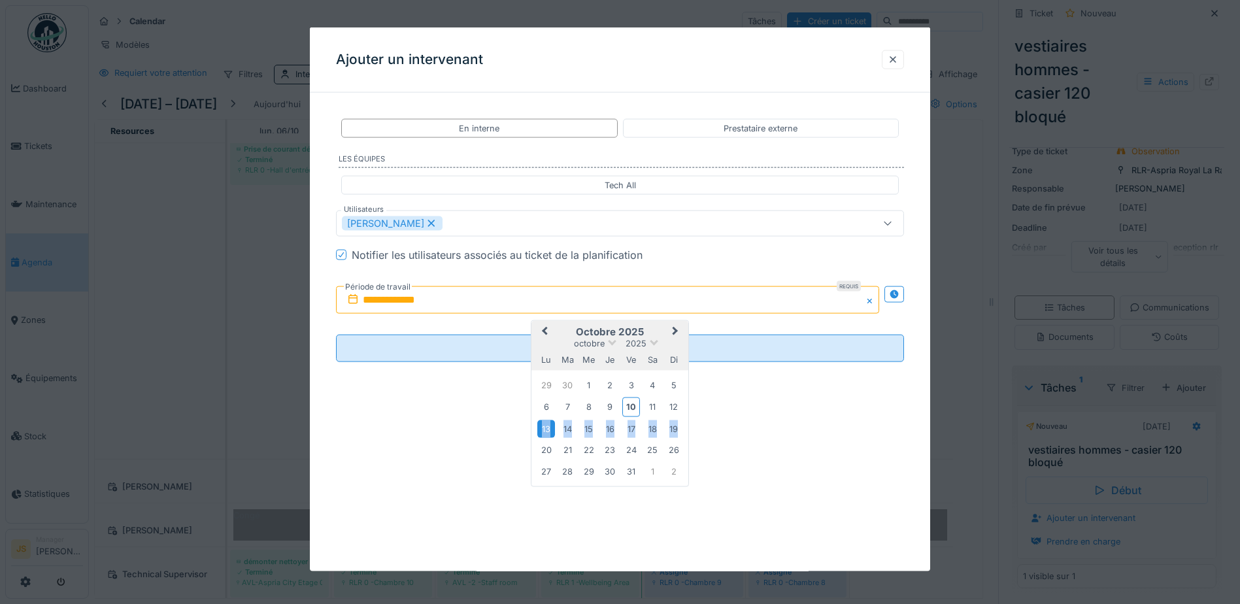
click at [545, 426] on div "13" at bounding box center [546, 429] width 18 height 18
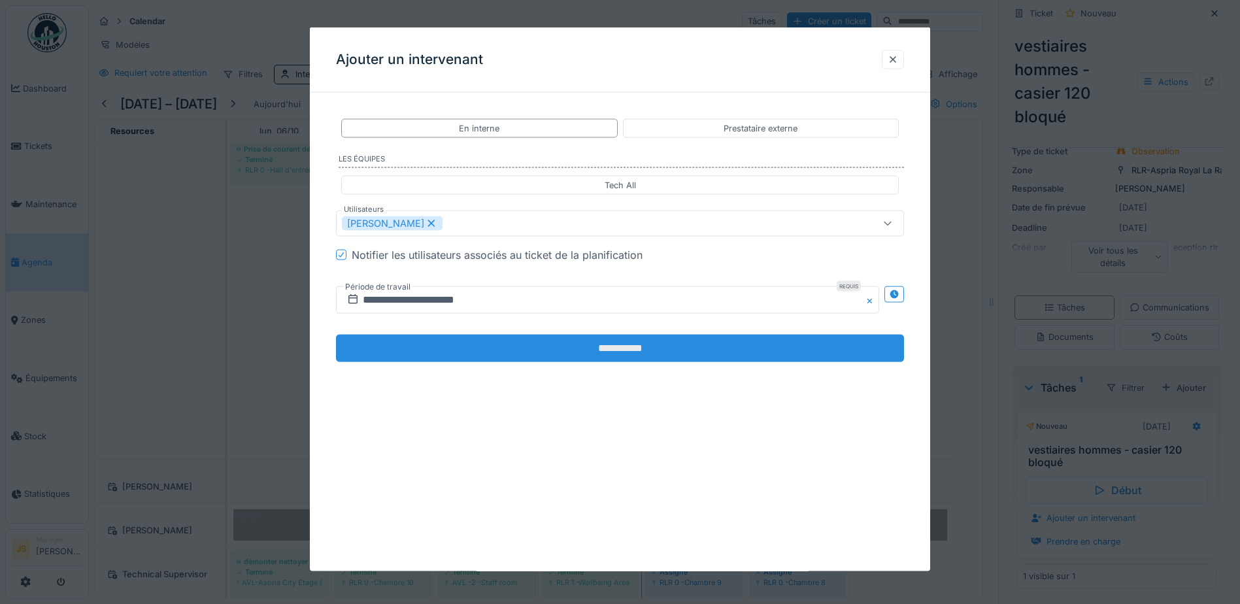
click at [496, 345] on input "**********" at bounding box center [620, 348] width 568 height 27
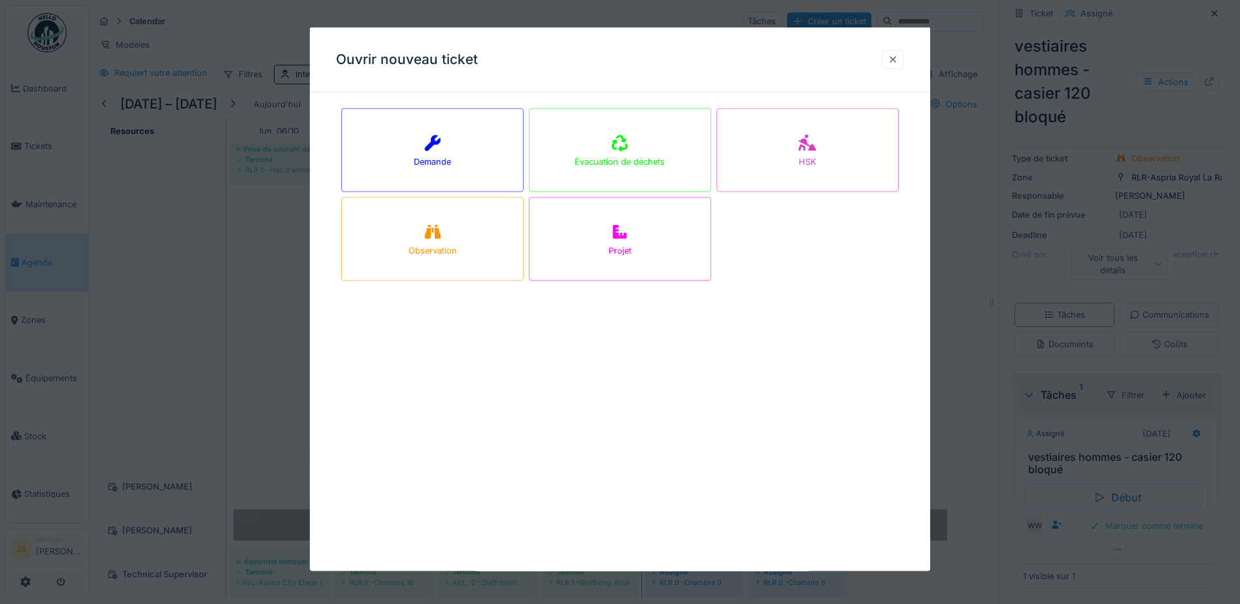
click at [898, 56] on div at bounding box center [893, 59] width 10 height 12
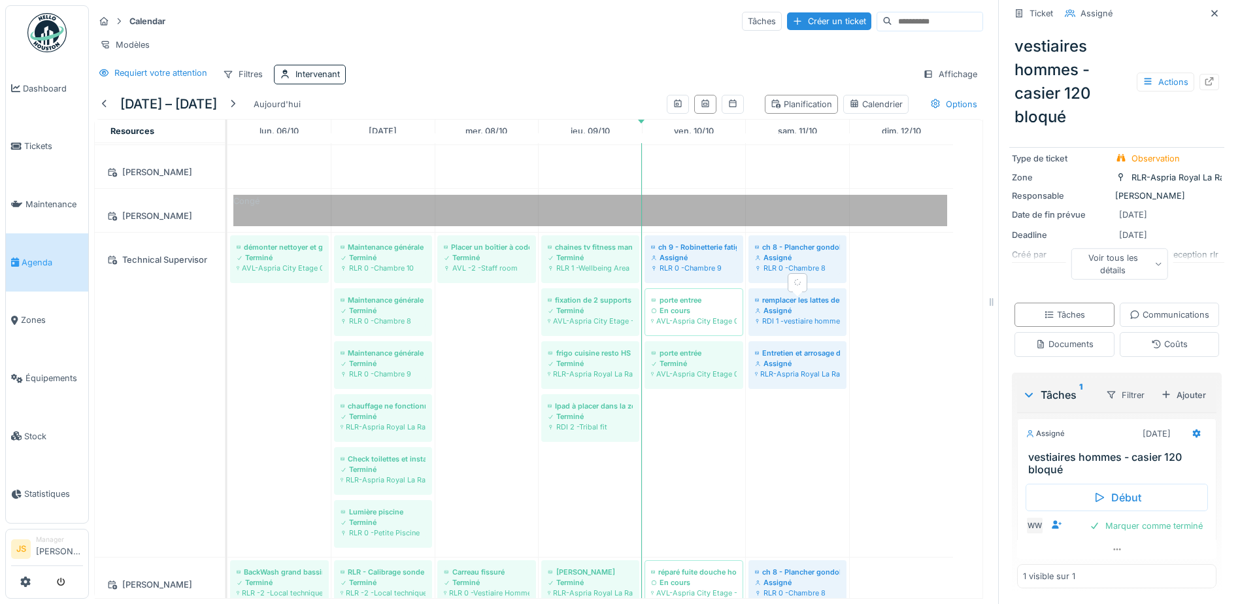
scroll to position [1635, 0]
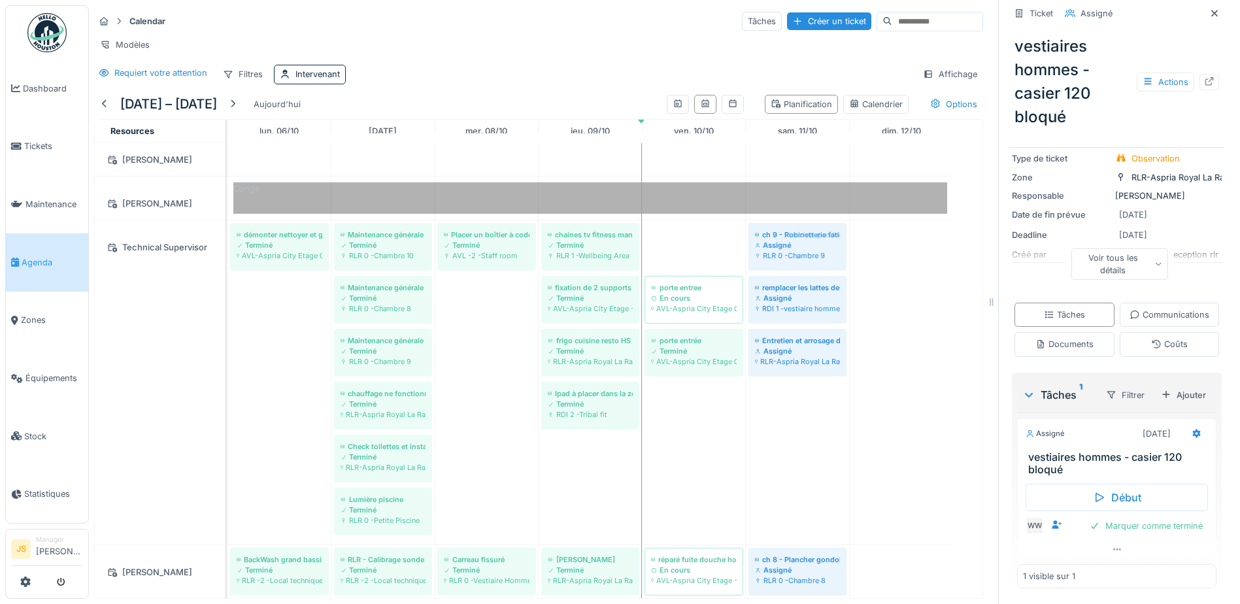
drag, startPoint x: 691, startPoint y: 245, endPoint x: 811, endPoint y: 267, distance: 122.2
click at [228, 267] on div "démonter nettoyer et graisser les roues des chariots à linge HskP Terminé AVL-A…" at bounding box center [228, 382] width 0 height 324
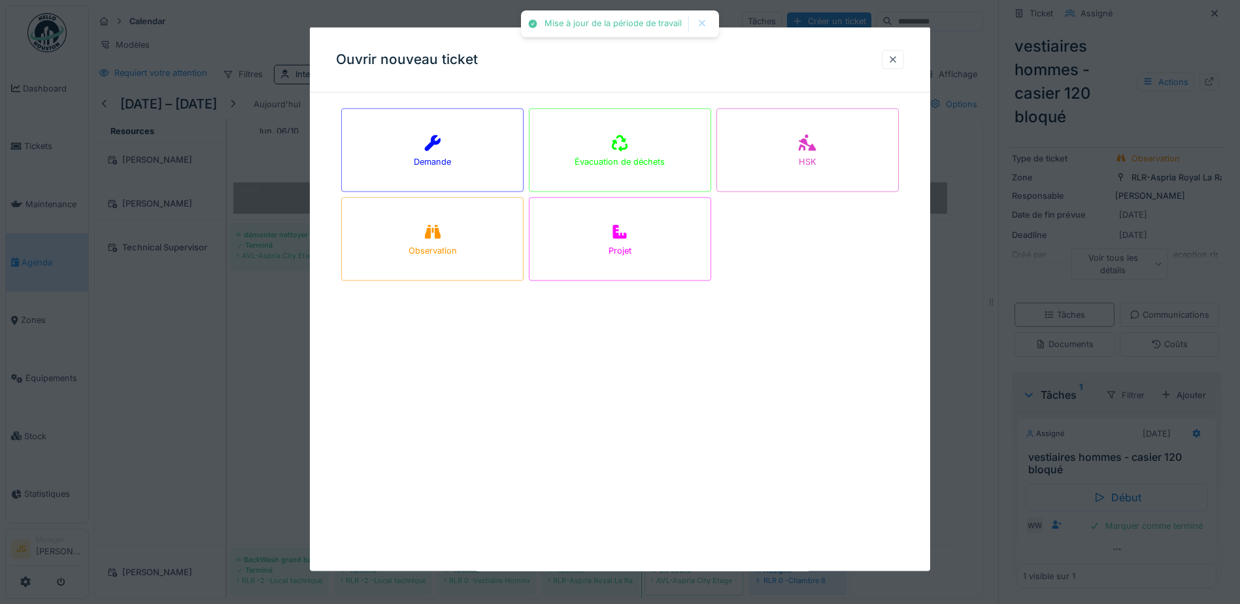
drag, startPoint x: 893, startPoint y: 59, endPoint x: 878, endPoint y: 69, distance: 18.0
click at [894, 59] on div at bounding box center [893, 59] width 10 height 12
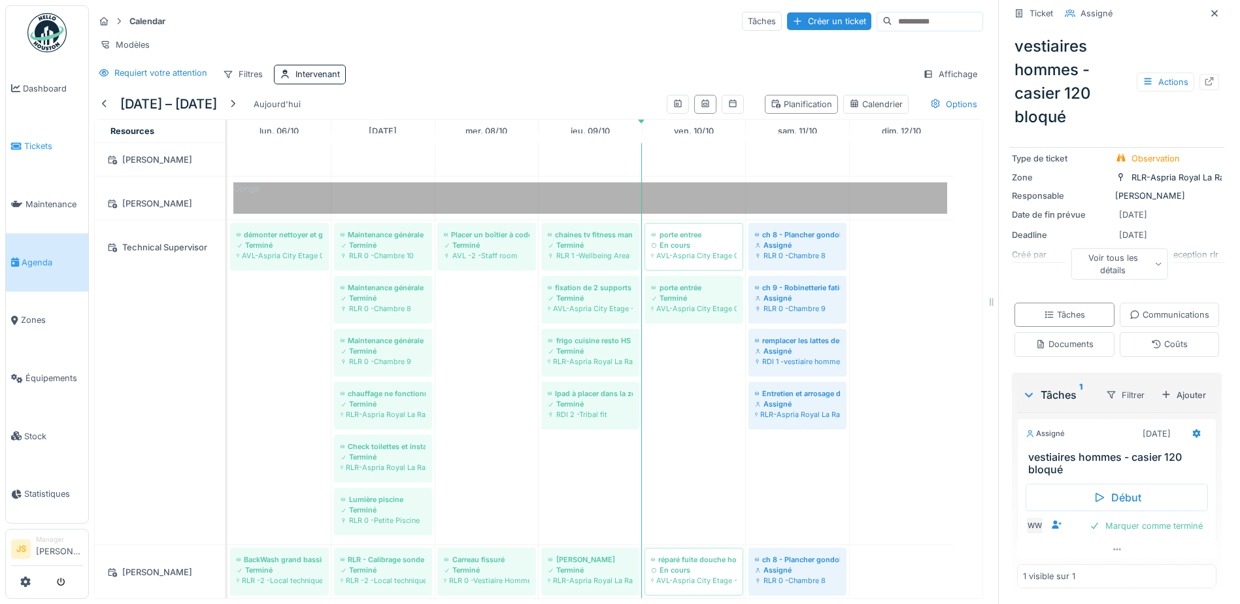
click at [42, 143] on span "Tickets" at bounding box center [53, 146] width 59 height 12
